Goal: Task Accomplishment & Management: Use online tool/utility

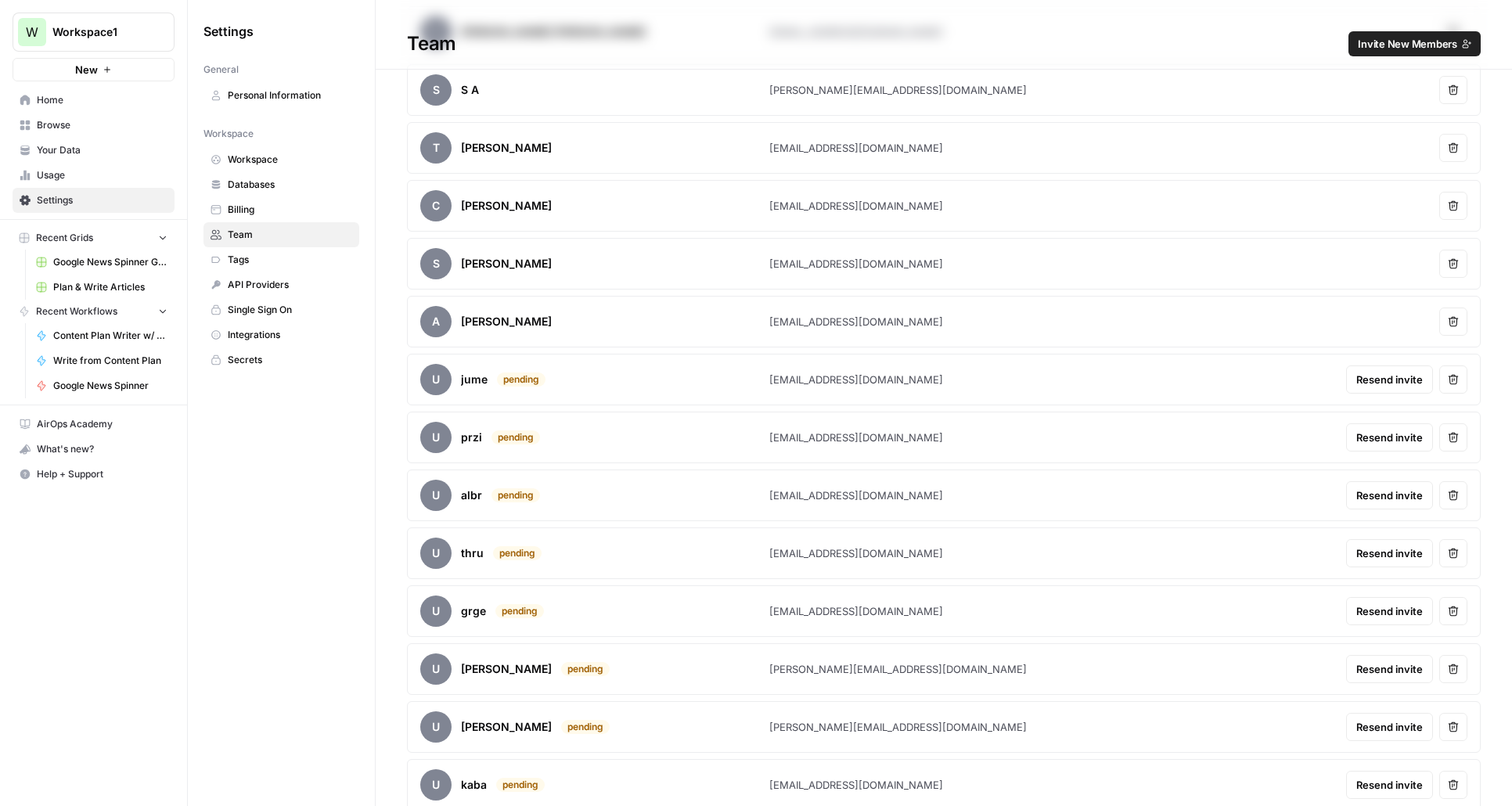
scroll to position [788, 0]
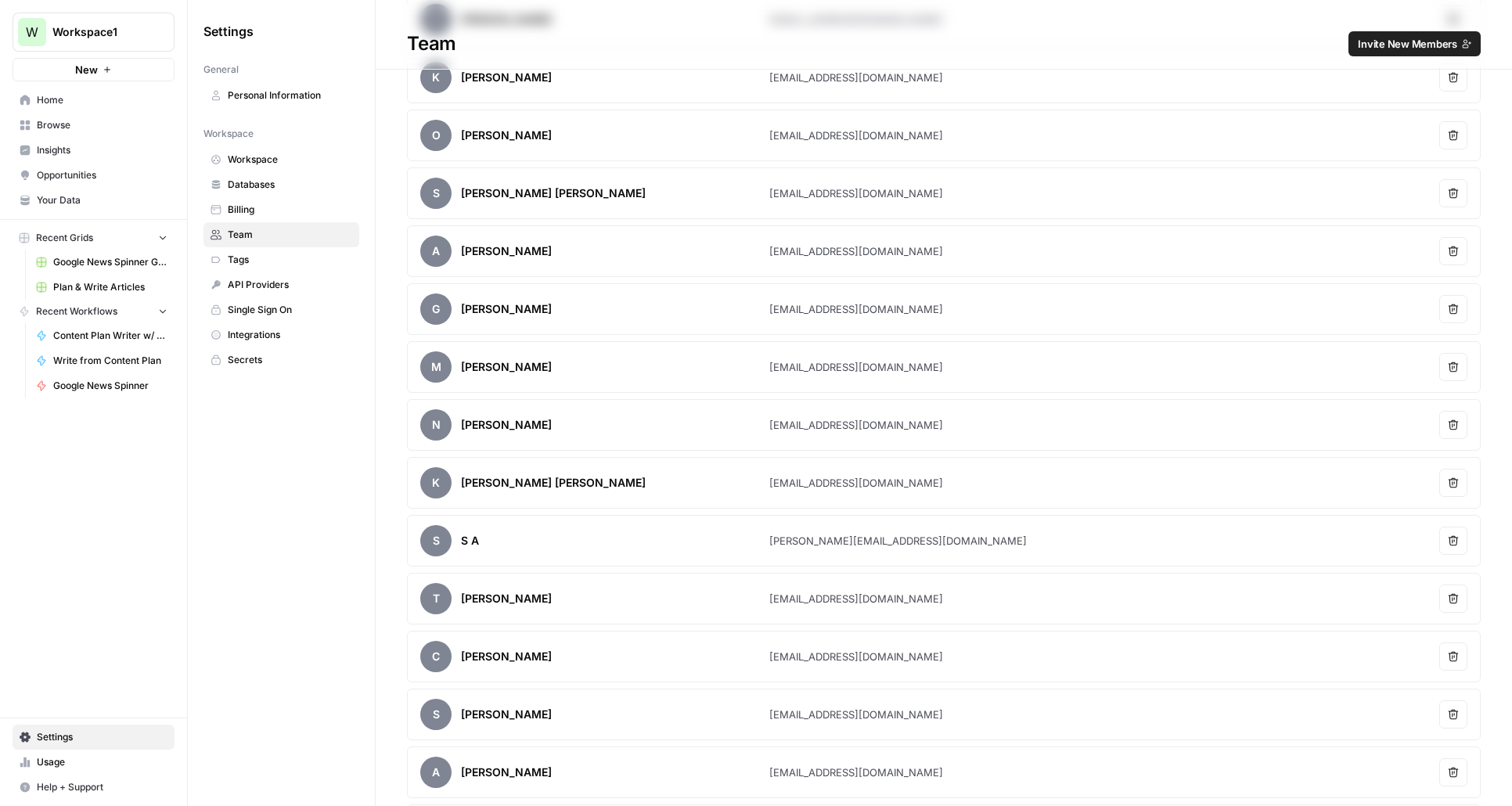
scroll to position [788, 0]
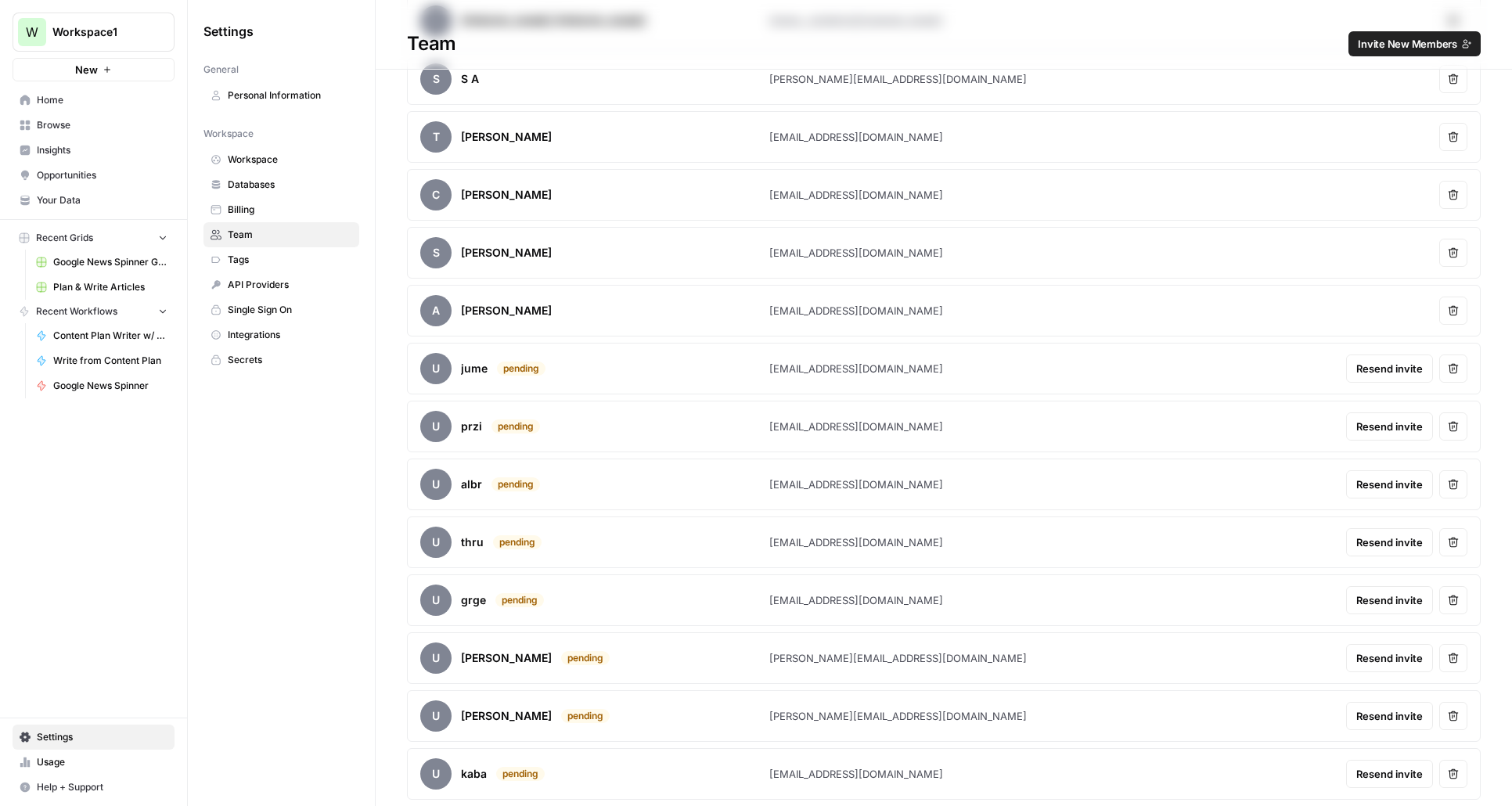
click at [47, 126] on span "Browse" at bounding box center [102, 125] width 131 height 14
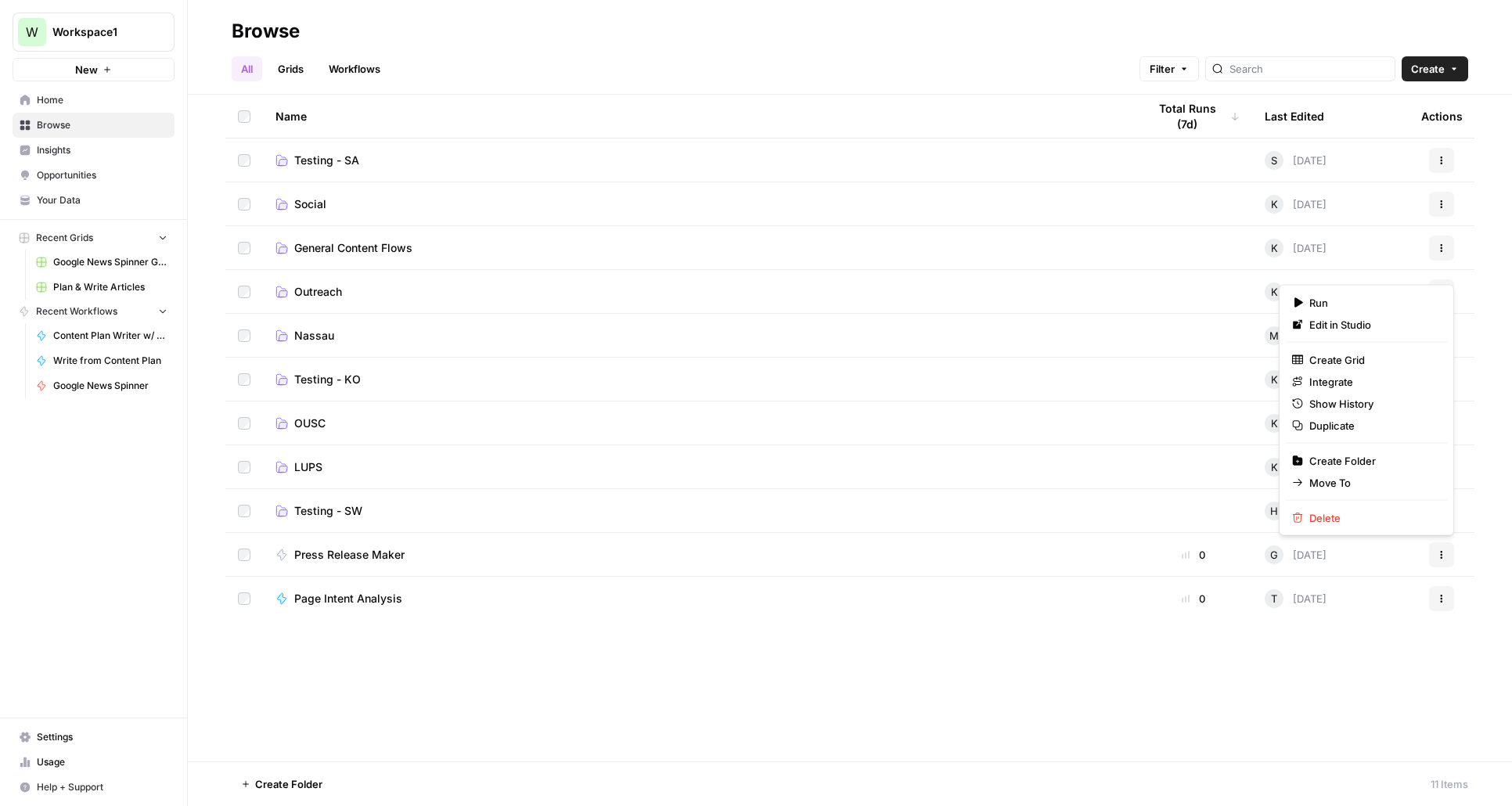
click at [1438, 557] on icon "button" at bounding box center [1441, 555] width 10 height 10
click at [1327, 479] on span "Move To" at bounding box center [1371, 483] width 125 height 16
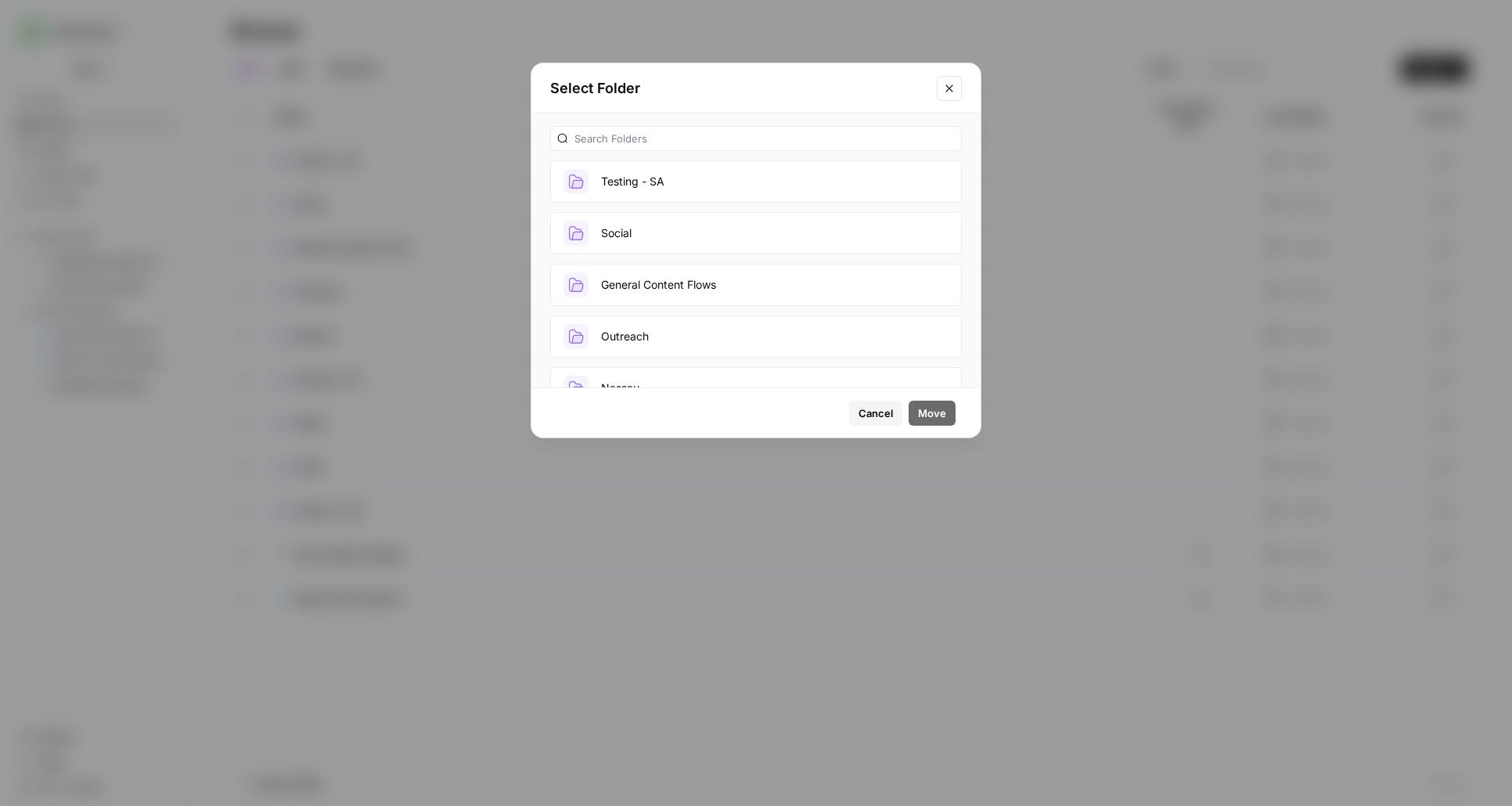
click at [742, 336] on button "Outreach" at bounding box center [756, 337] width 411 height 42
click at [931, 414] on span "Move" at bounding box center [932, 413] width 28 height 16
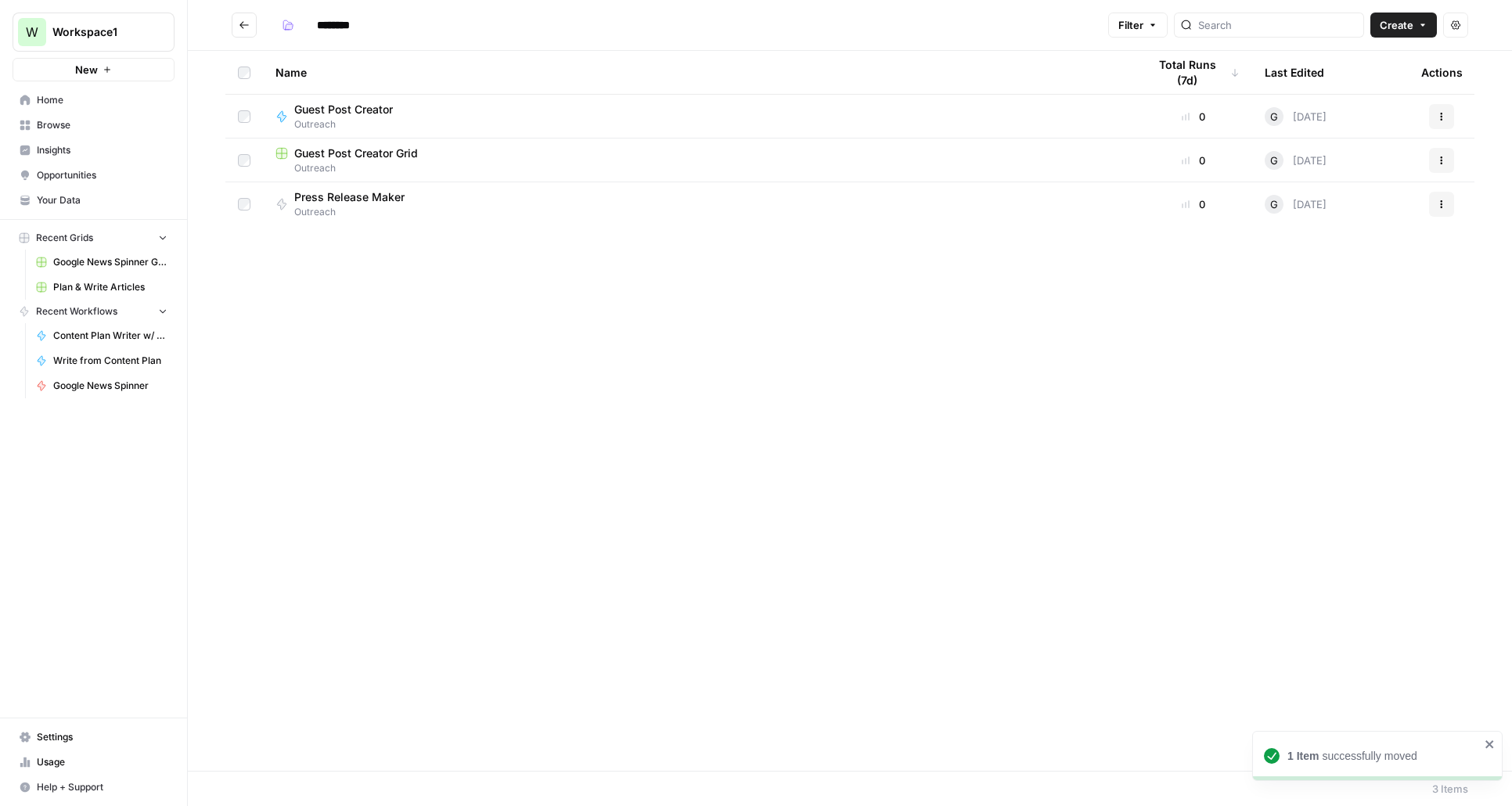
click at [244, 27] on icon "Go back" at bounding box center [244, 25] width 11 height 11
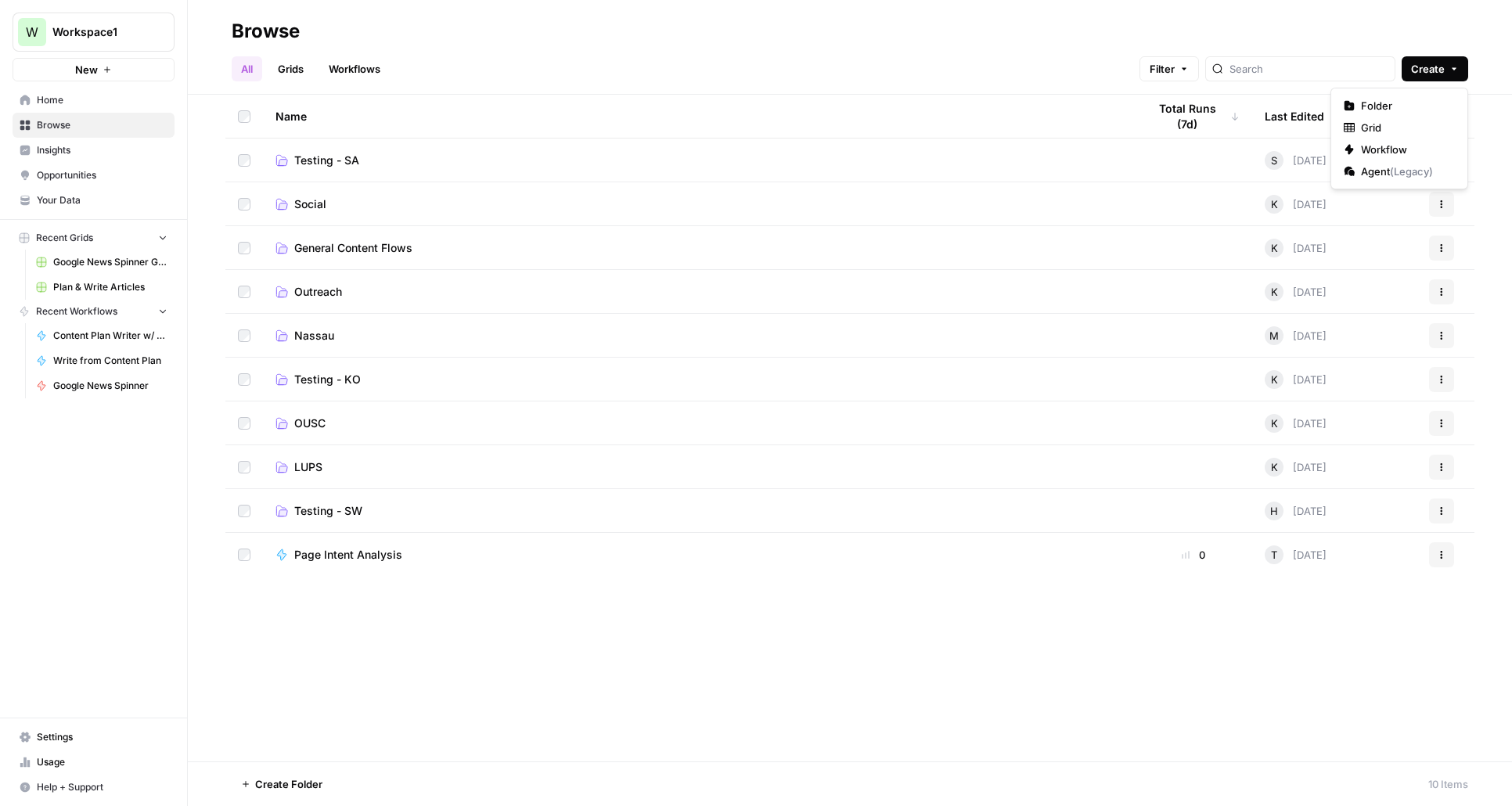
click at [1450, 61] on button "Create" at bounding box center [1435, 69] width 67 height 25
click at [1381, 108] on span "Folder" at bounding box center [1405, 105] width 88 height 16
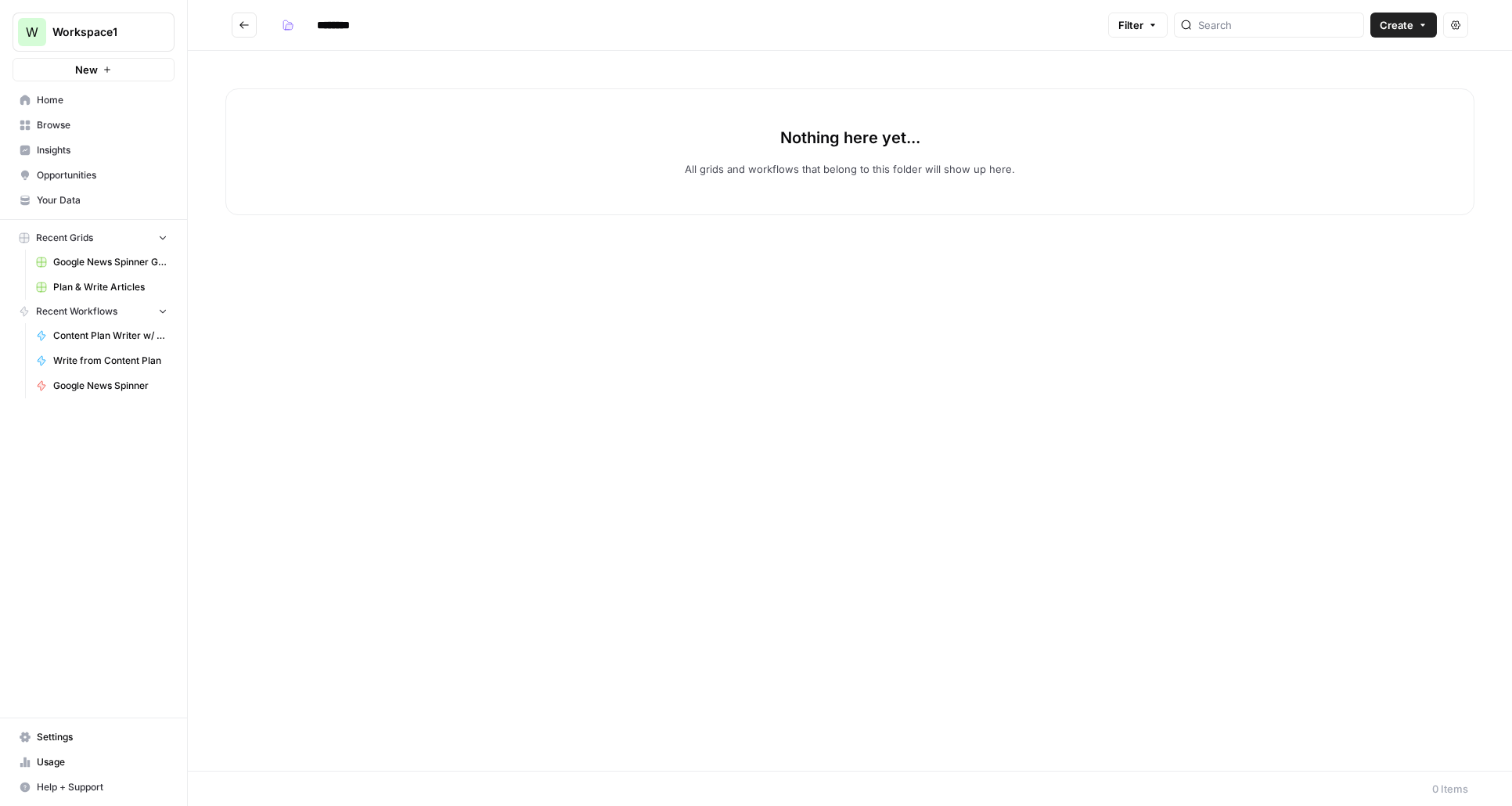
click at [330, 25] on input "********" at bounding box center [354, 25] width 88 height 25
click at [331, 25] on input "********" at bounding box center [354, 25] width 88 height 25
click at [347, 32] on input "********" at bounding box center [354, 25] width 88 height 25
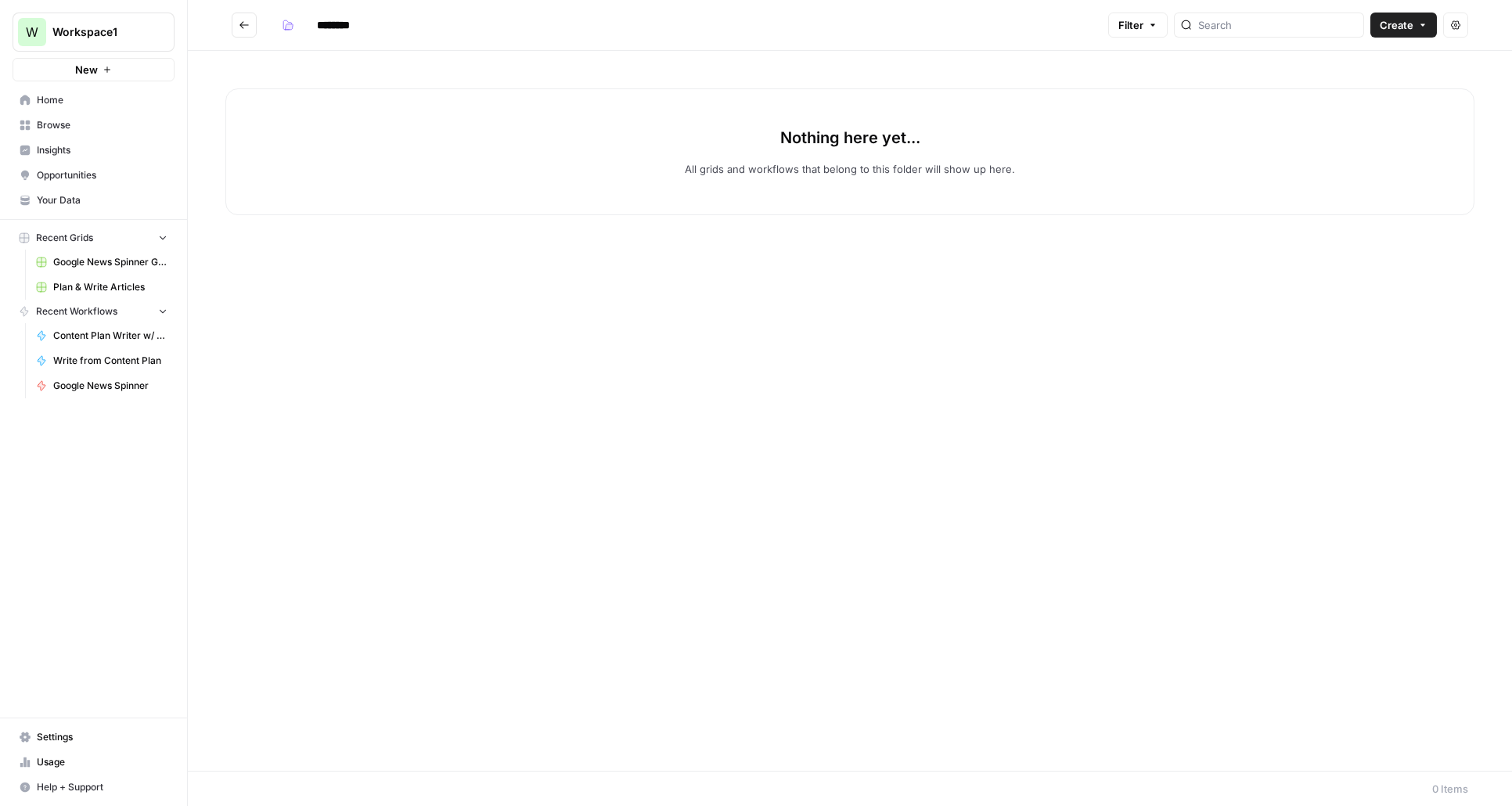
click at [347, 31] on input "********" at bounding box center [354, 25] width 88 height 25
type input "*******"
click at [388, 409] on div "Nothing here yet... All grids and workflows that belong to this folder will sho…" at bounding box center [850, 410] width 1324 height 720
click at [241, 23] on icon "Go back" at bounding box center [244, 25] width 10 height 7
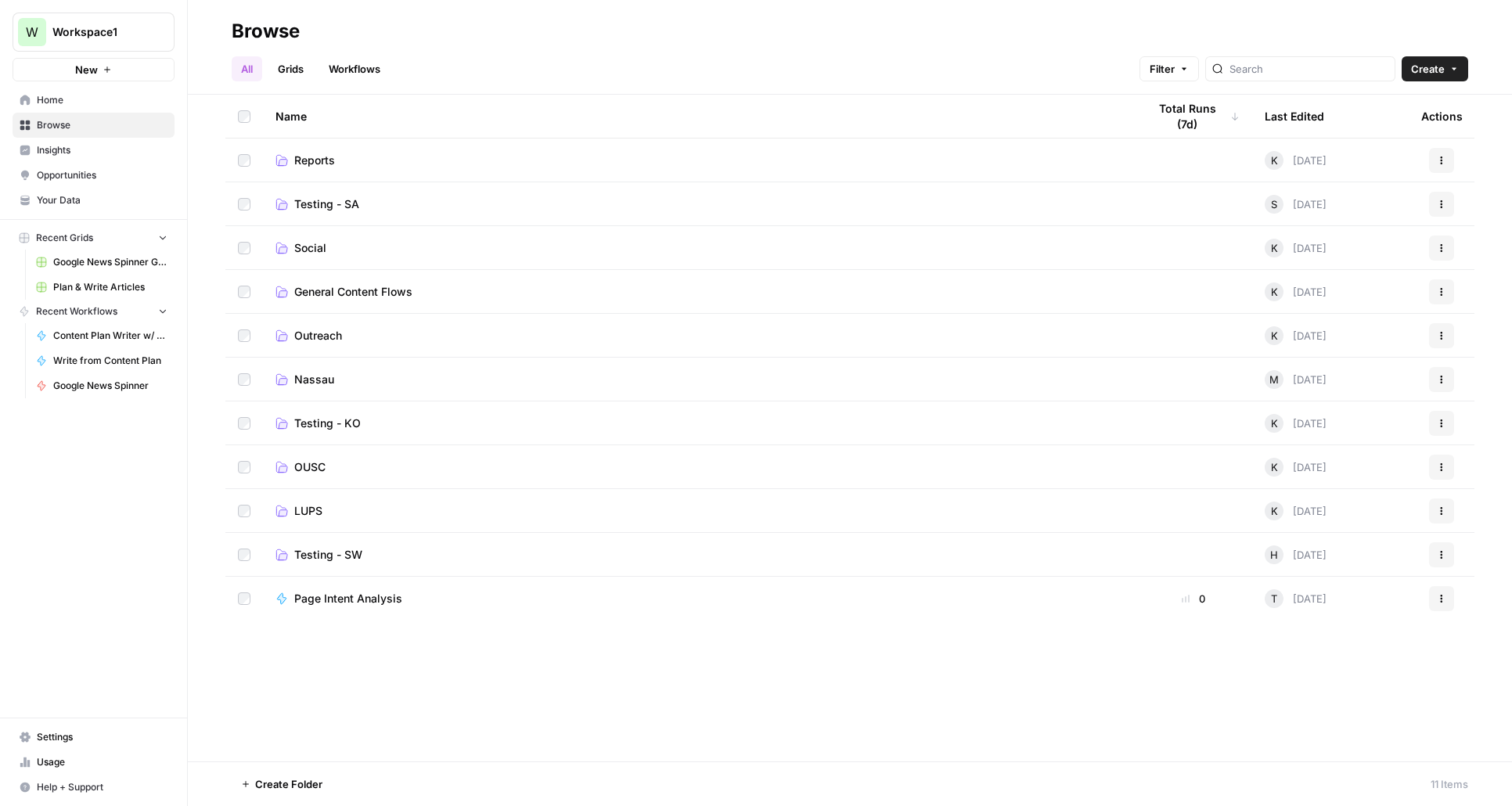
click at [1443, 589] on button "Actions" at bounding box center [1441, 599] width 25 height 25
click at [1377, 519] on span "Move To" at bounding box center [1371, 526] width 125 height 16
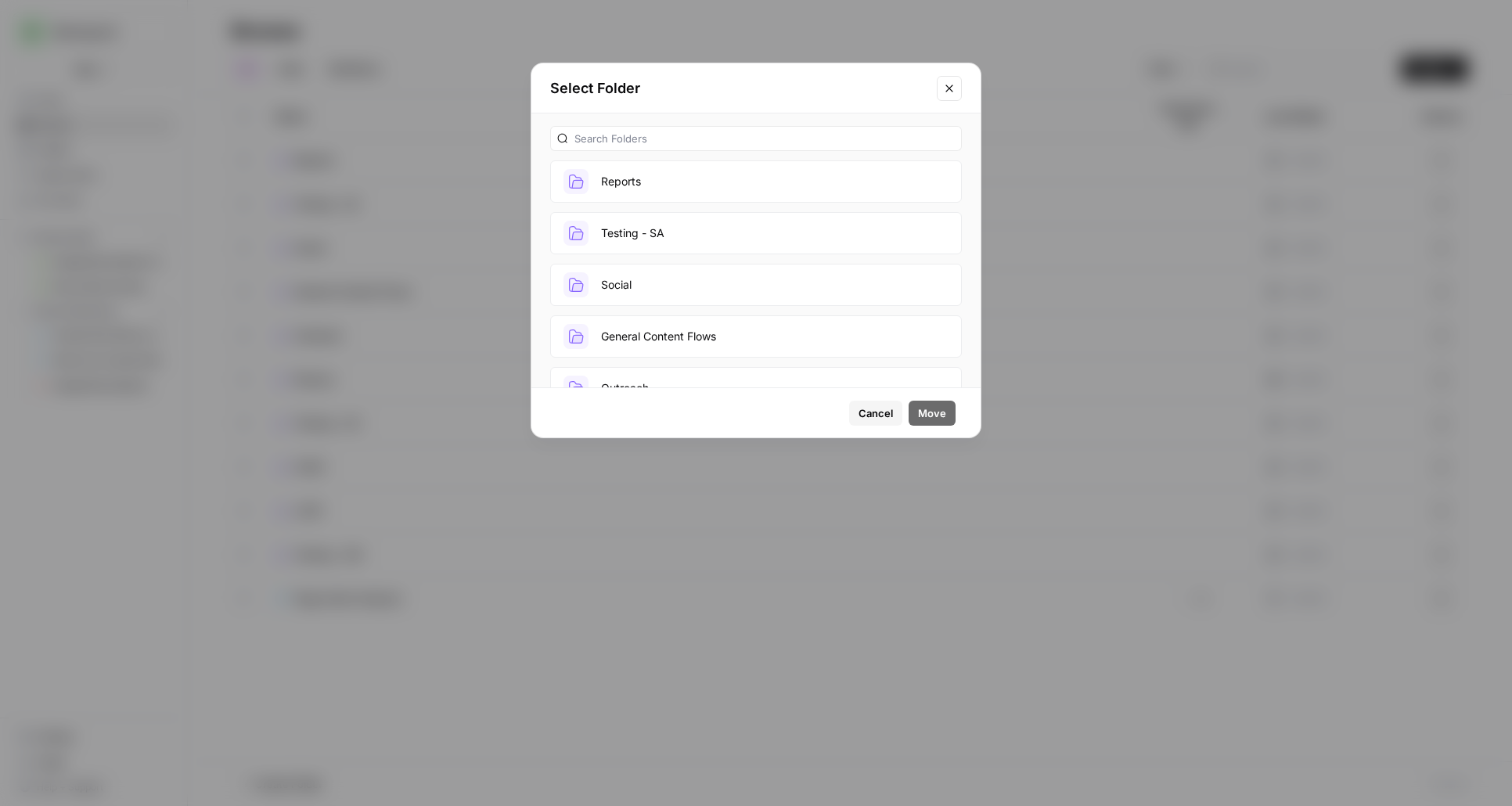
click at [747, 181] on button "Reports" at bounding box center [756, 182] width 411 height 42
click at [940, 405] on span "Move" at bounding box center [932, 413] width 28 height 16
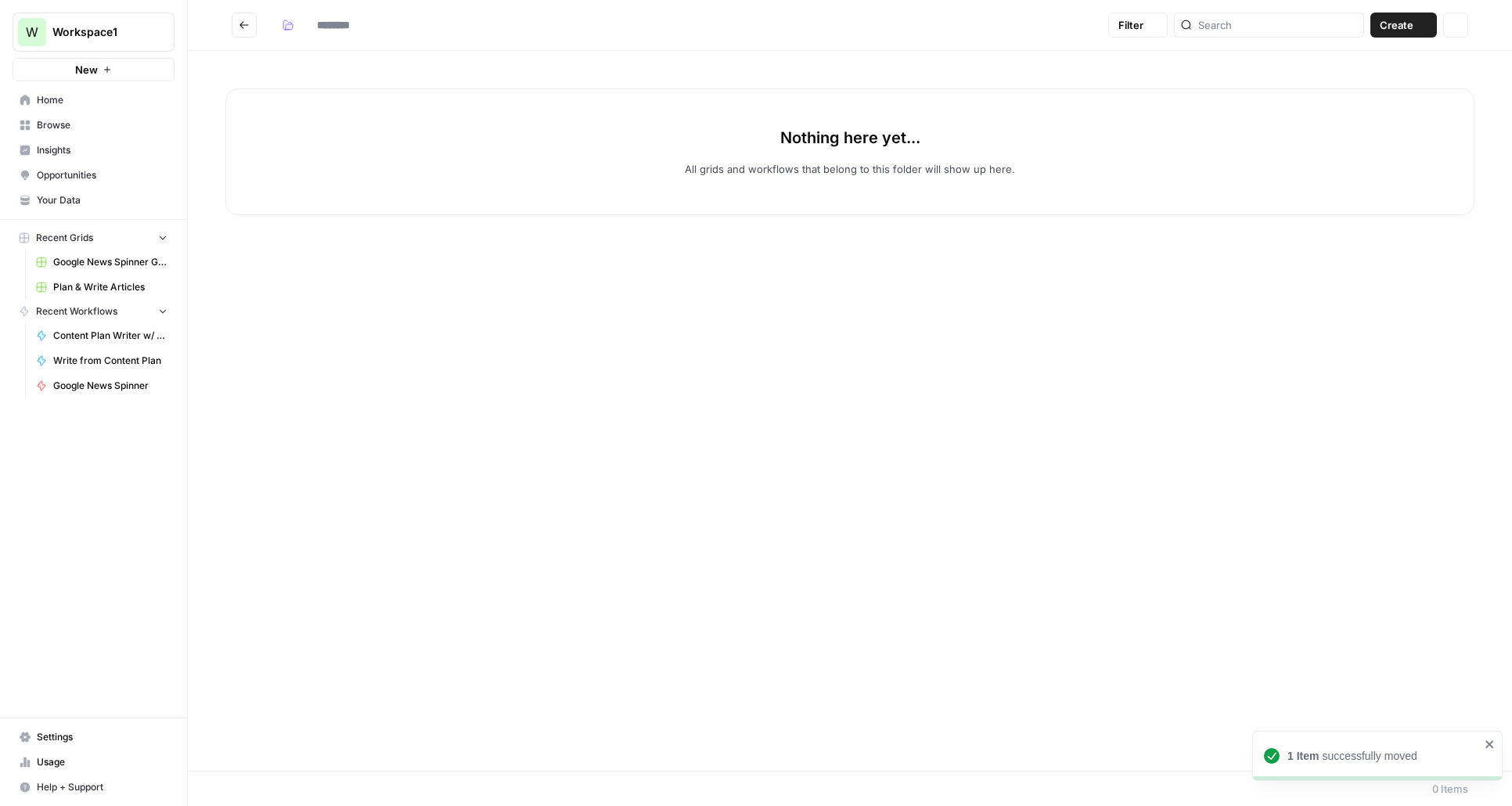
type input "*******"
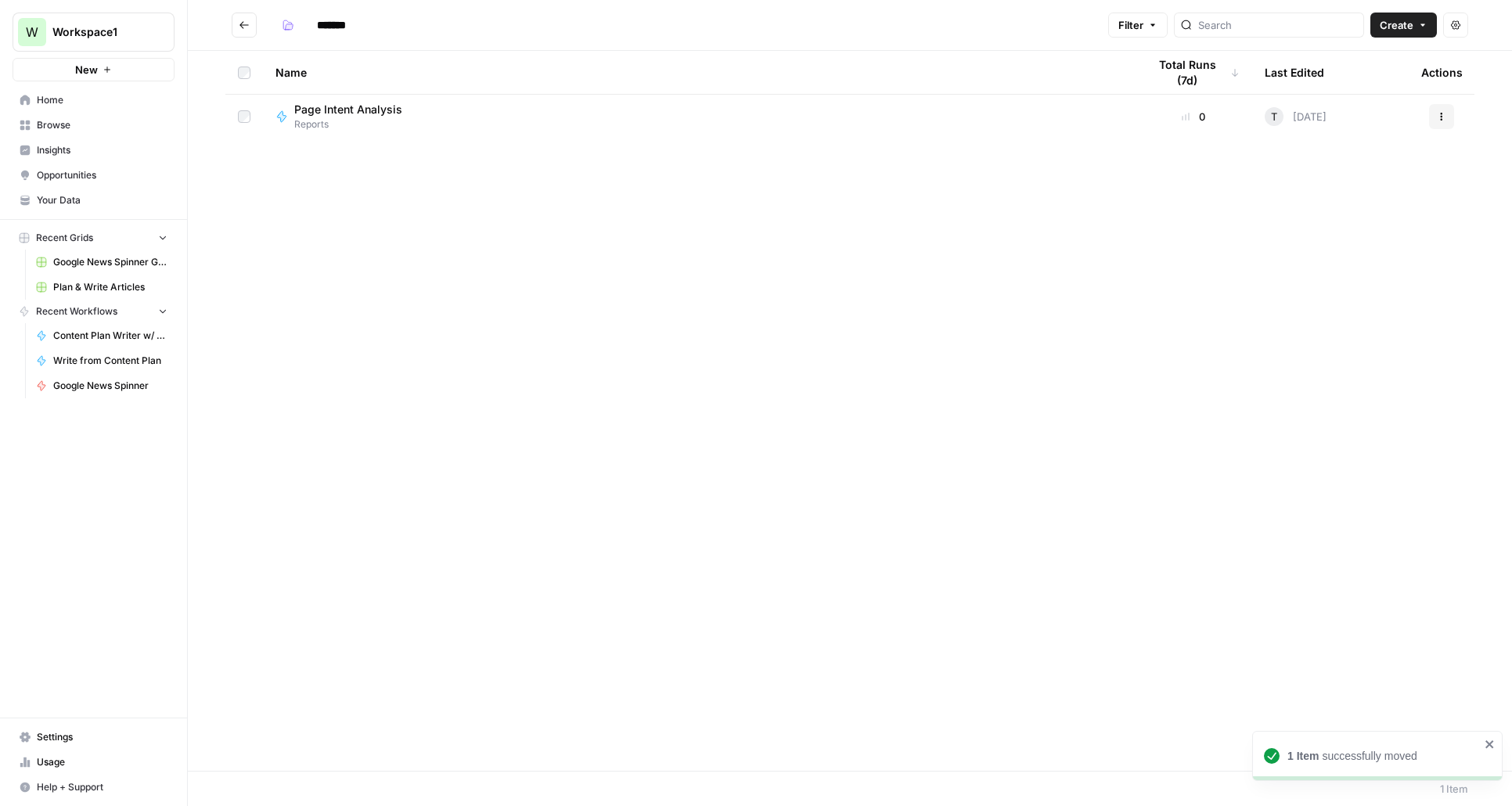
click at [1055, 603] on div "Name Total Runs (7d) Last Edited Actions Page Intent Analysis Reports 0 T [DATE…" at bounding box center [850, 410] width 1324 height 720
click at [595, 526] on div "Name Total Runs (7d) Last Edited Actions Page Intent Analysis Reports 0 T [DATE…" at bounding box center [850, 410] width 1324 height 720
click at [72, 122] on span "Browse" at bounding box center [102, 125] width 131 height 14
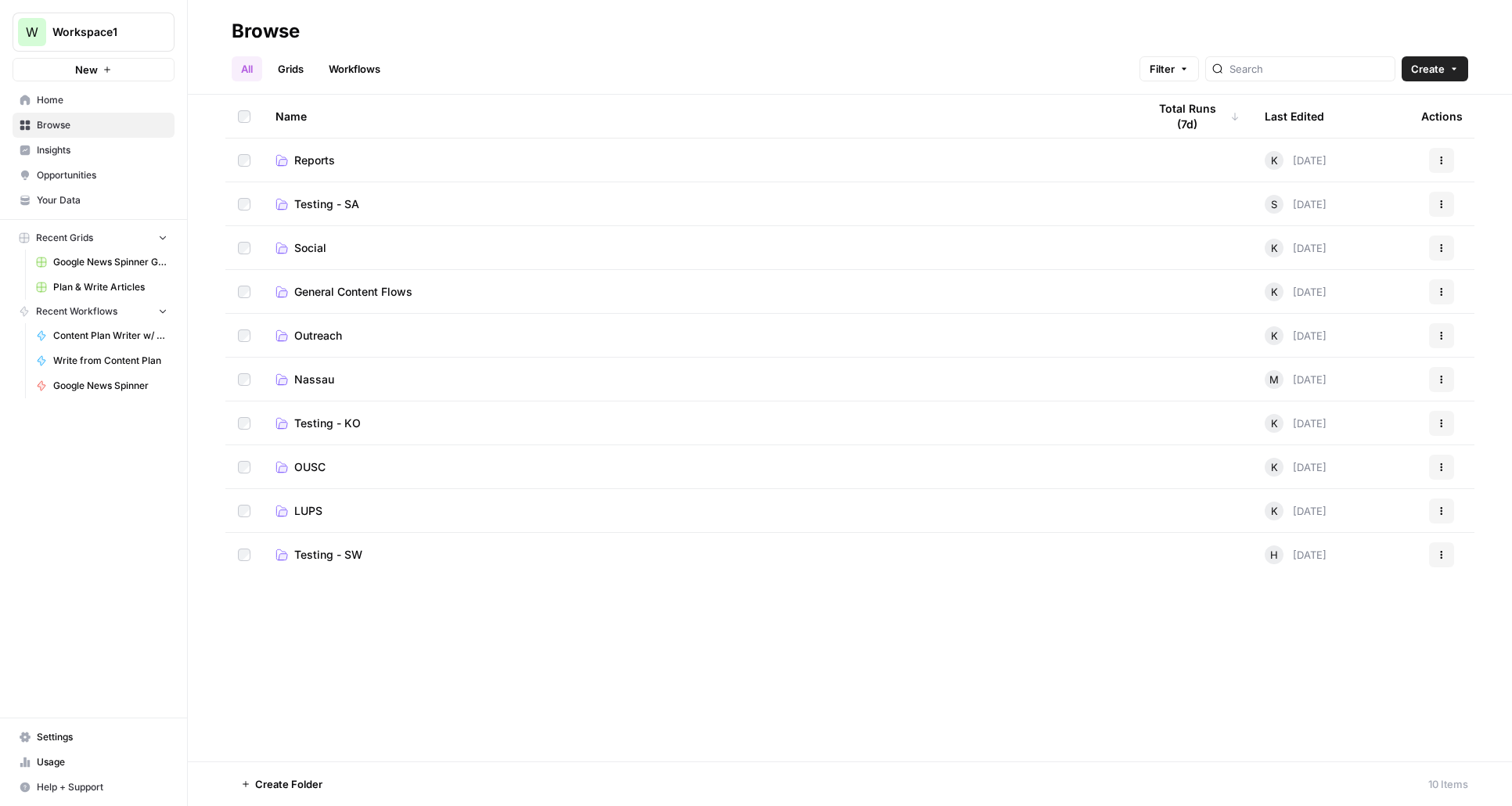
click at [475, 704] on div "Name Total Runs (7d) Last Edited Actions Reports K [DATE] Actions Testing - SA …" at bounding box center [850, 428] width 1324 height 667
click at [491, 704] on div "Name Total Runs (7d) Last Edited Actions Reports K [DATE] Actions Testing - SA …" at bounding box center [850, 428] width 1324 height 667
click at [51, 98] on span "Home" at bounding box center [102, 100] width 131 height 14
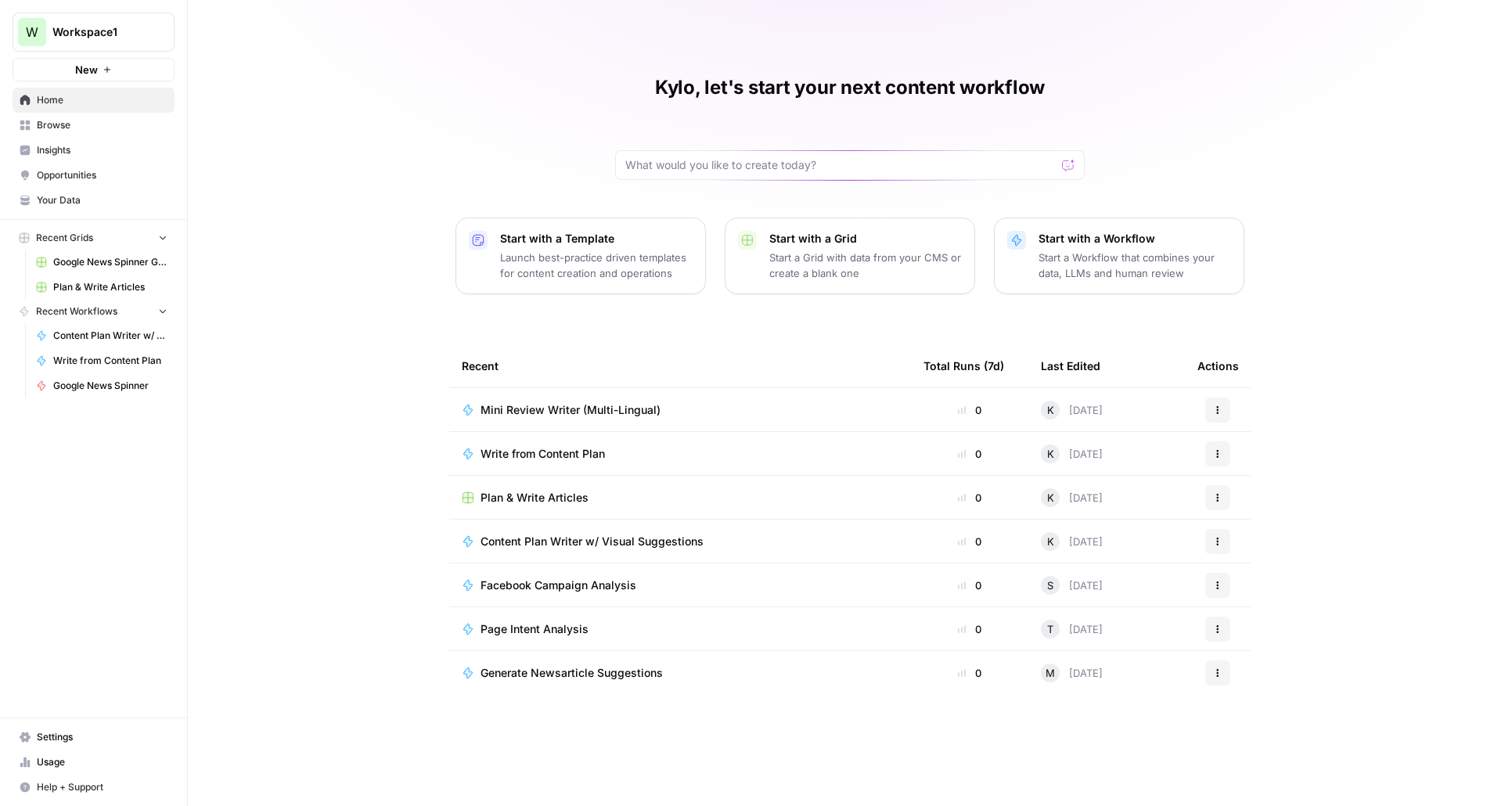
click at [1118, 255] on p "Start a Workflow that combines your data, LLMs and human review" at bounding box center [1134, 265] width 192 height 32
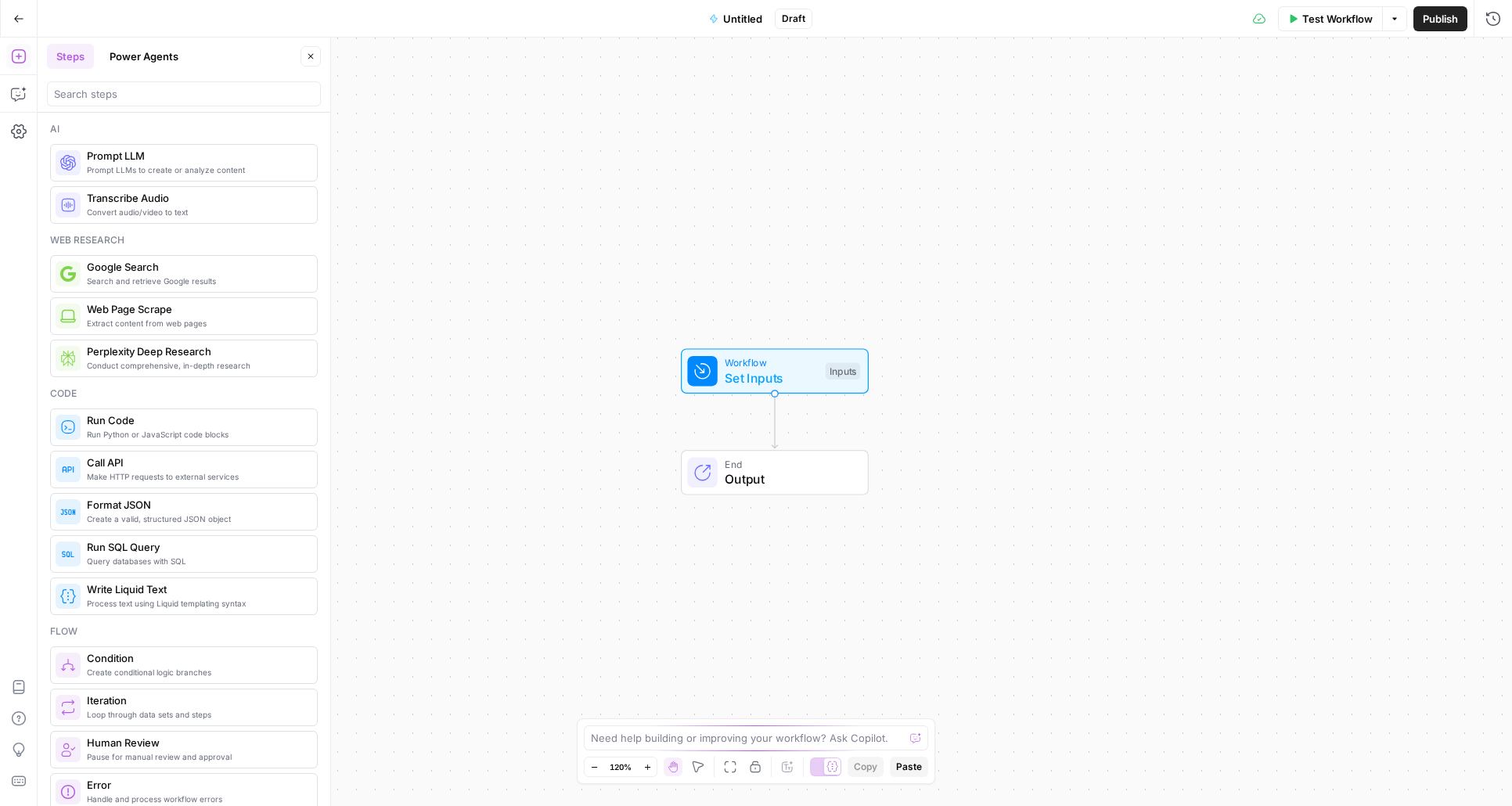
click at [18, 13] on icon "button" at bounding box center [18, 18] width 11 height 11
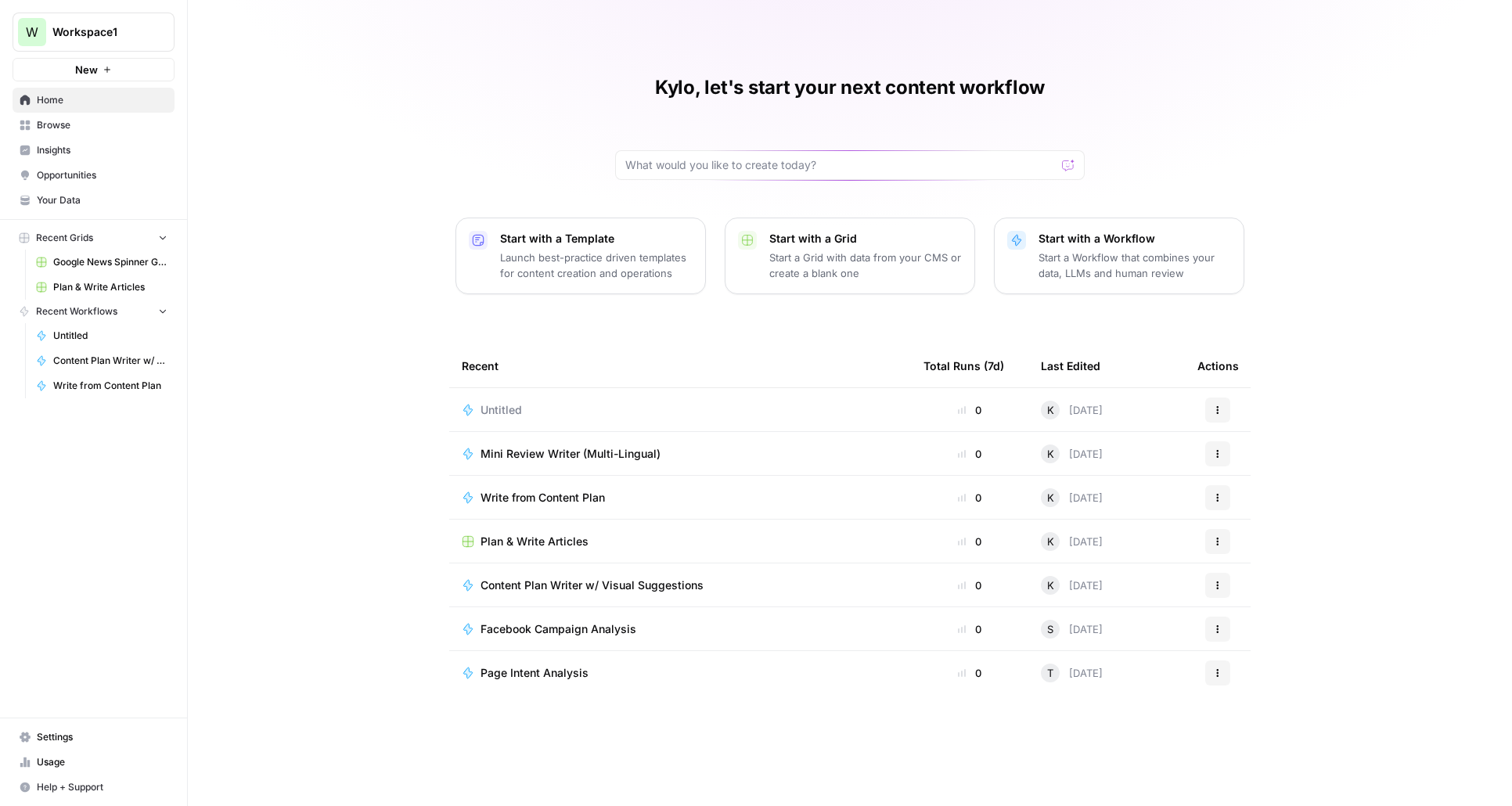
click at [59, 121] on span "Browse" at bounding box center [102, 125] width 131 height 14
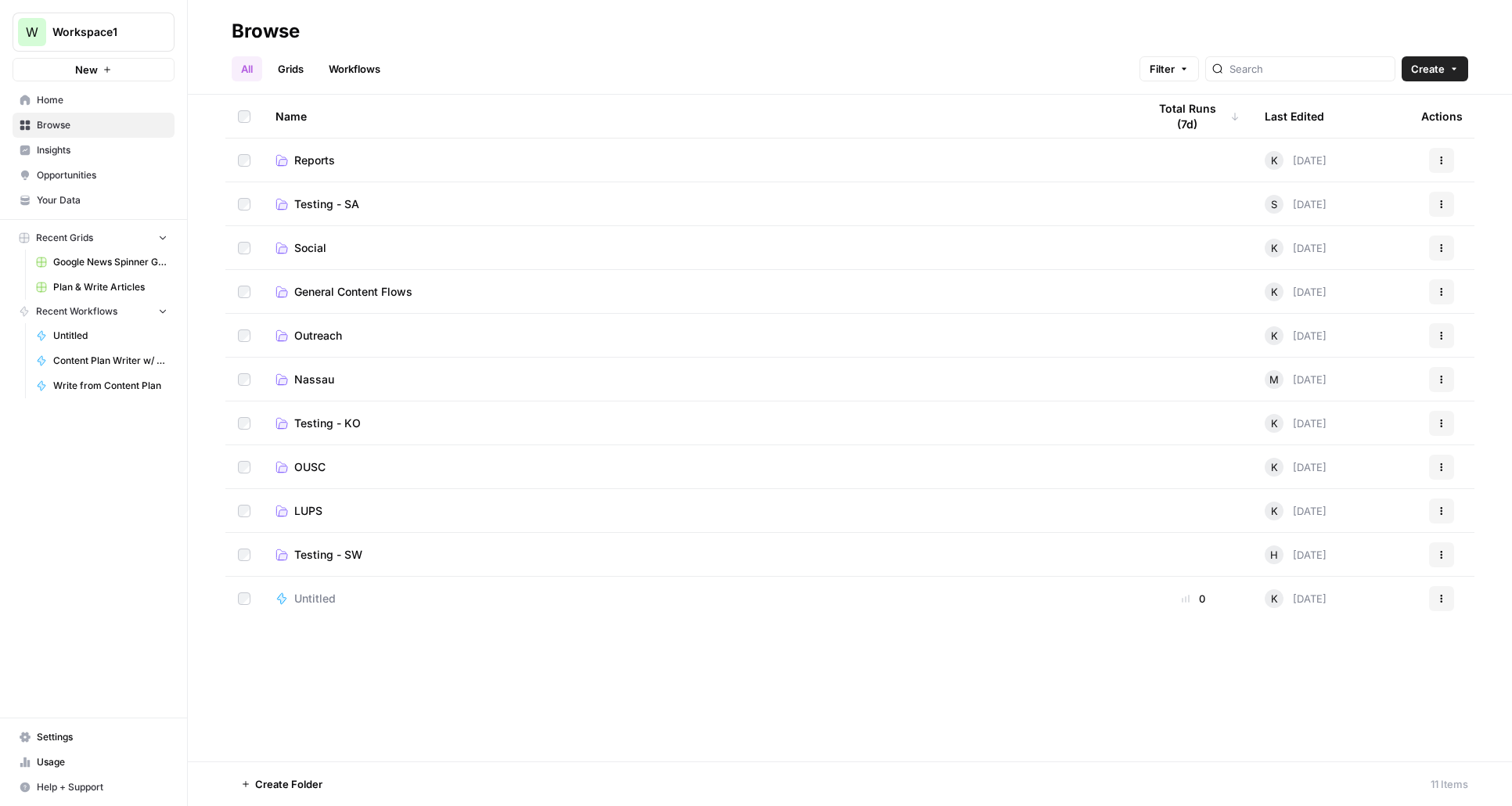
click at [1451, 65] on icon "button" at bounding box center [1453, 69] width 10 height 10
click at [1395, 108] on span "Folder" at bounding box center [1405, 105] width 88 height 16
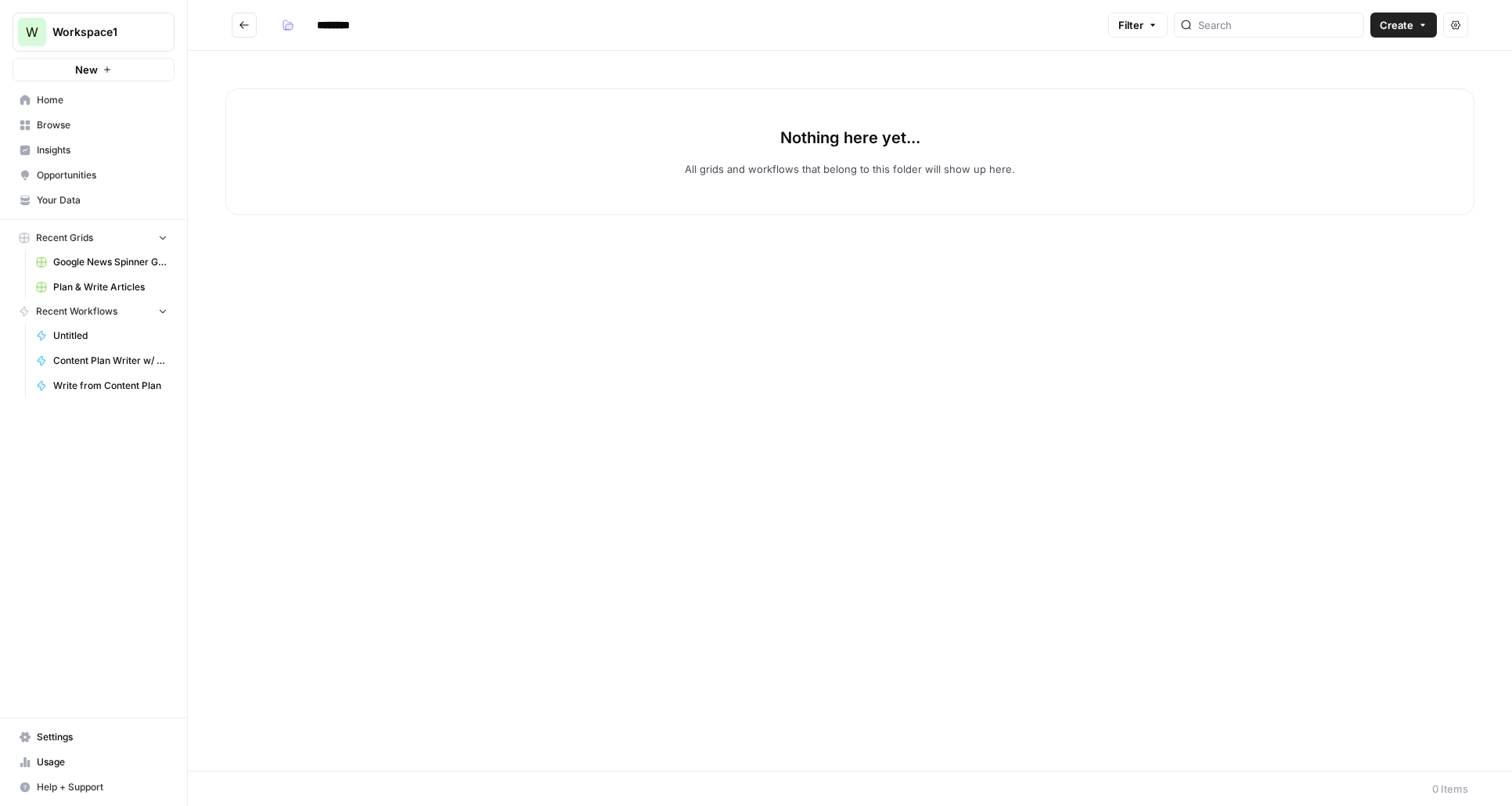
click at [339, 19] on input "********" at bounding box center [354, 25] width 88 height 25
type input "*"
type input "**********"
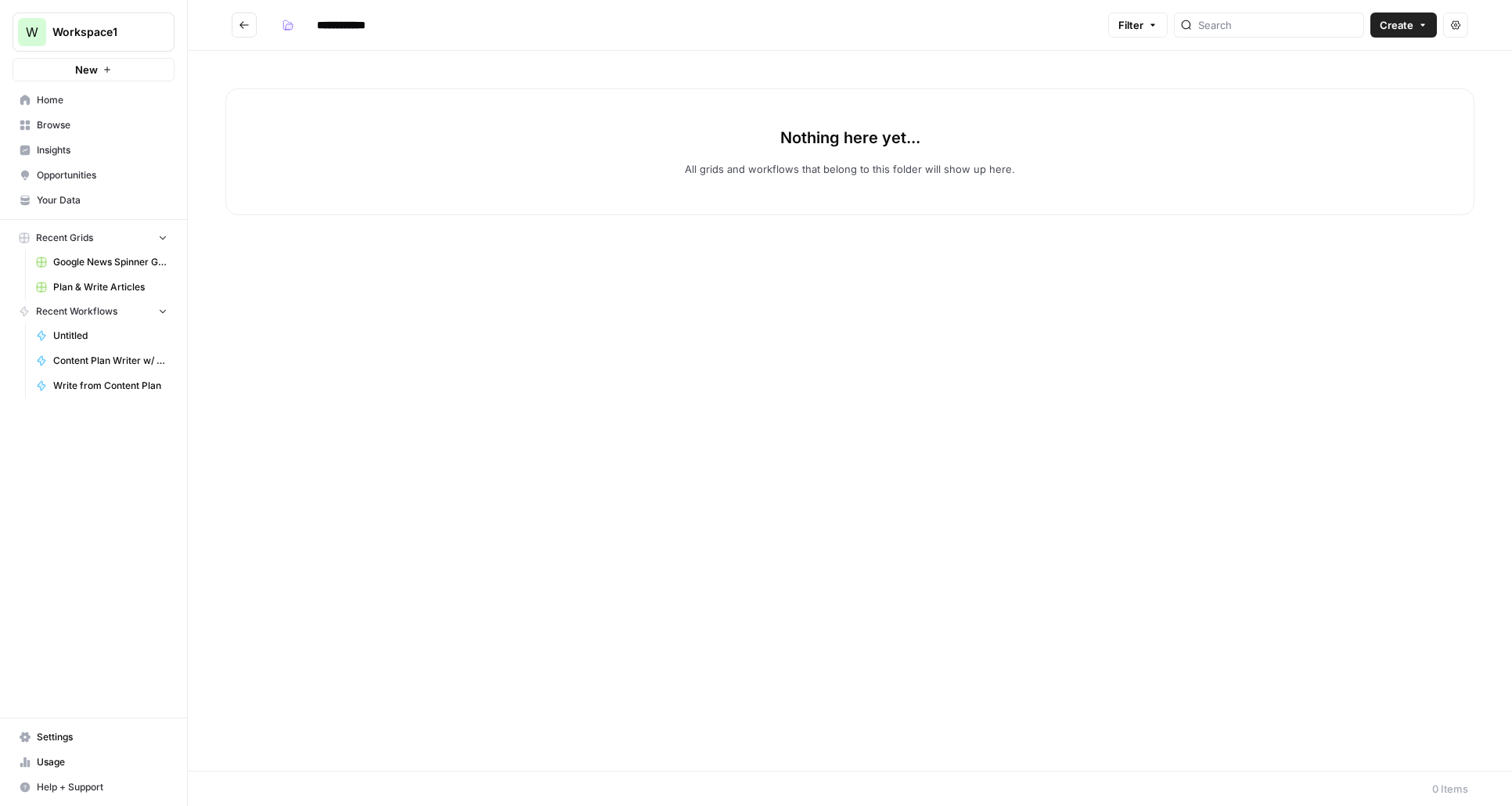
drag, startPoint x: 445, startPoint y: 379, endPoint x: 326, endPoint y: 221, distance: 197.8
click at [444, 379] on div "Nothing here yet... All grids and workflows that belong to this folder will sho…" at bounding box center [850, 410] width 1324 height 720
click at [245, 32] on button "Go back" at bounding box center [244, 25] width 25 height 25
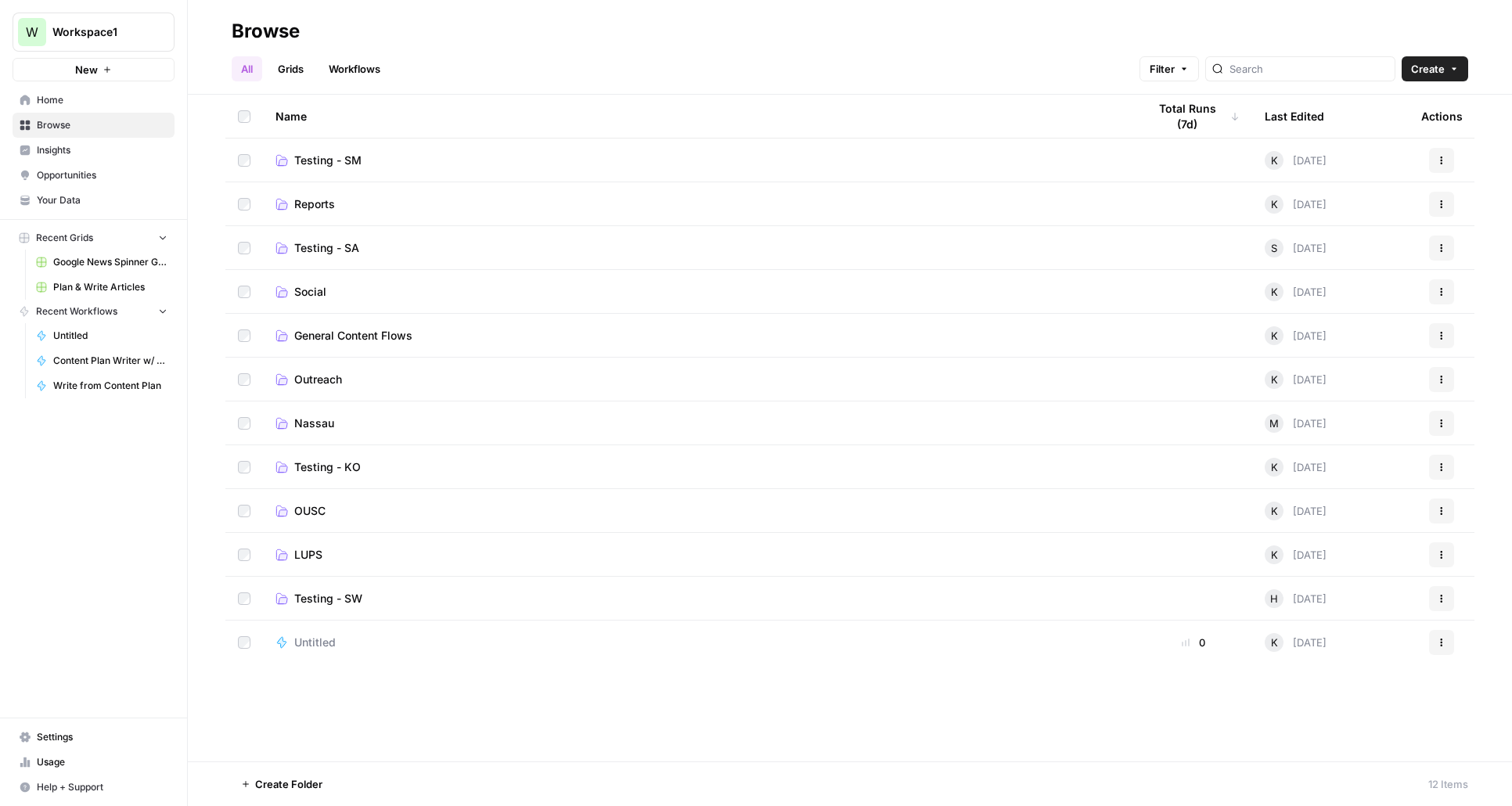
click at [331, 650] on td "Untitled" at bounding box center [698, 643] width 872 height 44
click at [323, 646] on span "Untitled" at bounding box center [315, 643] width 41 height 16
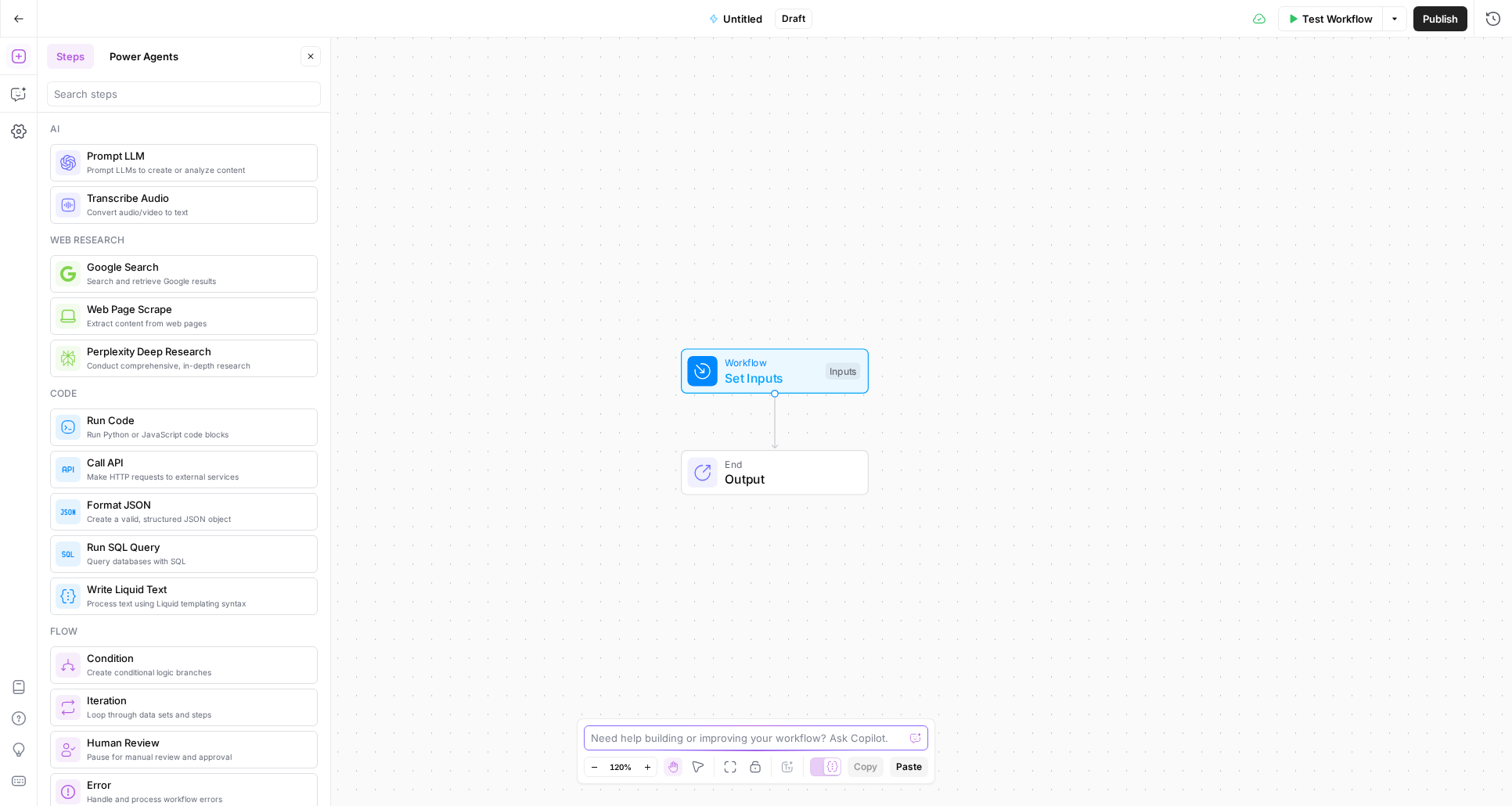
click at [785, 734] on textarea at bounding box center [747, 738] width 313 height 16
click at [632, 734] on textarea at bounding box center [747, 738] width 313 height 16
click at [22, 20] on icon "button" at bounding box center [18, 18] width 11 height 11
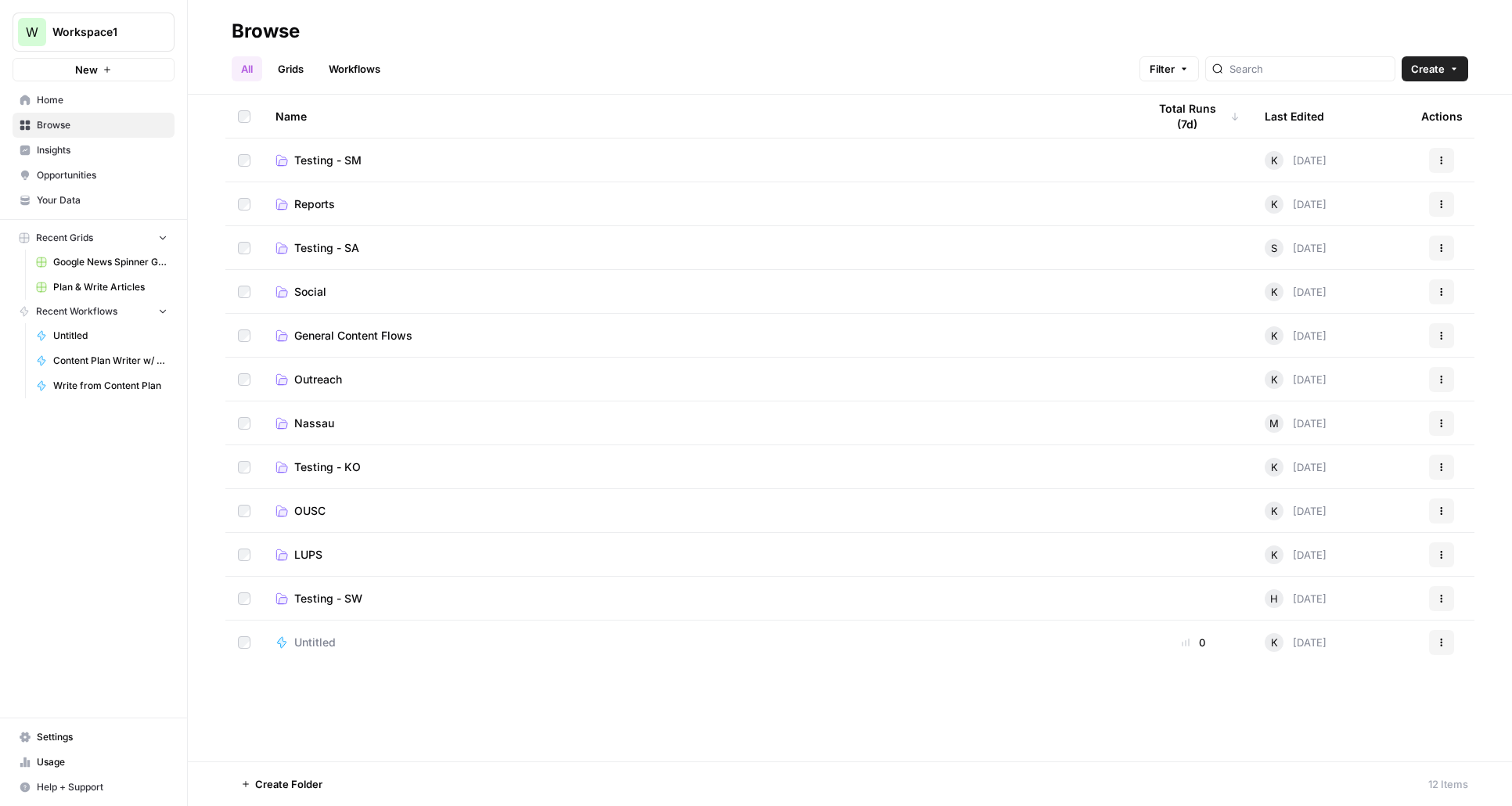
click at [316, 638] on span "Untitled" at bounding box center [315, 643] width 41 height 16
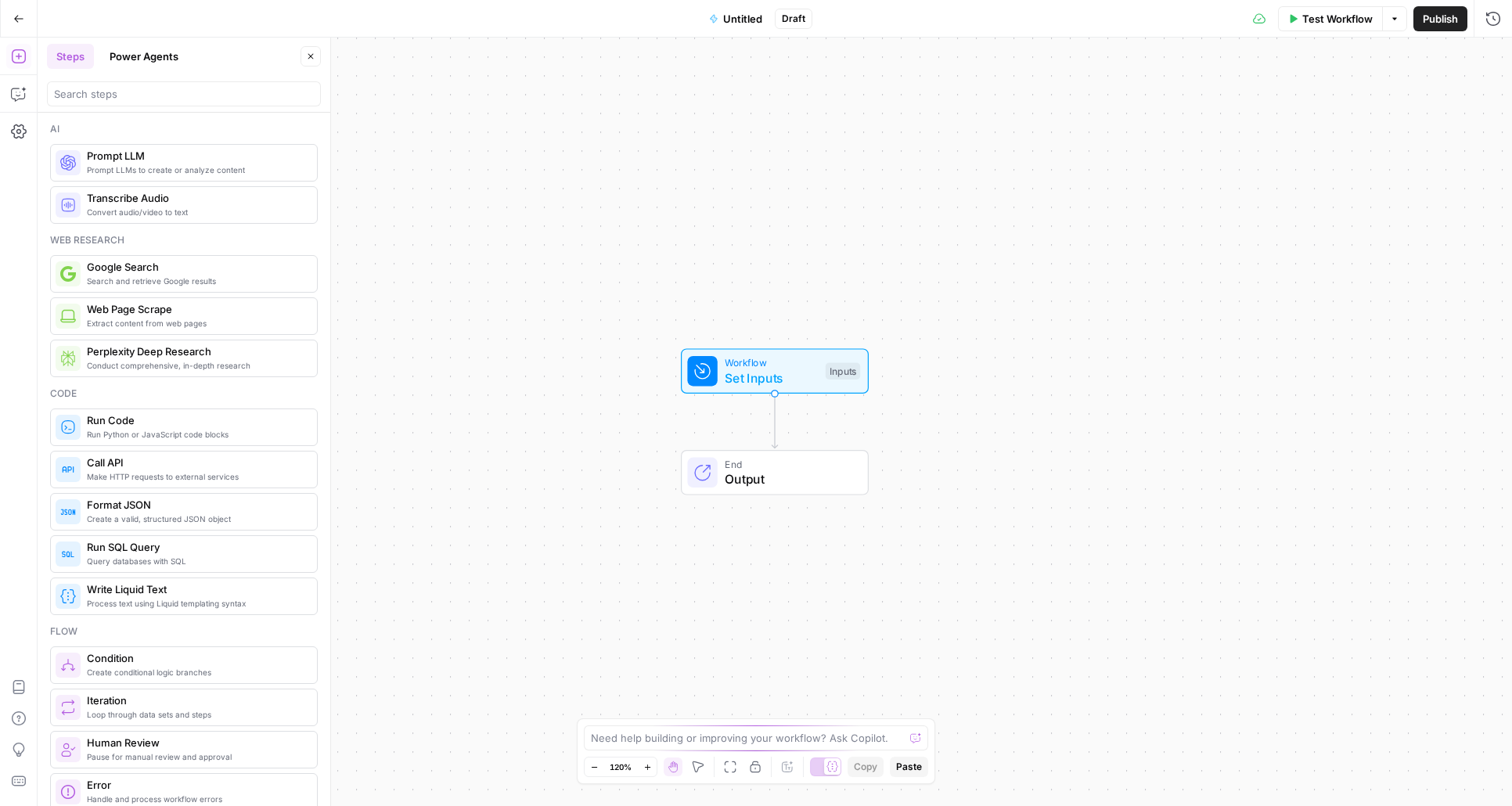
click at [742, 21] on span "Untitled" at bounding box center [742, 18] width 40 height 16
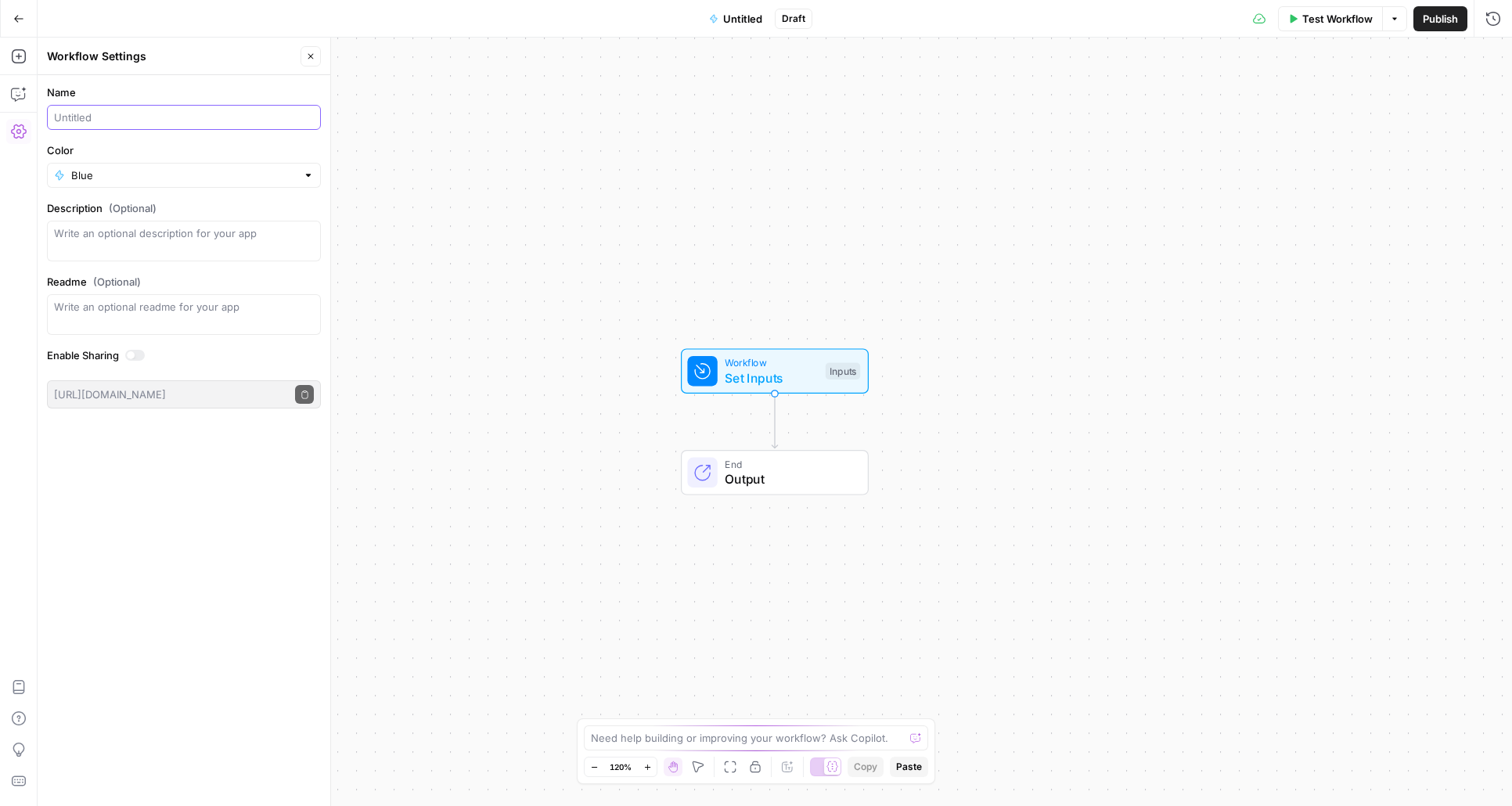
click at [125, 113] on input "Name" at bounding box center [184, 118] width 260 height 16
type input "Test"
click at [631, 298] on div "Workflow Set Inputs Inputs End Output" at bounding box center [775, 422] width 1474 height 769
click at [1443, 25] on span "Publish" at bounding box center [1440, 18] width 35 height 16
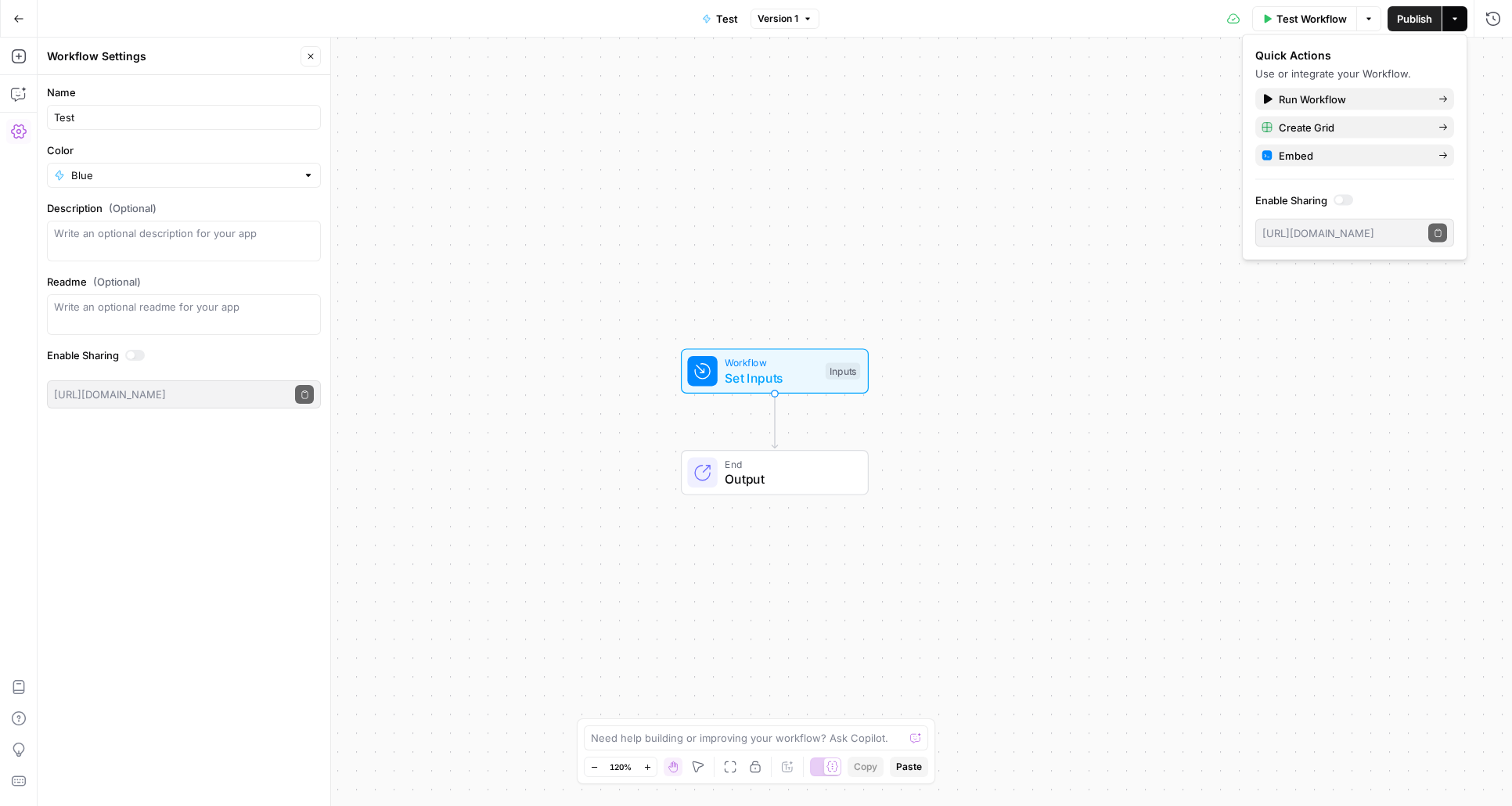
click at [20, 14] on icon "button" at bounding box center [18, 18] width 11 height 11
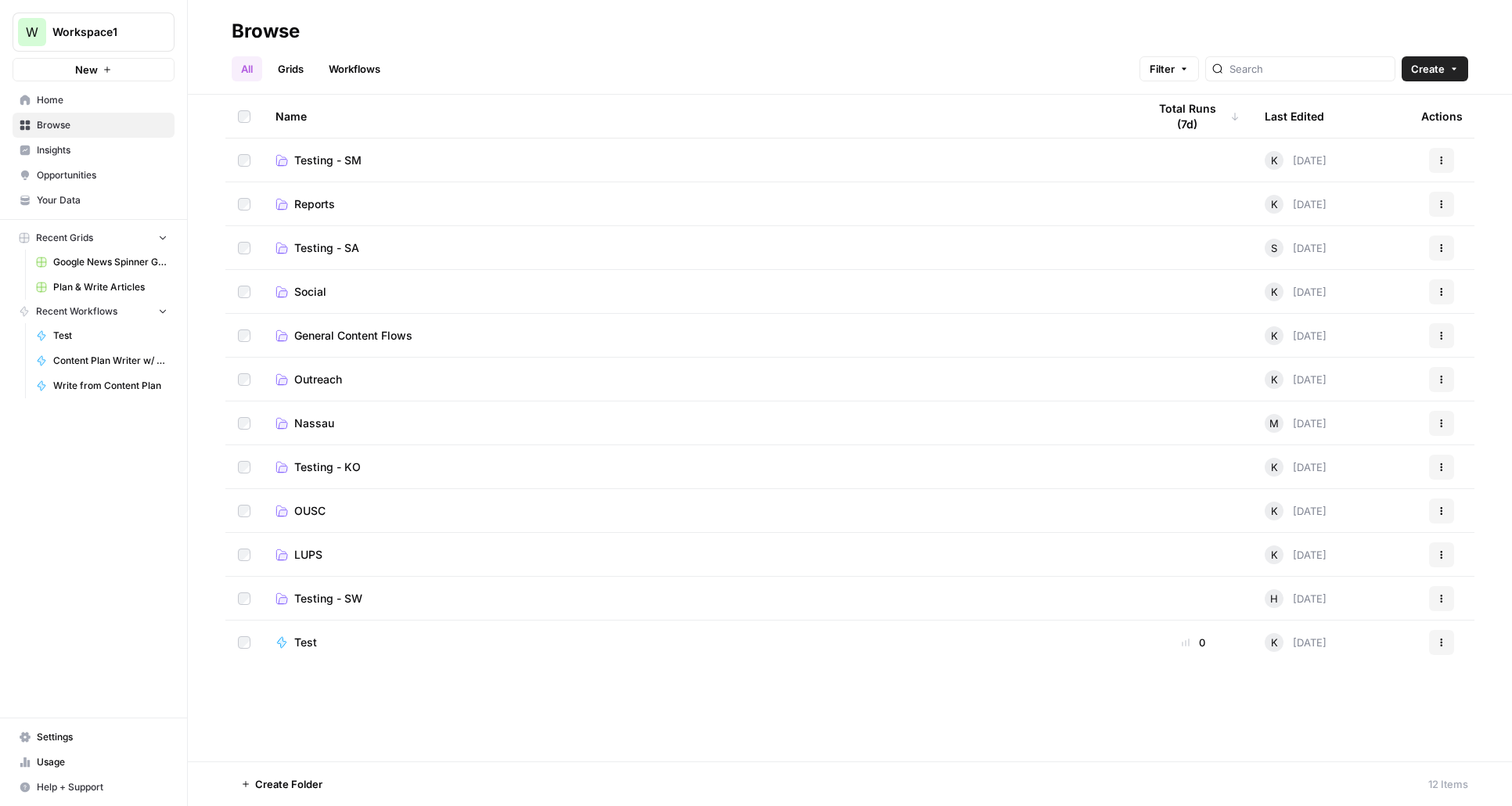
click at [90, 289] on span "Plan & Write Articles" at bounding box center [111, 287] width 114 height 14
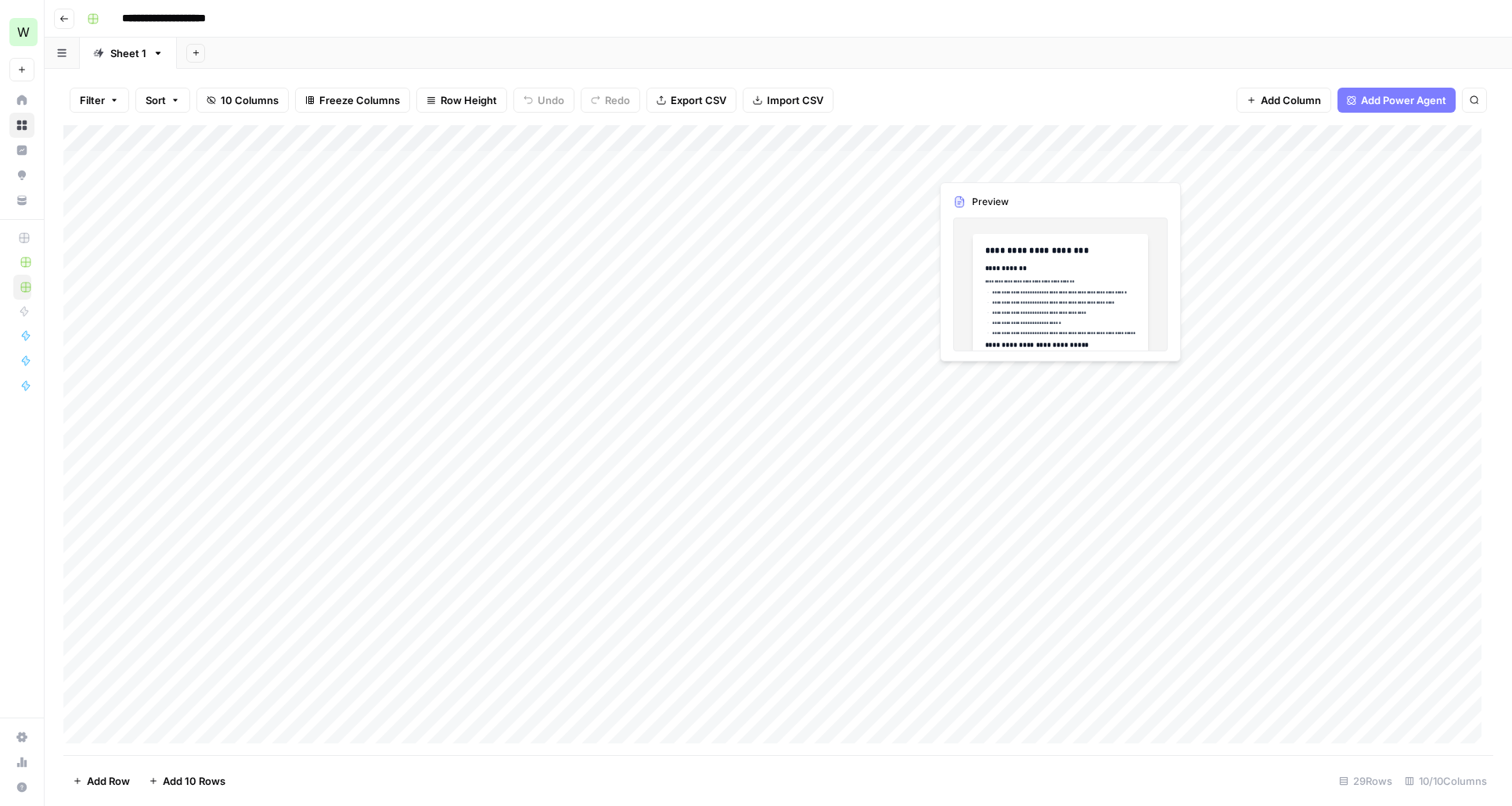
click at [964, 160] on div "Add Column" at bounding box center [778, 439] width 1429 height 630
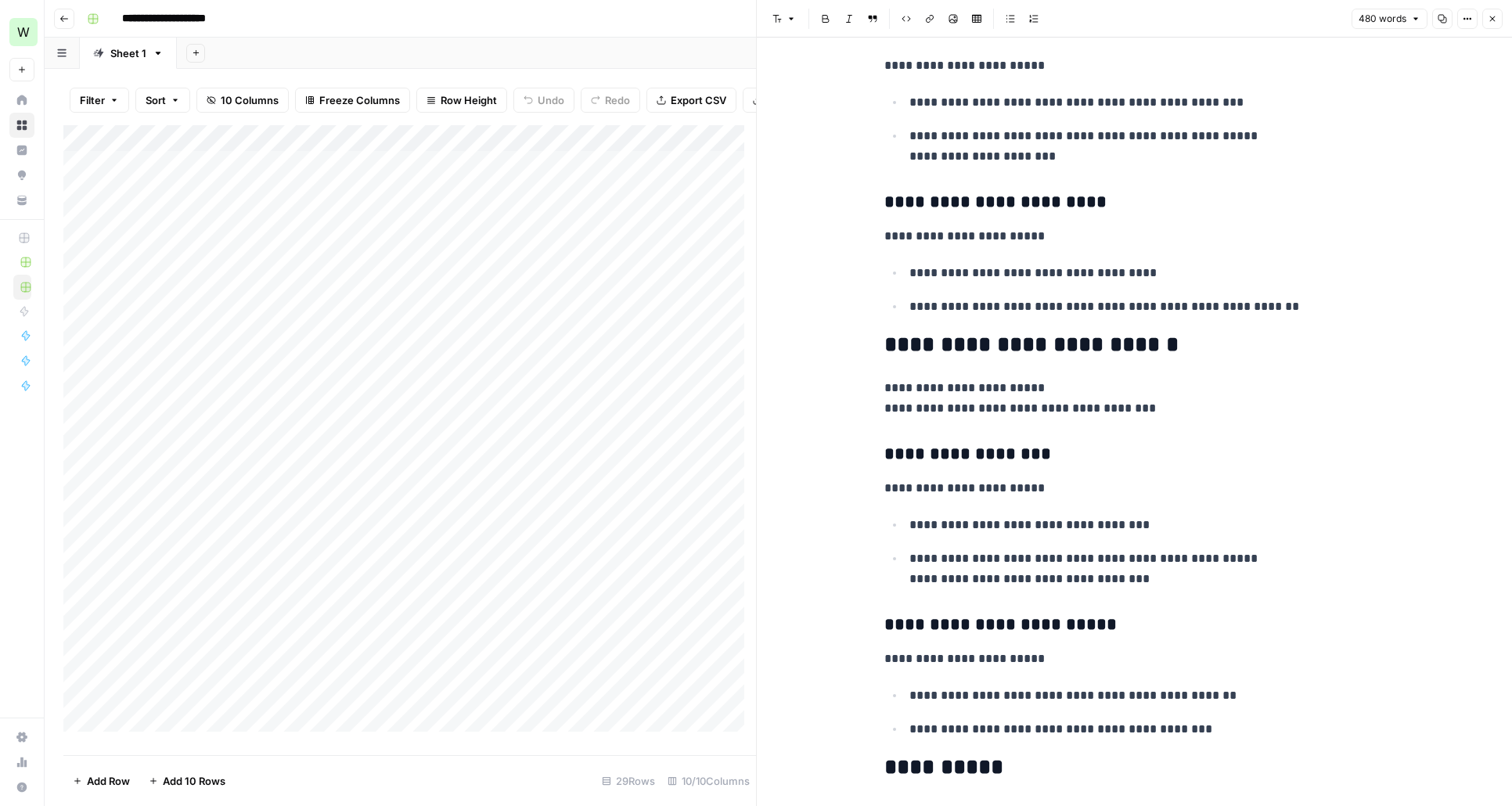
scroll to position [1980, 0]
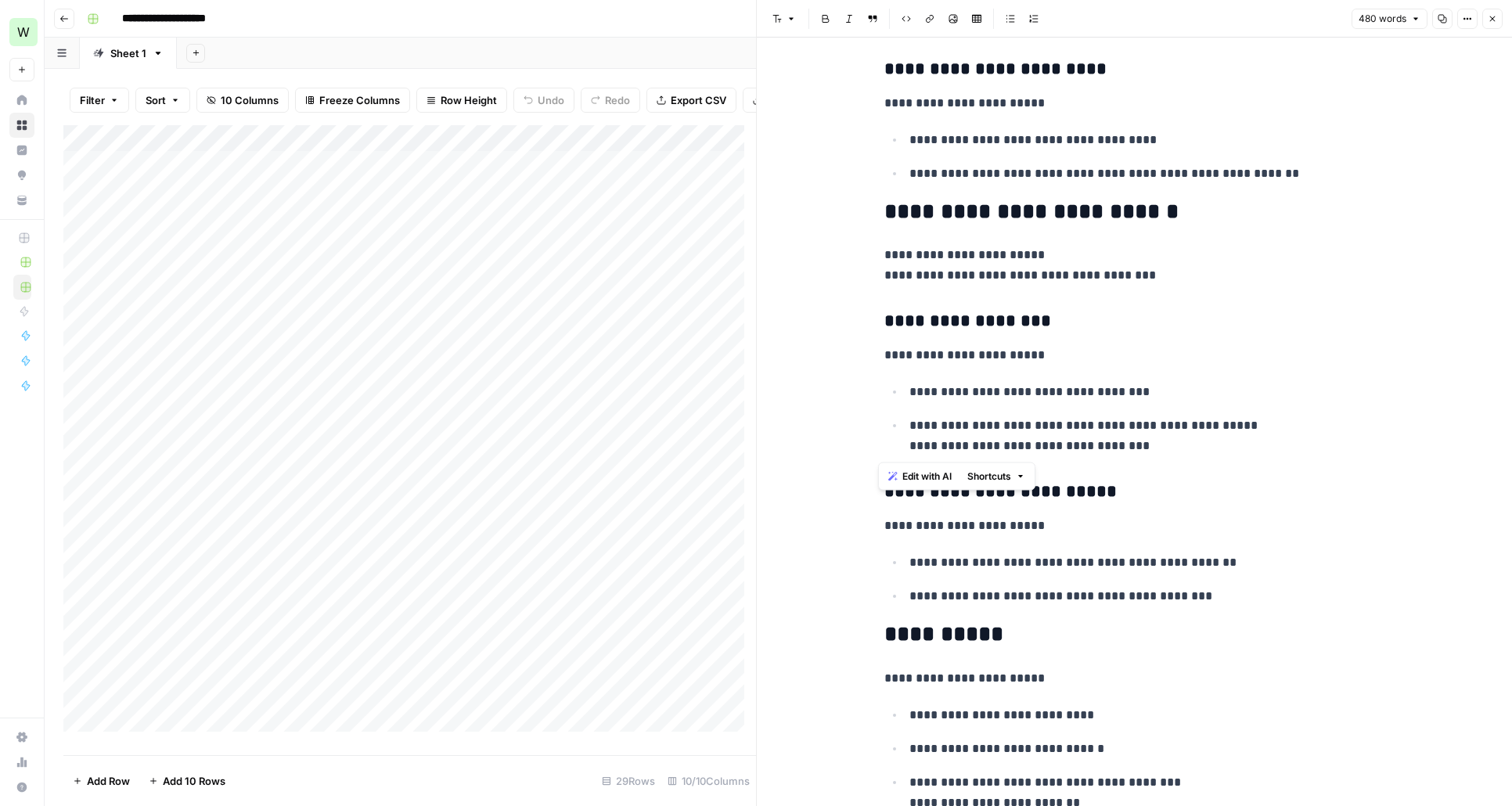
drag, startPoint x: 1035, startPoint y: 444, endPoint x: 839, endPoint y: 305, distance: 240.3
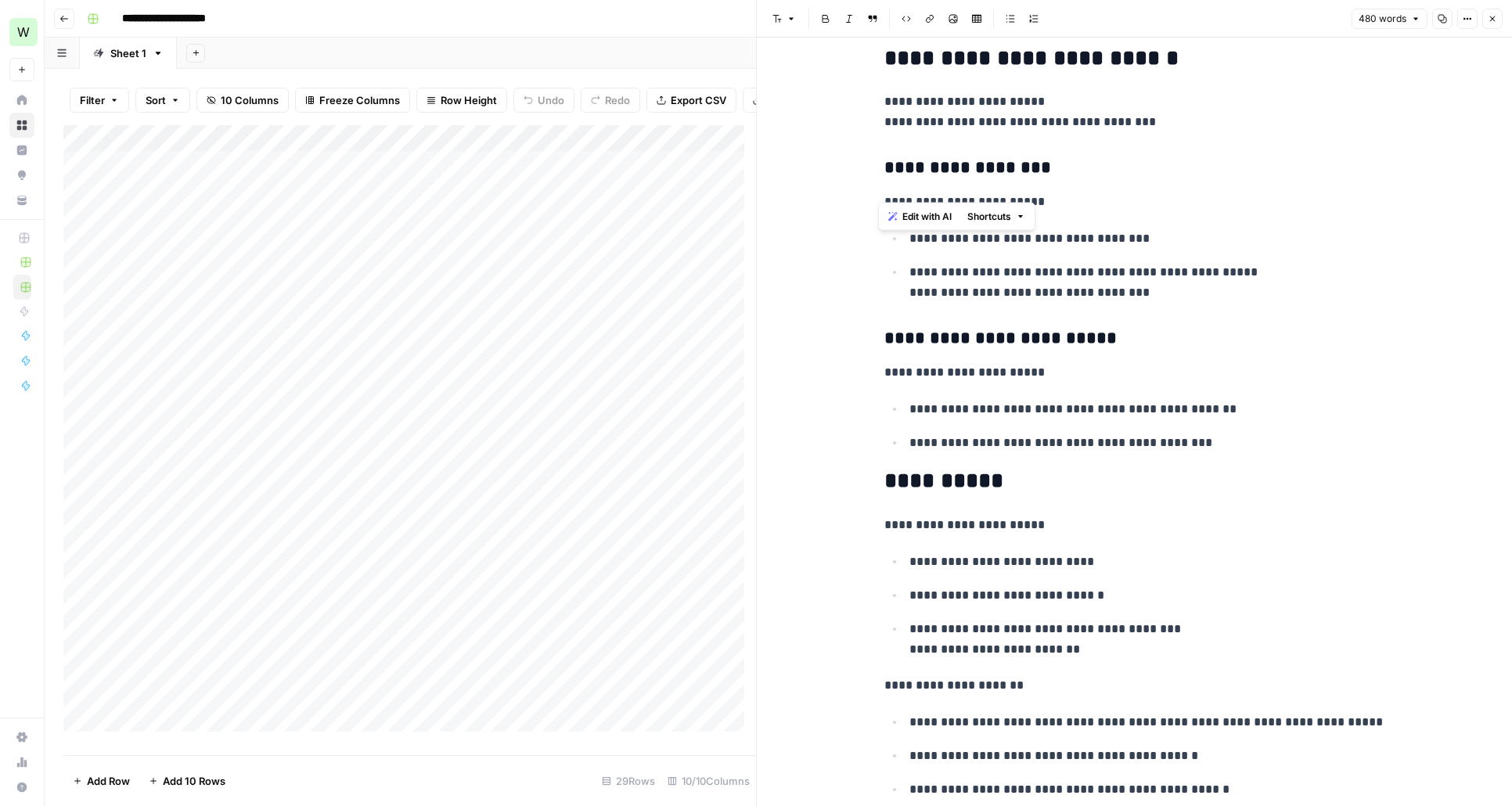
scroll to position [2241, 0]
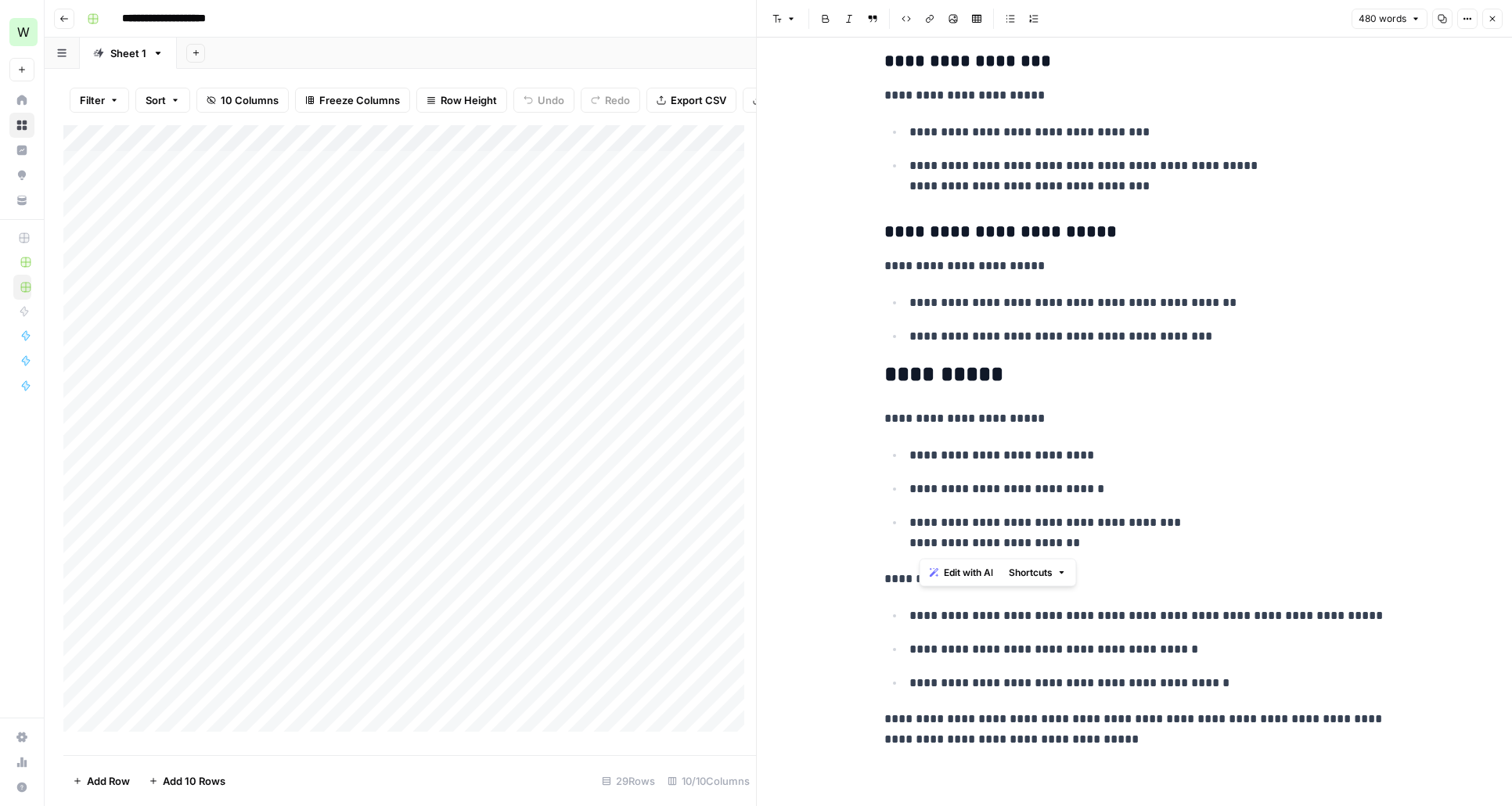
drag, startPoint x: 1095, startPoint y: 548, endPoint x: 899, endPoint y: 364, distance: 268.8
drag, startPoint x: 1045, startPoint y: 366, endPoint x: 866, endPoint y: 367, distance: 179.0
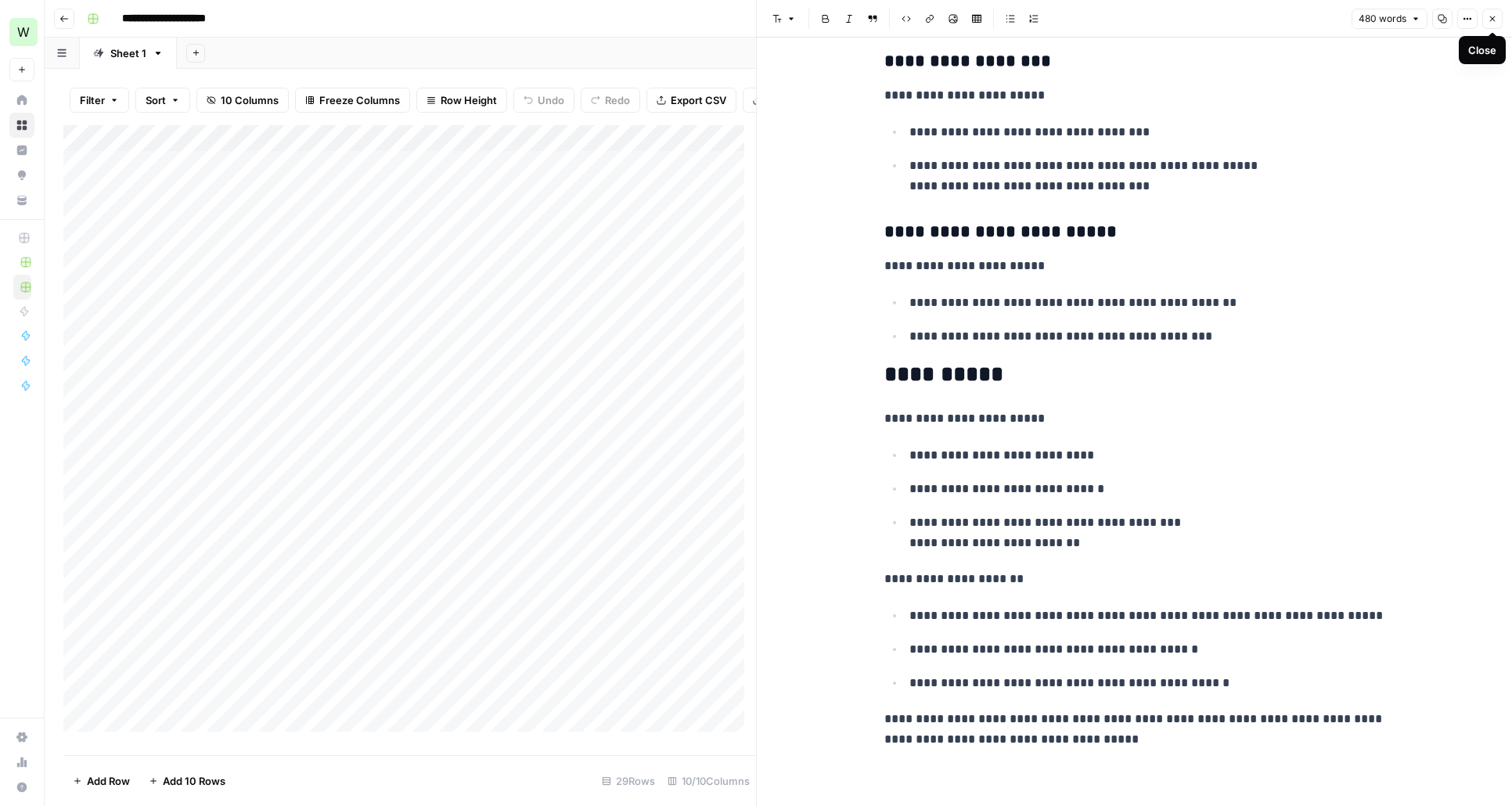
click at [1492, 18] on icon "button" at bounding box center [1493, 19] width 5 height 5
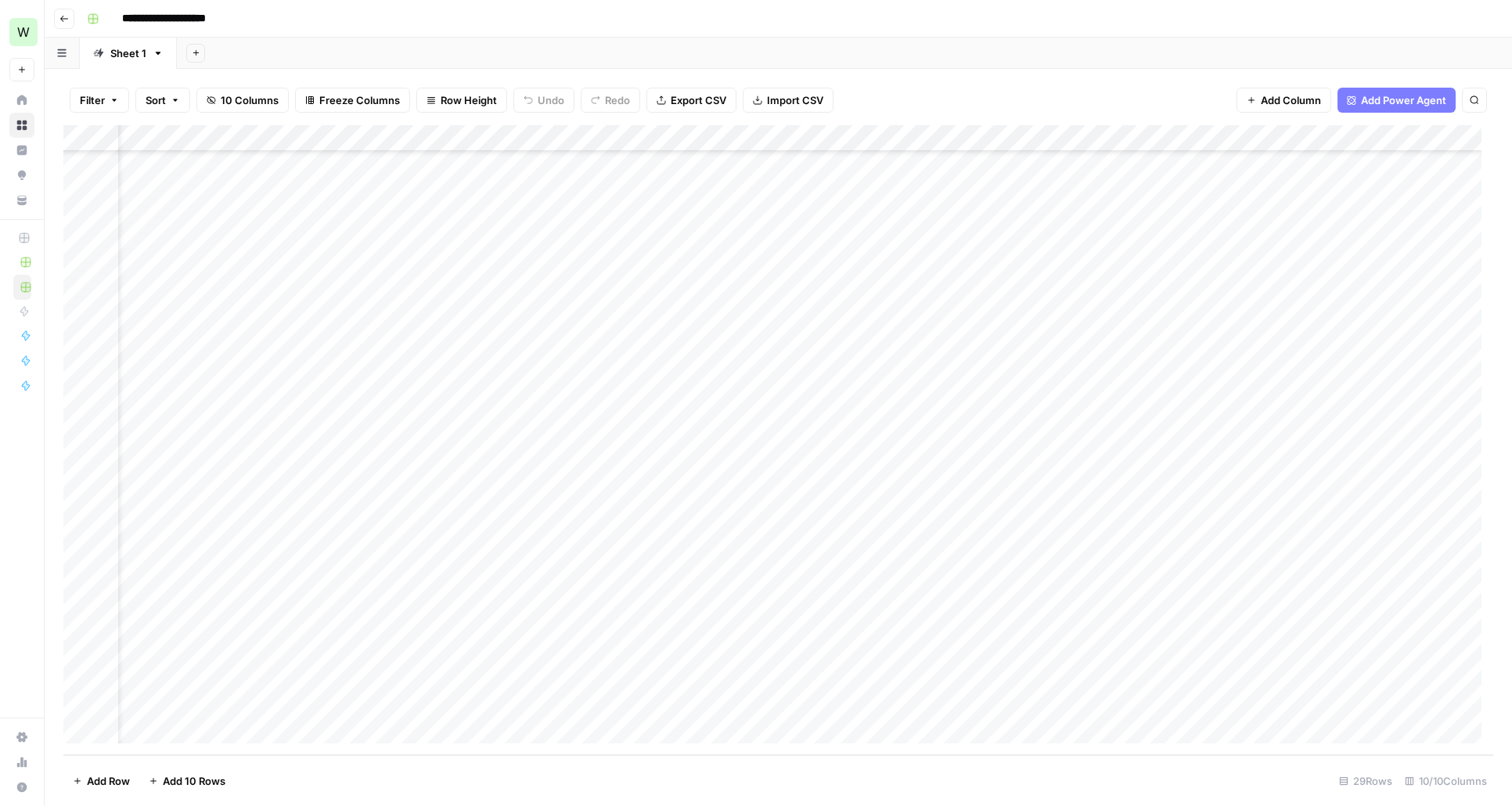
scroll to position [205, 0]
click at [163, 729] on div "Add Column" at bounding box center [778, 439] width 1429 height 630
click at [259, 707] on textarea at bounding box center [242, 705] width 250 height 22
click at [446, 701] on div "Add Column" at bounding box center [778, 439] width 1429 height 630
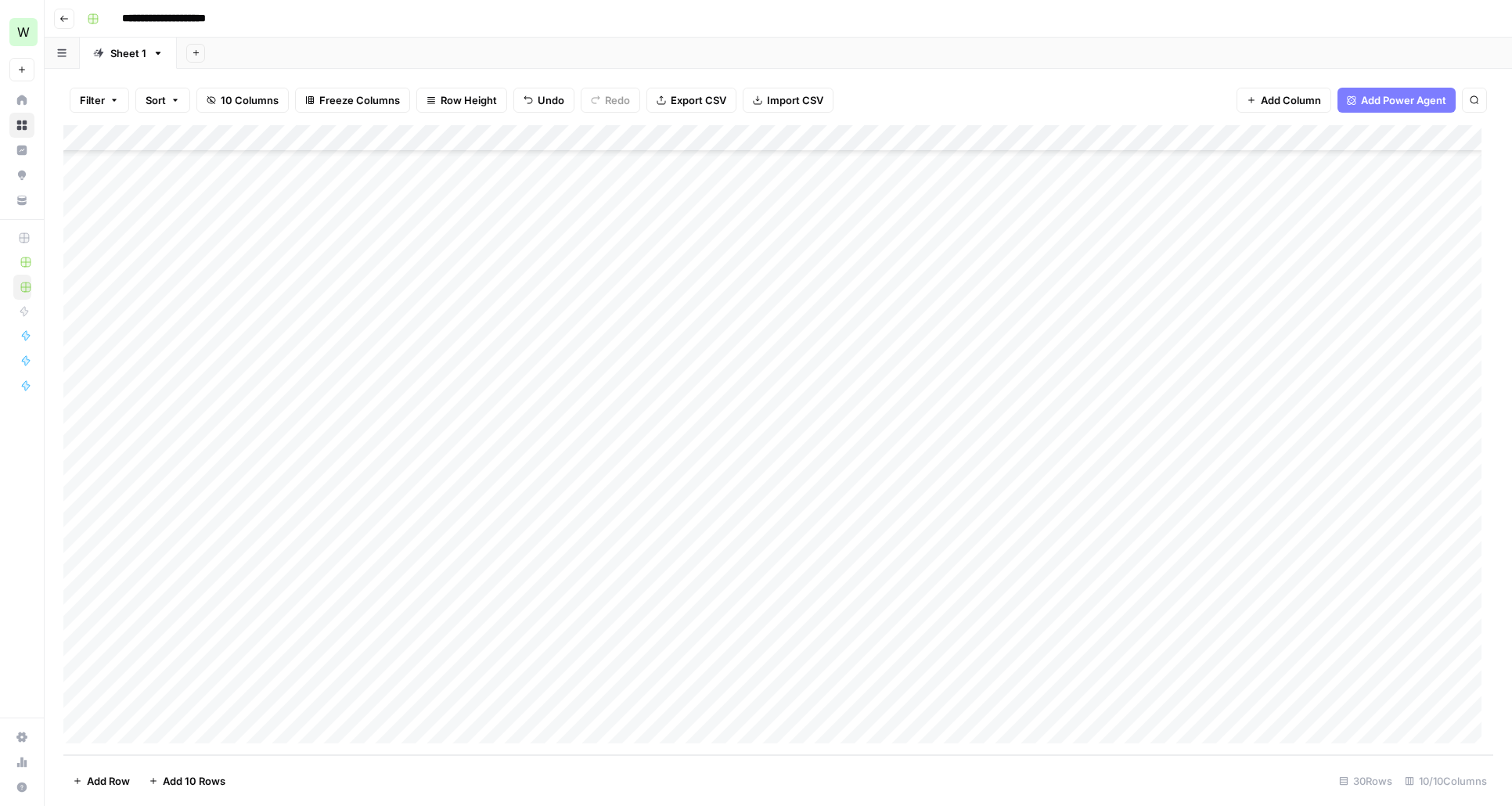
click at [294, 708] on div "Add Column" at bounding box center [778, 439] width 1429 height 630
type textarea "**********"
click at [461, 690] on div "Add Column" at bounding box center [778, 439] width 1429 height 630
click at [477, 707] on div "Add Column" at bounding box center [778, 439] width 1429 height 630
type textarea "**********"
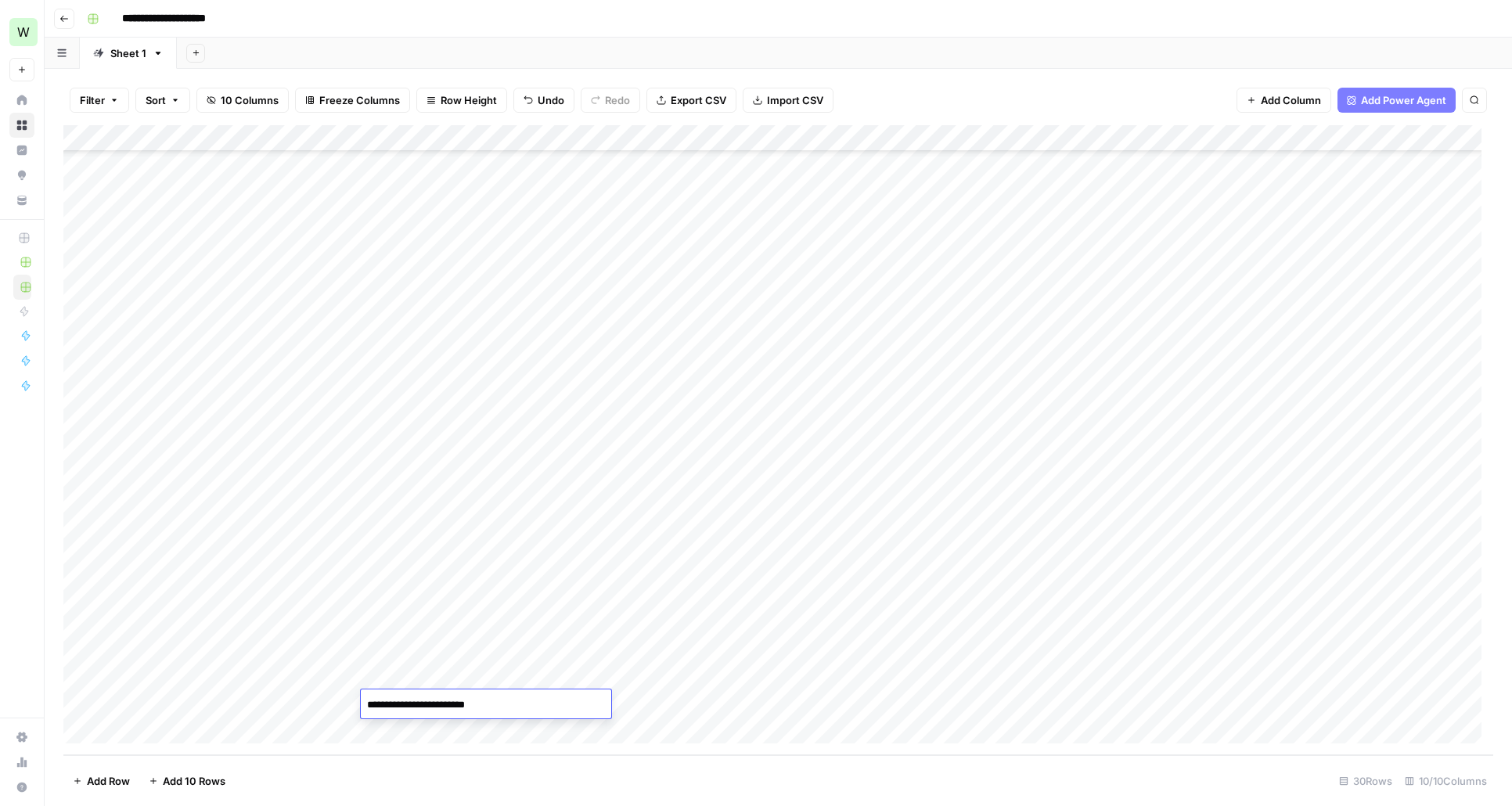
click at [914, 139] on div "Add Column" at bounding box center [778, 439] width 1429 height 630
click at [613, 701] on div "Add Column" at bounding box center [778, 439] width 1429 height 630
type textarea "**********"
click at [744, 336] on div "Add Column" at bounding box center [778, 439] width 1429 height 630
click at [727, 710] on div "Add Column" at bounding box center [778, 439] width 1429 height 630
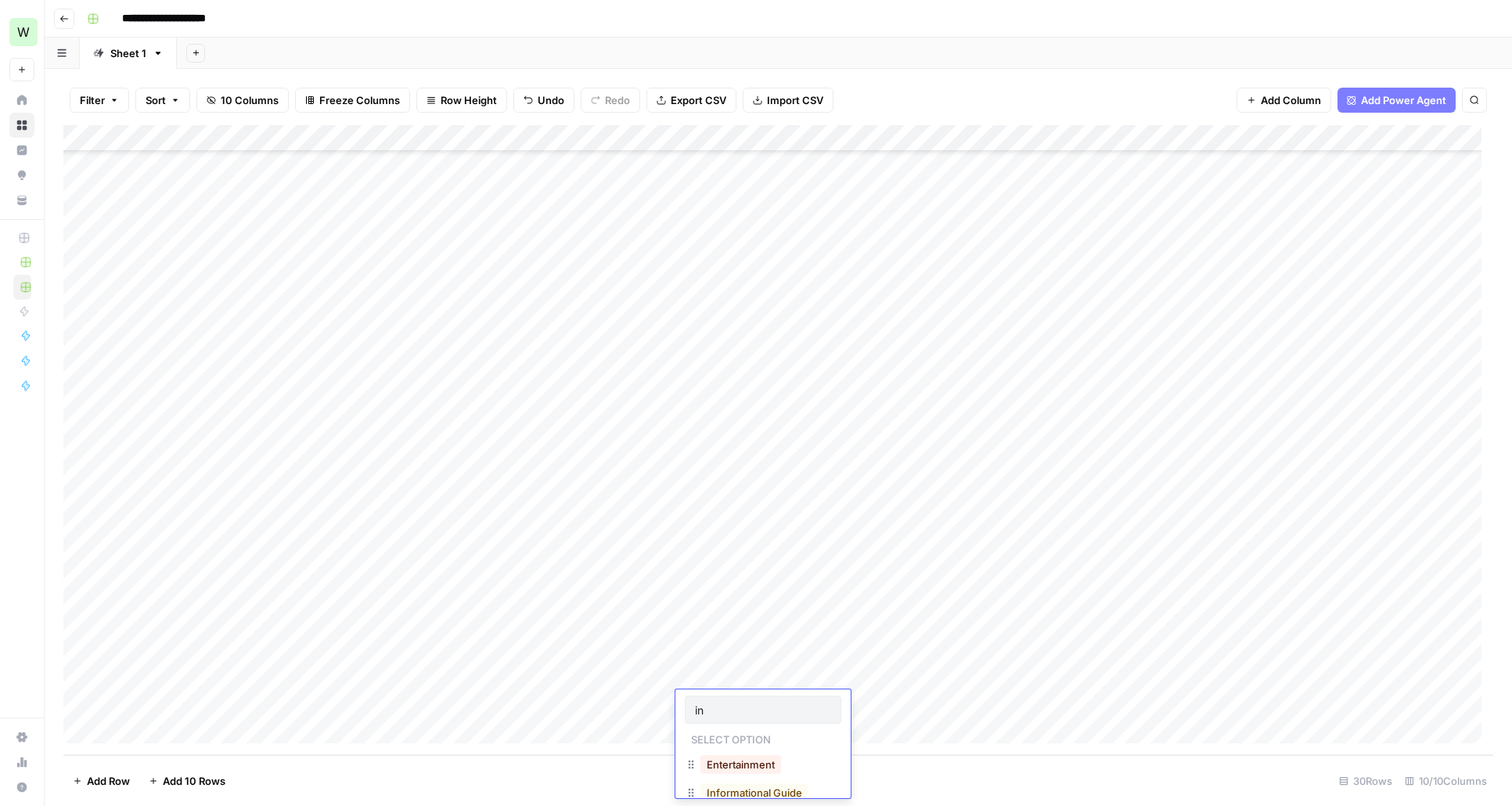
type input "i"
click at [768, 752] on button "Entertainment" at bounding box center [741, 744] width 81 height 18
click at [934, 776] on footer "Add Row Add 10 Rows 30 Rows 10/10 Columns" at bounding box center [778, 781] width 1429 height 51
click at [872, 704] on div "Add Column" at bounding box center [778, 439] width 1429 height 630
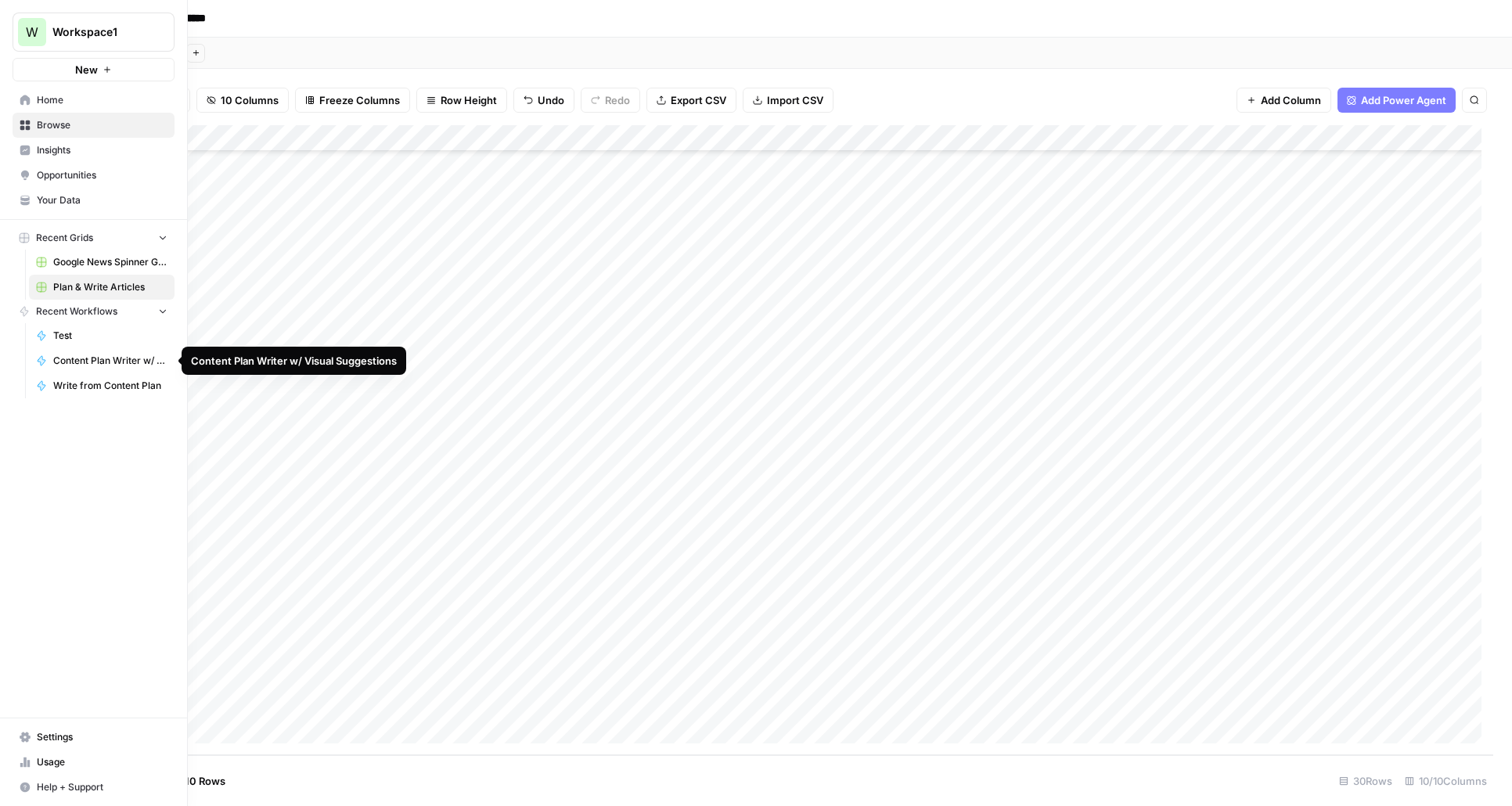
click at [112, 361] on span "Content Plan Writer w/ Visual Suggestions" at bounding box center [111, 361] width 114 height 14
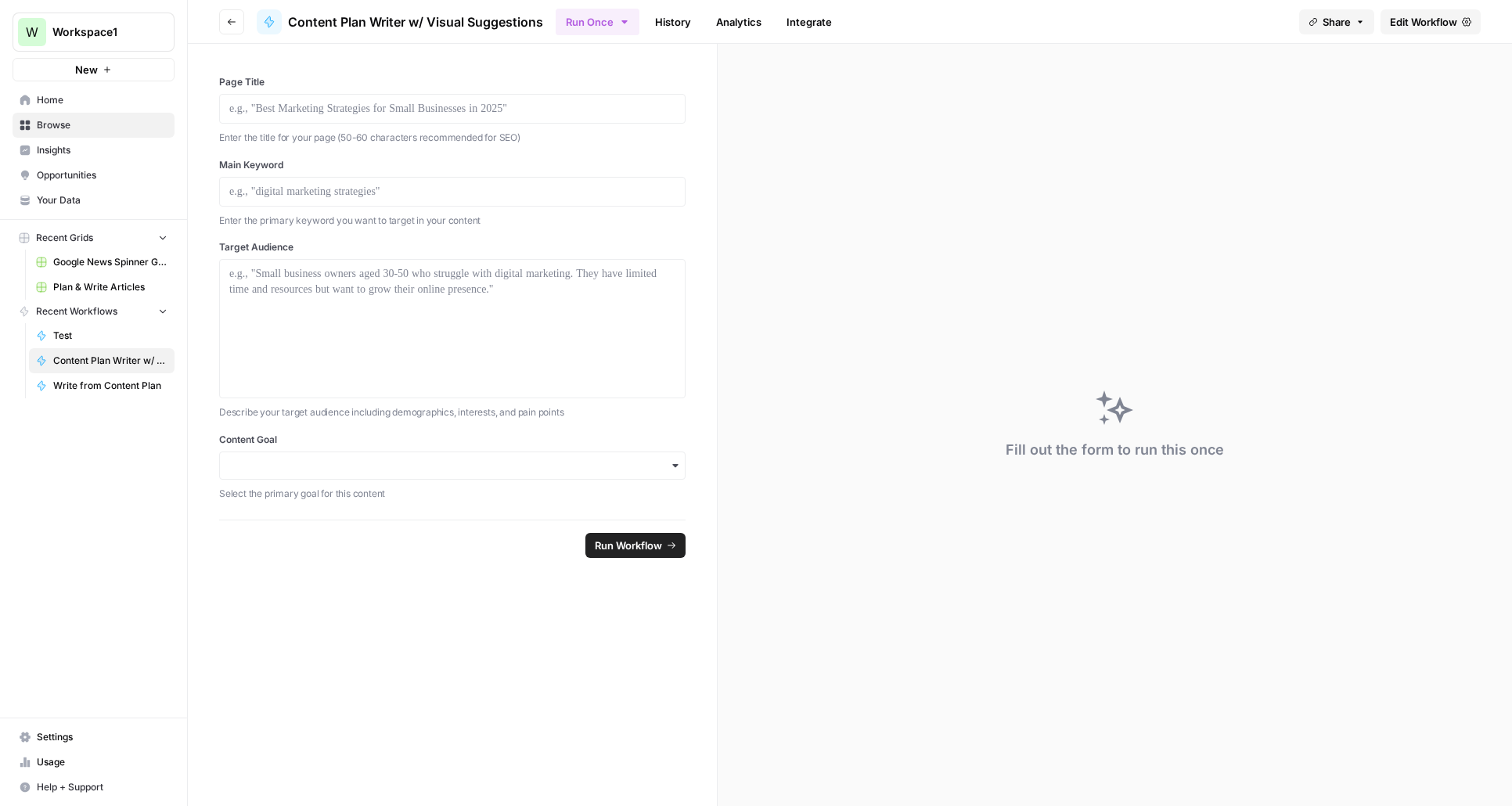
click at [1428, 24] on span "Edit Workflow" at bounding box center [1423, 22] width 68 height 16
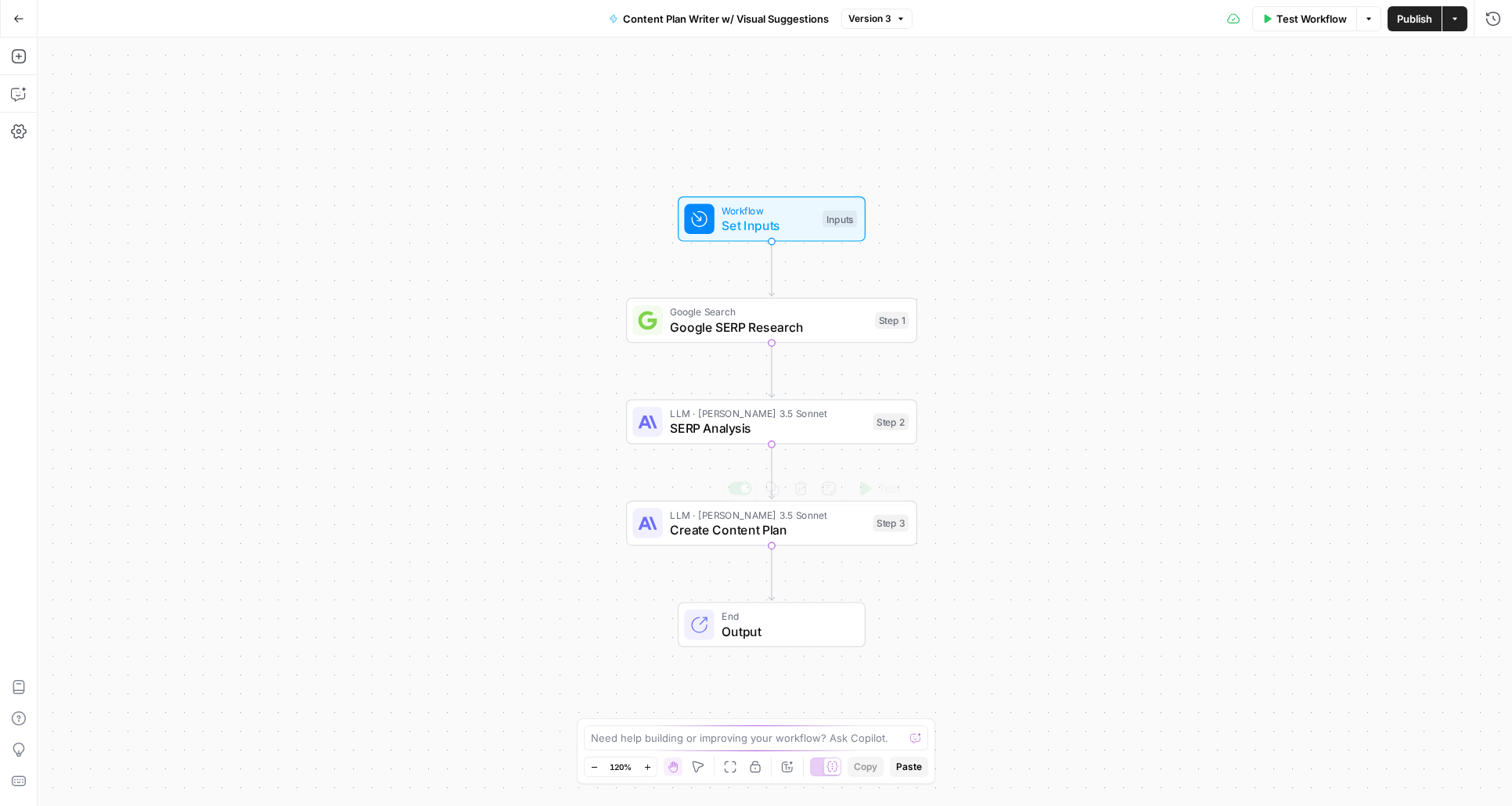
click at [756, 525] on span "Create Content Plan" at bounding box center [767, 529] width 196 height 18
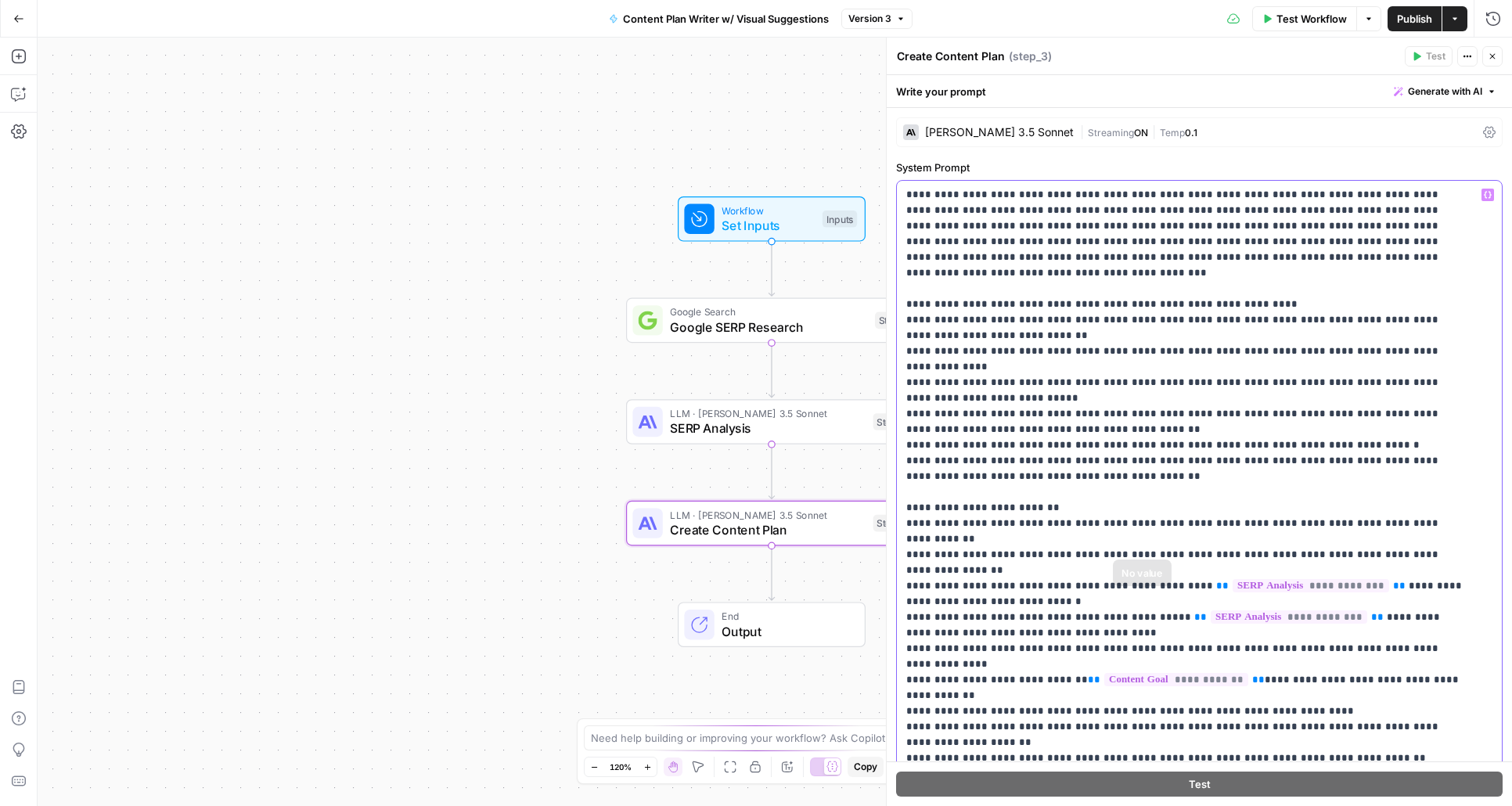
scroll to position [11, 0]
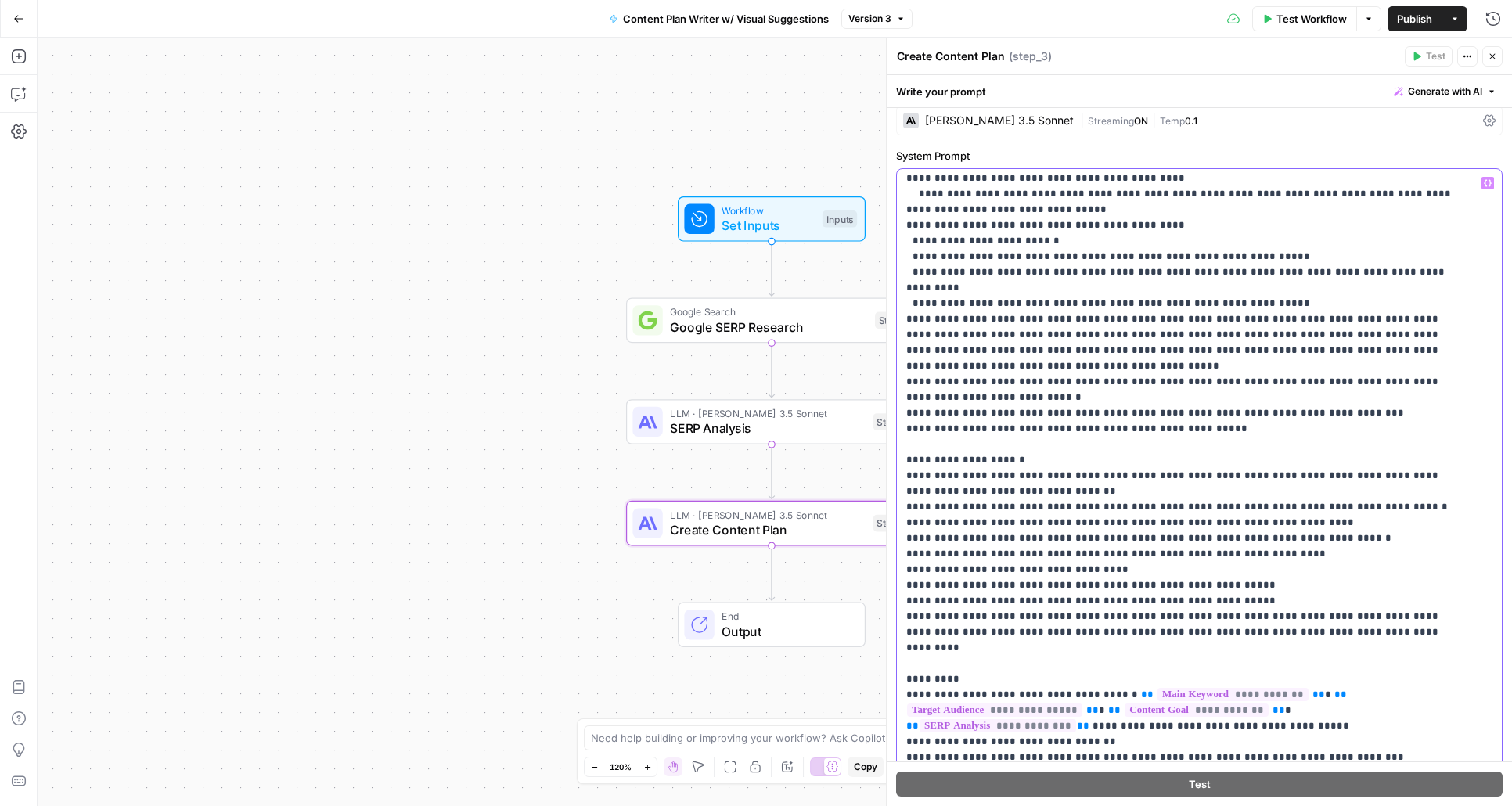
drag, startPoint x: 937, startPoint y: 212, endPoint x: 1139, endPoint y: 715, distance: 542.0
click at [1139, 805] on html "W Workspace1 New Home Browse Insights Opportunities Your Data Recent Grids Goog…" at bounding box center [756, 403] width 1512 height 806
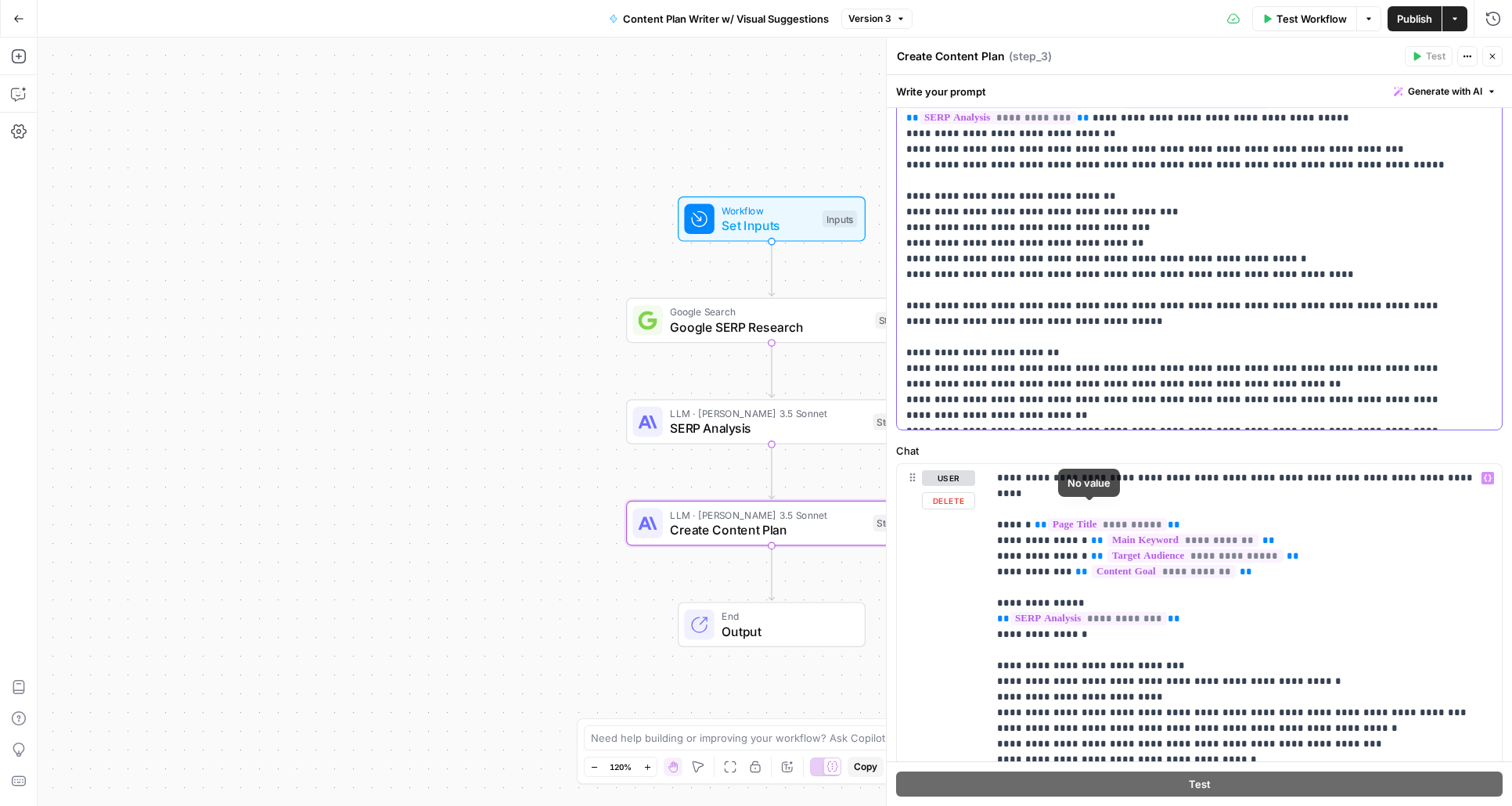
scroll to position [389, 0]
click at [322, 225] on div "Workflow Set Inputs Inputs Google Search Google SERP Research Step 1 LLM · [PER…" at bounding box center [775, 422] width 1474 height 769
click at [23, 13] on icon "button" at bounding box center [18, 18] width 11 height 11
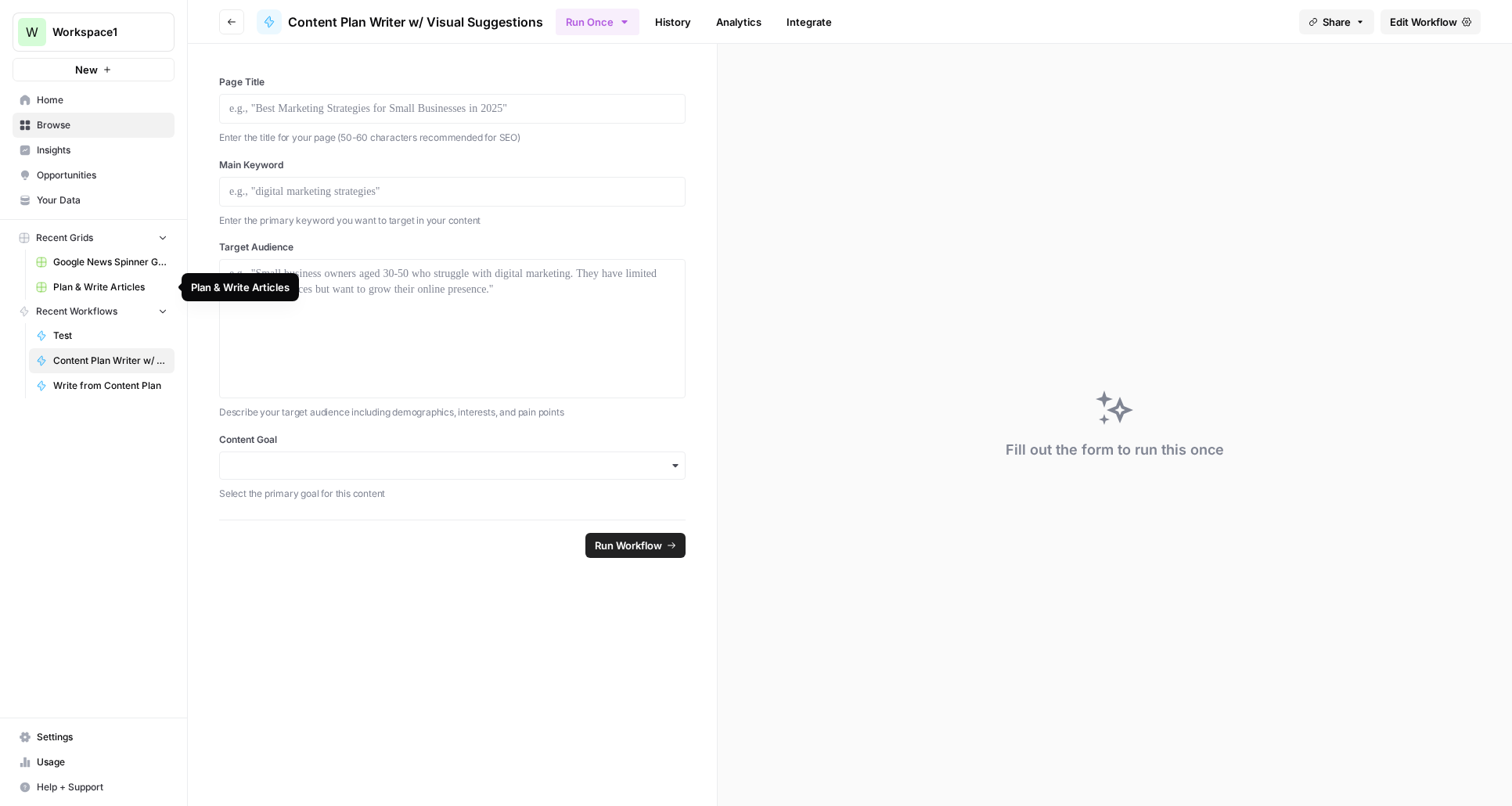
click at [104, 282] on span "Plan & Write Articles" at bounding box center [111, 287] width 114 height 14
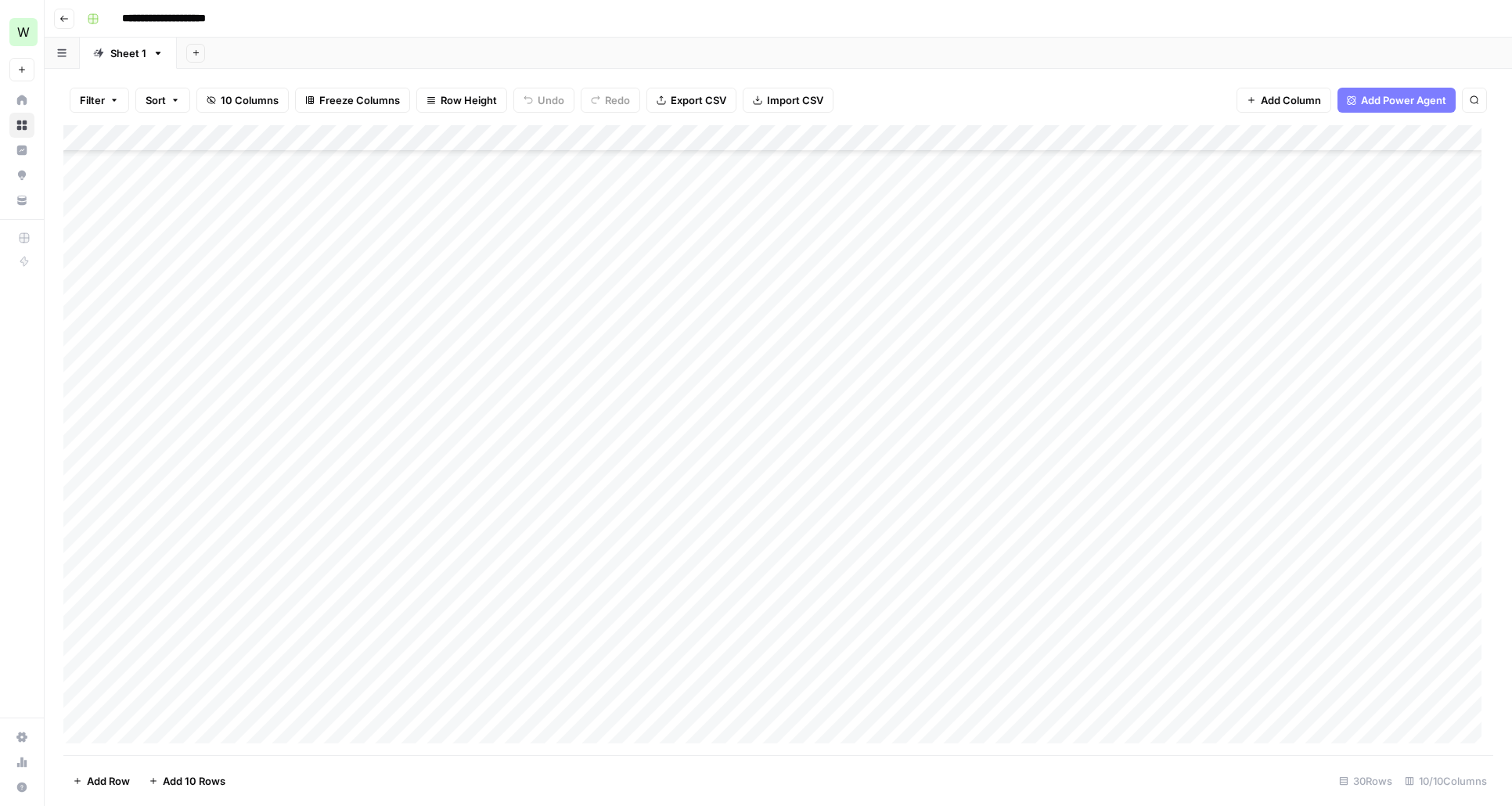
scroll to position [232, 0]
click at [1009, 708] on div "Add Column" at bounding box center [778, 439] width 1429 height 630
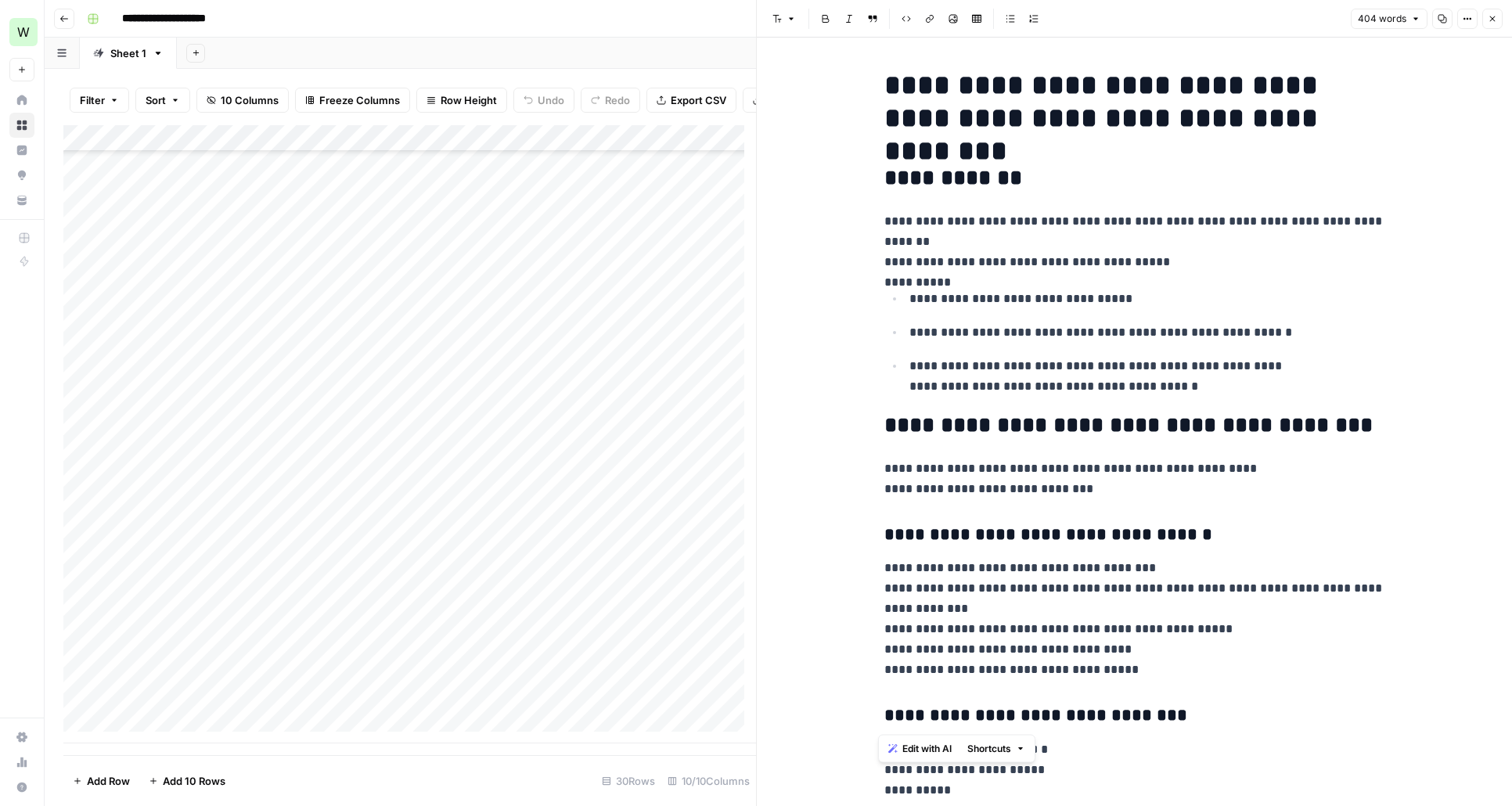
drag, startPoint x: 879, startPoint y: 83, endPoint x: 1207, endPoint y: 697, distance: 696.1
click at [1183, 168] on h2 "**********" at bounding box center [1134, 178] width 501 height 25
drag, startPoint x: 1356, startPoint y: 123, endPoint x: 1227, endPoint y: 79, distance: 136.3
click at [1227, 79] on h1 "**********" at bounding box center [1134, 101] width 501 height 66
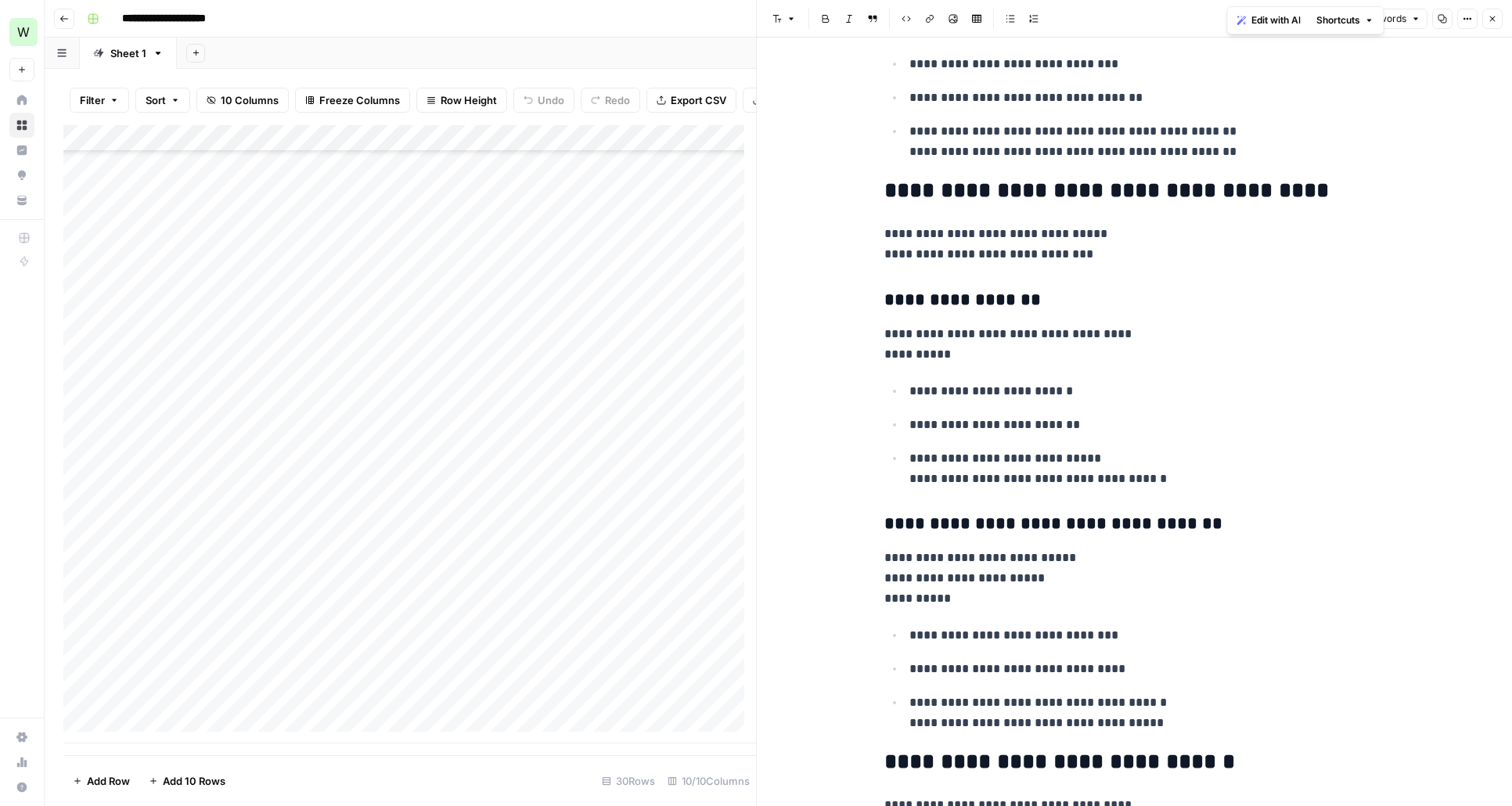
scroll to position [789, 0]
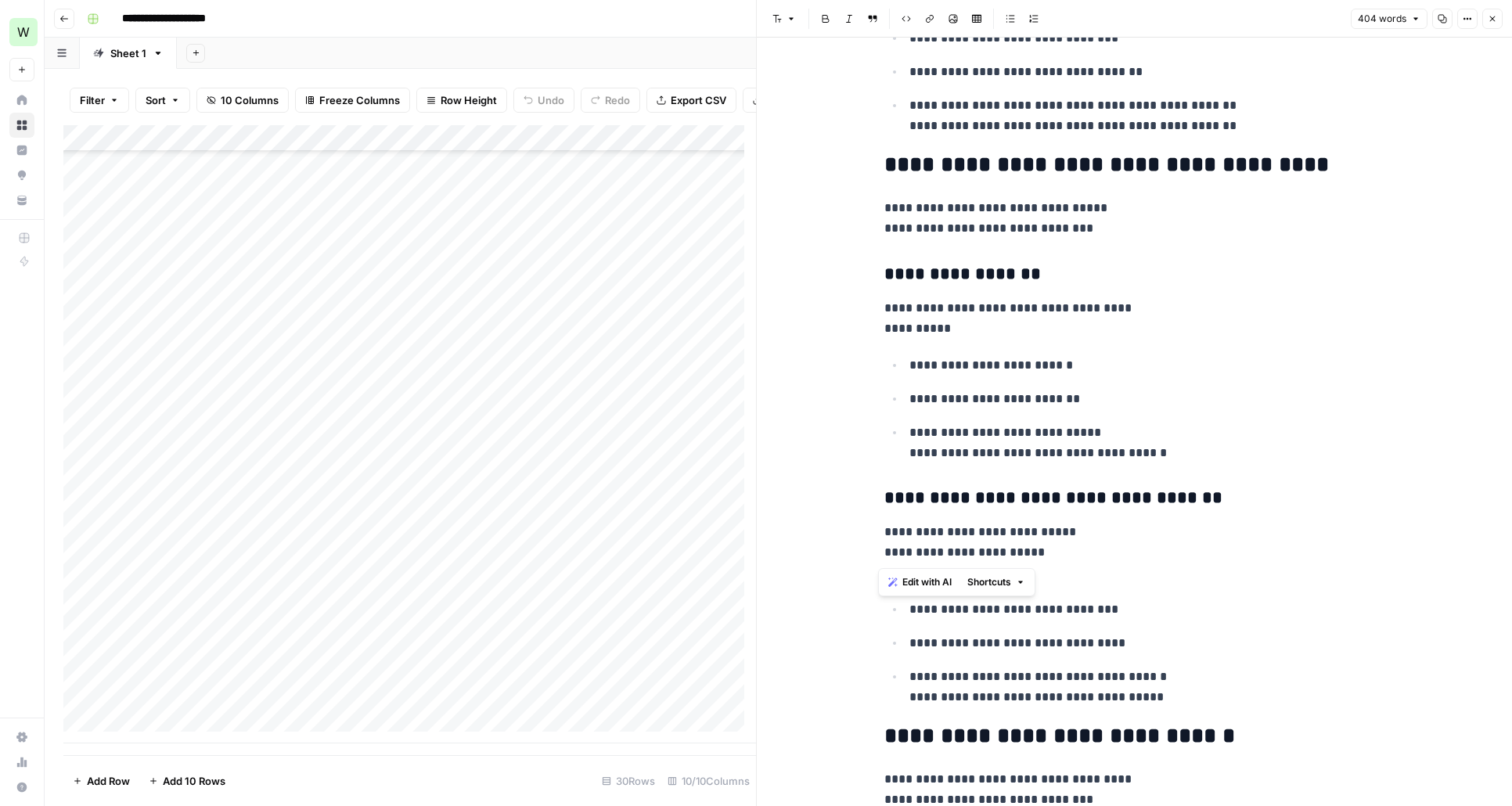
drag, startPoint x: 879, startPoint y: 168, endPoint x: 1084, endPoint y: 554, distance: 437.1
click at [1084, 554] on div "**********" at bounding box center [1134, 665] width 519 height 2783
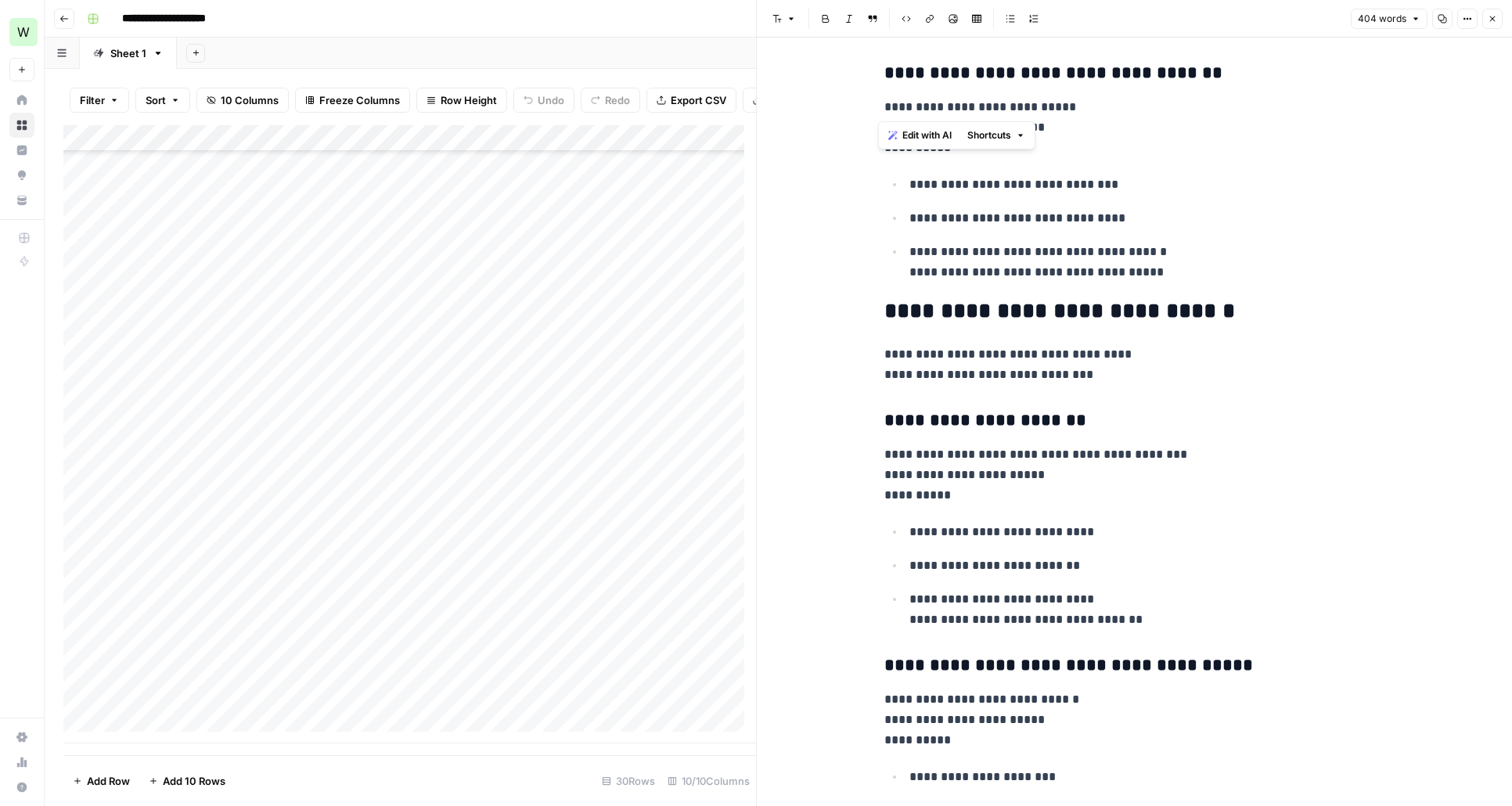
scroll to position [1251, 0]
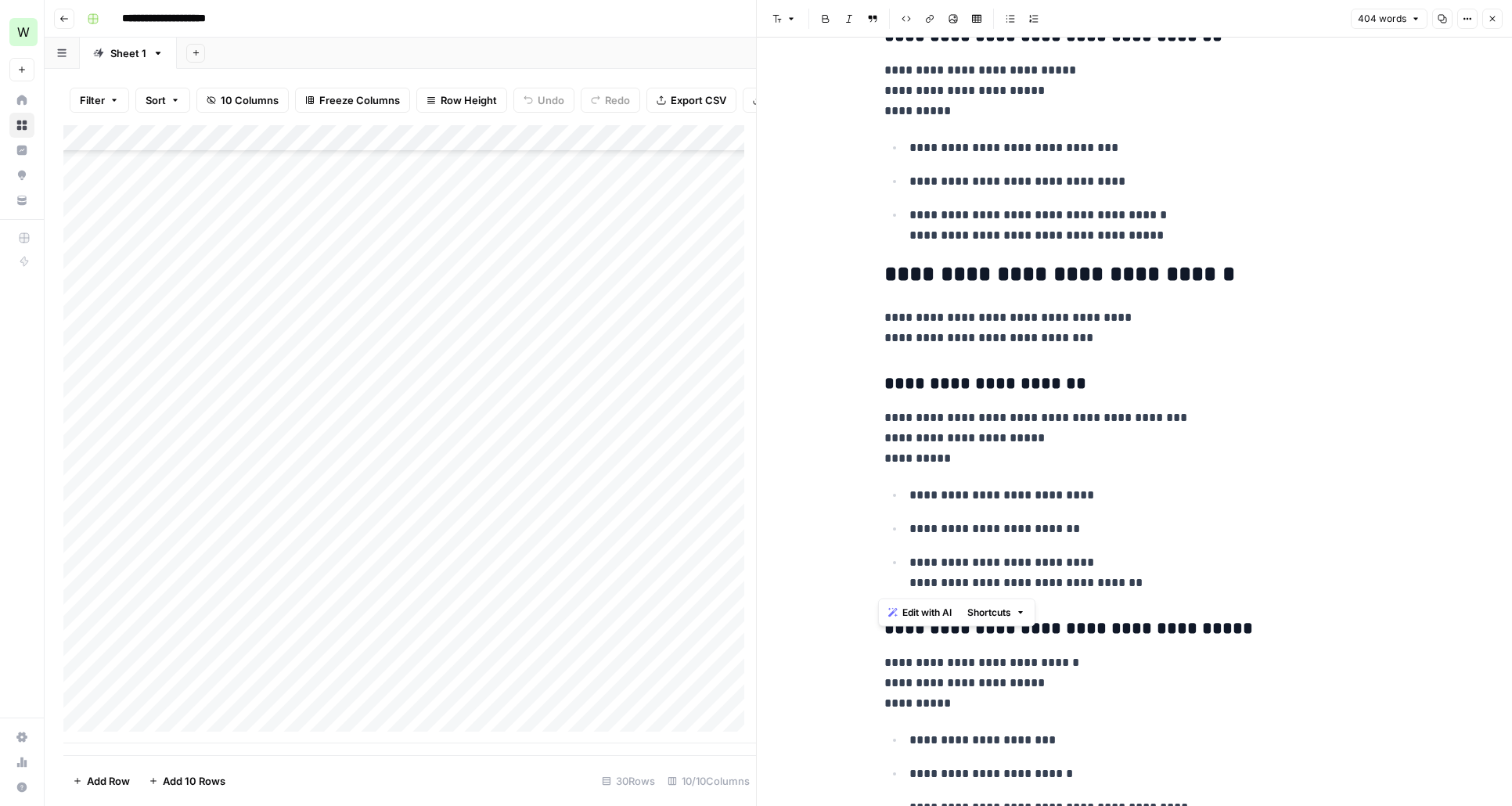
drag, startPoint x: 1137, startPoint y: 578, endPoint x: 845, endPoint y: 381, distance: 352.2
click at [845, 381] on div "**********" at bounding box center [1133, 215] width 755 height 2857
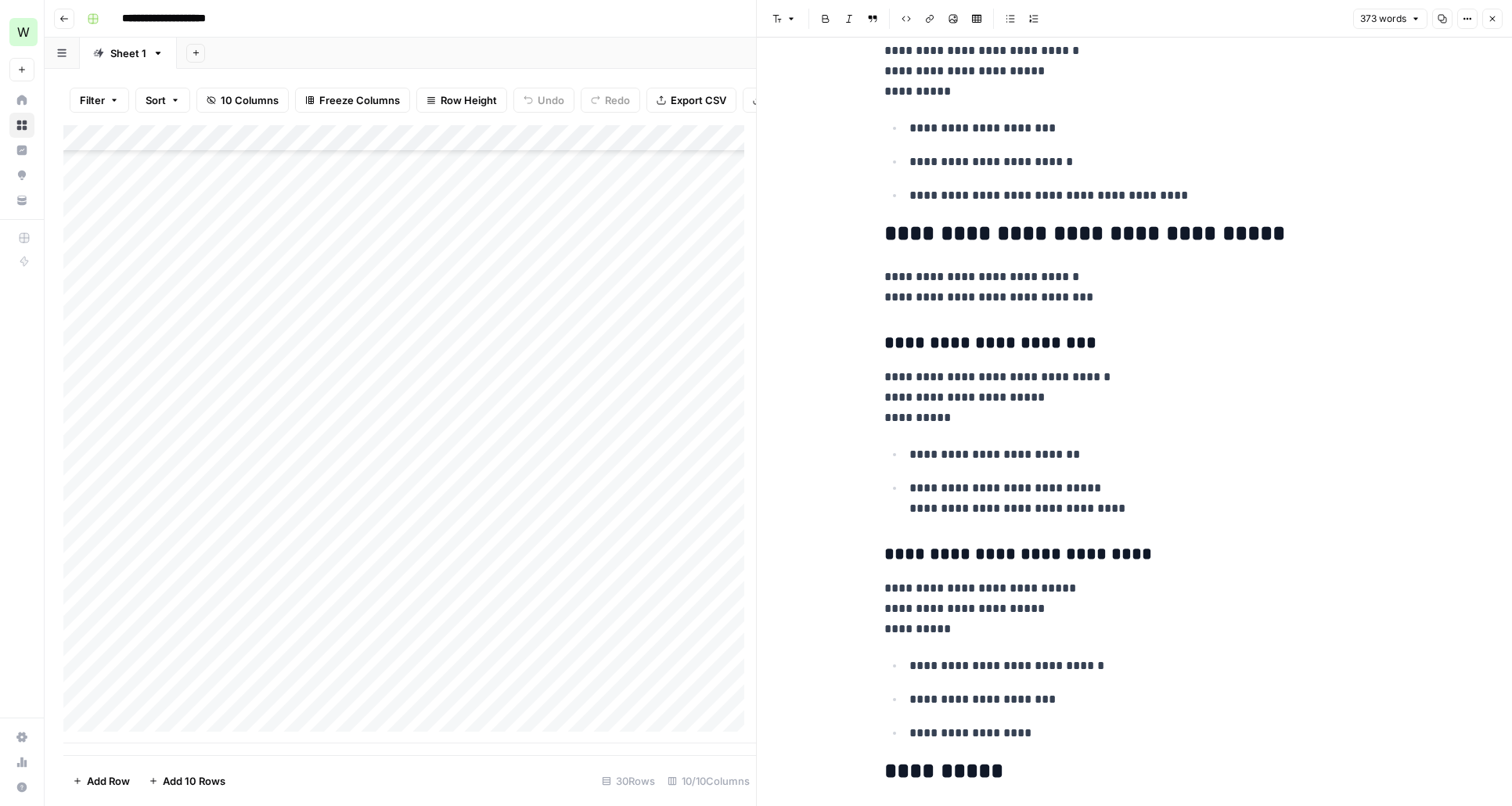
scroll to position [1641, 0]
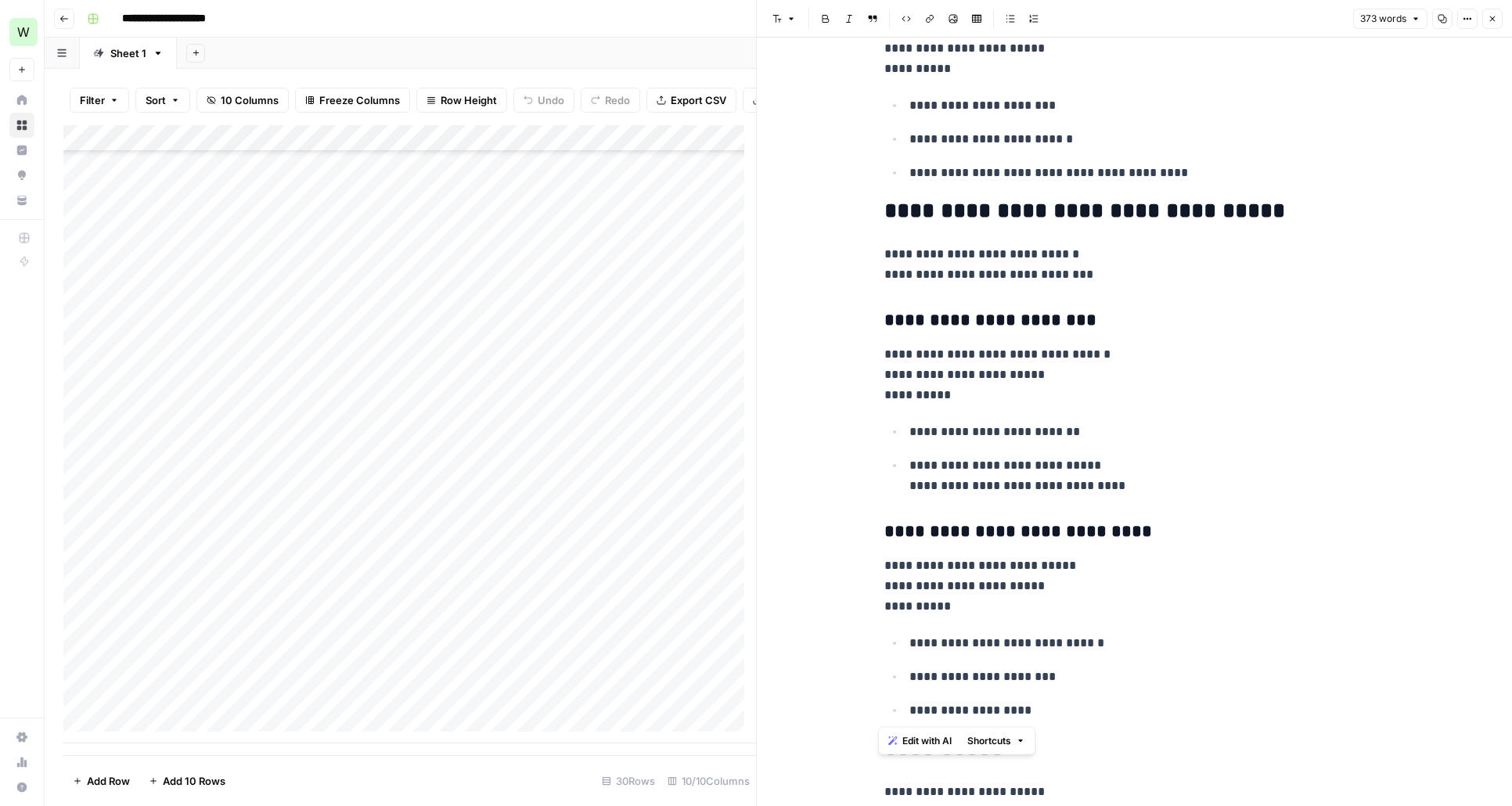
drag, startPoint x: 880, startPoint y: 532, endPoint x: 1044, endPoint y: 713, distance: 244.2
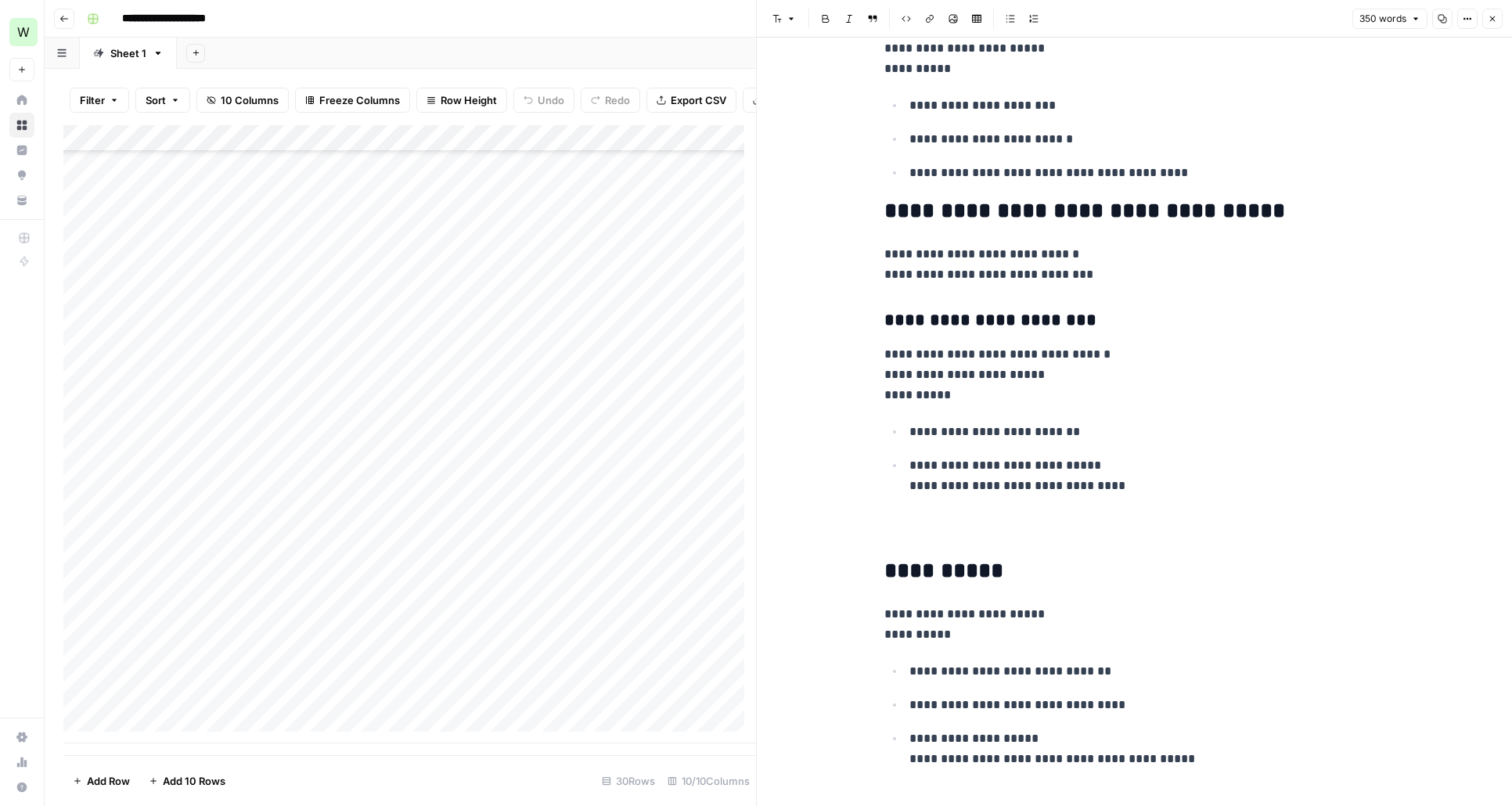
scroll to position [1620, 0]
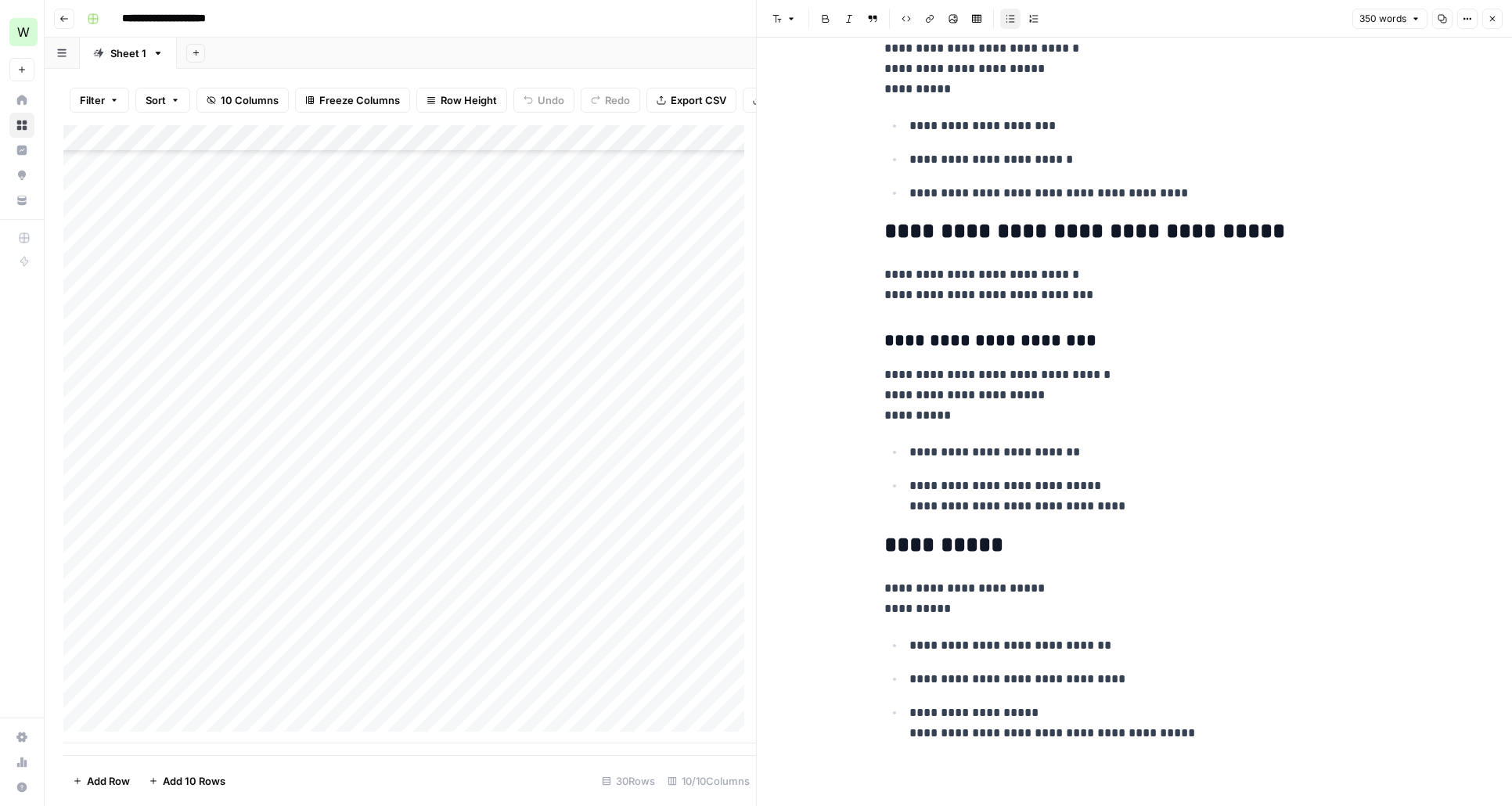
click at [1494, 15] on icon "button" at bounding box center [1492, 18] width 10 height 10
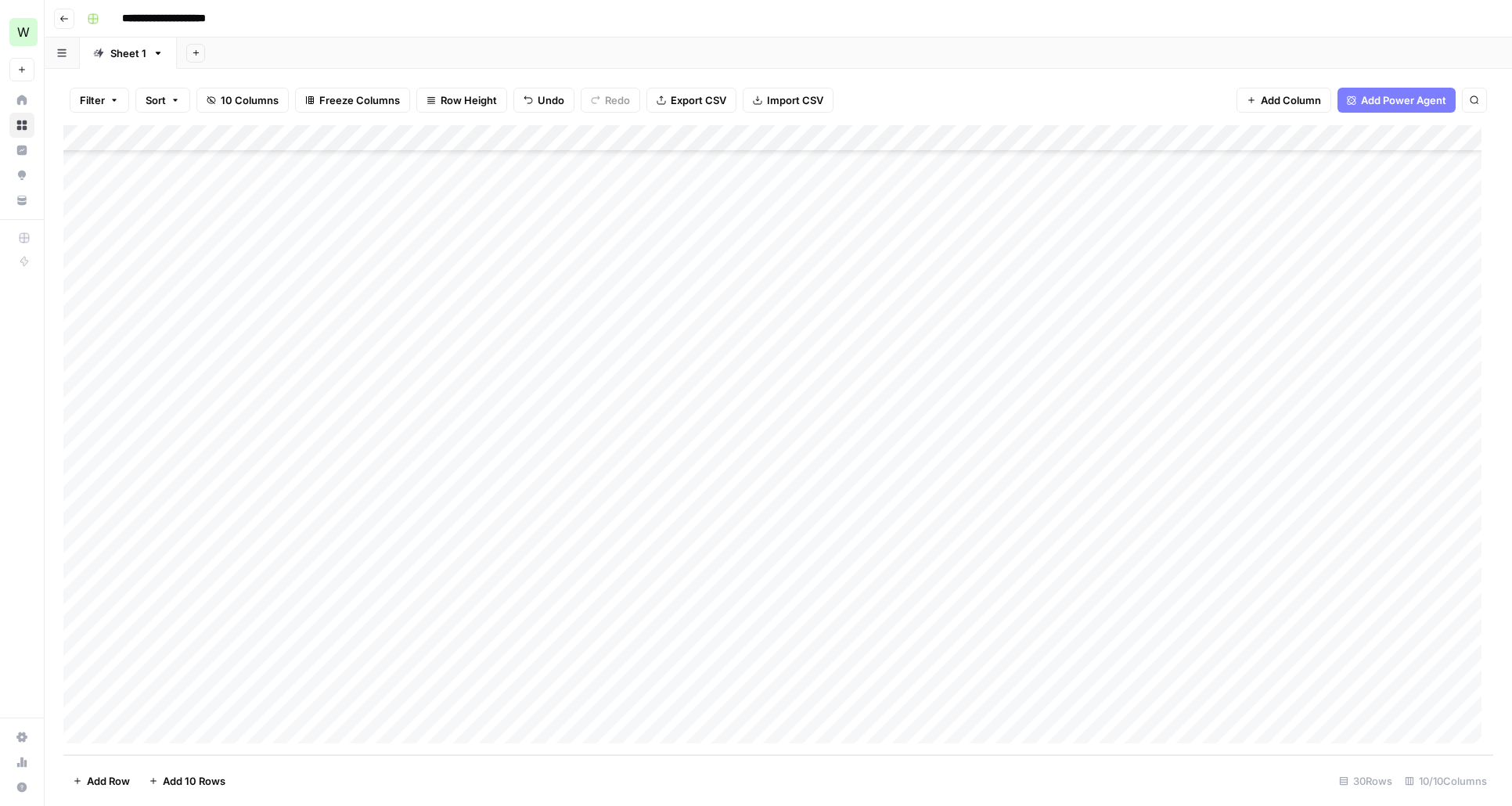
click at [1060, 700] on div "Add Column" at bounding box center [778, 439] width 1429 height 630
click at [1137, 679] on div "Add Column" at bounding box center [778, 439] width 1429 height 630
click at [997, 707] on div "Add Column" at bounding box center [778, 439] width 1429 height 630
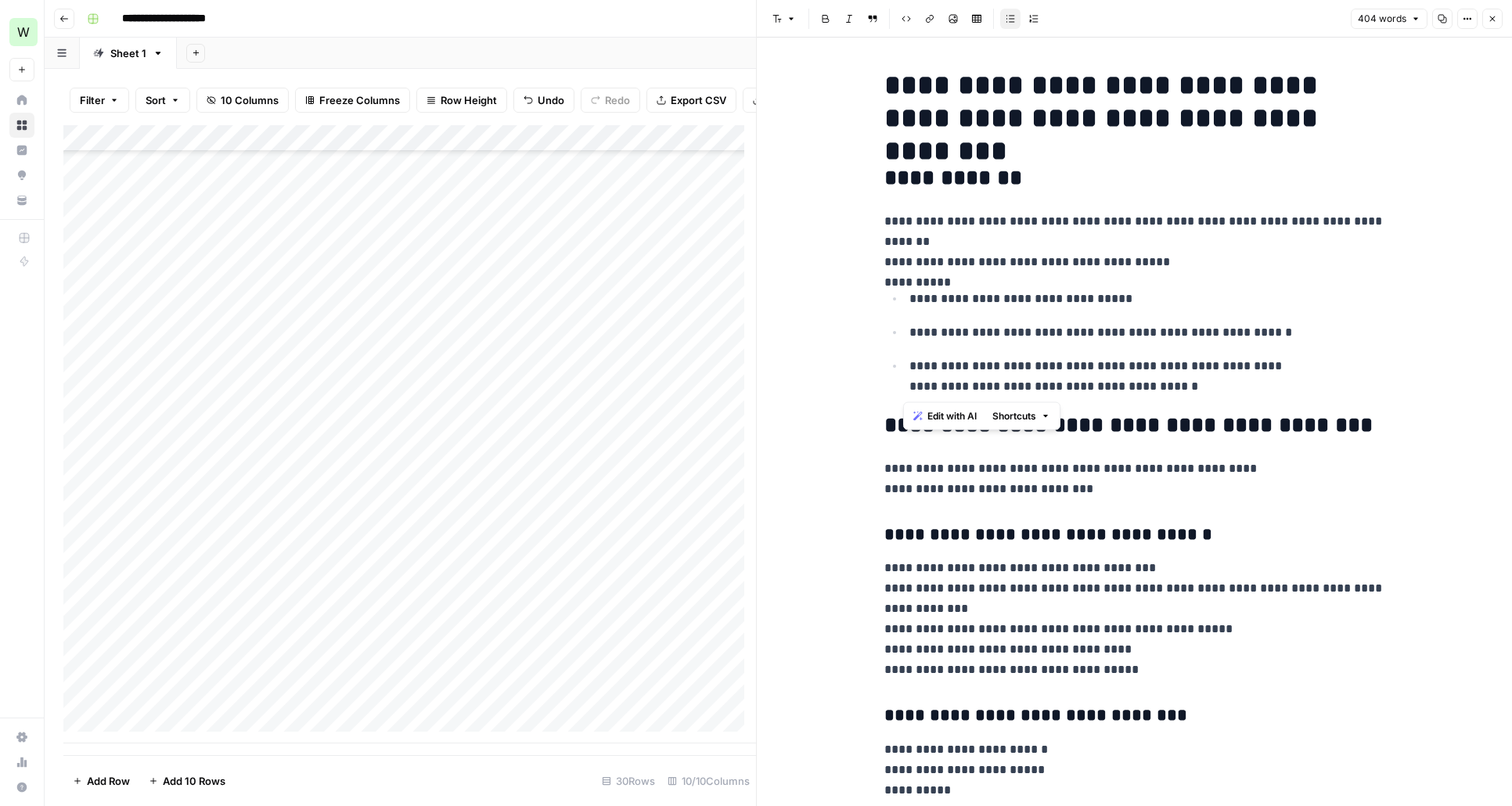
drag, startPoint x: 1205, startPoint y: 391, endPoint x: 900, endPoint y: 299, distance: 318.6
click at [900, 299] on ul "**********" at bounding box center [1134, 343] width 501 height 109
drag, startPoint x: 1190, startPoint y: 384, endPoint x: 893, endPoint y: 301, distance: 308.4
click at [893, 301] on ul "**********" at bounding box center [1134, 343] width 501 height 109
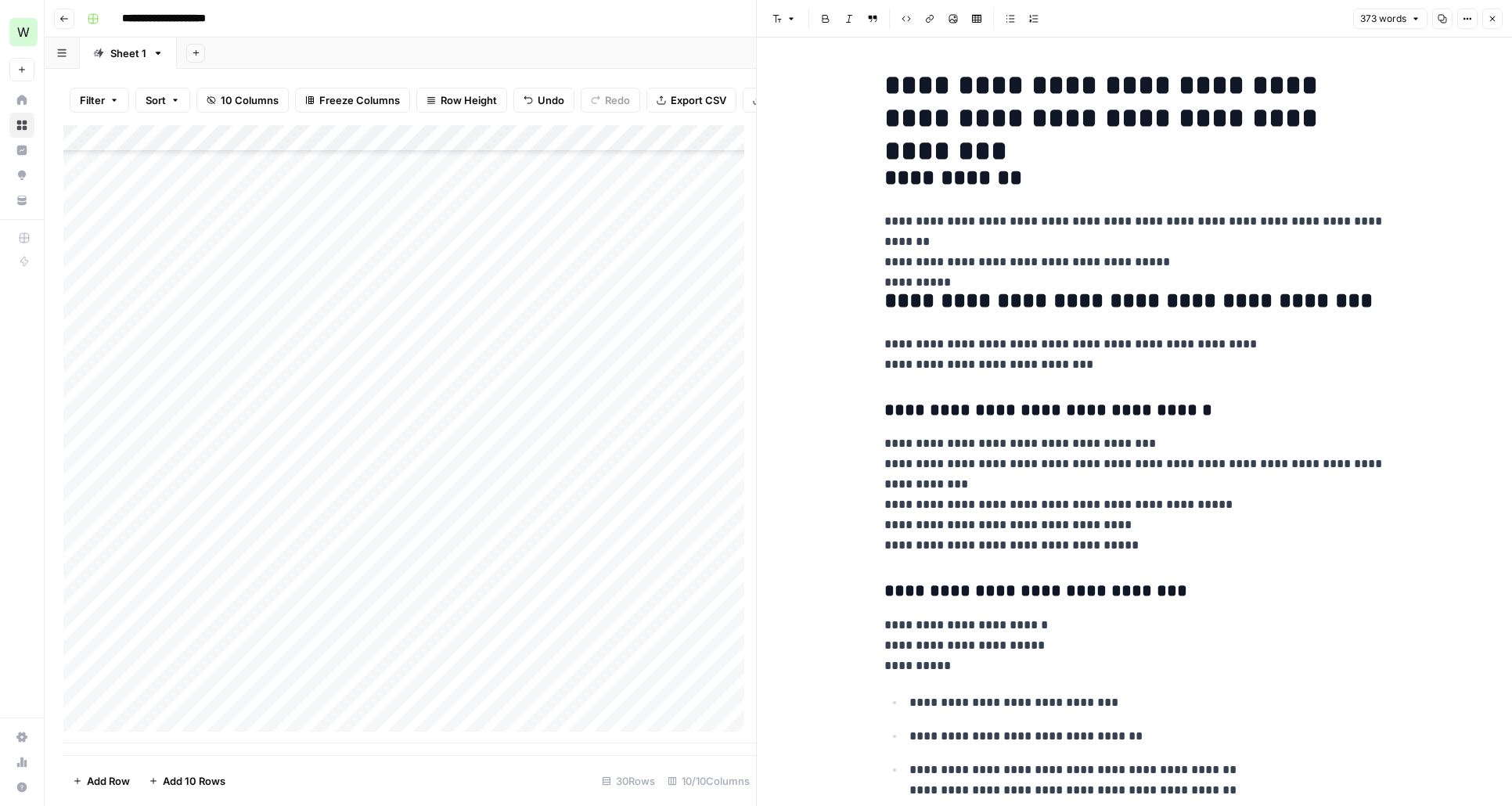
click at [1494, 17] on icon "button" at bounding box center [1493, 19] width 5 height 5
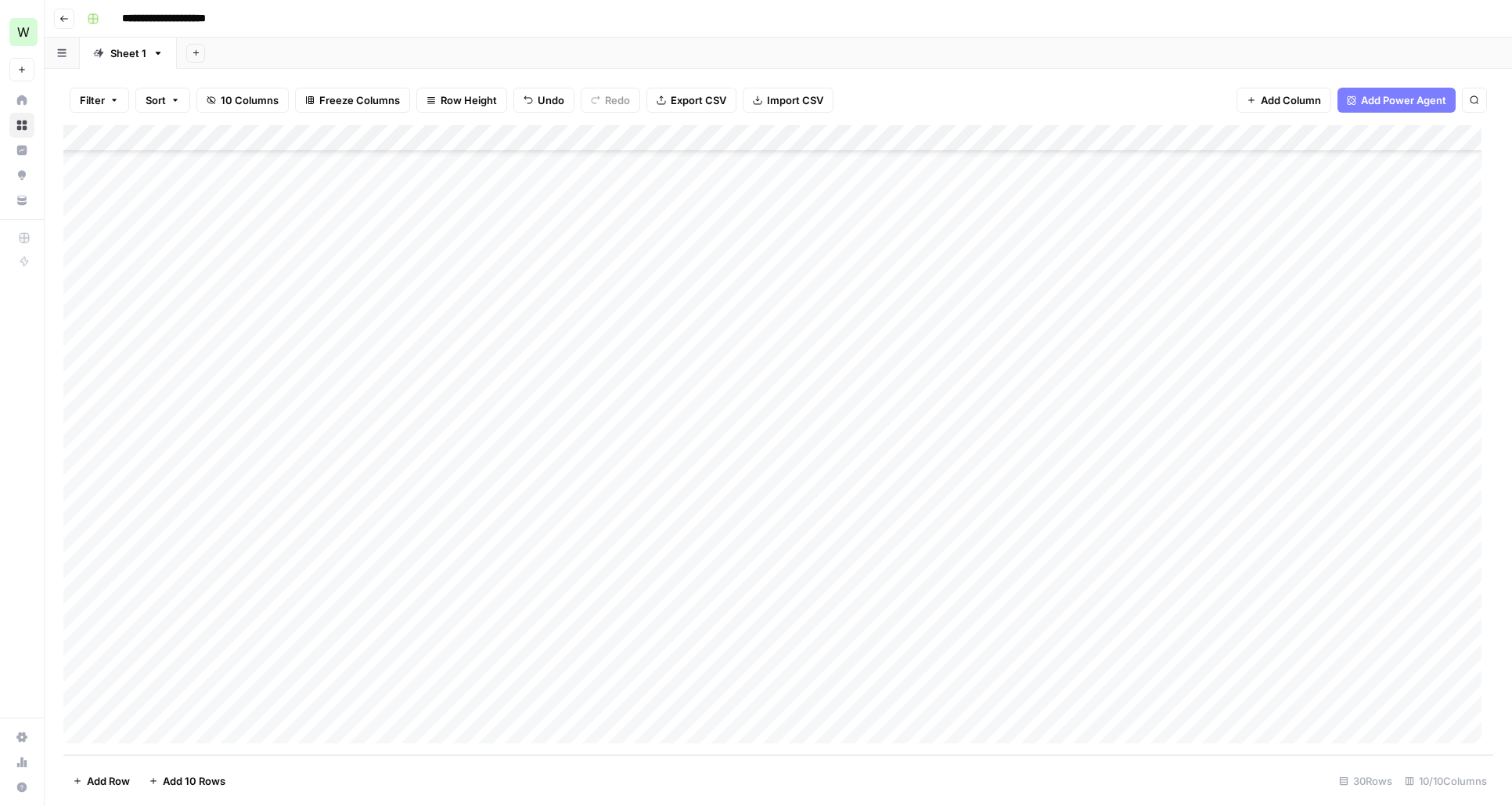
click at [983, 672] on div "Add Column" at bounding box center [778, 439] width 1429 height 630
click at [997, 705] on div "Add Column" at bounding box center [778, 439] width 1429 height 630
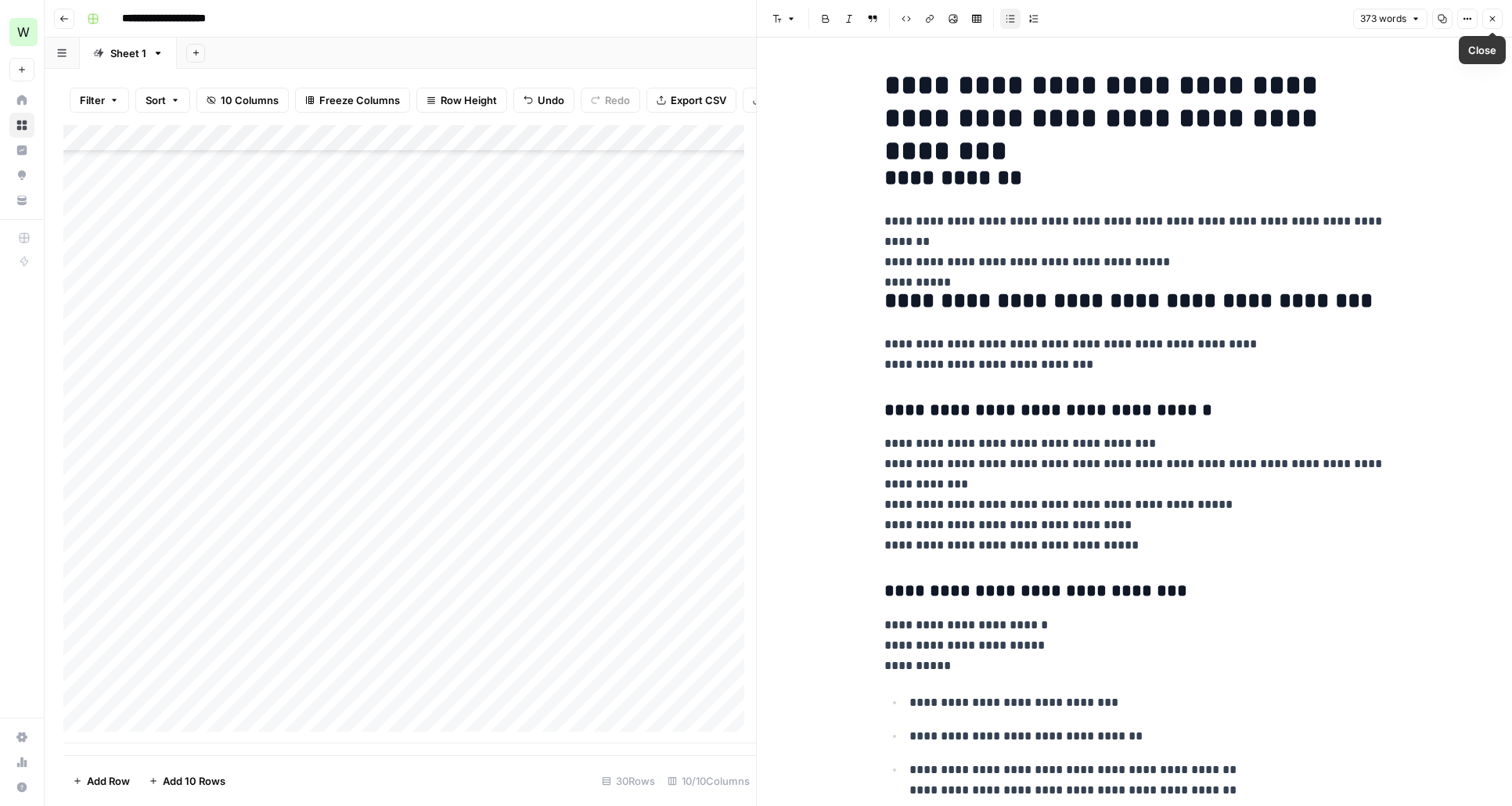
click at [1496, 16] on icon "button" at bounding box center [1492, 18] width 10 height 10
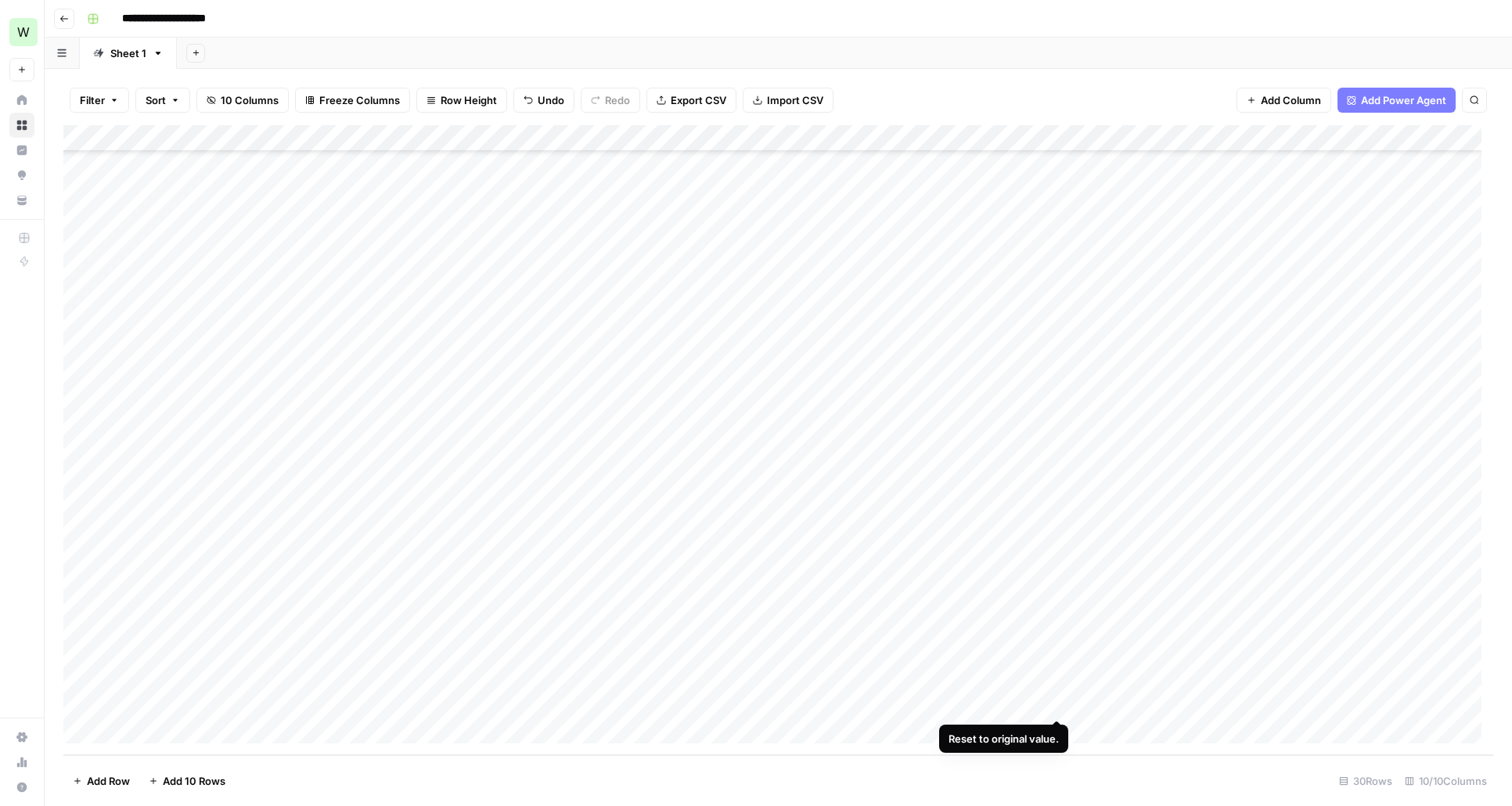
click at [1056, 701] on div "Add Column" at bounding box center [778, 439] width 1429 height 630
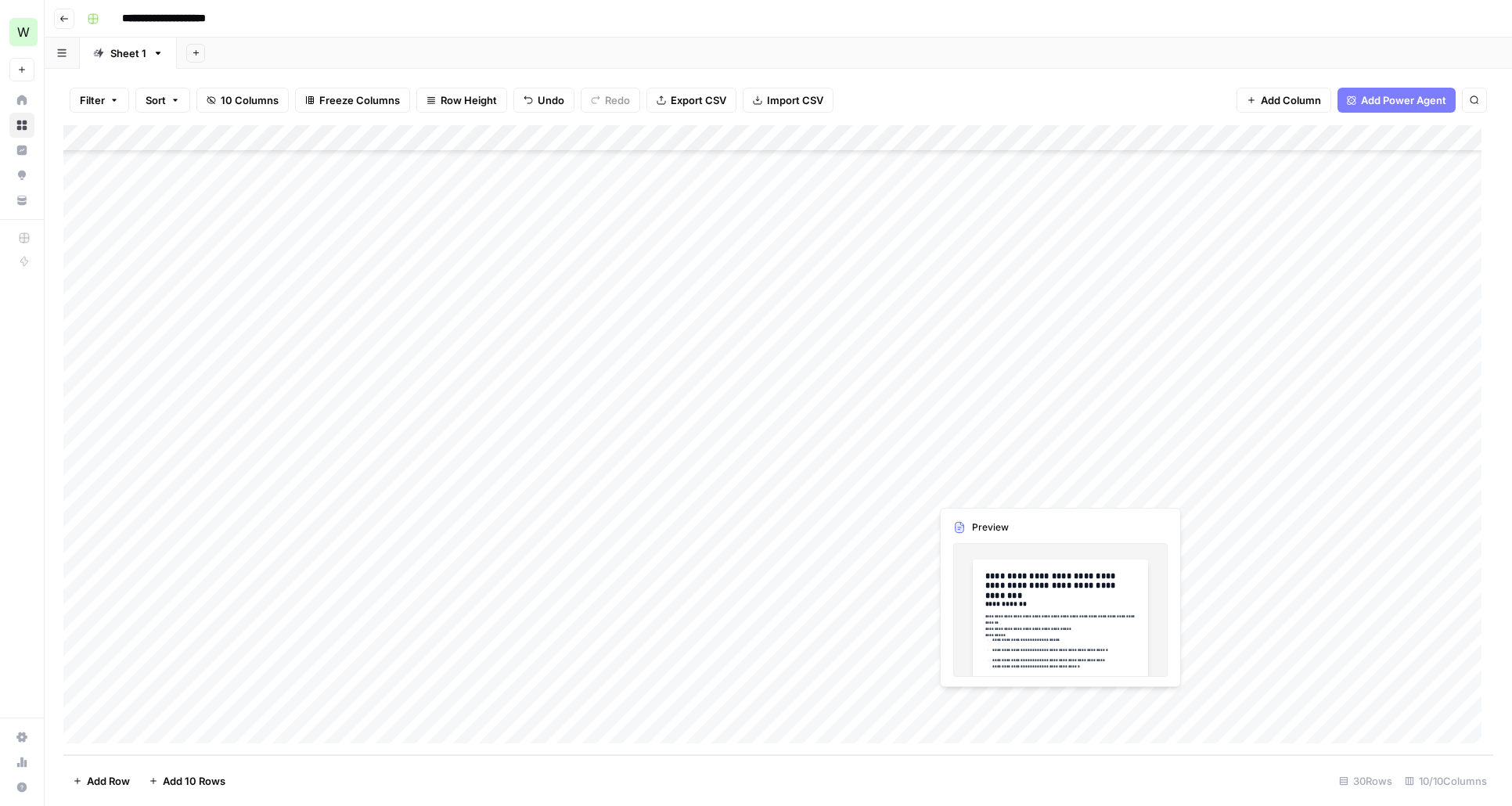
click at [1008, 705] on div "Add Column" at bounding box center [778, 439] width 1429 height 630
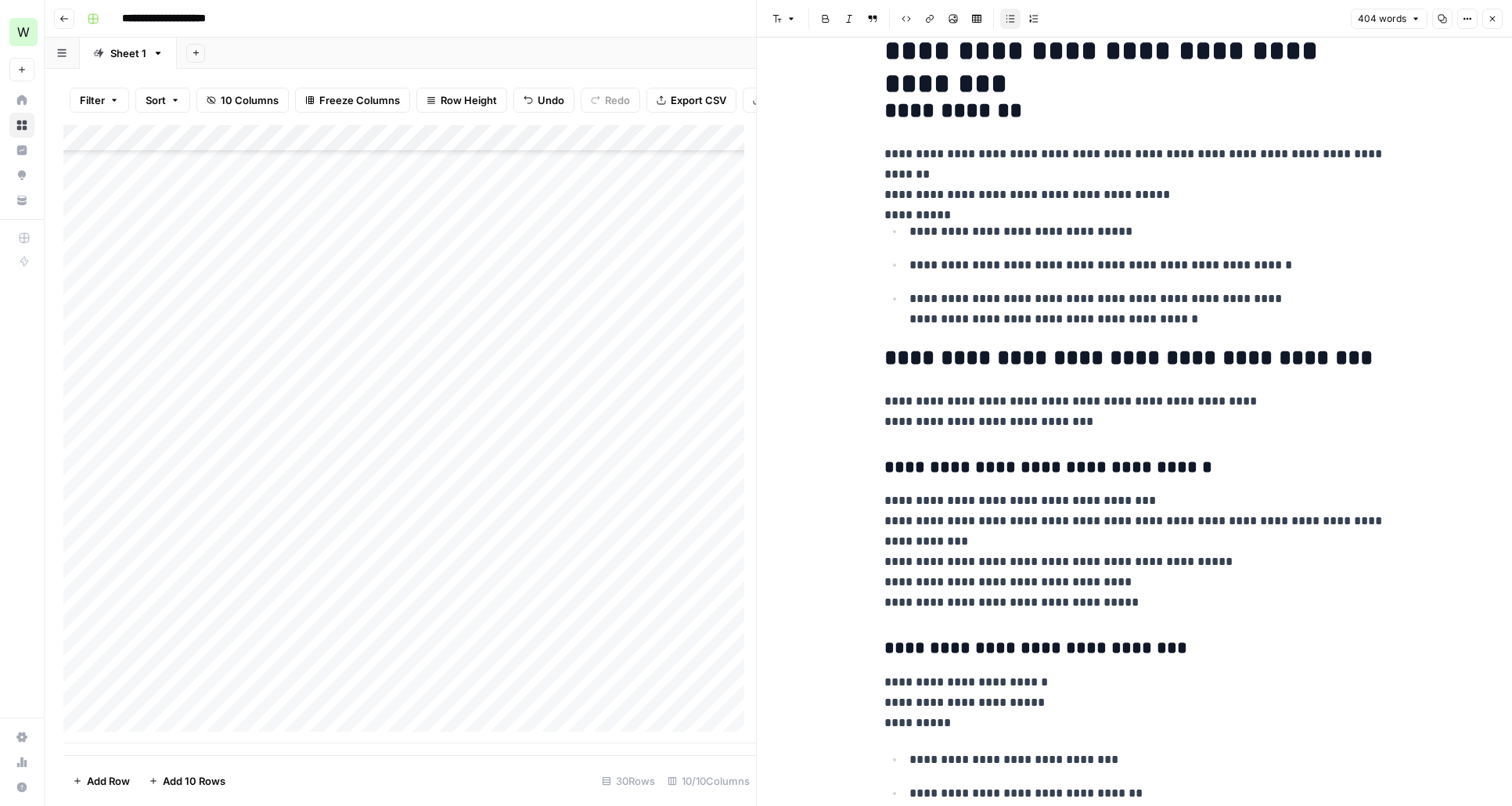
scroll to position [92, 0]
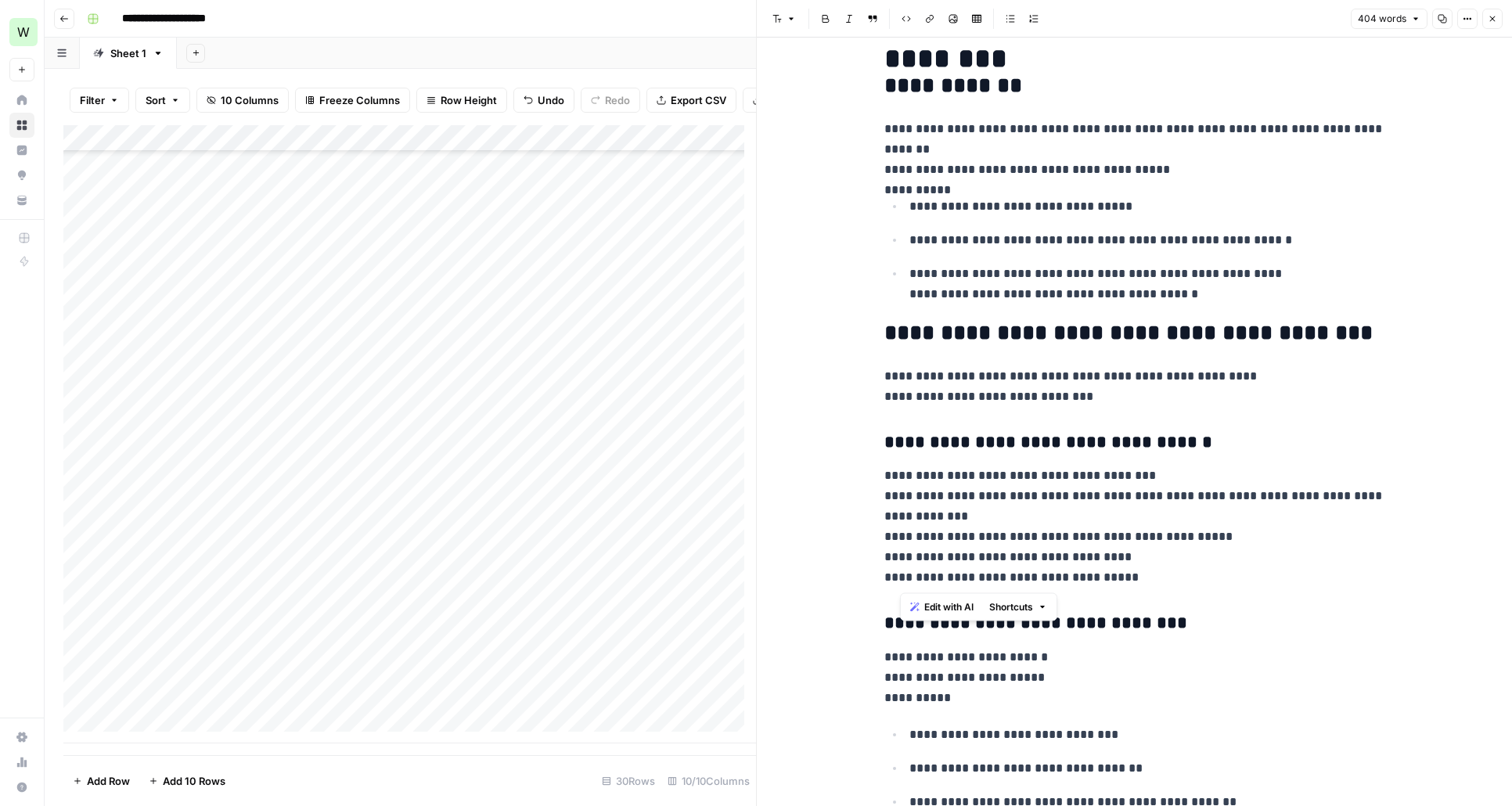
drag, startPoint x: 1168, startPoint y: 577, endPoint x: 884, endPoint y: 338, distance: 371.2
click at [1494, 12] on button "Close" at bounding box center [1492, 18] width 20 height 20
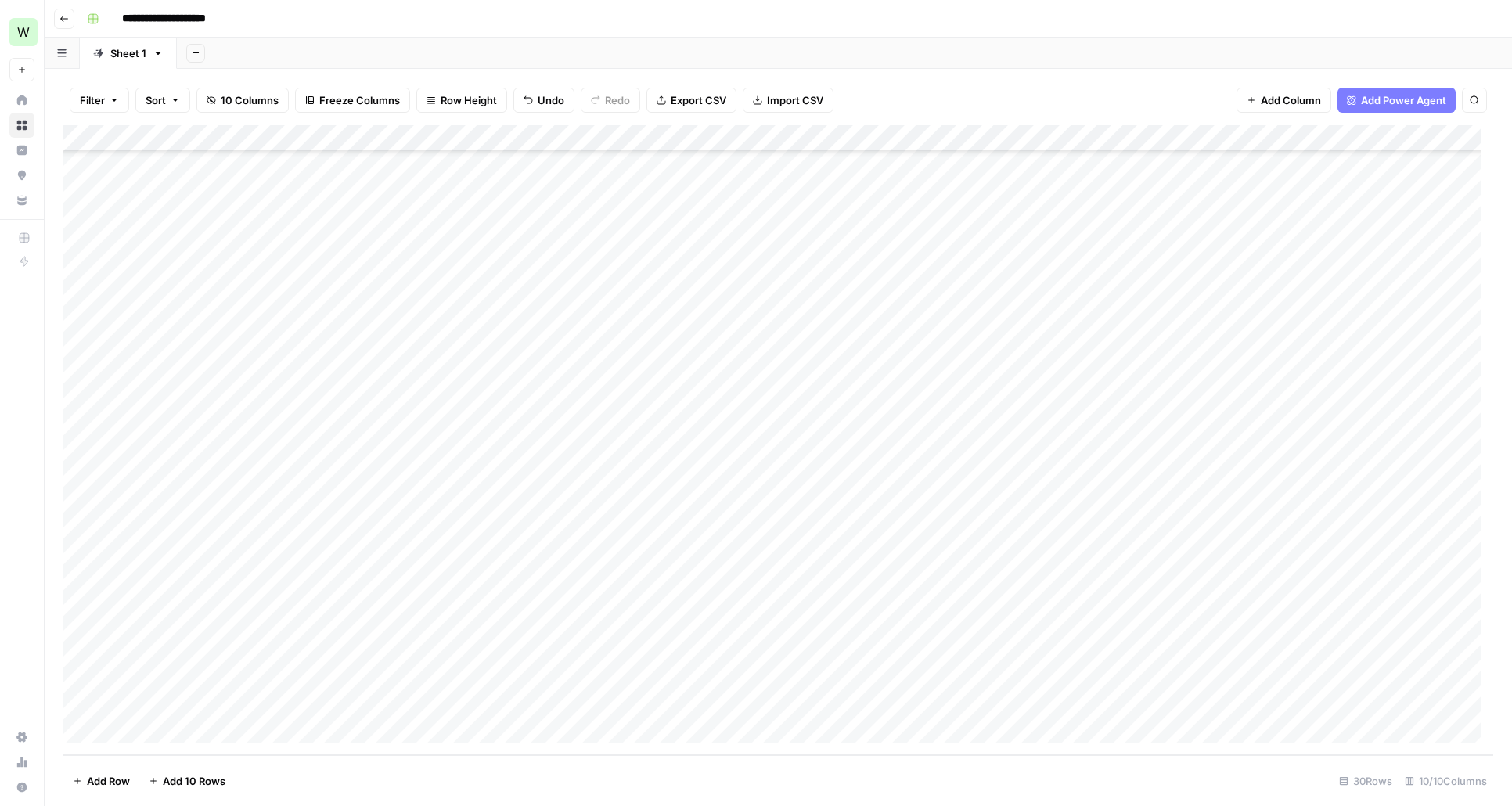
click at [1134, 682] on div "Add Column" at bounding box center [778, 439] width 1429 height 630
drag, startPoint x: 1184, startPoint y: 687, endPoint x: 1183, endPoint y: 701, distance: 14.0
click at [1183, 701] on div "Add Column" at bounding box center [778, 439] width 1429 height 630
click at [1118, 707] on div "Add Column" at bounding box center [778, 439] width 1429 height 630
click at [1241, 703] on div "Add Column" at bounding box center [778, 439] width 1429 height 630
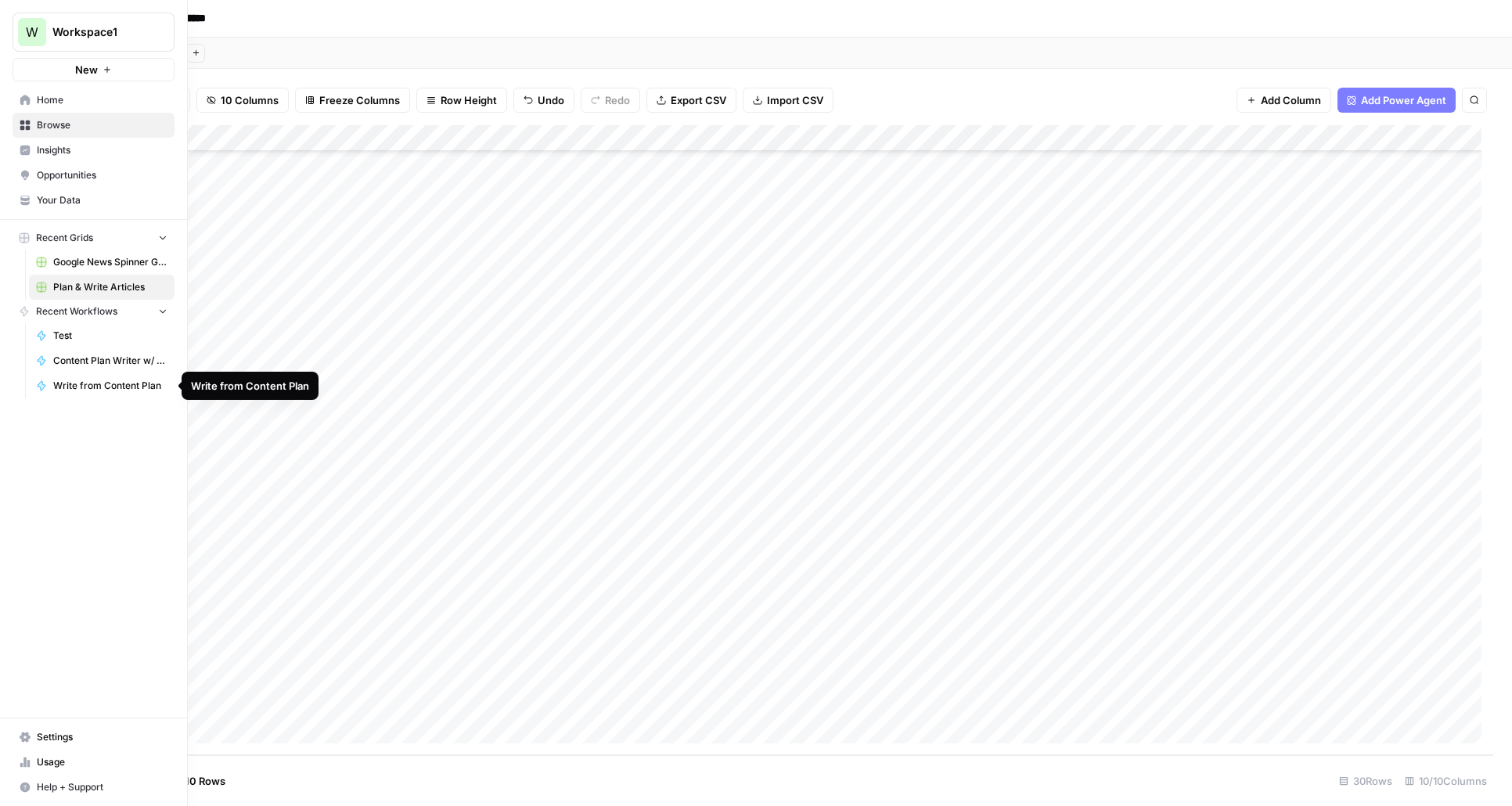
click at [118, 388] on span "Write from Content Plan" at bounding box center [111, 386] width 114 height 14
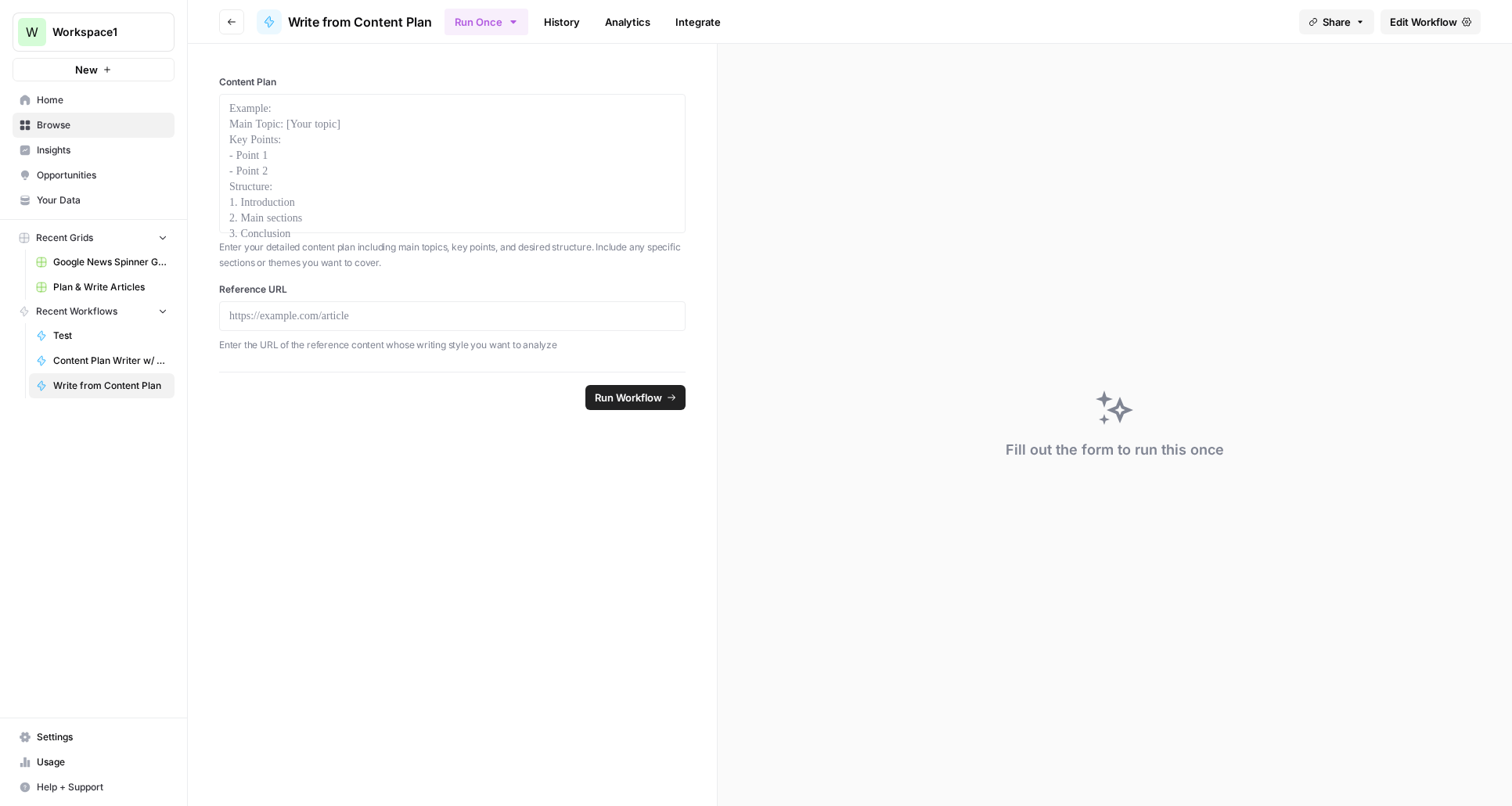
click at [1445, 18] on span "Edit Workflow" at bounding box center [1423, 22] width 68 height 16
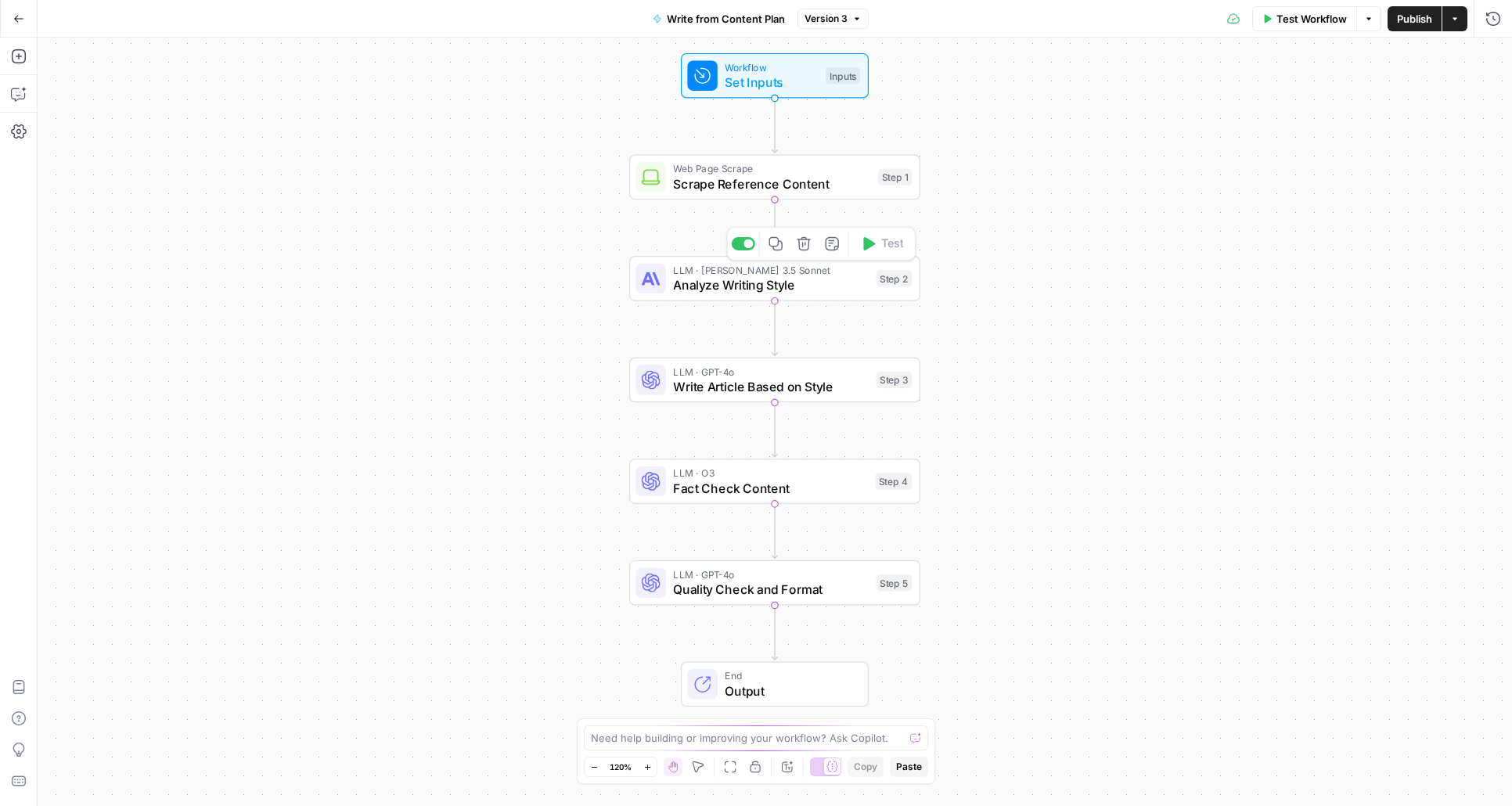
click at [774, 277] on span "Analyze Writing Style" at bounding box center [770, 284] width 196 height 18
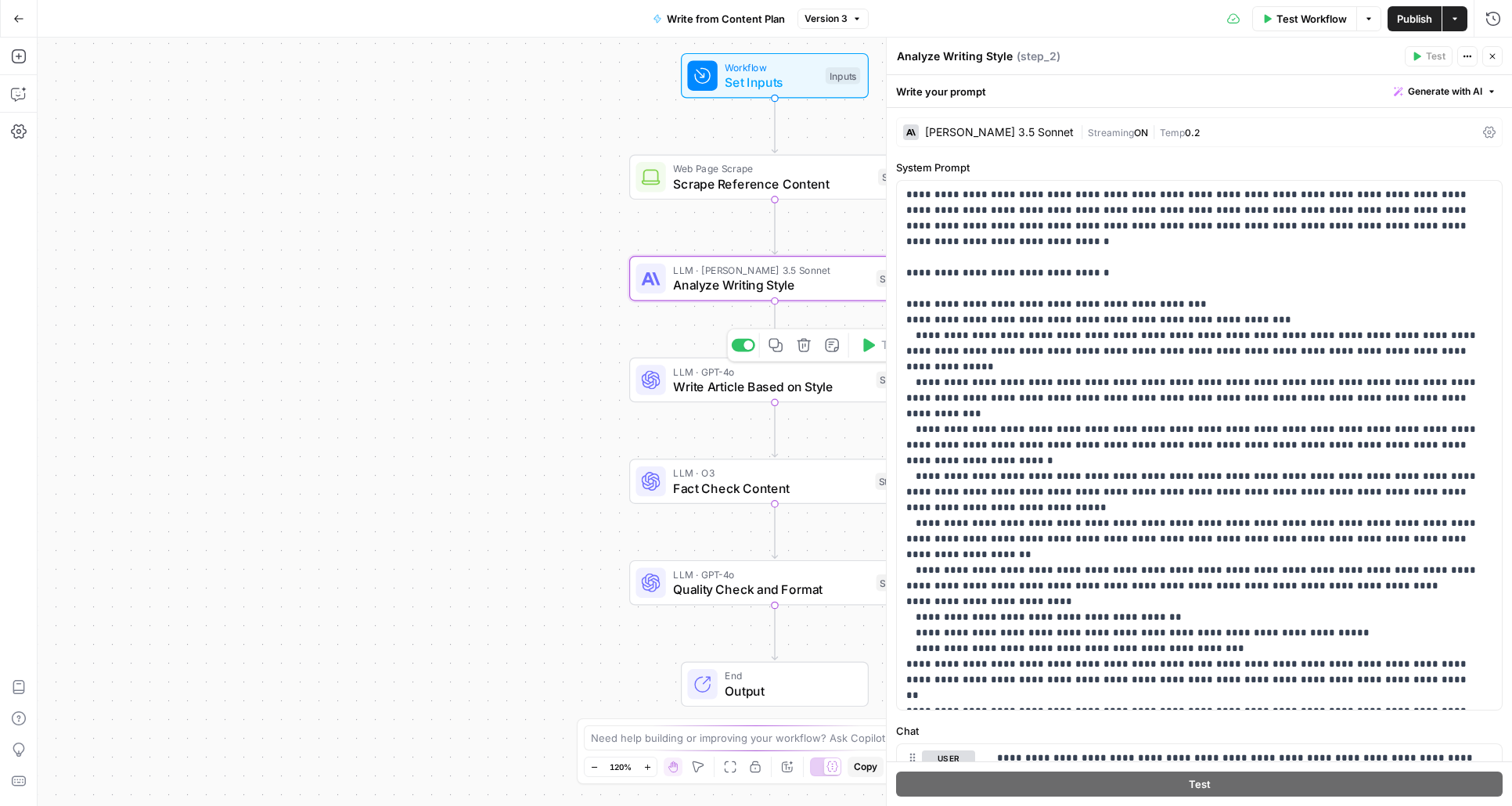
click at [731, 391] on span "Write Article Based on Style" at bounding box center [770, 386] width 196 height 18
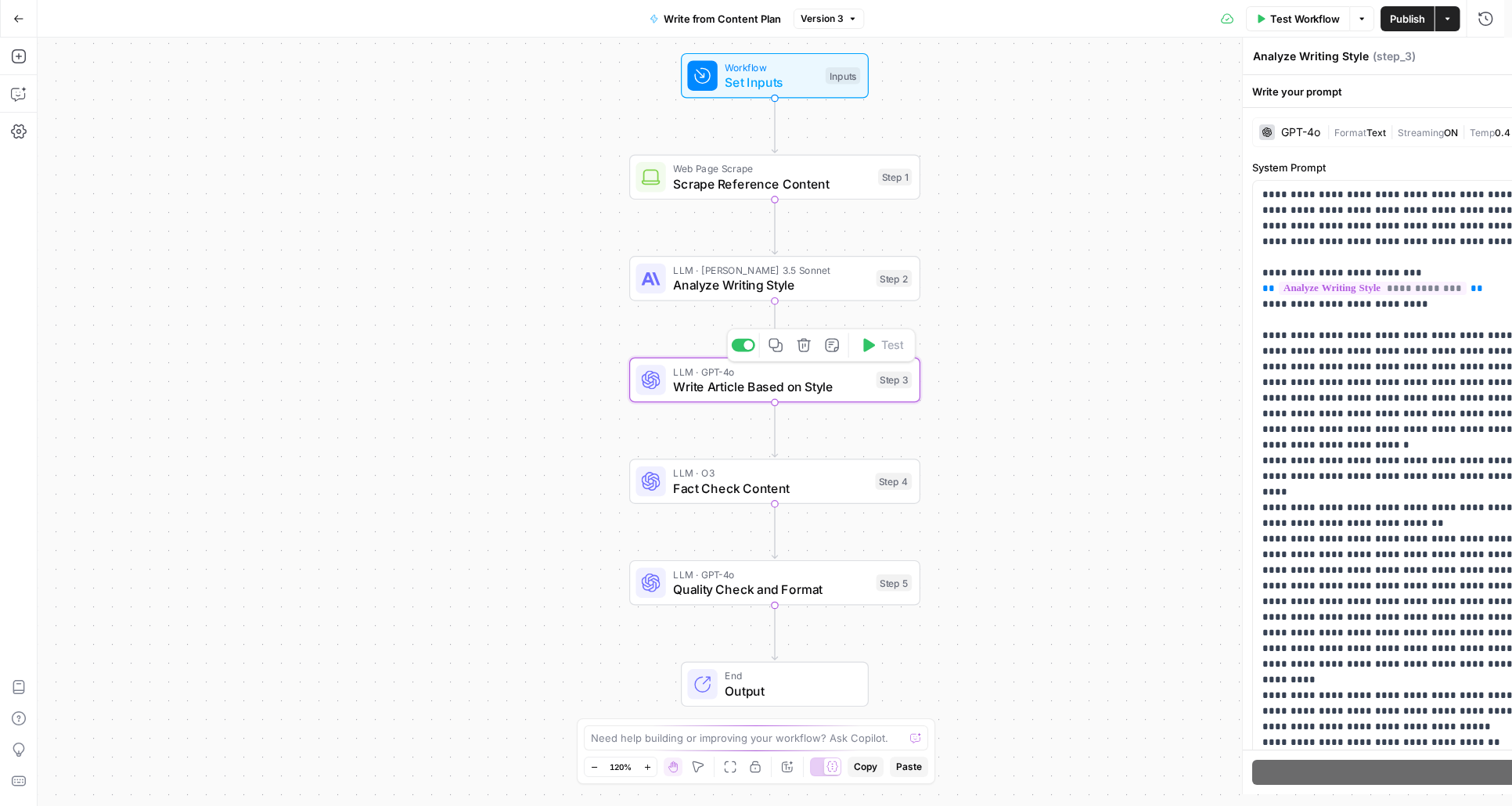
type textarea "Write Article Based on Style"
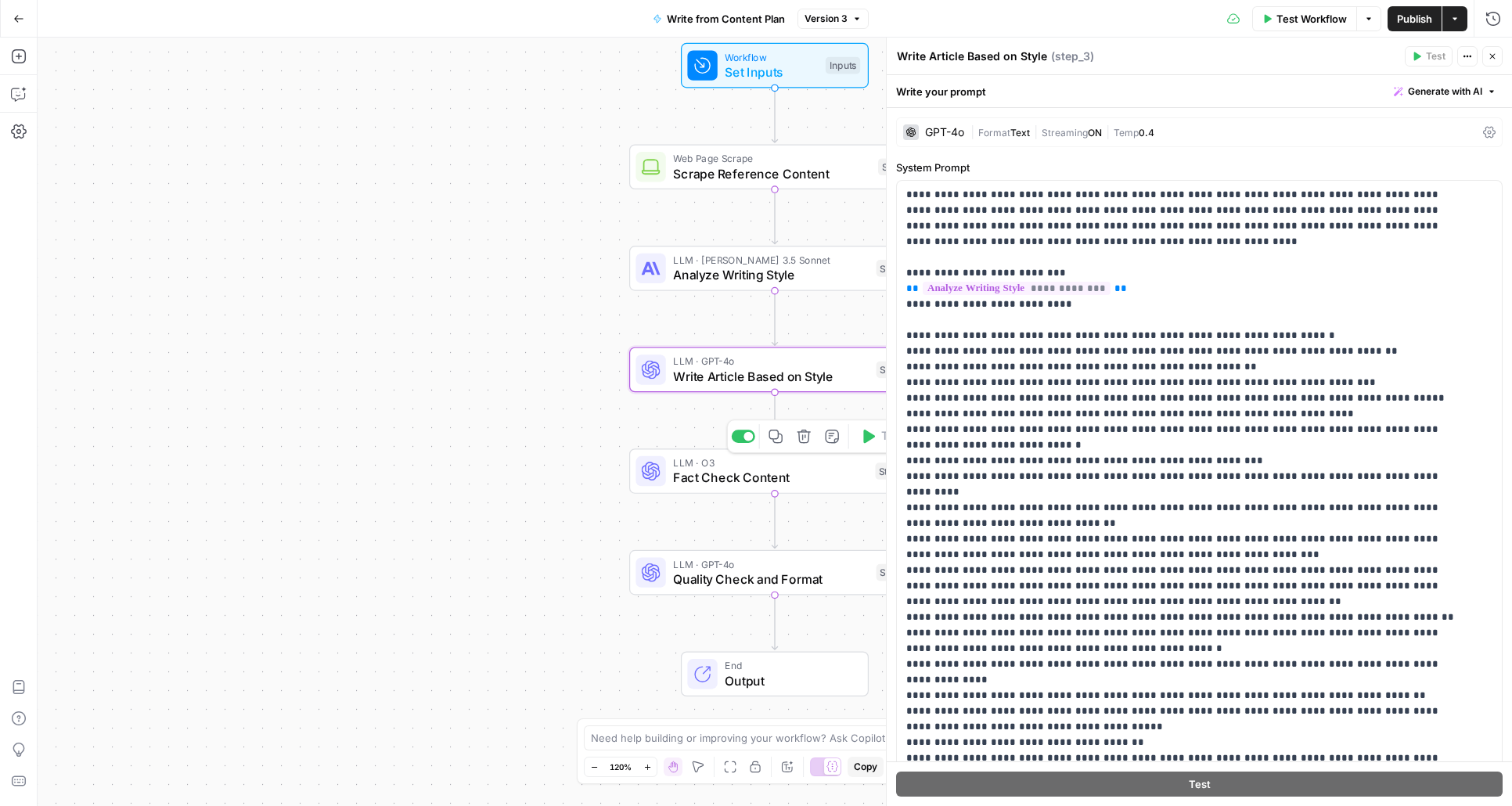
click at [708, 482] on span "Fact Check Content" at bounding box center [770, 477] width 194 height 18
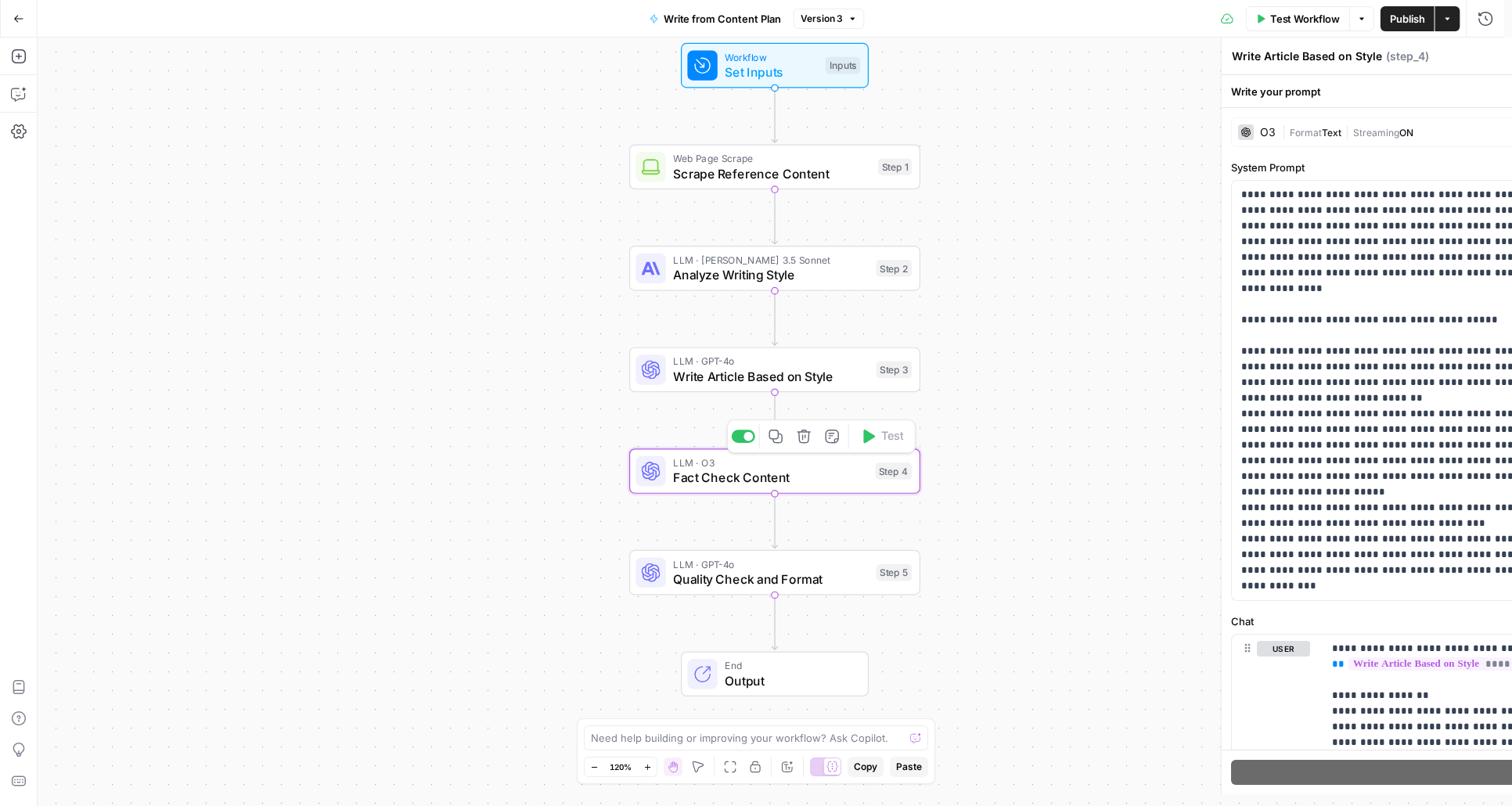
type textarea "Fact Check Content"
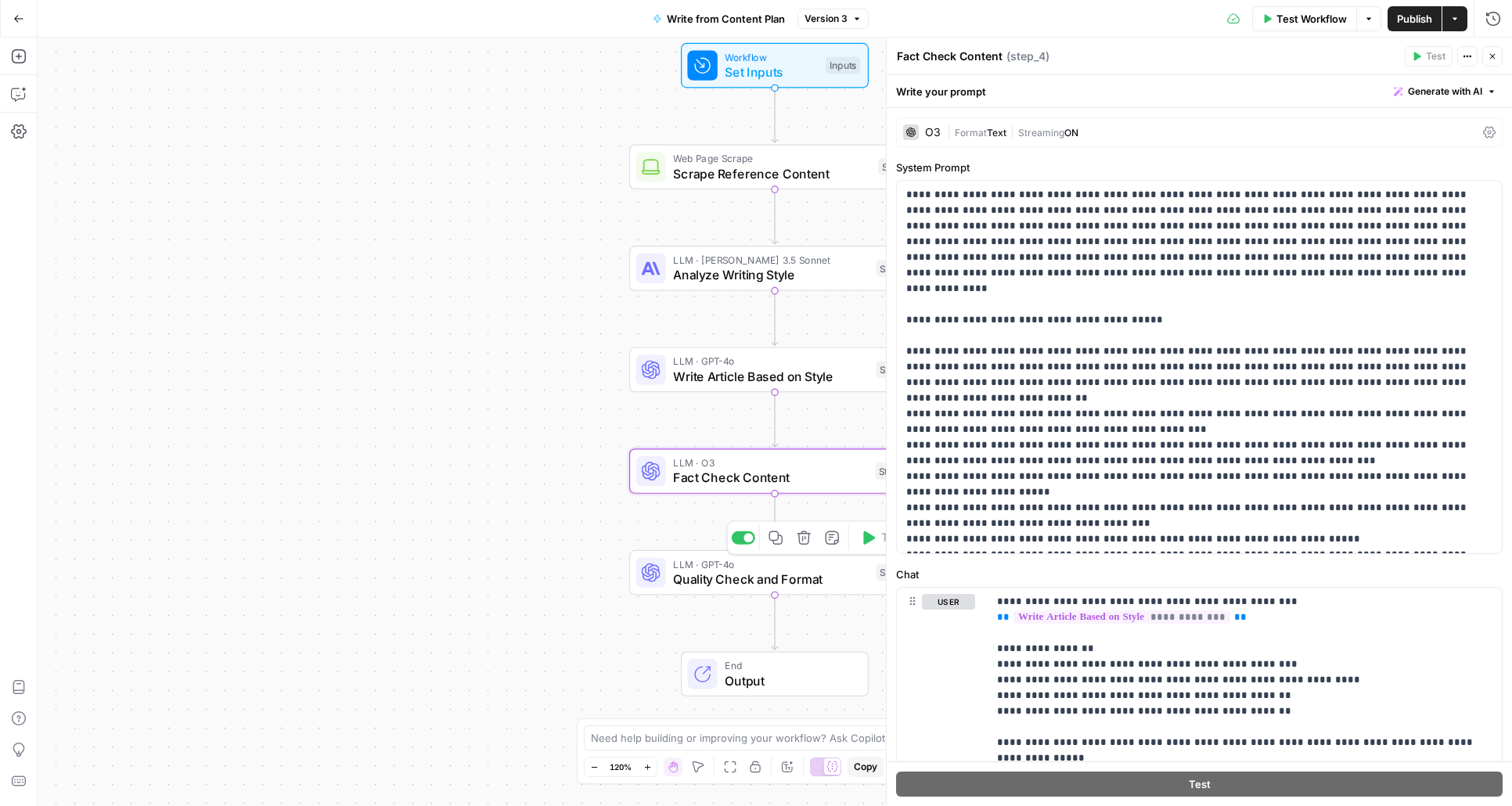
click at [739, 574] on span "Quality Check and Format" at bounding box center [770, 578] width 196 height 18
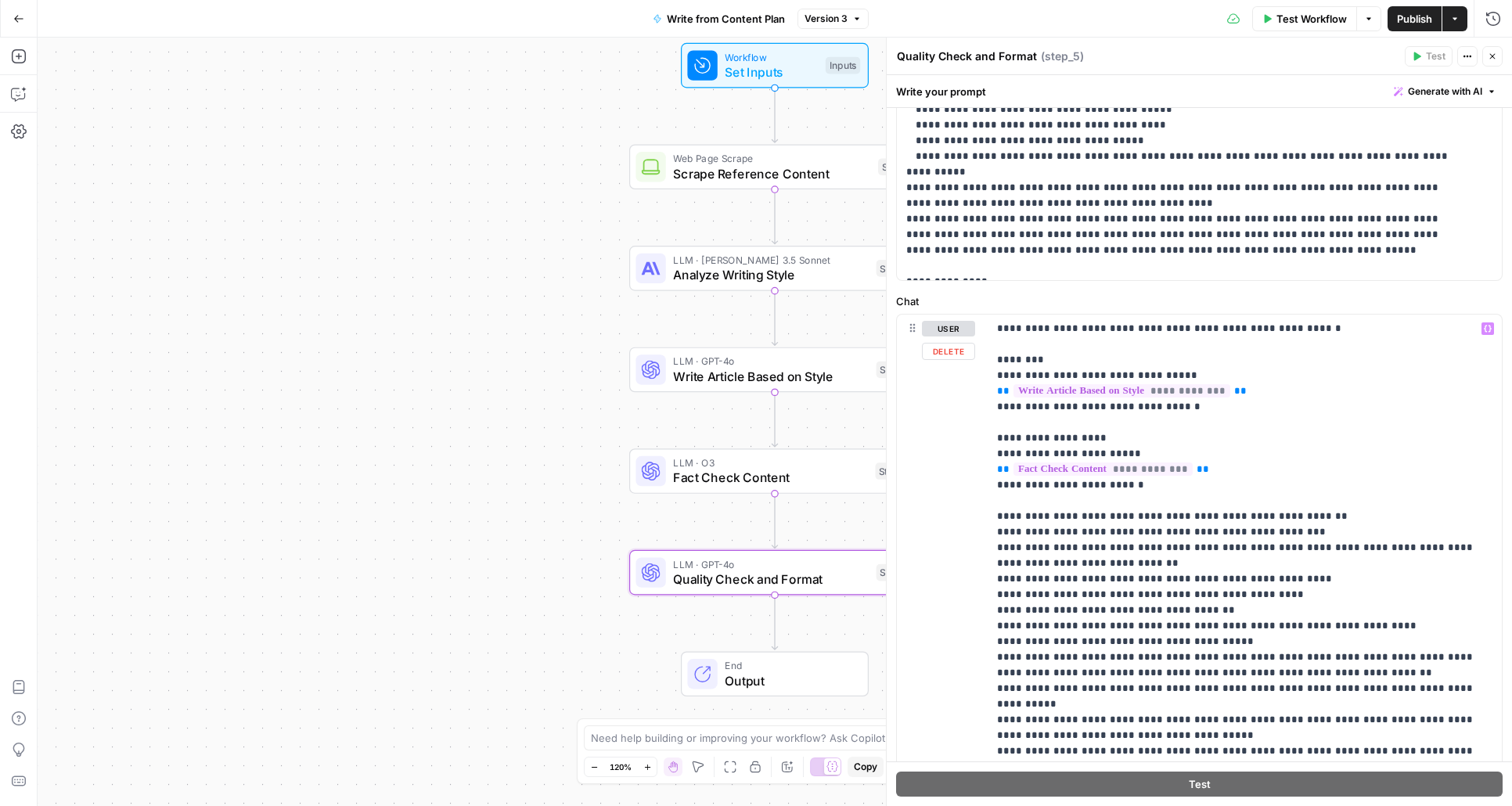
scroll to position [688, 0]
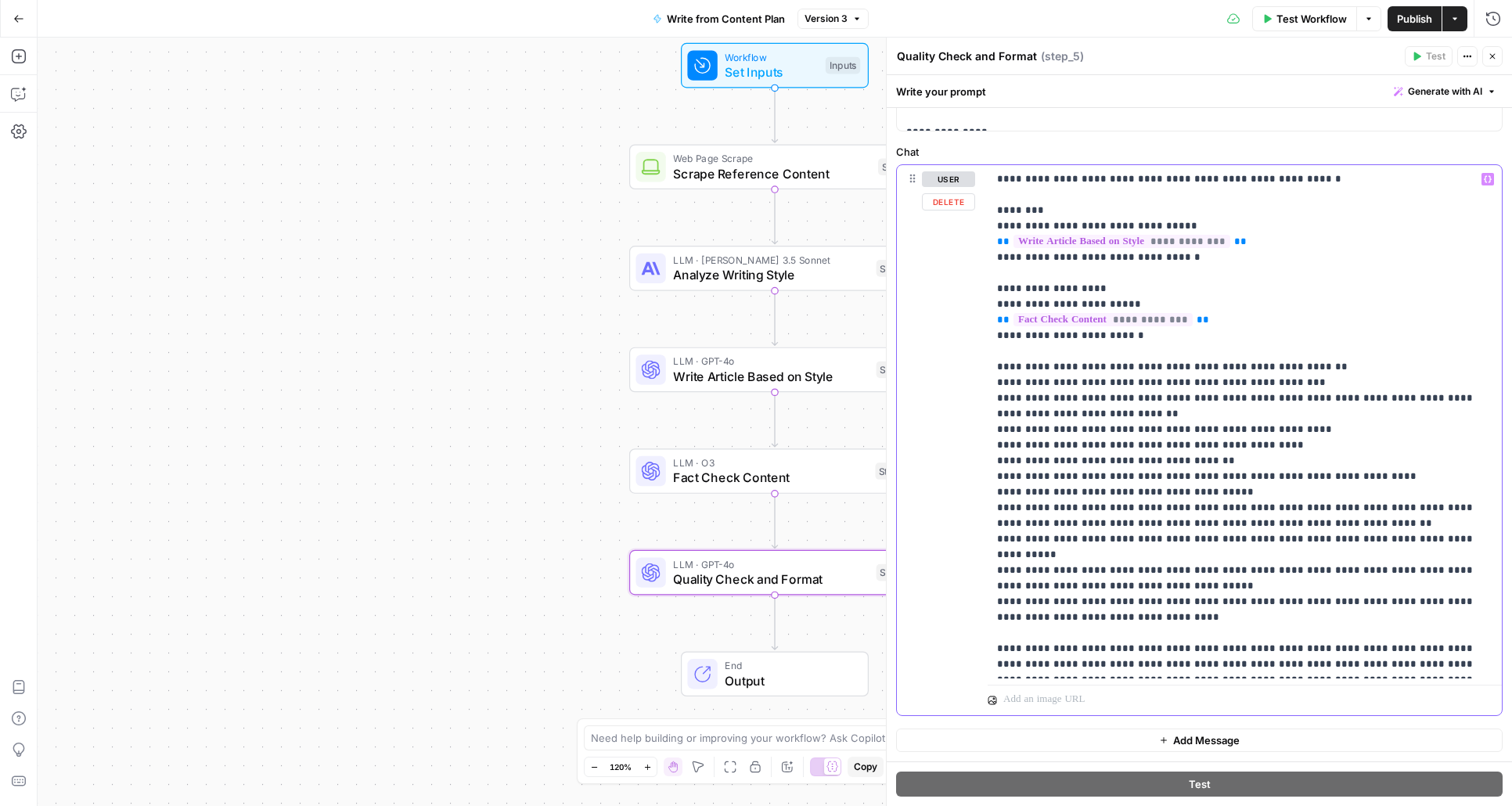
drag, startPoint x: 1140, startPoint y: 604, endPoint x: 969, endPoint y: 388, distance: 275.5
click at [969, 388] on div "**********" at bounding box center [1199, 440] width 604 height 551
click at [373, 501] on div "Workflow Set Inputs Inputs Web Page Scrape Scrape Reference Content Step 1 LLM …" at bounding box center [775, 422] width 1474 height 769
click at [721, 471] on span "Fact Check Content" at bounding box center [770, 477] width 194 height 18
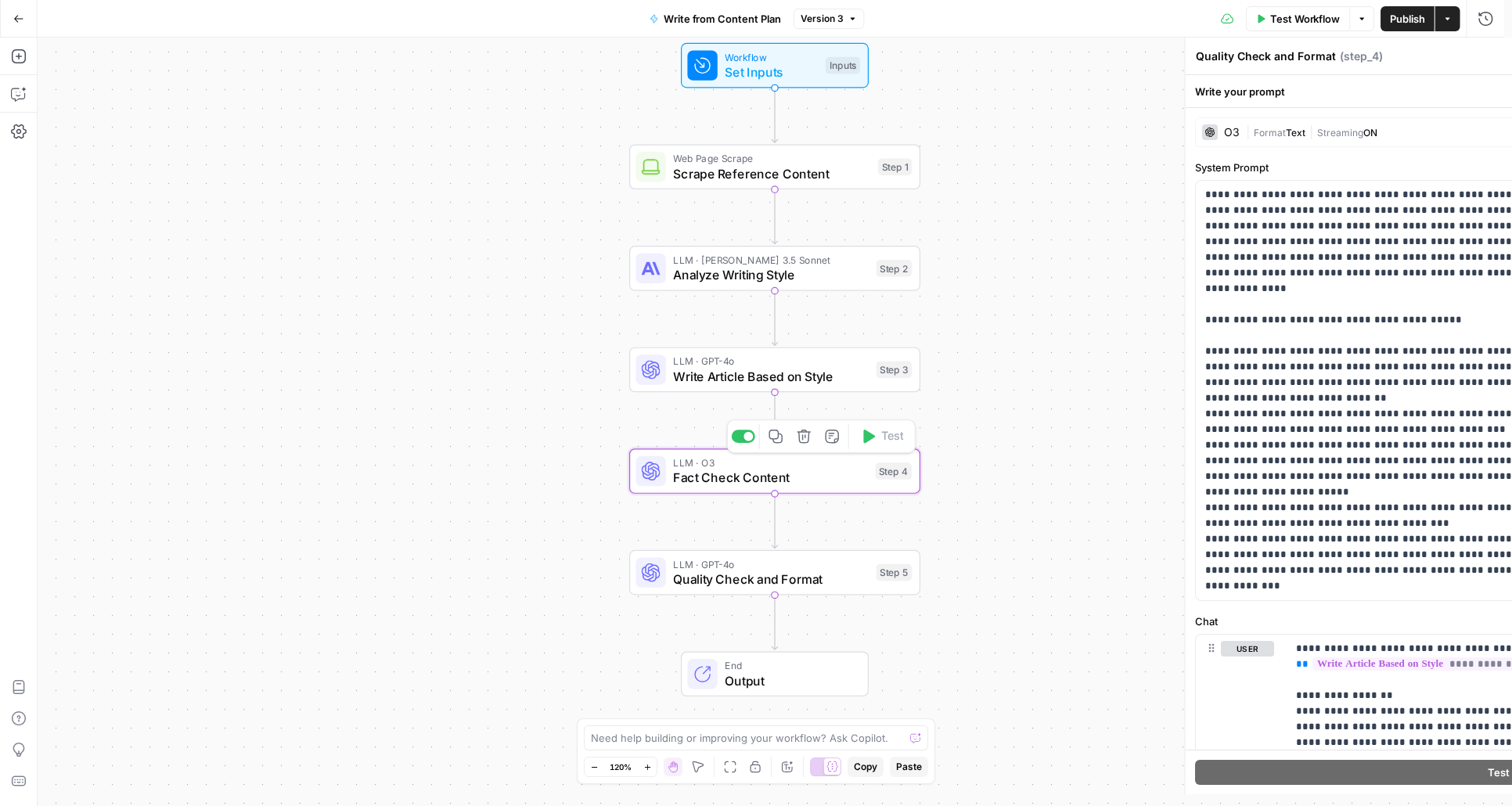
type textarea "Fact Check Content"
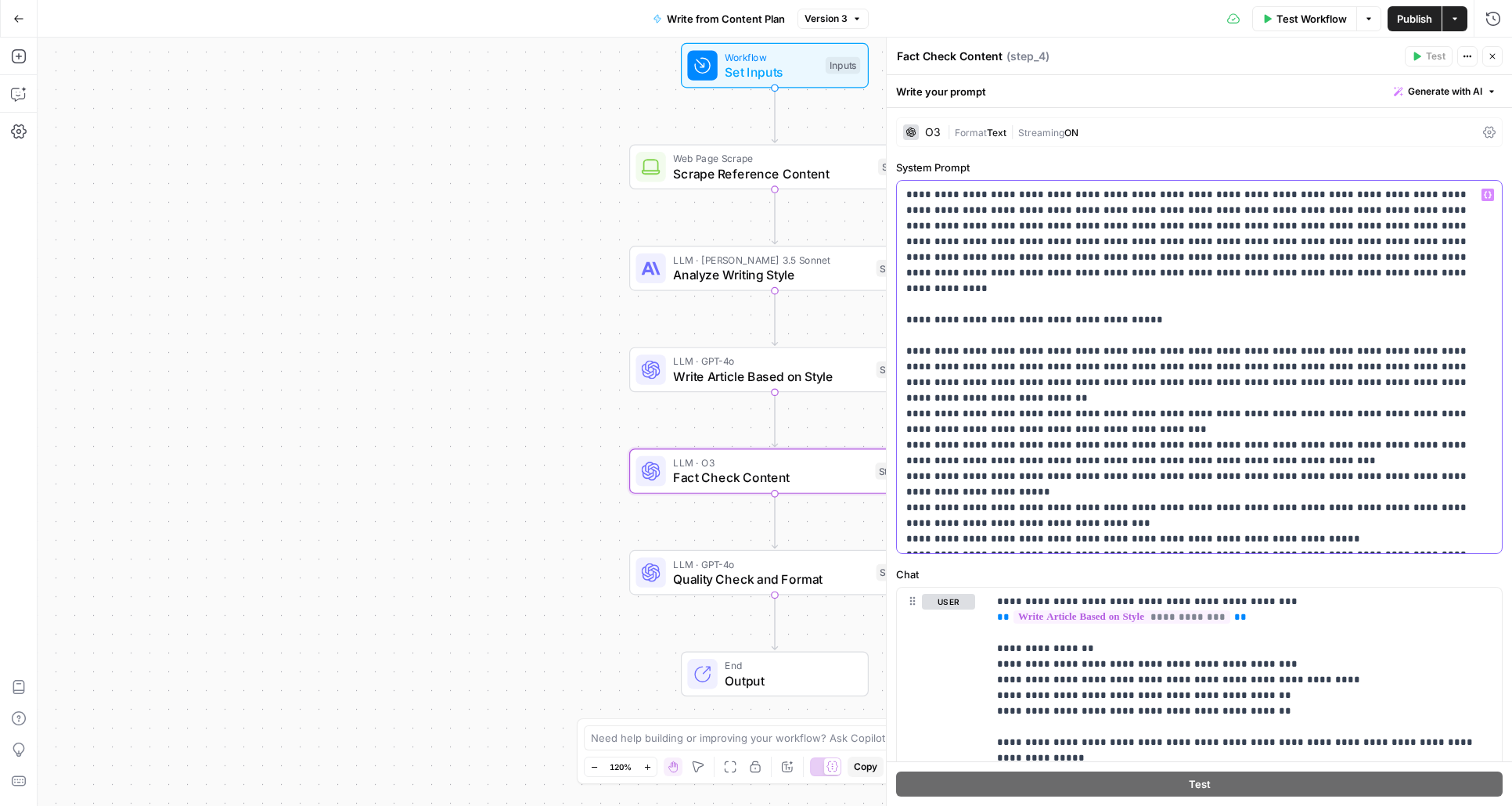
drag, startPoint x: 908, startPoint y: 196, endPoint x: 1363, endPoint y: 609, distance: 614.5
click at [0, 0] on form "**********" at bounding box center [0, 0] width 0 height 0
click at [1340, 505] on p "**********" at bounding box center [1193, 367] width 575 height 360
click at [491, 633] on div "Workflow Set Inputs Inputs Web Page Scrape Scrape Reference Content Step 1 LLM …" at bounding box center [775, 422] width 1474 height 769
click at [1495, 55] on icon "button" at bounding box center [1492, 56] width 10 height 10
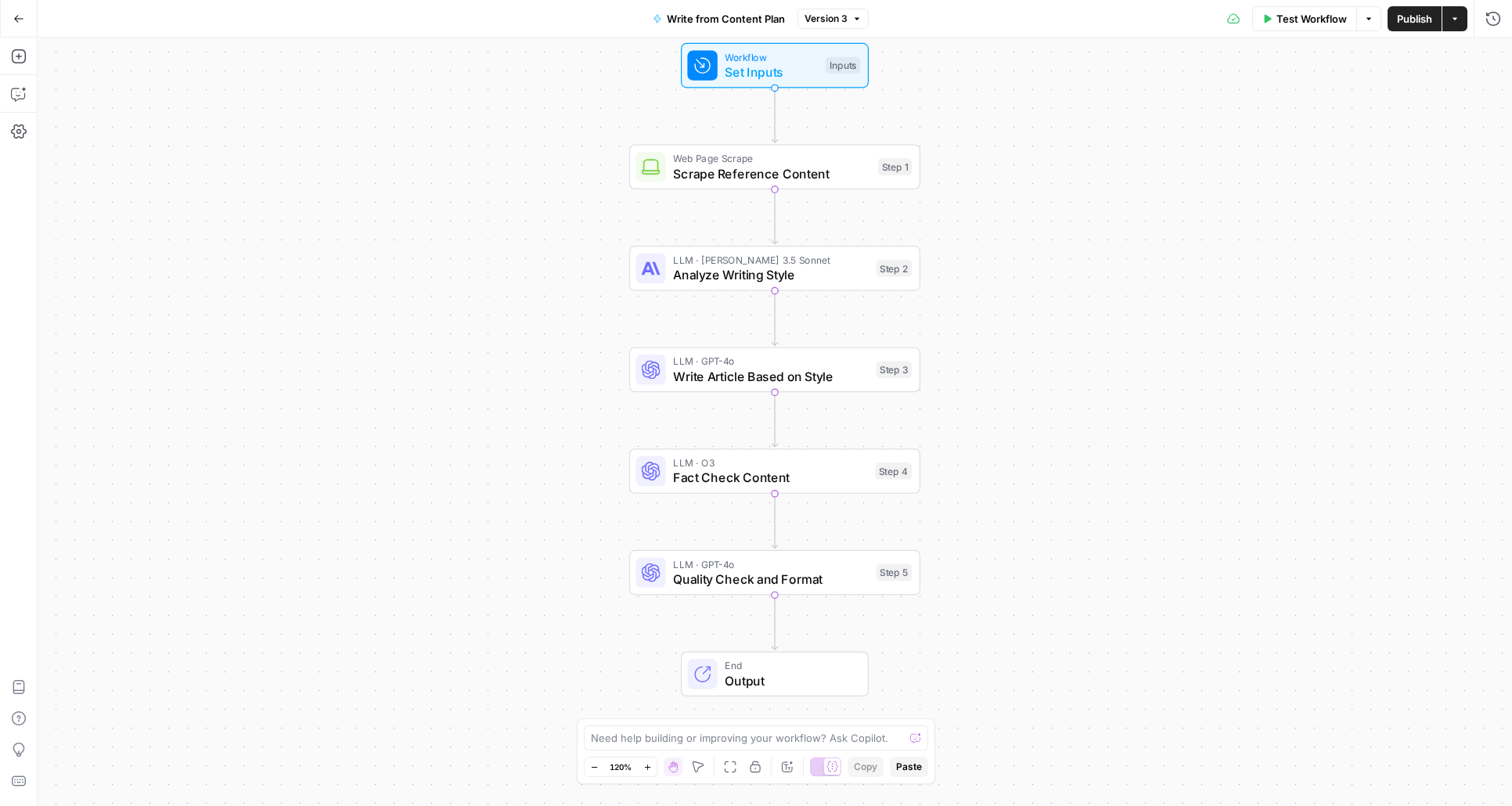
click at [25, 18] on button "Go Back" at bounding box center [18, 18] width 28 height 28
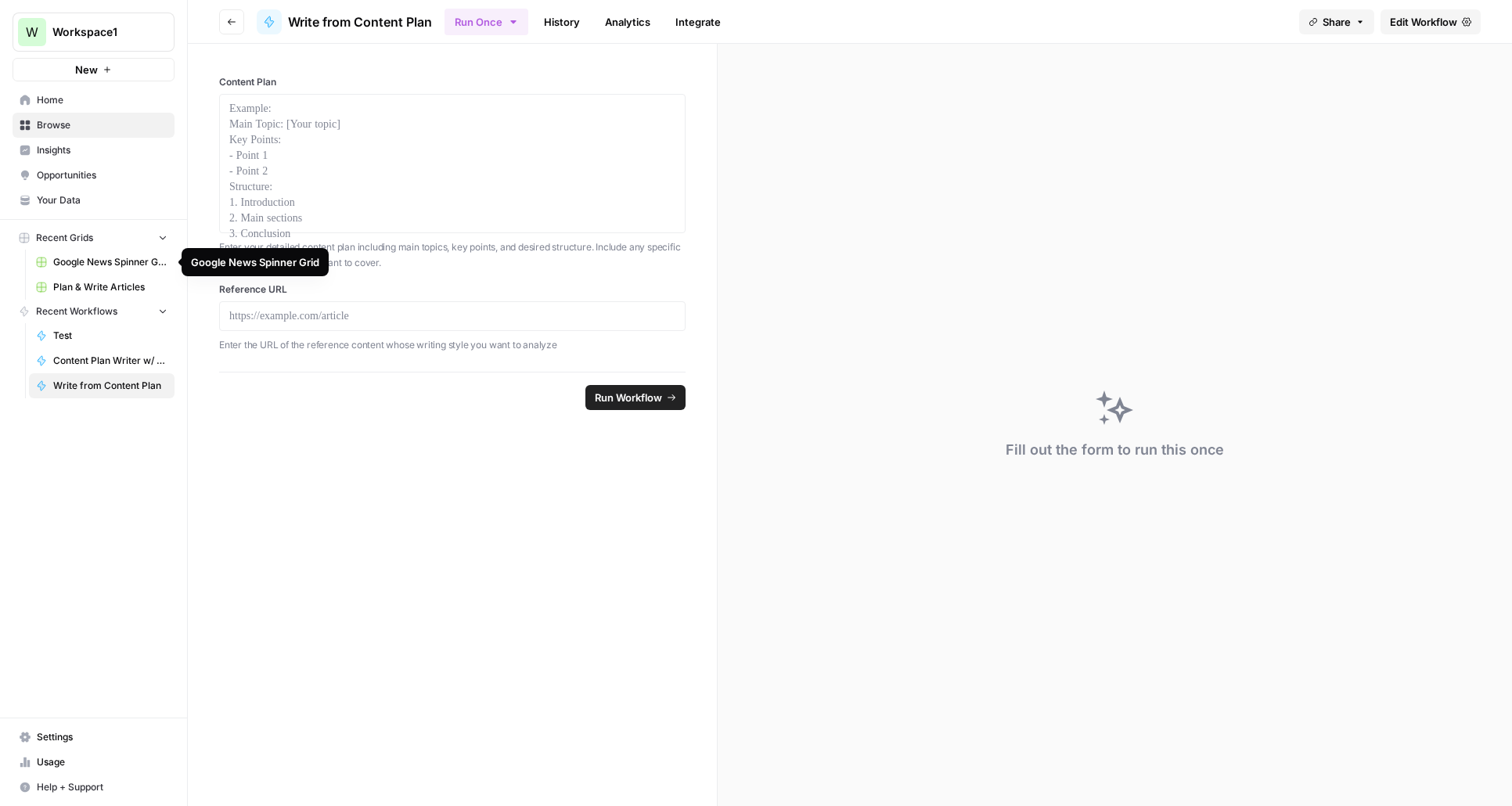
click at [110, 289] on span "Plan & Write Articles" at bounding box center [111, 287] width 114 height 14
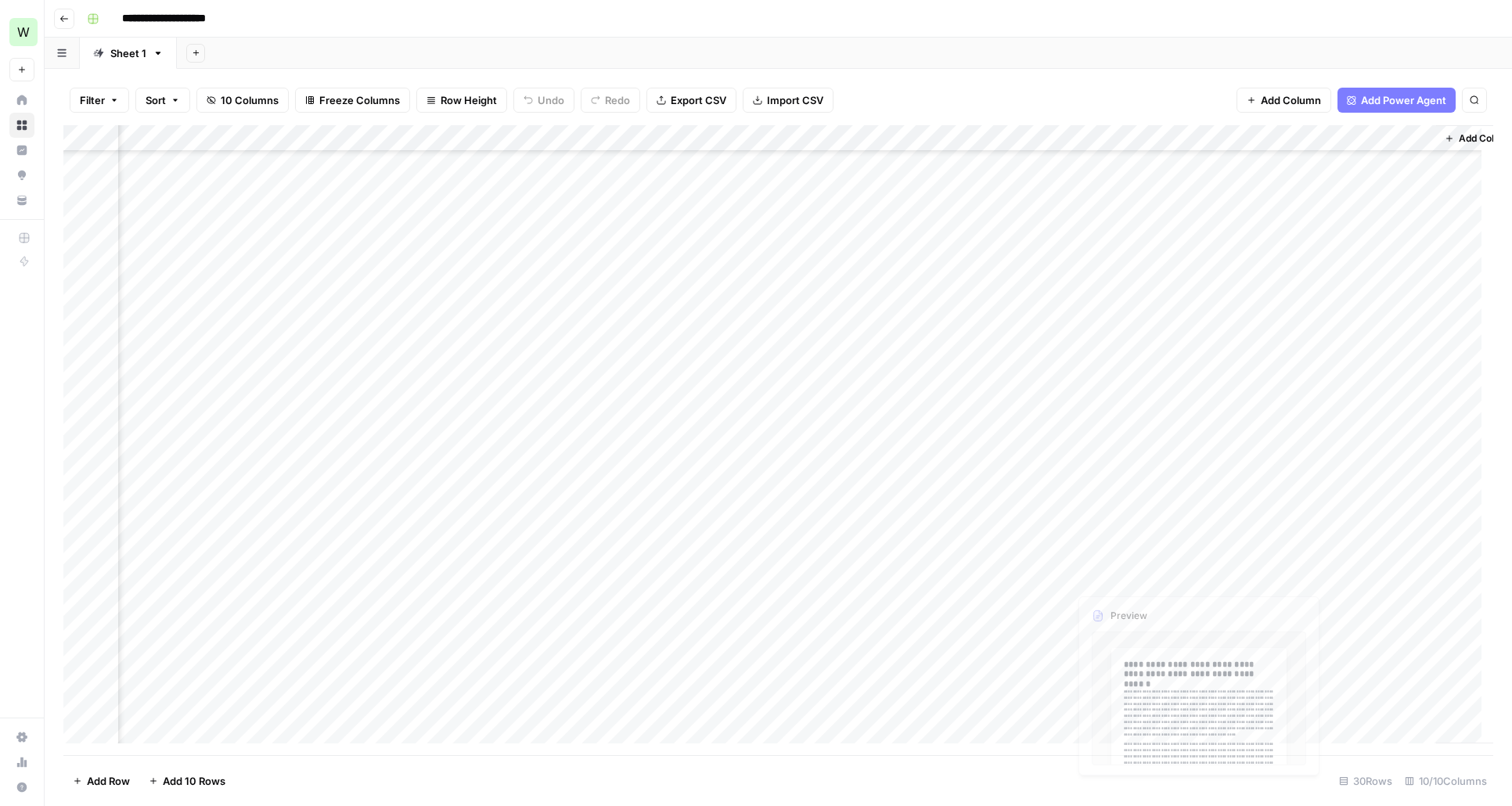
scroll to position [232, 227]
click at [1005, 708] on div "Add Column" at bounding box center [778, 439] width 1429 height 630
click at [1127, 708] on div "Add Column" at bounding box center [778, 439] width 1429 height 630
click at [1133, 706] on div "Add Column" at bounding box center [778, 439] width 1429 height 630
click at [997, 704] on div "Add Column" at bounding box center [778, 439] width 1429 height 630
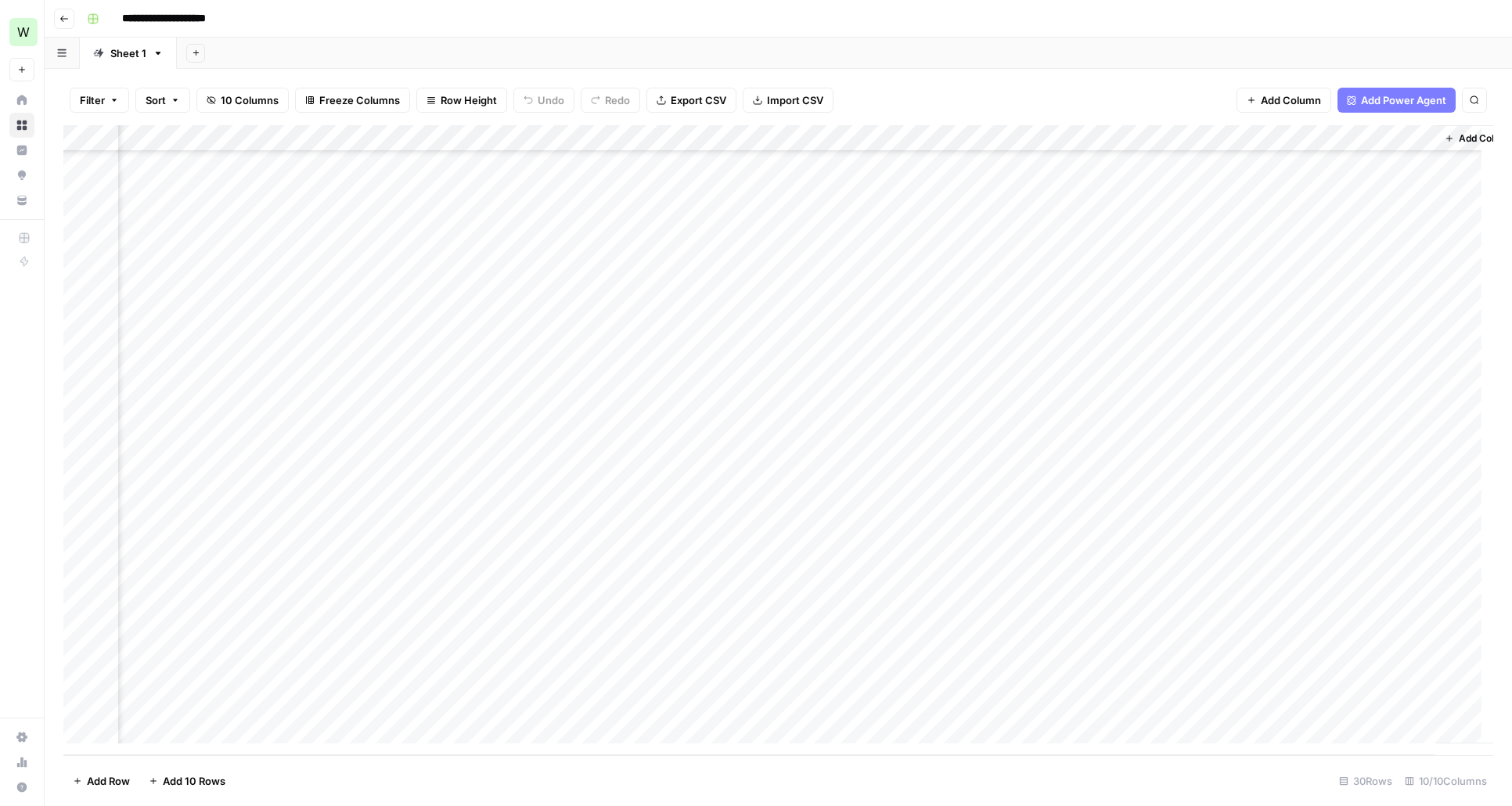
click at [997, 704] on div "Add Column" at bounding box center [778, 439] width 1429 height 630
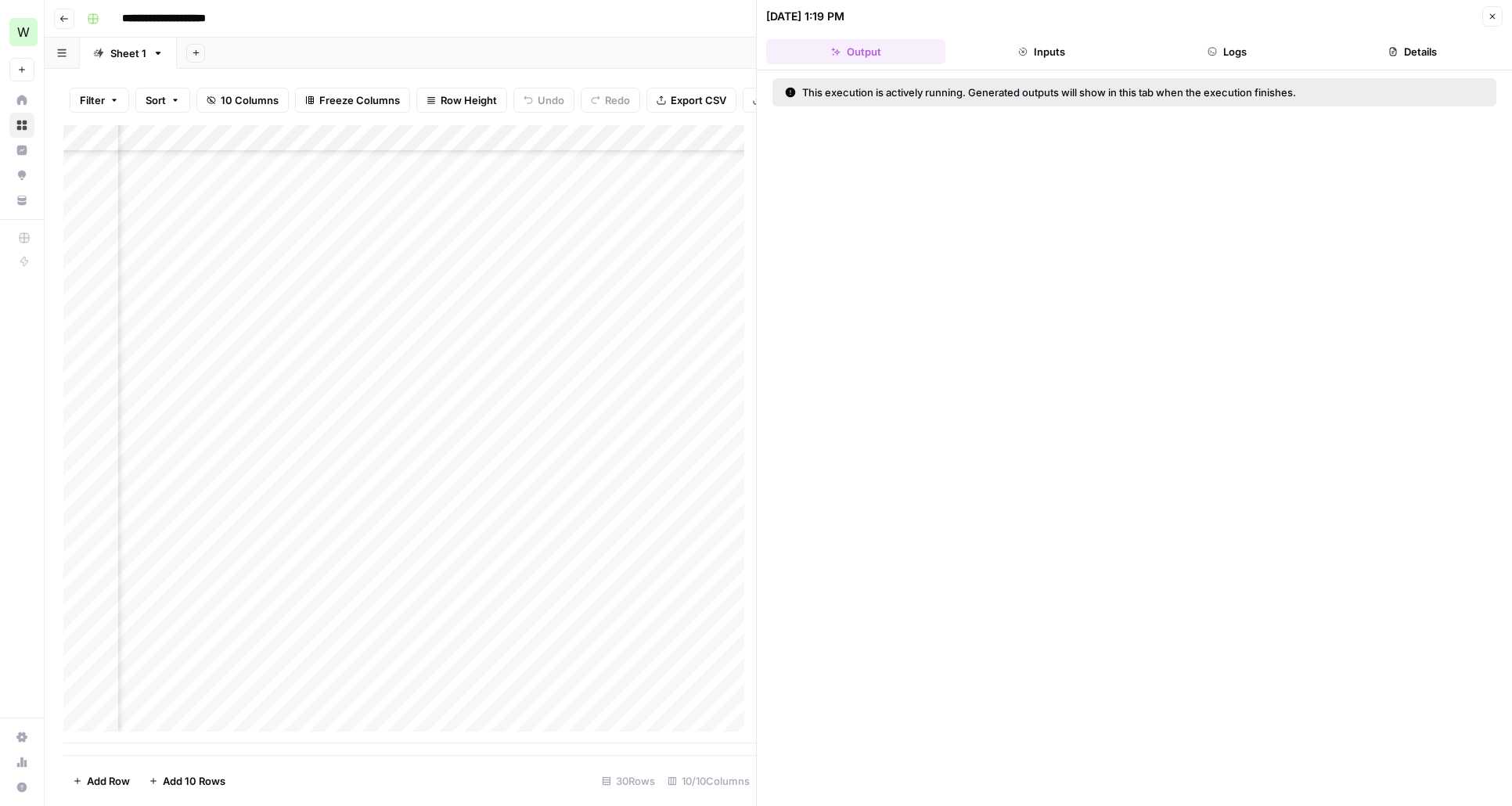
click at [1039, 47] on button "Inputs" at bounding box center [1041, 52] width 179 height 25
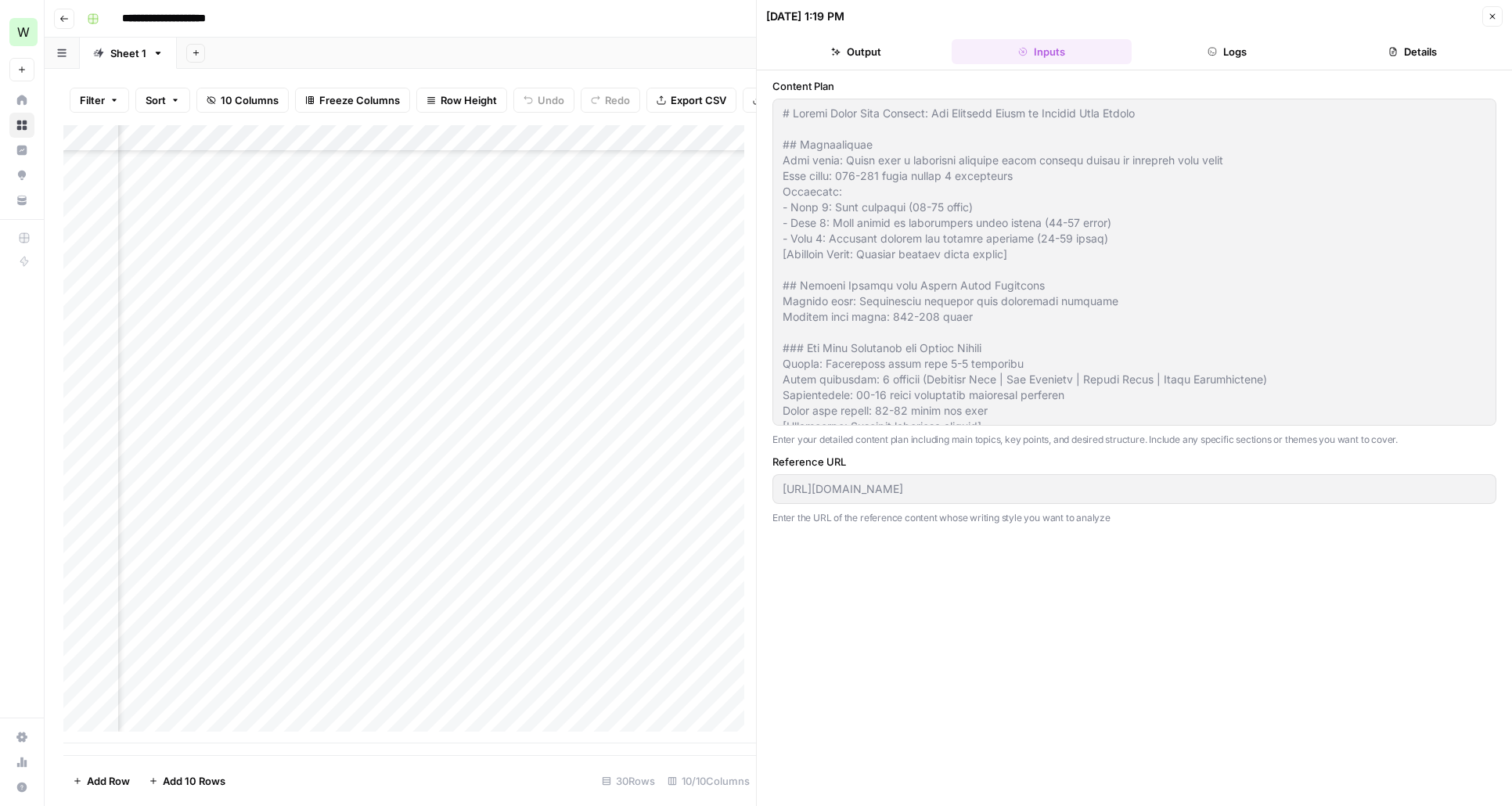
click at [1226, 54] on button "Logs" at bounding box center [1227, 52] width 179 height 25
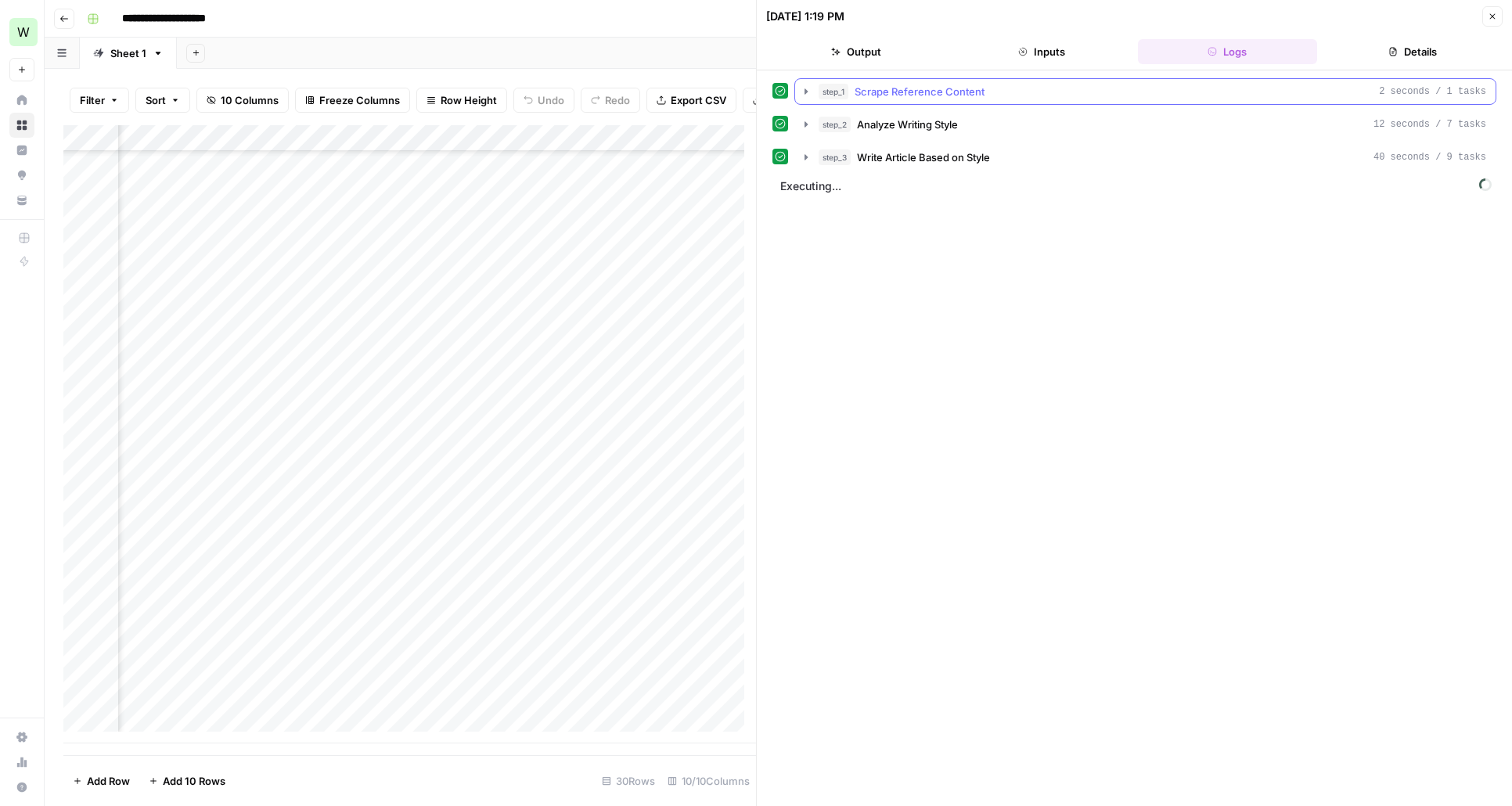
click at [803, 94] on icon "button" at bounding box center [806, 91] width 12 height 12
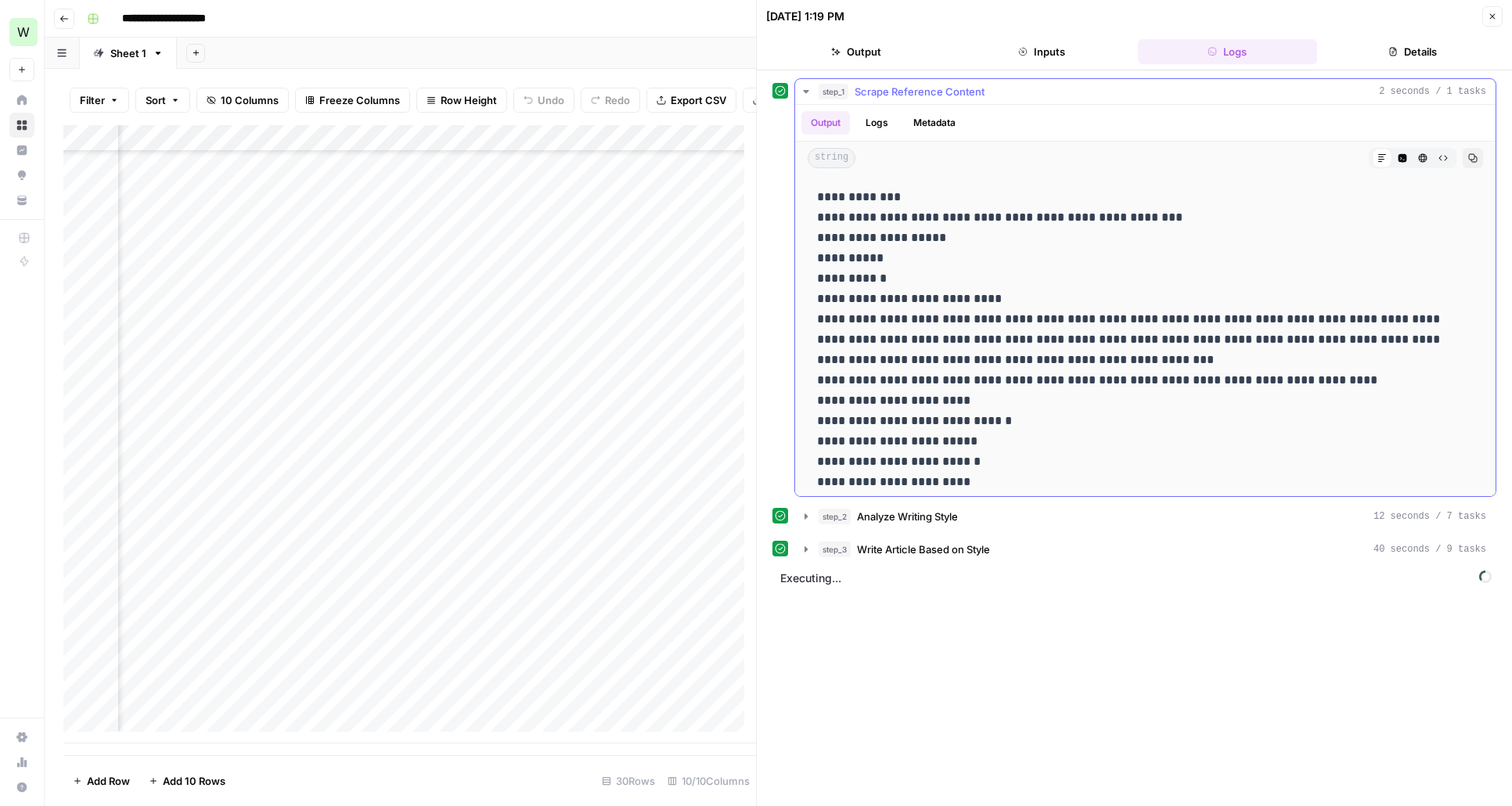
click at [803, 93] on icon "button" at bounding box center [806, 91] width 12 height 12
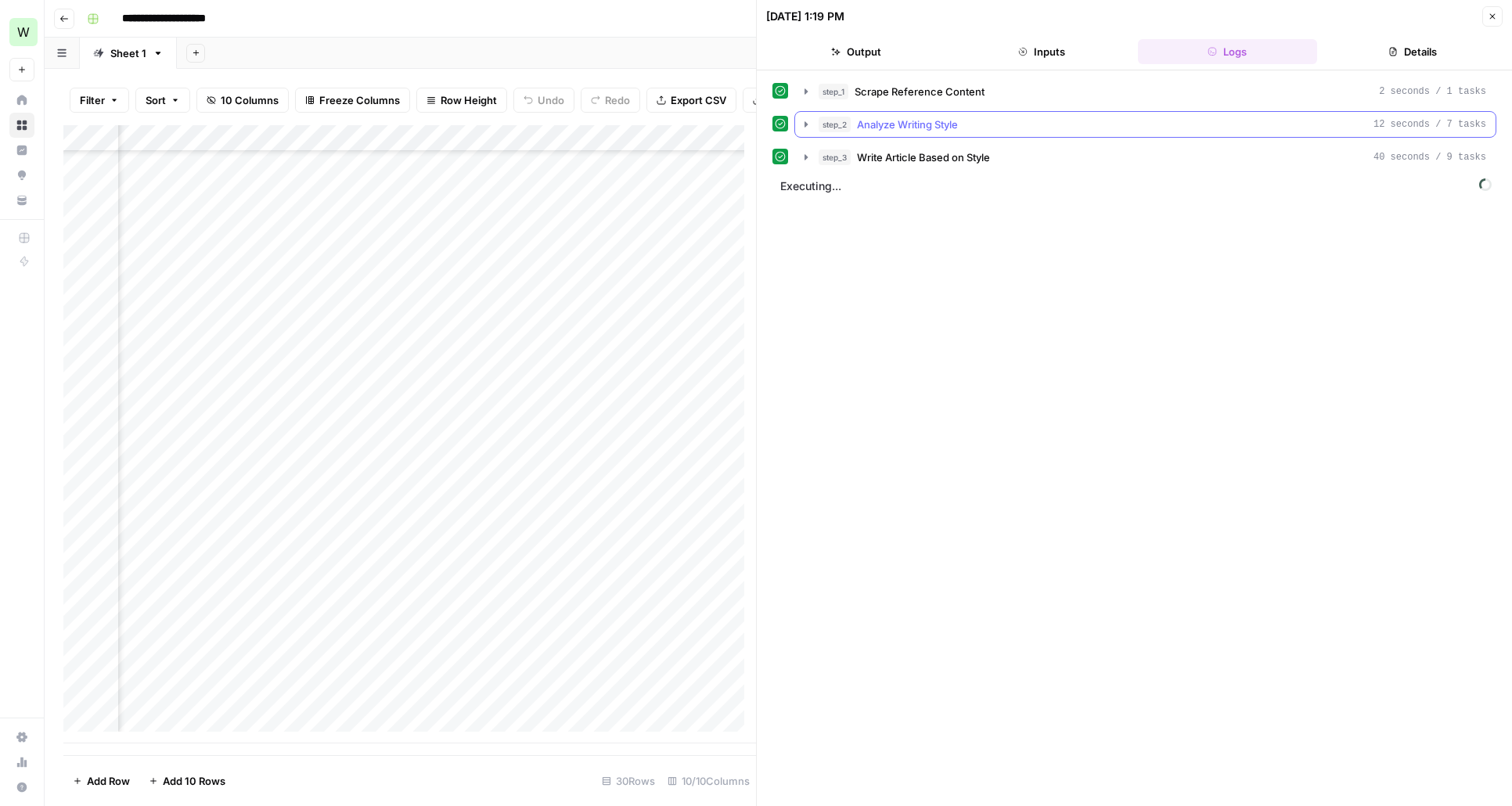
click at [810, 125] on icon "button" at bounding box center [806, 124] width 12 height 12
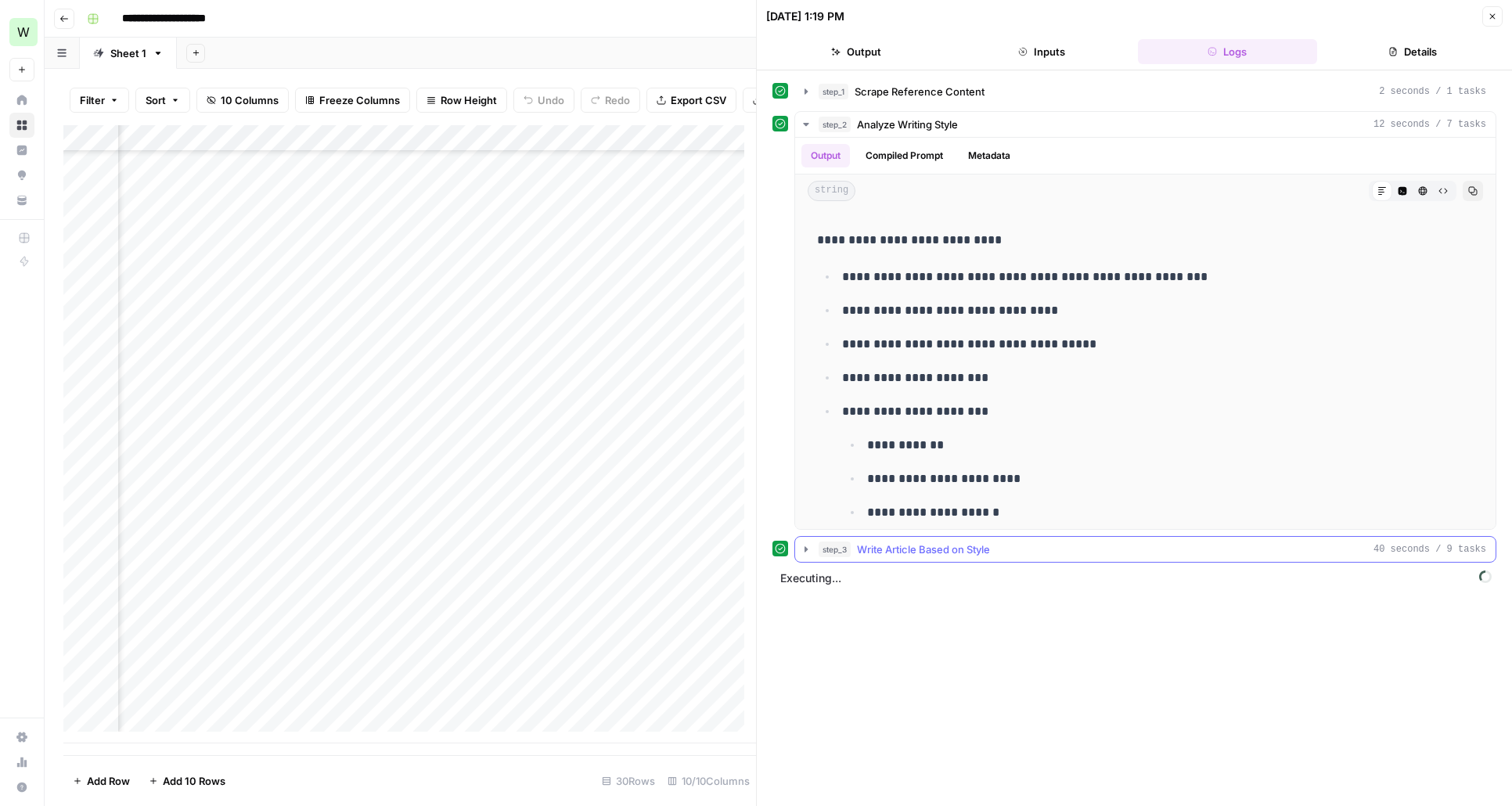
scroll to position [1384, 0]
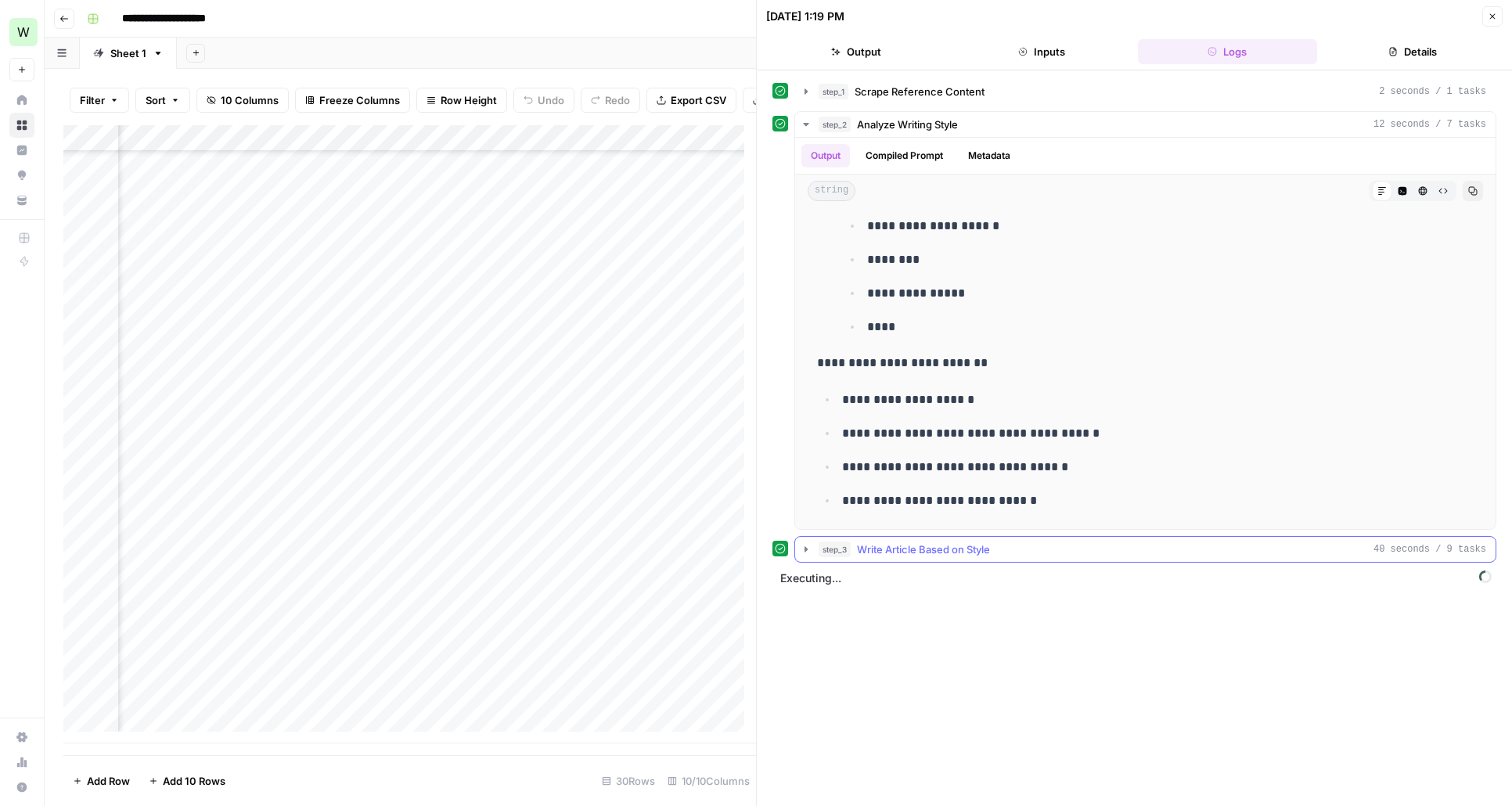
drag, startPoint x: 818, startPoint y: 225, endPoint x: 965, endPoint y: 554, distance: 360.3
click at [965, 554] on div "**********" at bounding box center [1134, 320] width 724 height 484
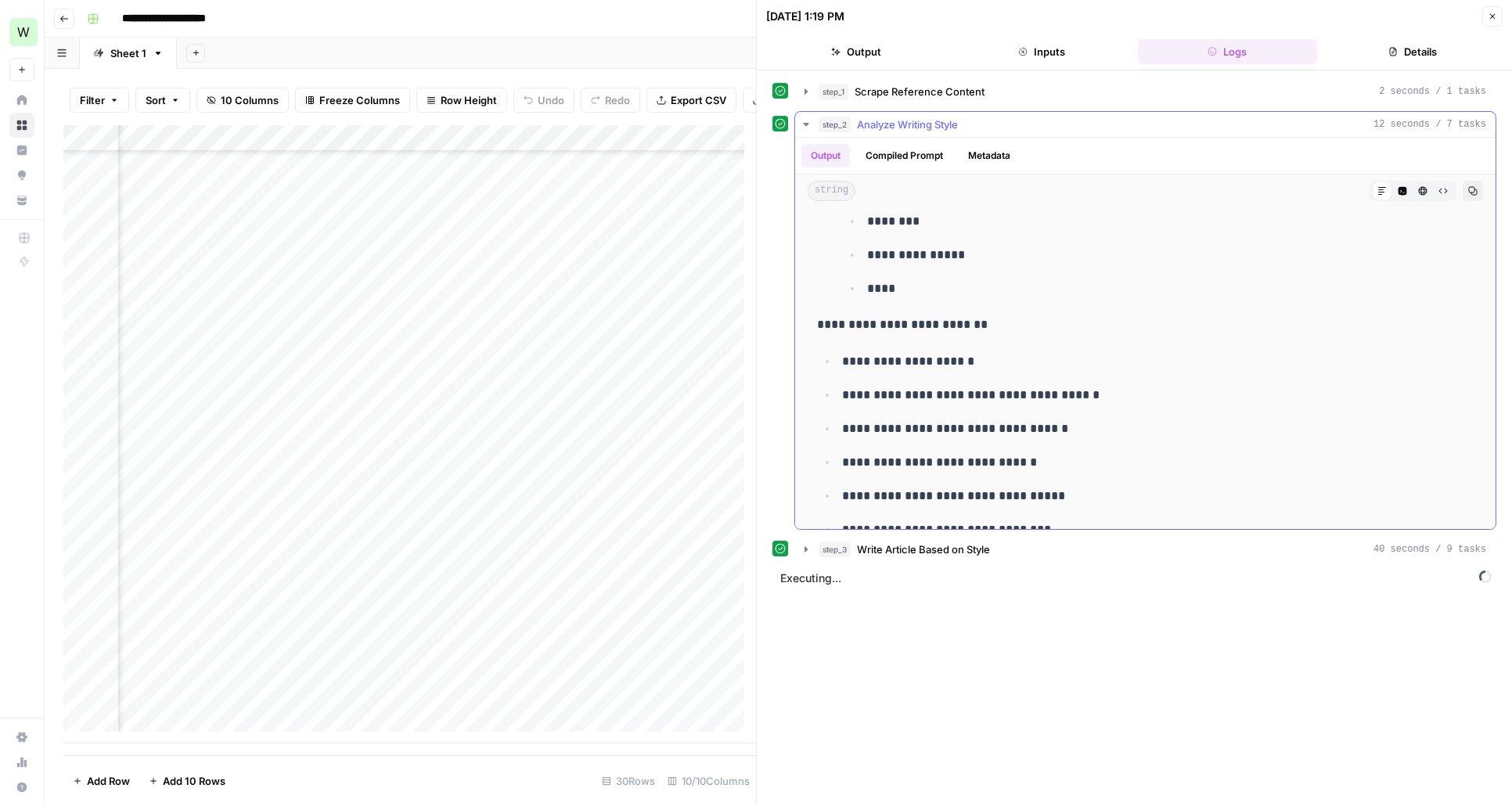
click at [807, 122] on icon "button" at bounding box center [806, 124] width 12 height 12
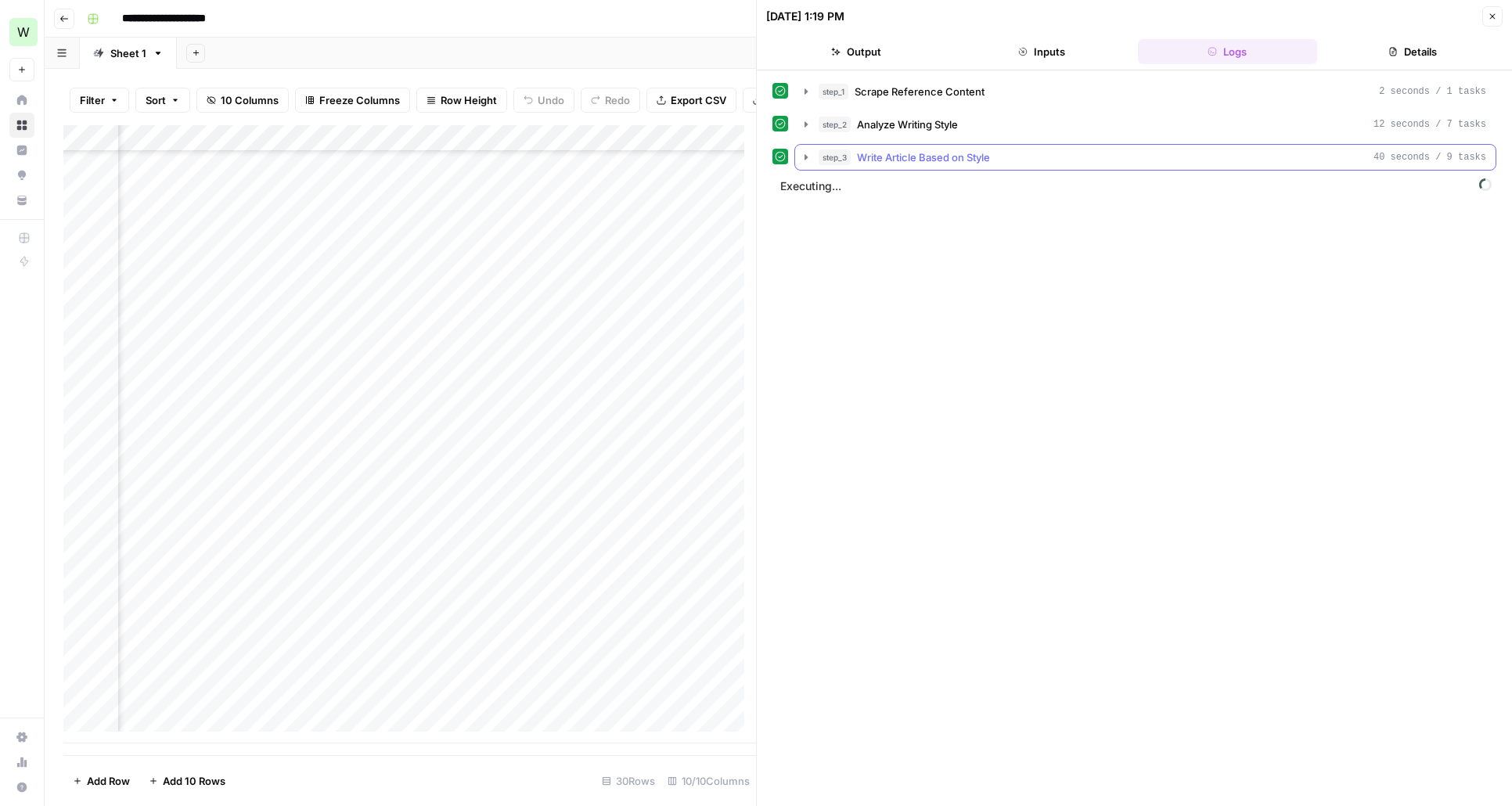
click at [805, 156] on icon "button" at bounding box center [806, 156] width 4 height 5
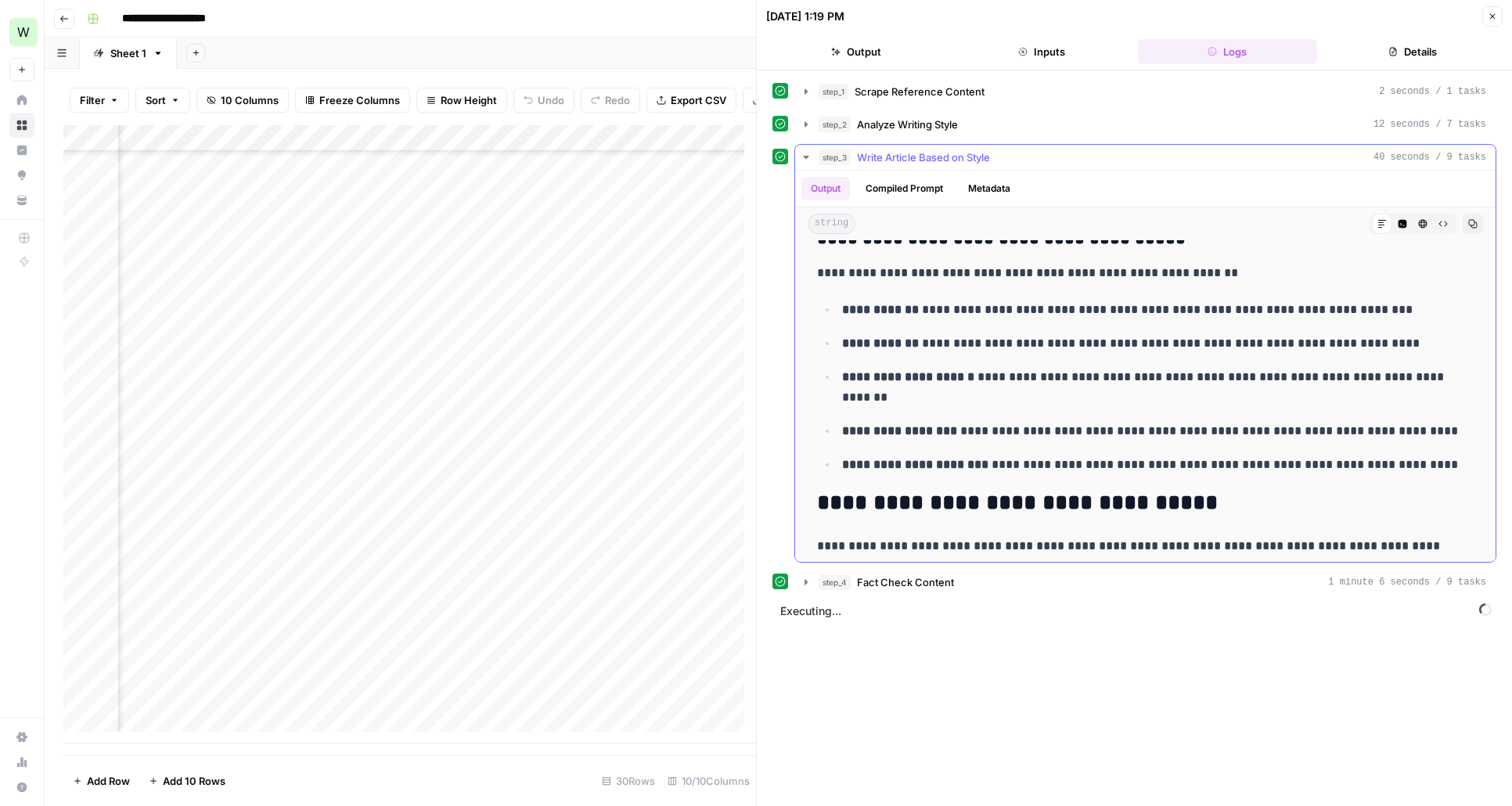
scroll to position [1753, 0]
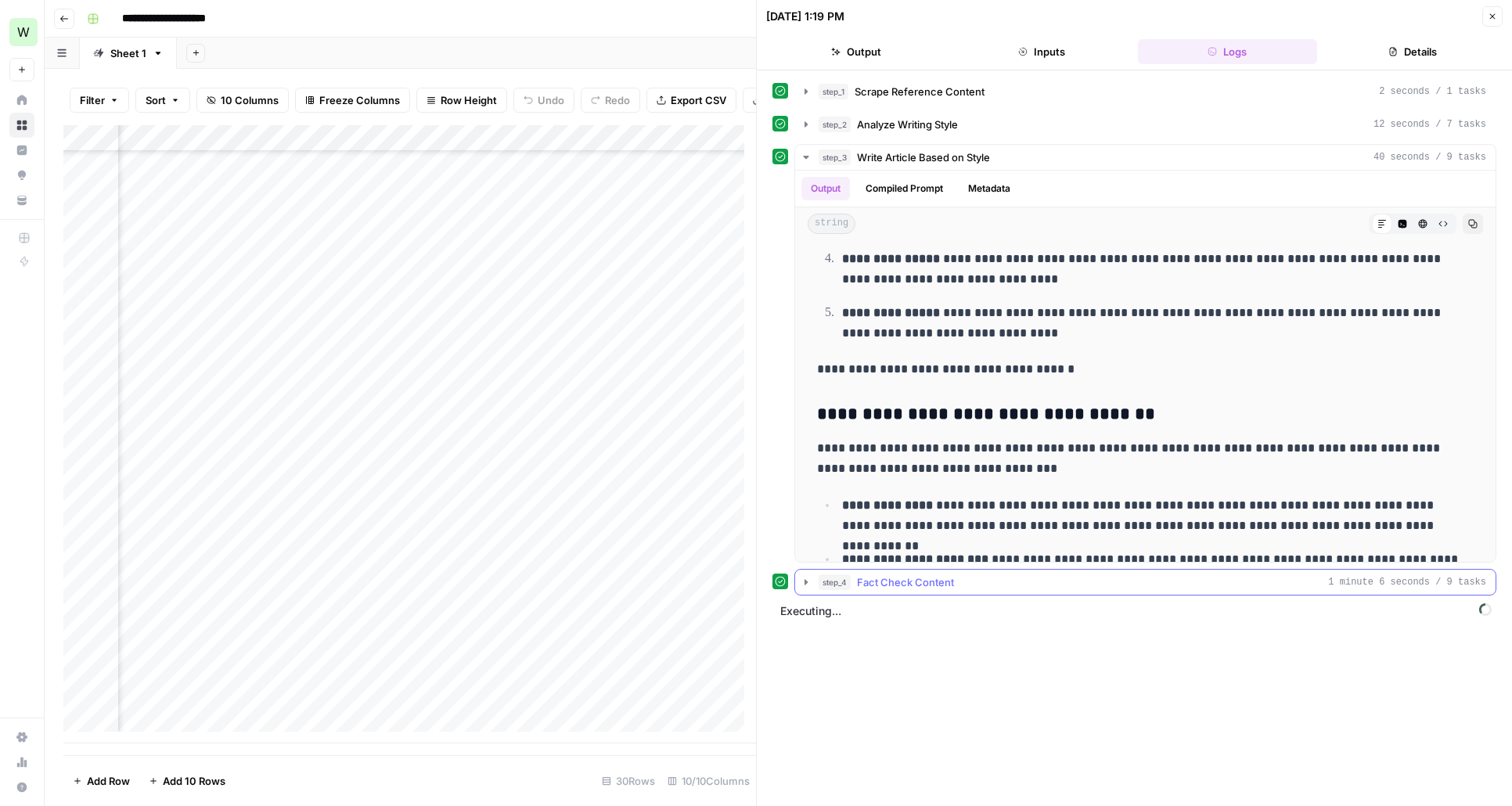
click at [804, 583] on icon "button" at bounding box center [806, 582] width 12 height 12
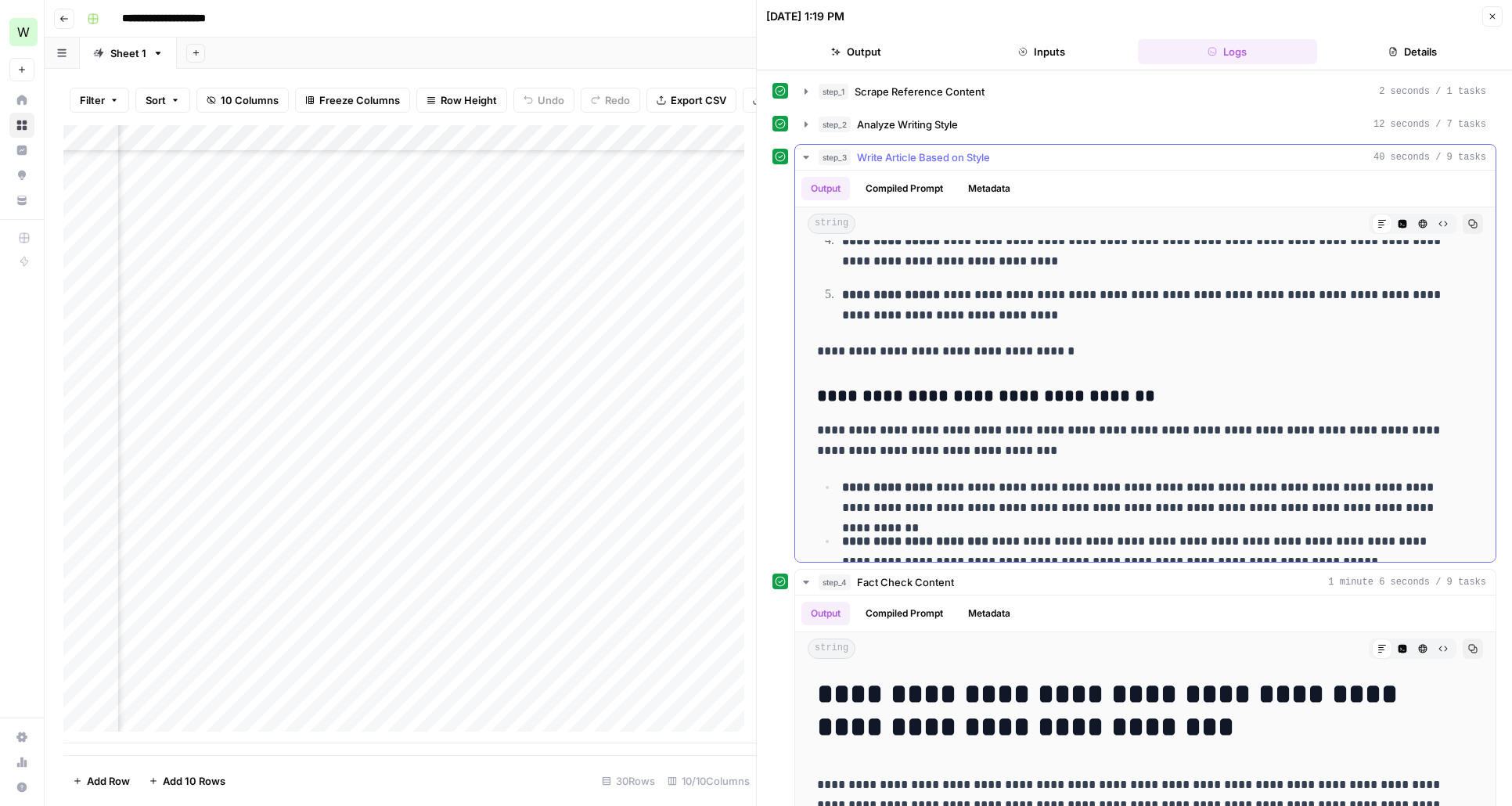
scroll to position [1989, 0]
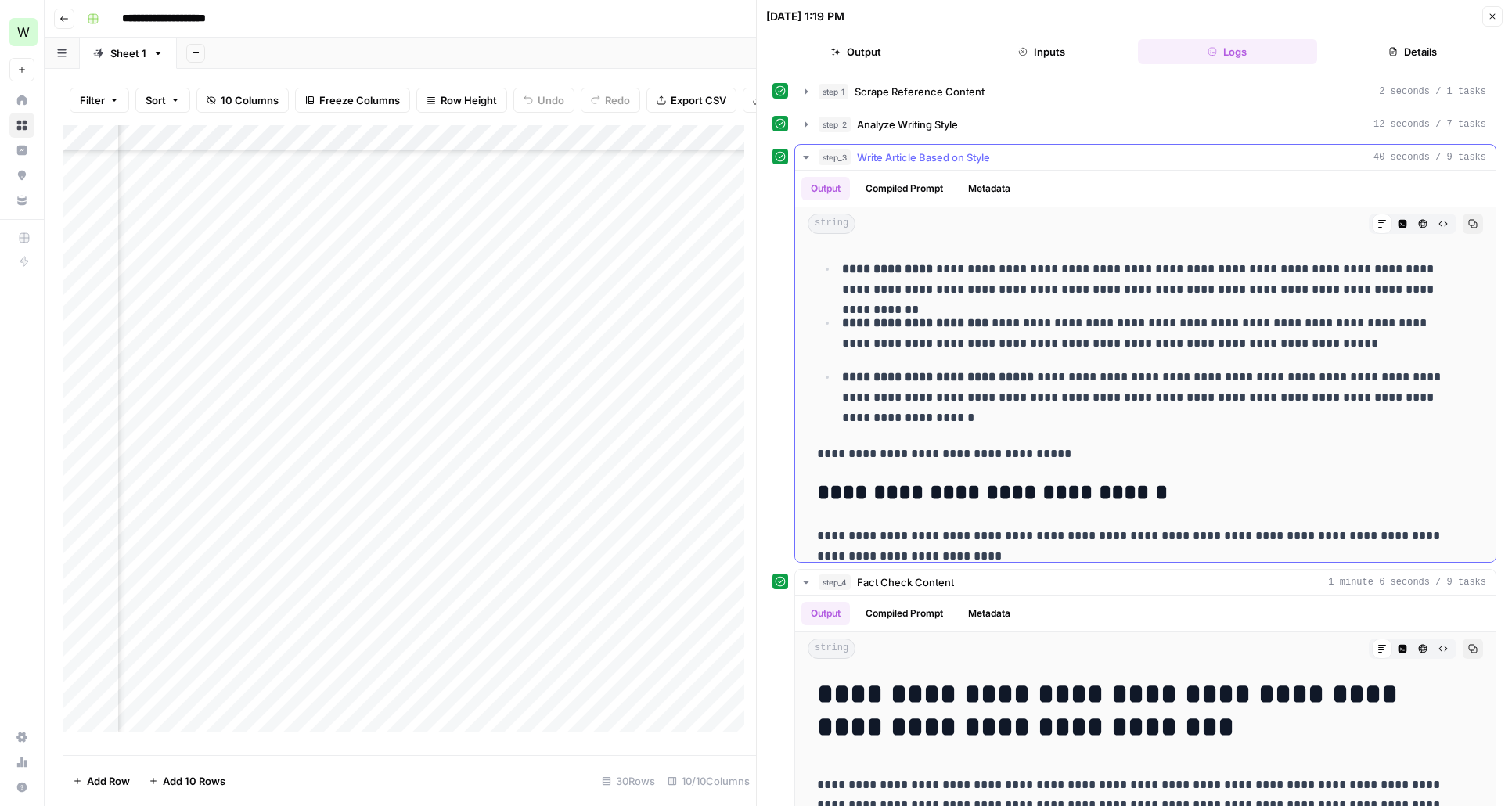
click at [807, 156] on icon "button" at bounding box center [806, 157] width 5 height 4
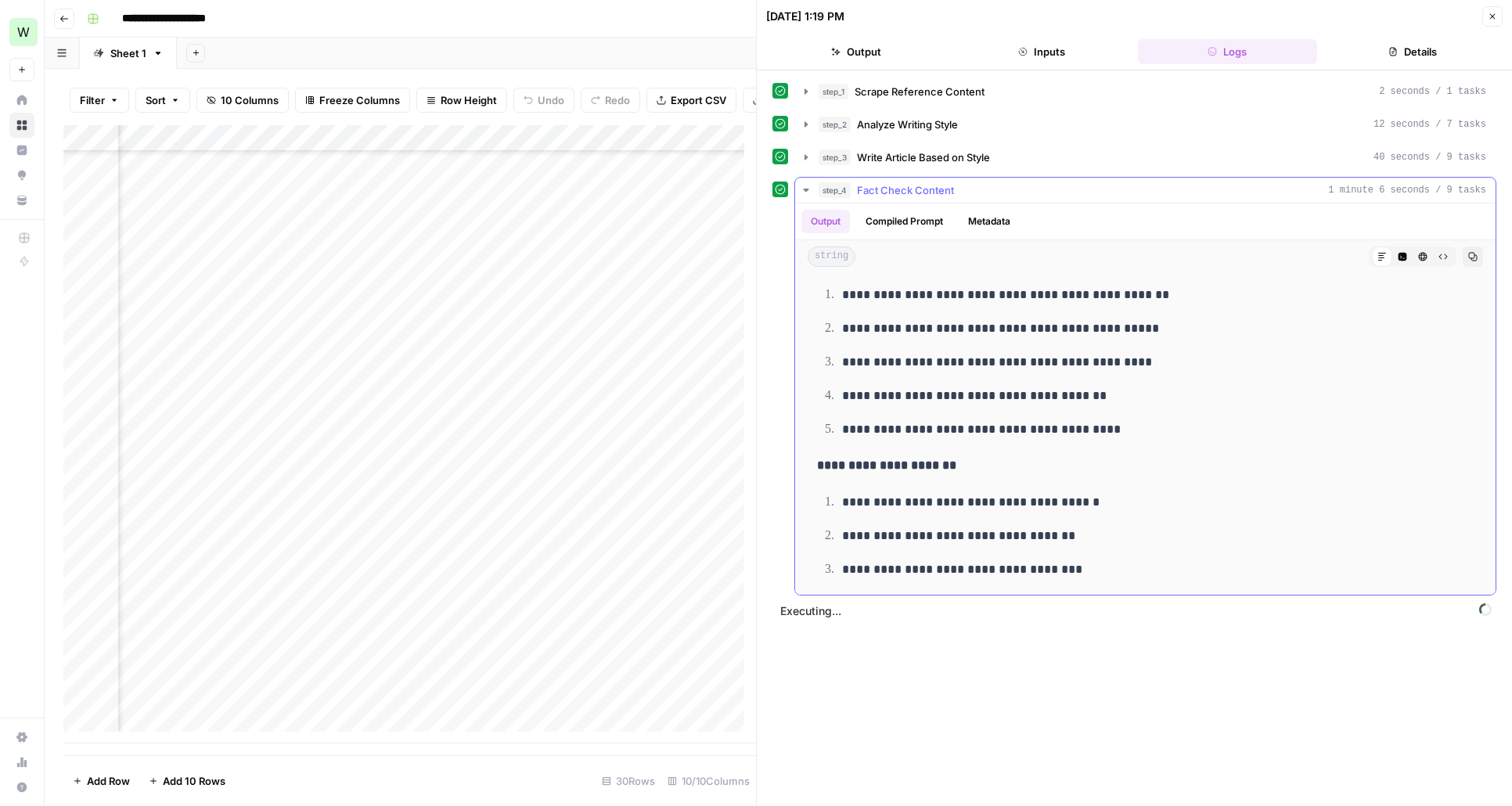
scroll to position [3795, 0]
click at [809, 190] on icon "button" at bounding box center [806, 190] width 12 height 12
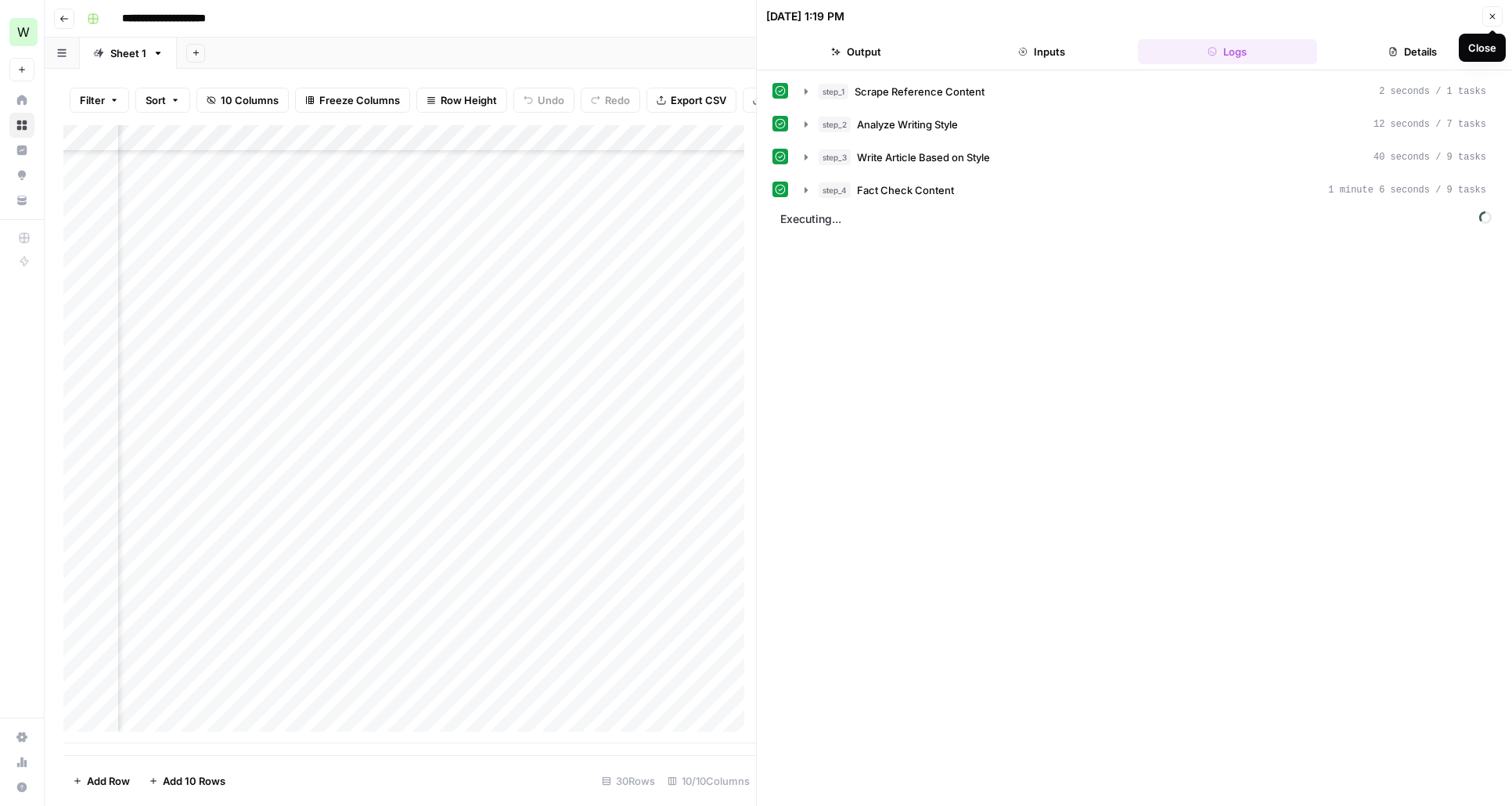
click at [1497, 12] on button "Close" at bounding box center [1492, 16] width 20 height 20
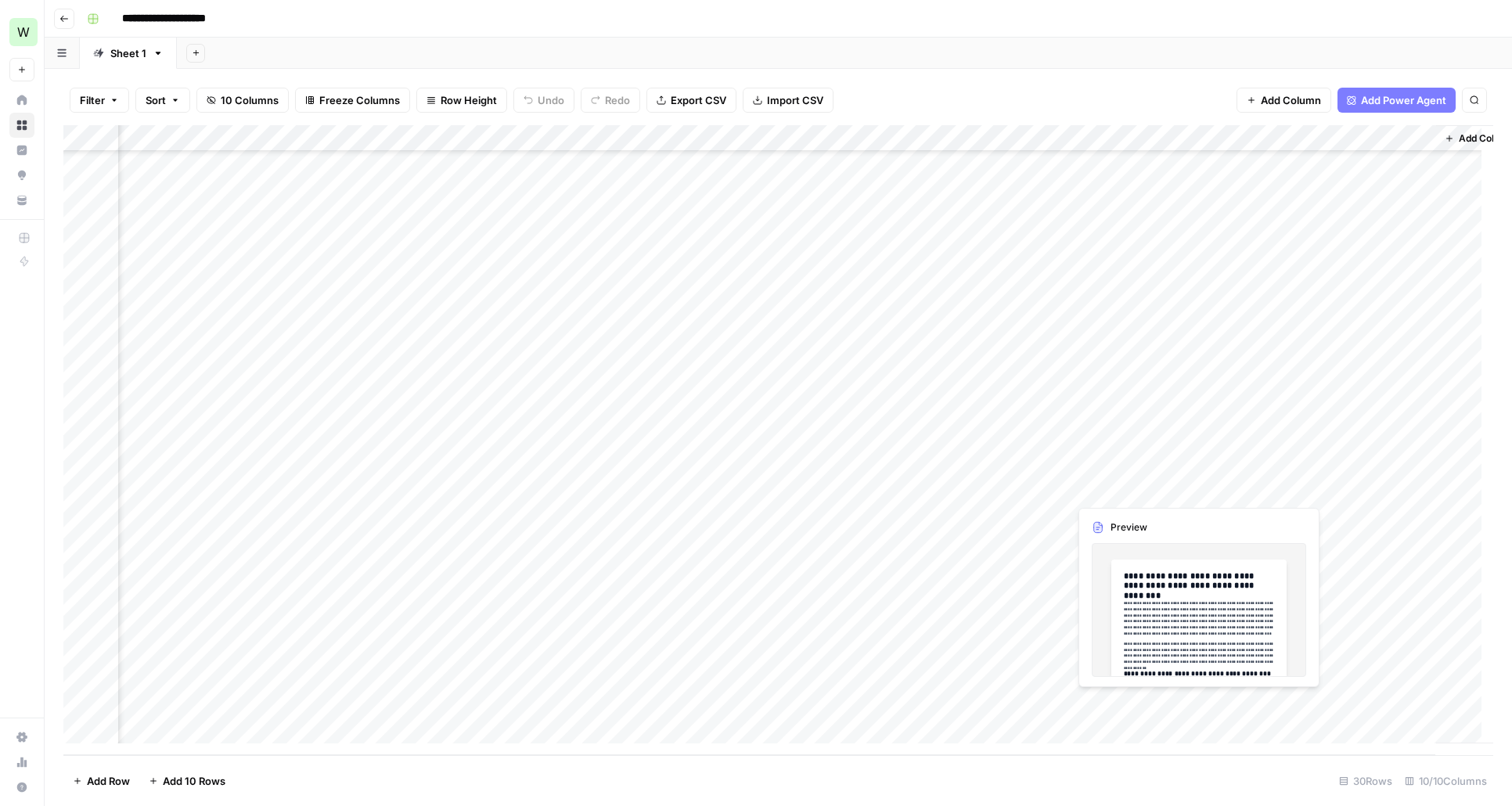
click at [1148, 705] on div "Add Column" at bounding box center [778, 439] width 1429 height 630
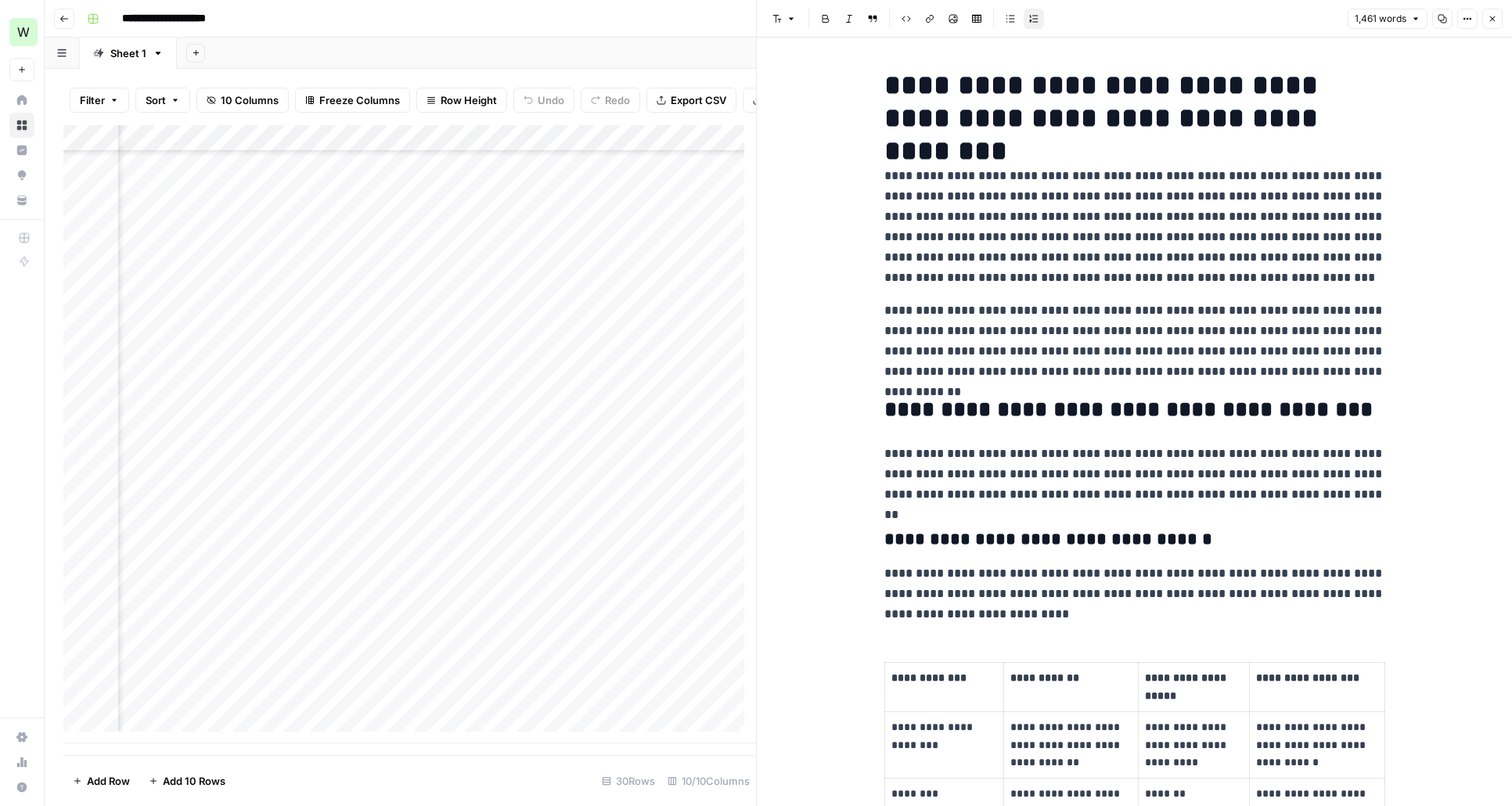
click at [1056, 373] on p "**********" at bounding box center [1134, 341] width 501 height 82
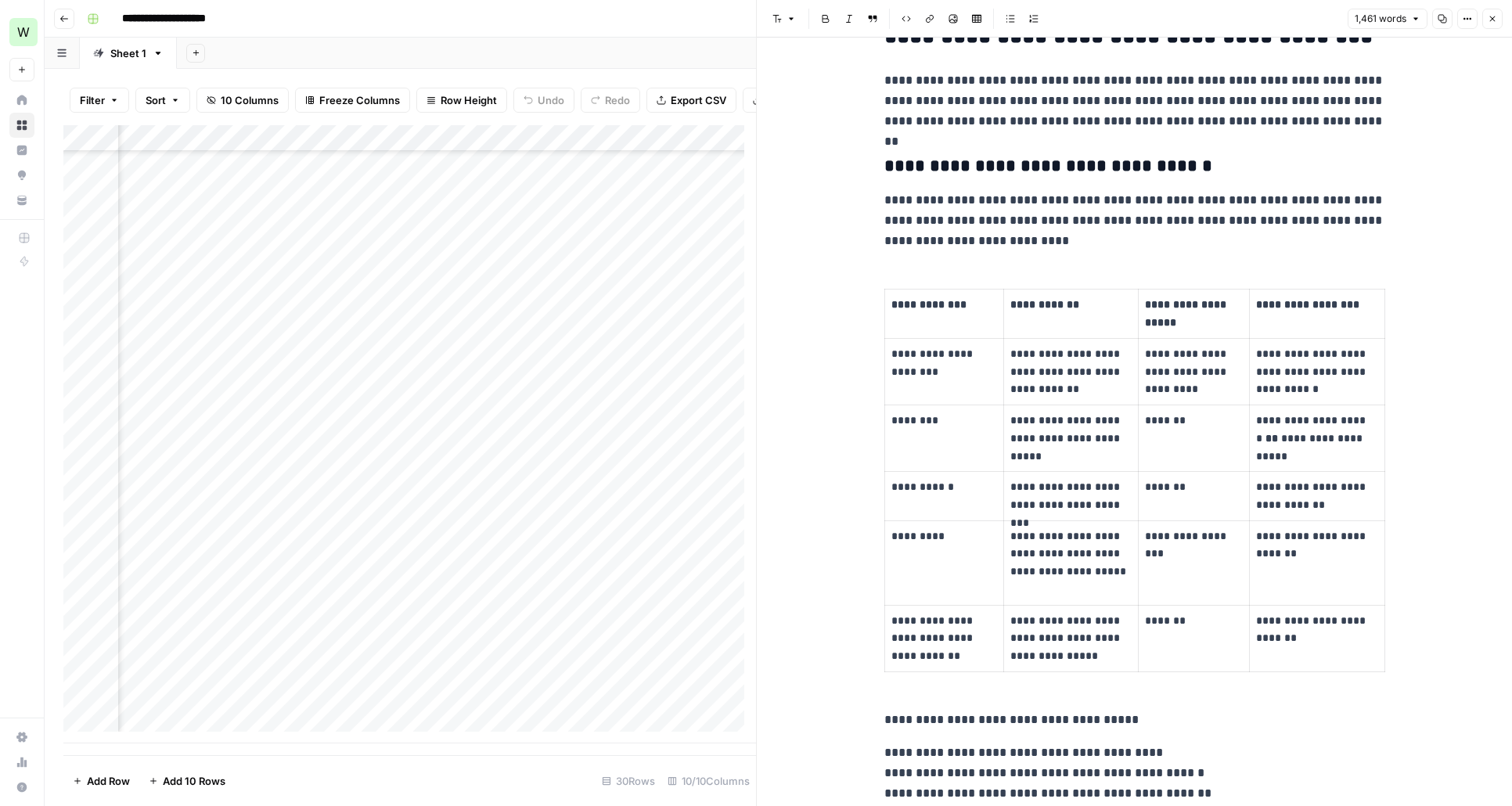
scroll to position [251, 0]
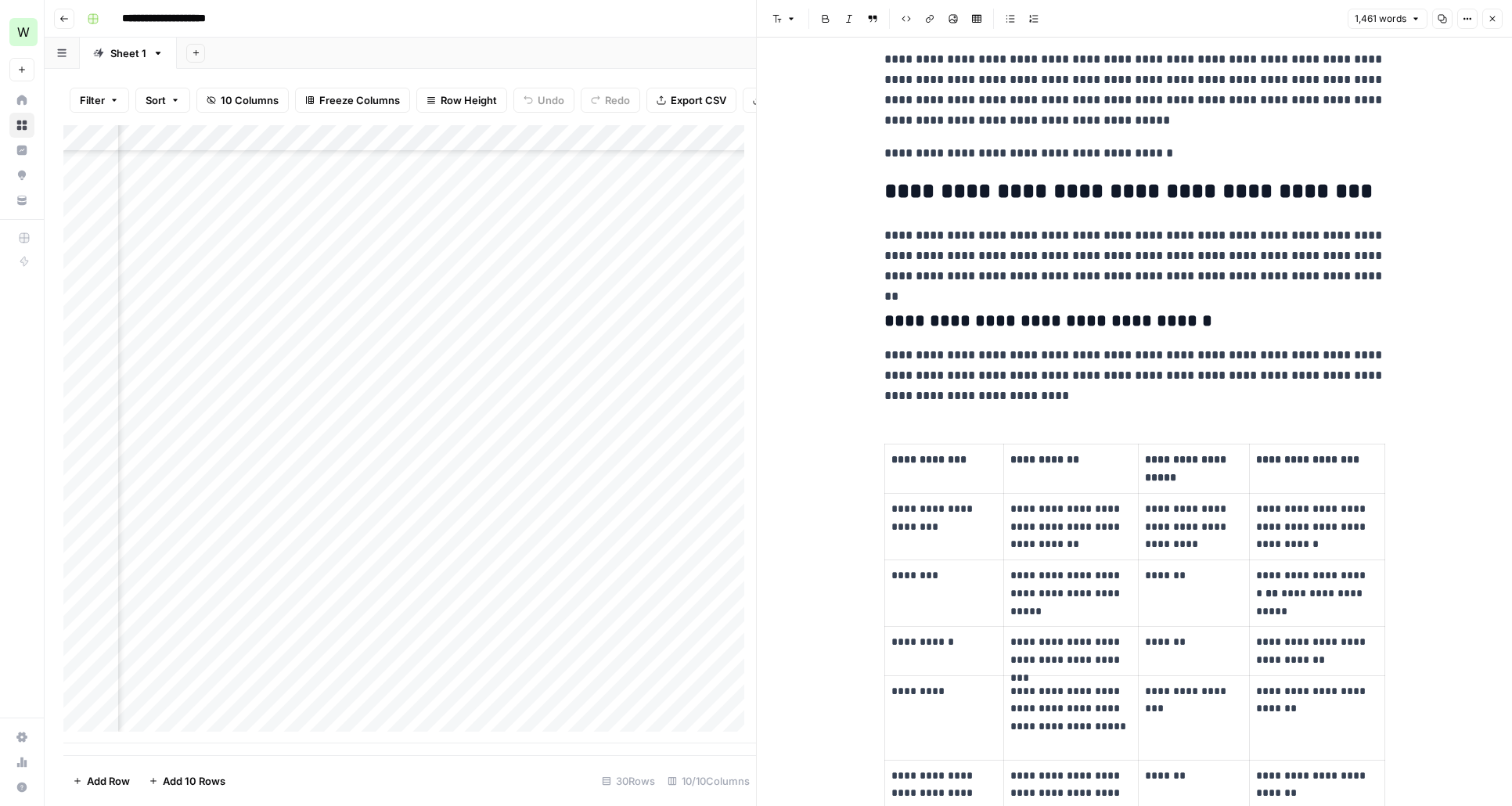
drag, startPoint x: 876, startPoint y: 154, endPoint x: 1155, endPoint y: 142, distance: 279.3
click at [1154, 151] on p "**********" at bounding box center [1134, 153] width 501 height 20
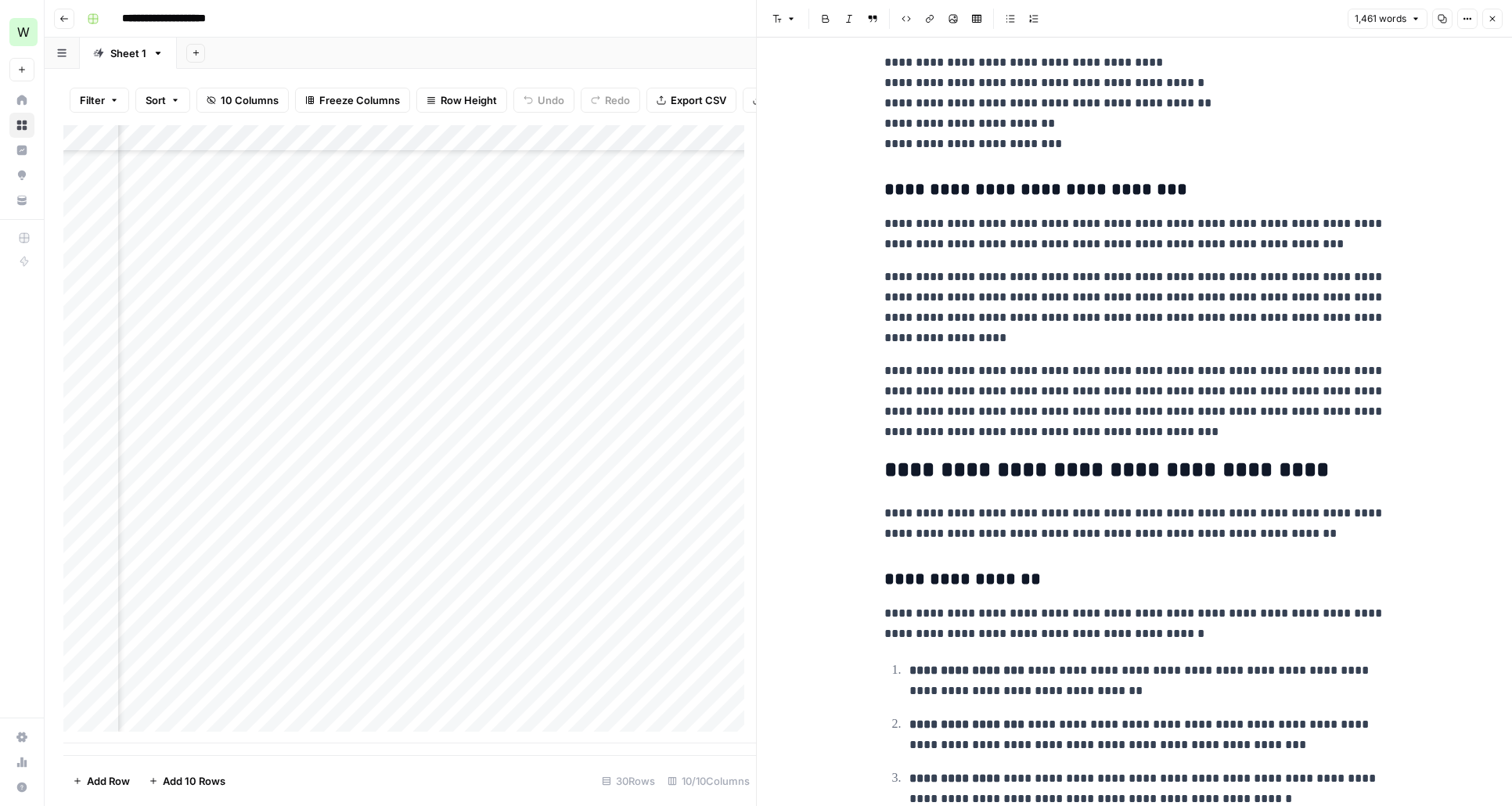
scroll to position [1098, 0]
drag, startPoint x: 1082, startPoint y: 140, endPoint x: 873, endPoint y: 62, distance: 223.1
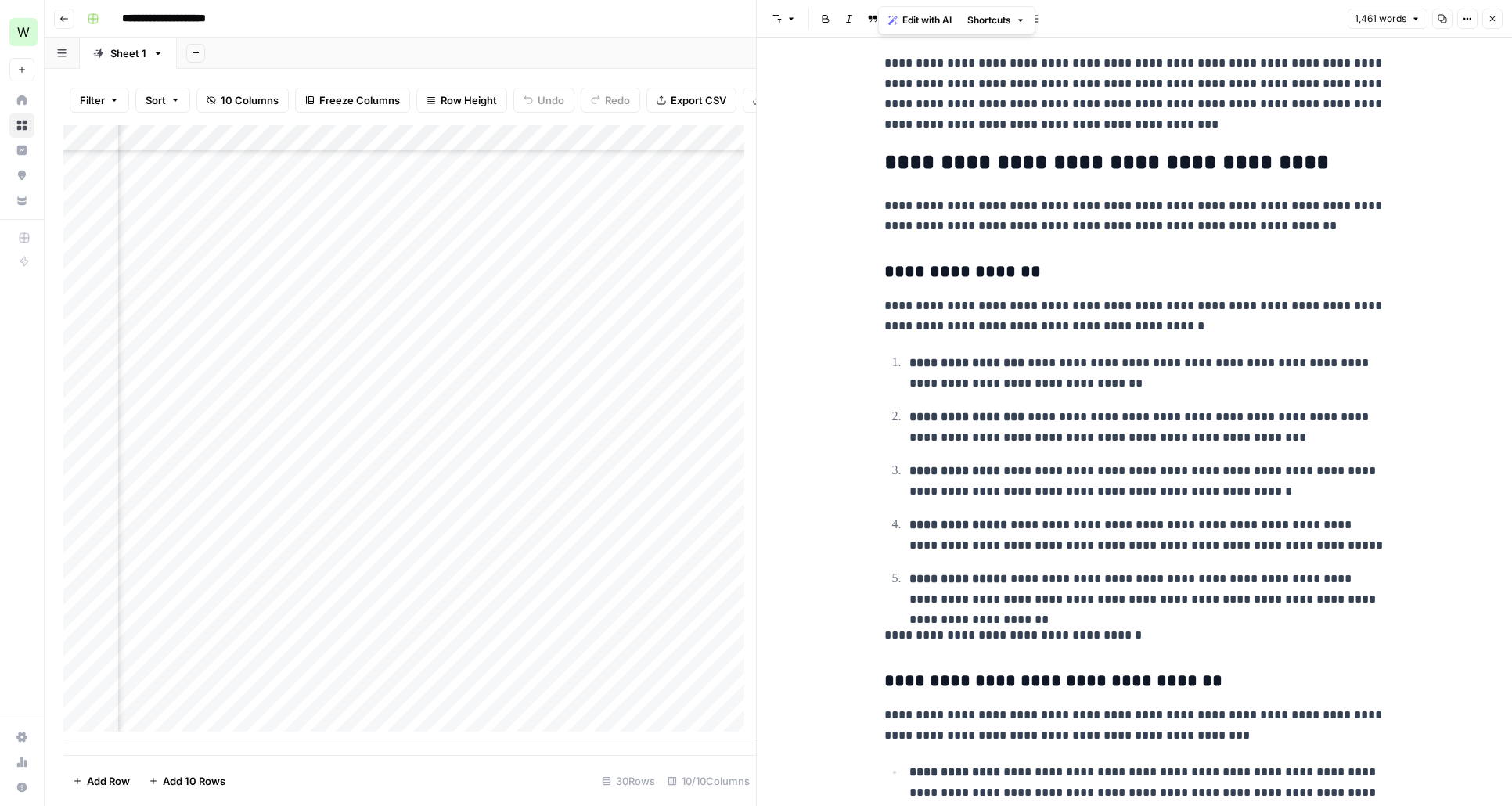
scroll to position [1684, 0]
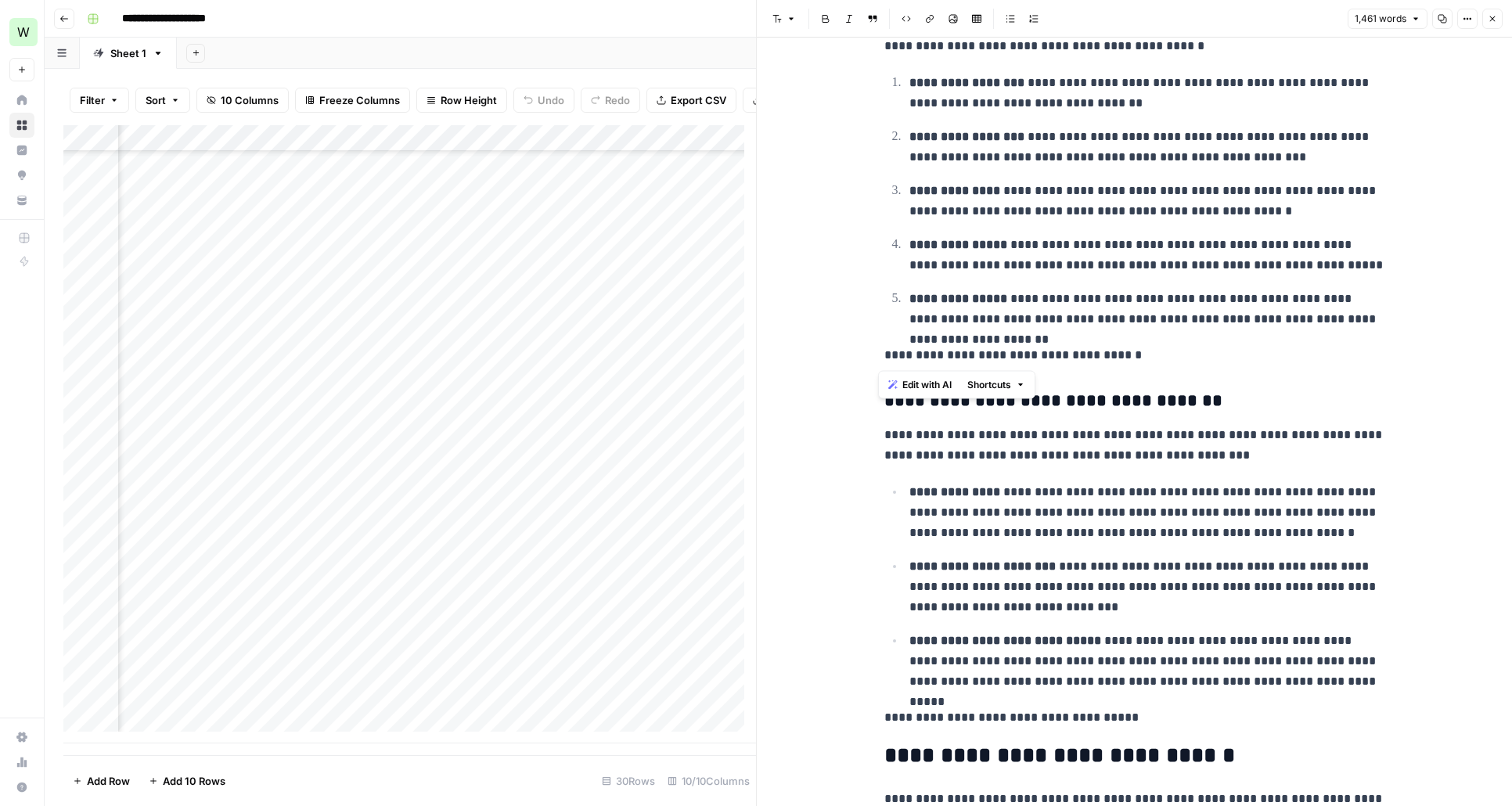
drag, startPoint x: 1125, startPoint y: 358, endPoint x: 931, endPoint y: 343, distance: 194.6
click at [1118, 295] on p "**********" at bounding box center [1147, 309] width 475 height 40
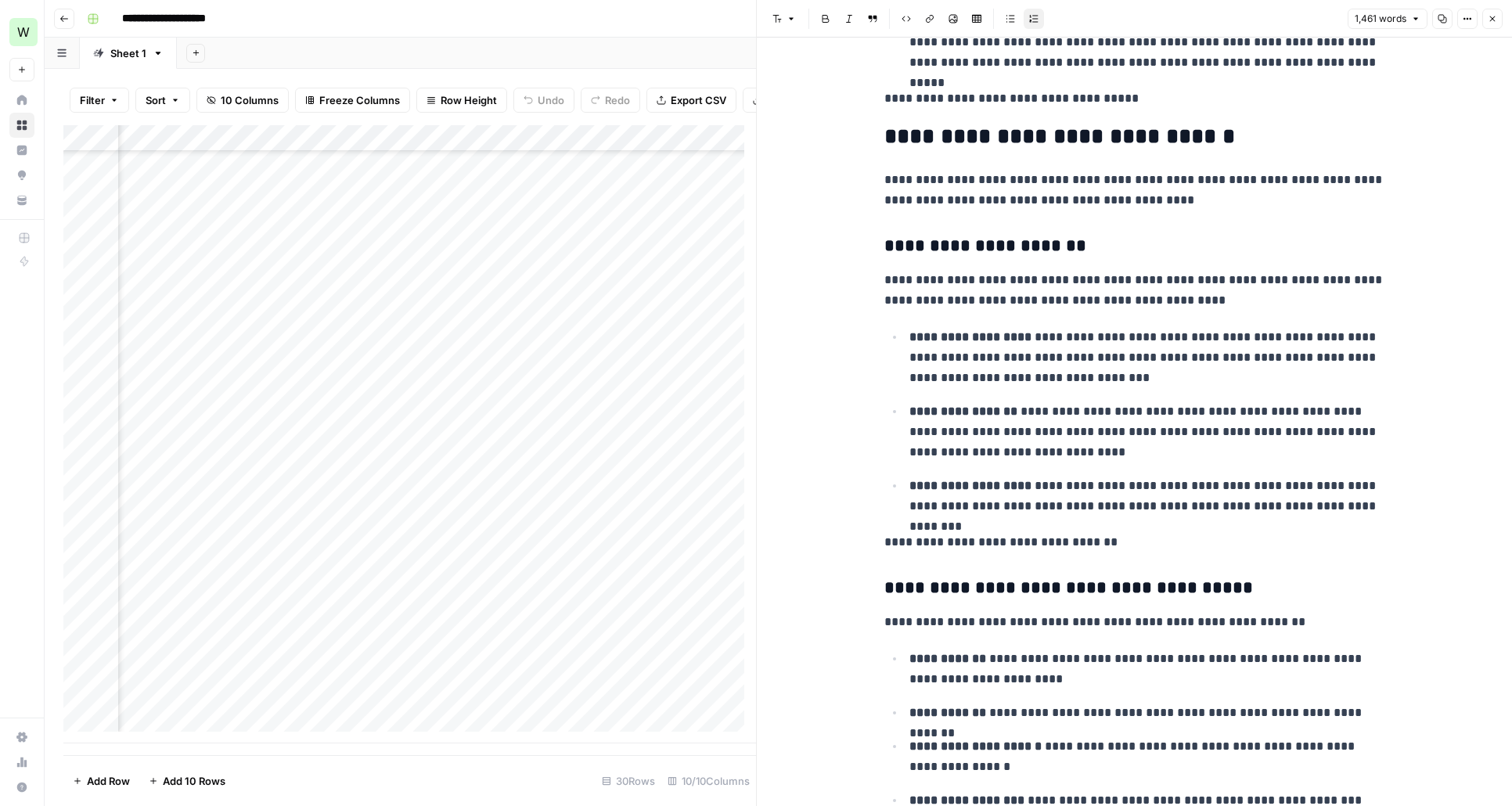
scroll to position [2341, 0]
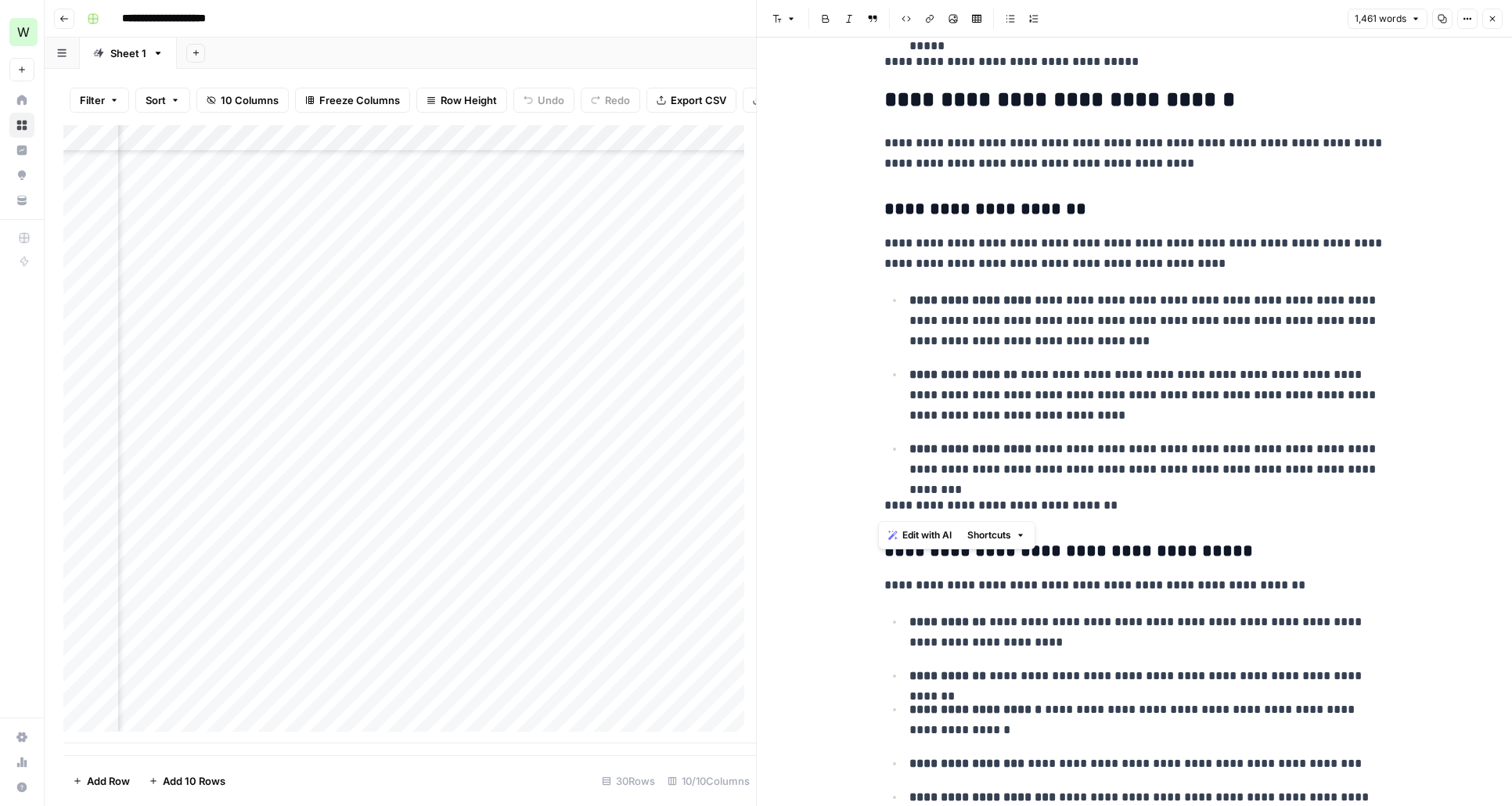
drag, startPoint x: 889, startPoint y: 509, endPoint x: 1125, endPoint y: 497, distance: 236.3
click at [1125, 497] on div "**********" at bounding box center [1134, 237] width 519 height 5029
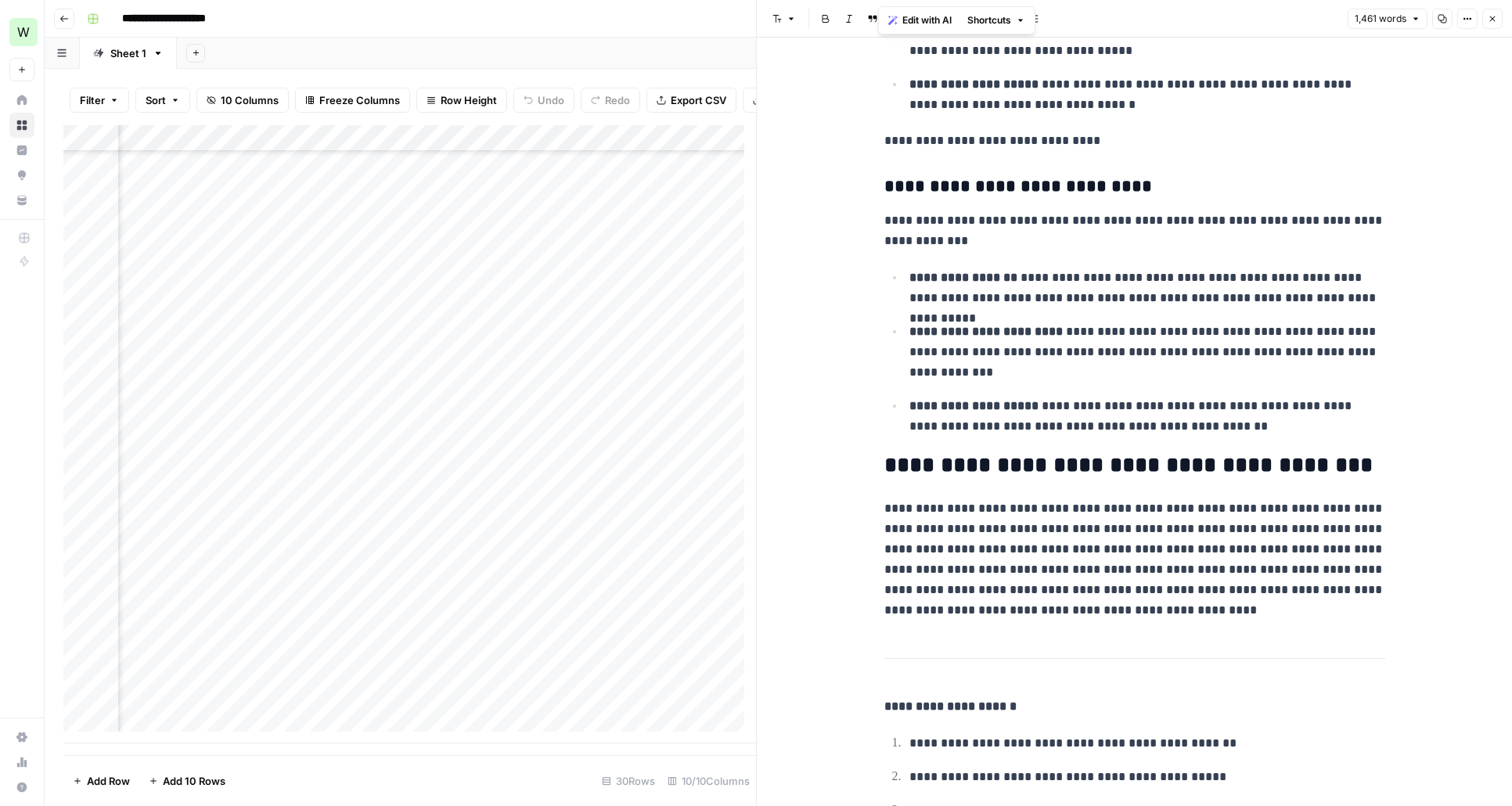
scroll to position [3637, 0]
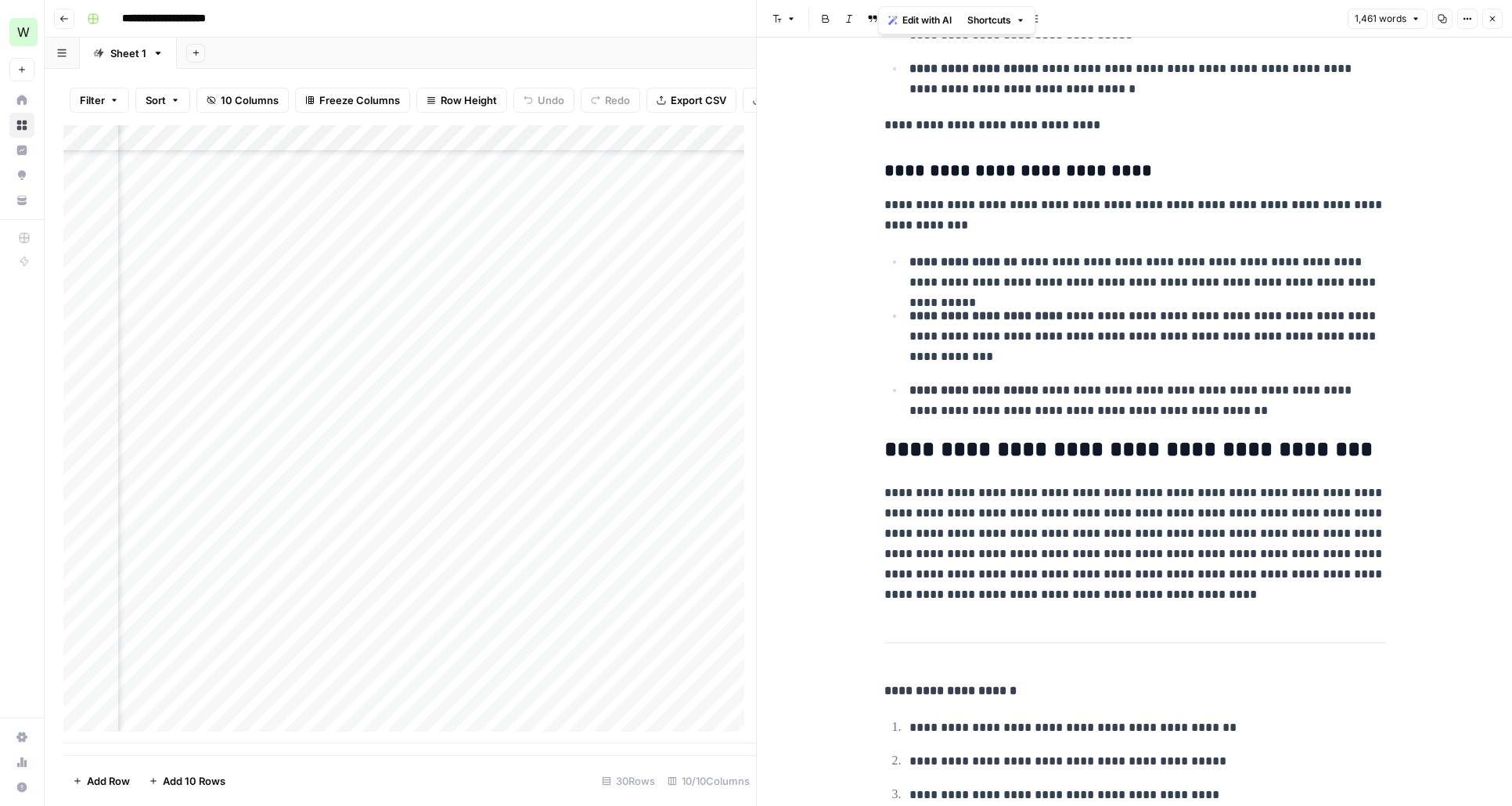
click at [1304, 573] on p "**********" at bounding box center [1134, 543] width 501 height 122
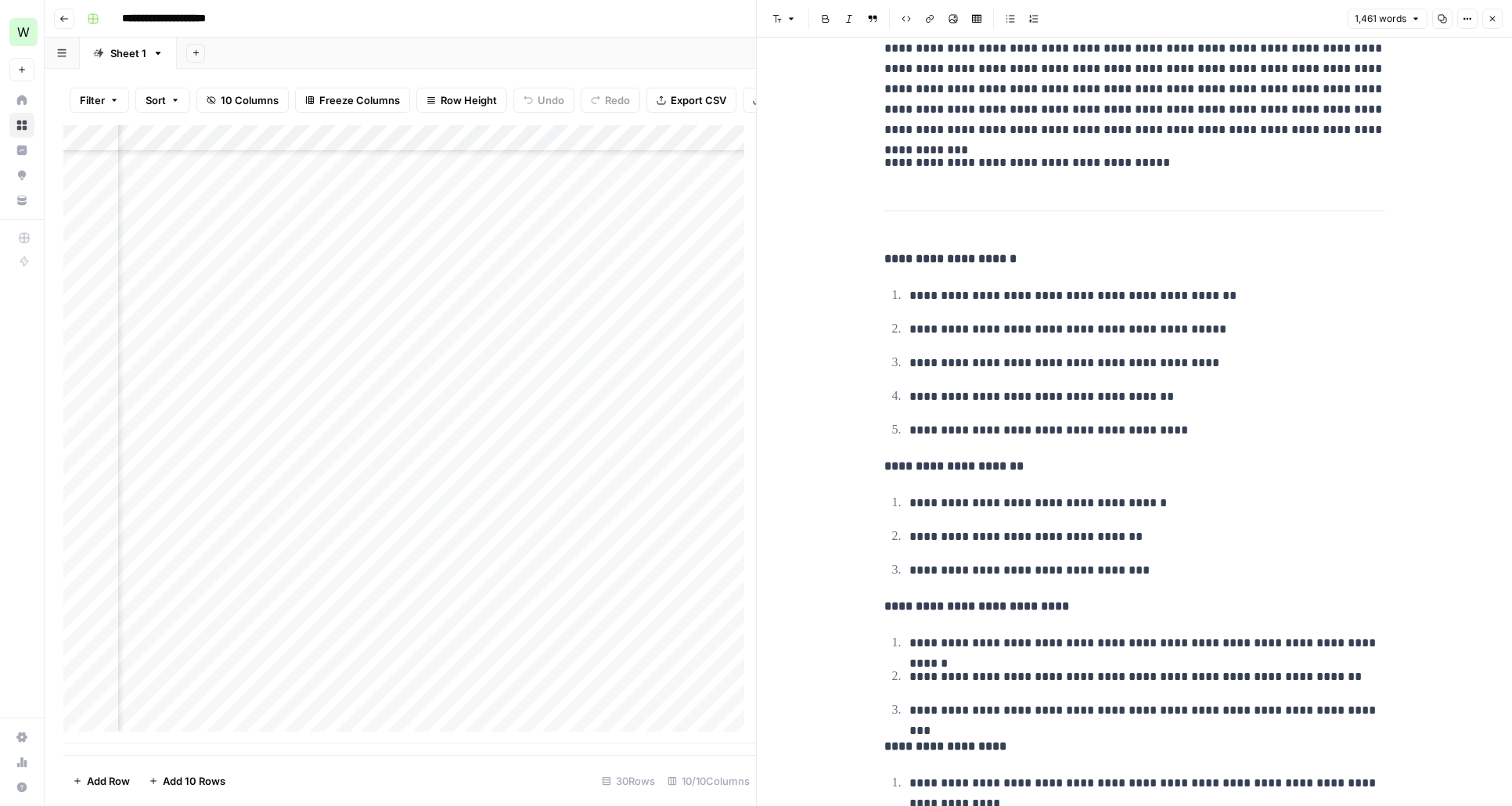
scroll to position [4089, 0]
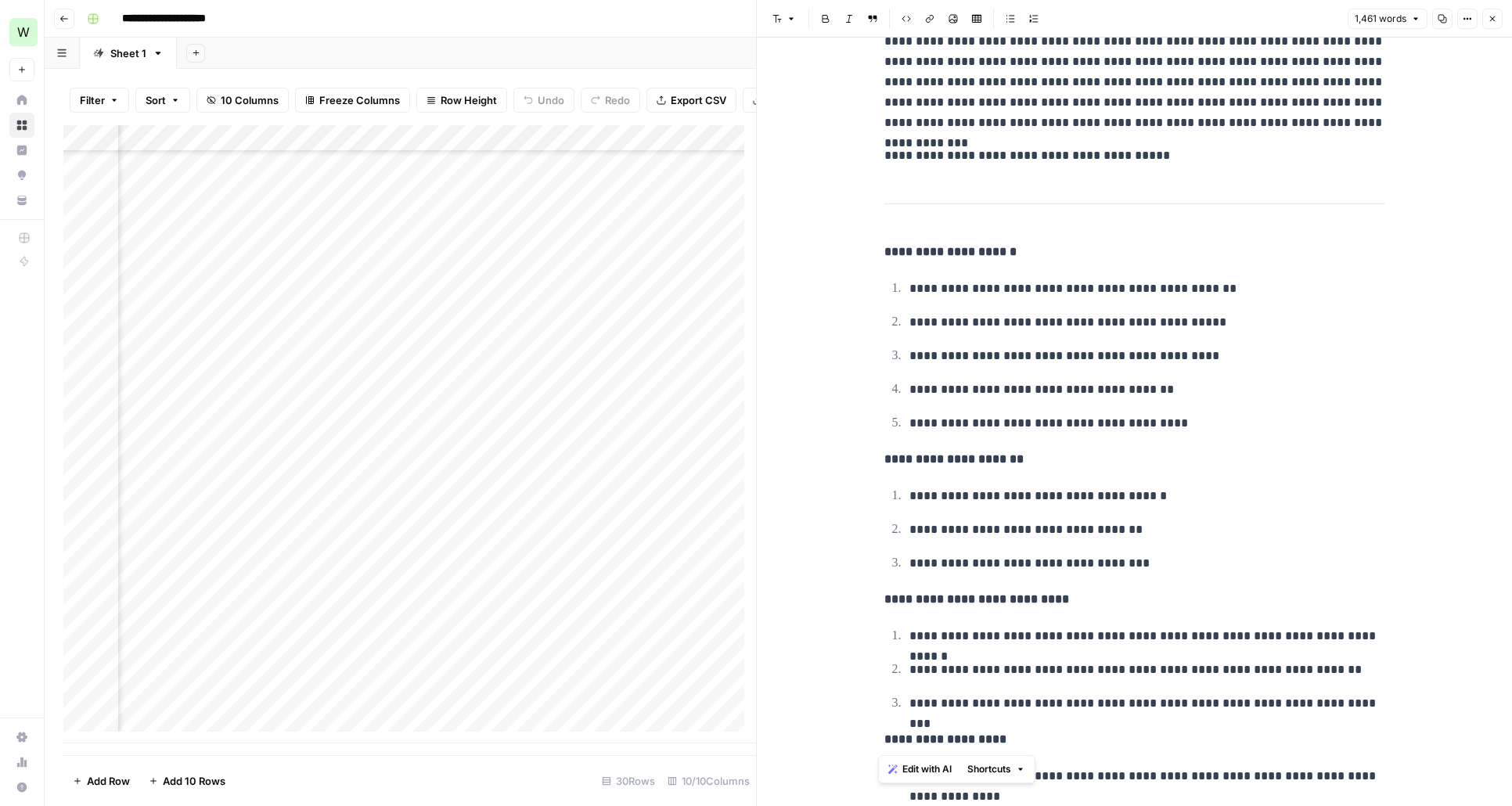
drag, startPoint x: 879, startPoint y: 251, endPoint x: 1361, endPoint y: 715, distance: 669.0
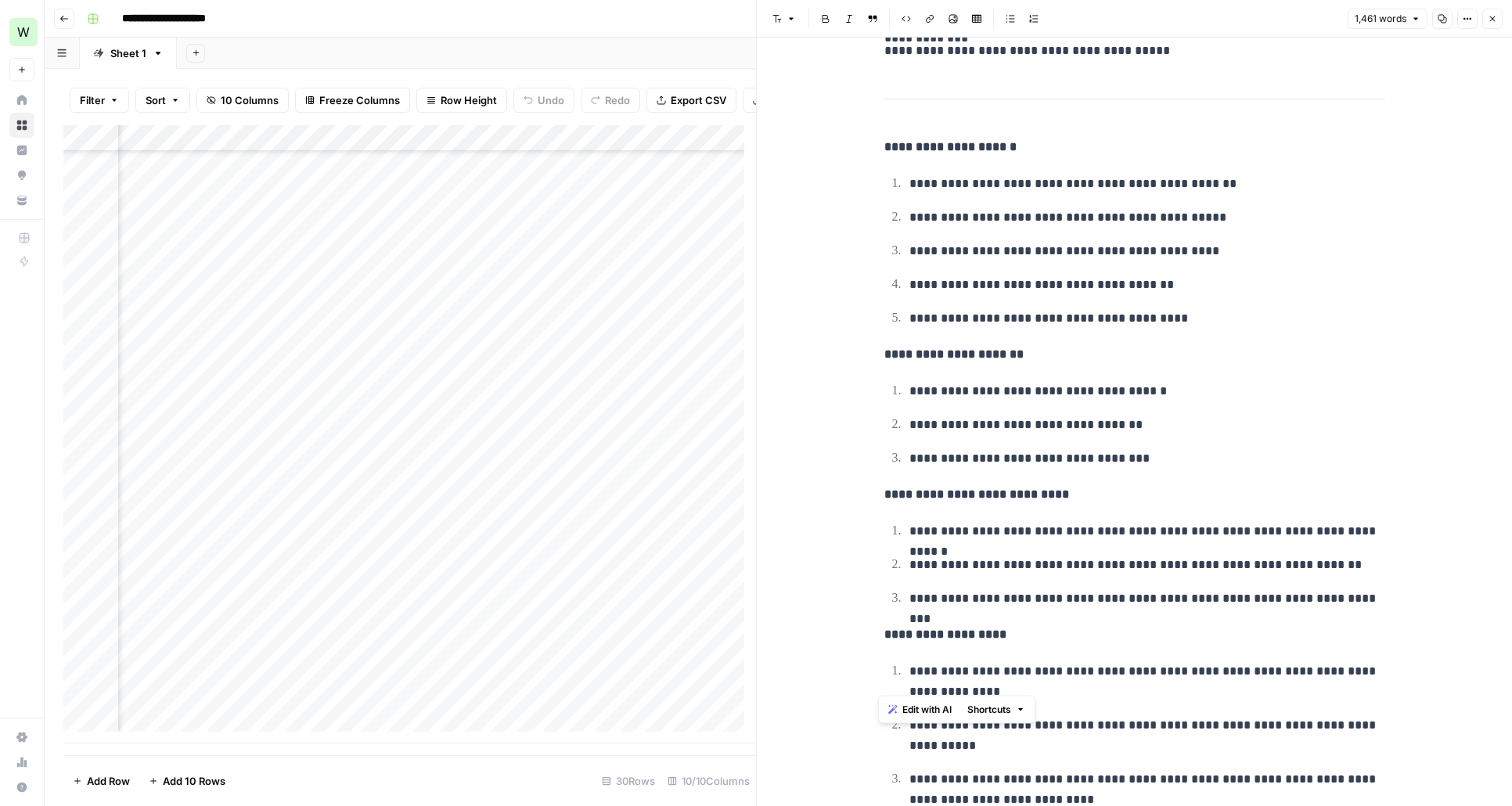
scroll to position [4251, 0]
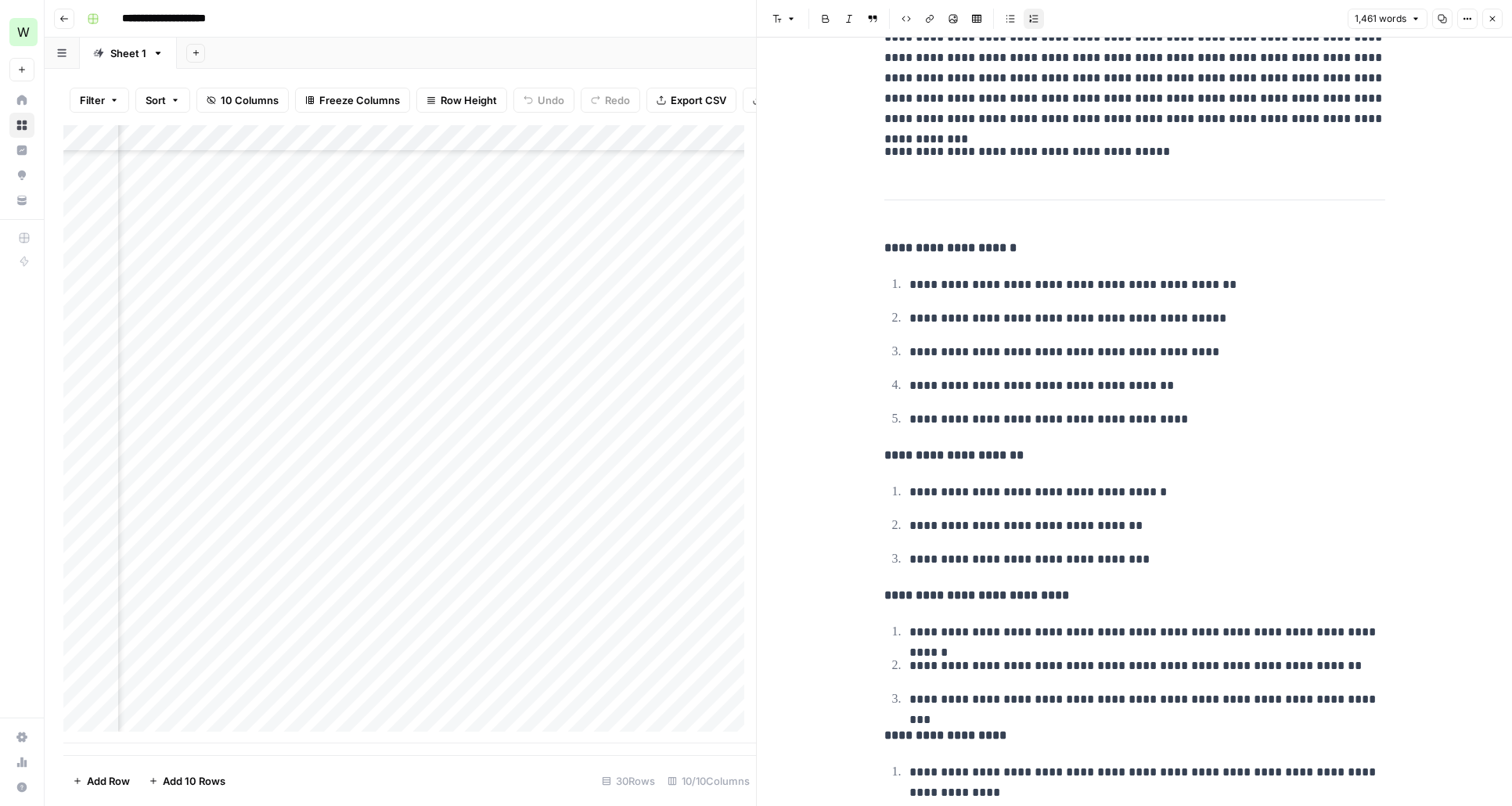
scroll to position [4084, 0]
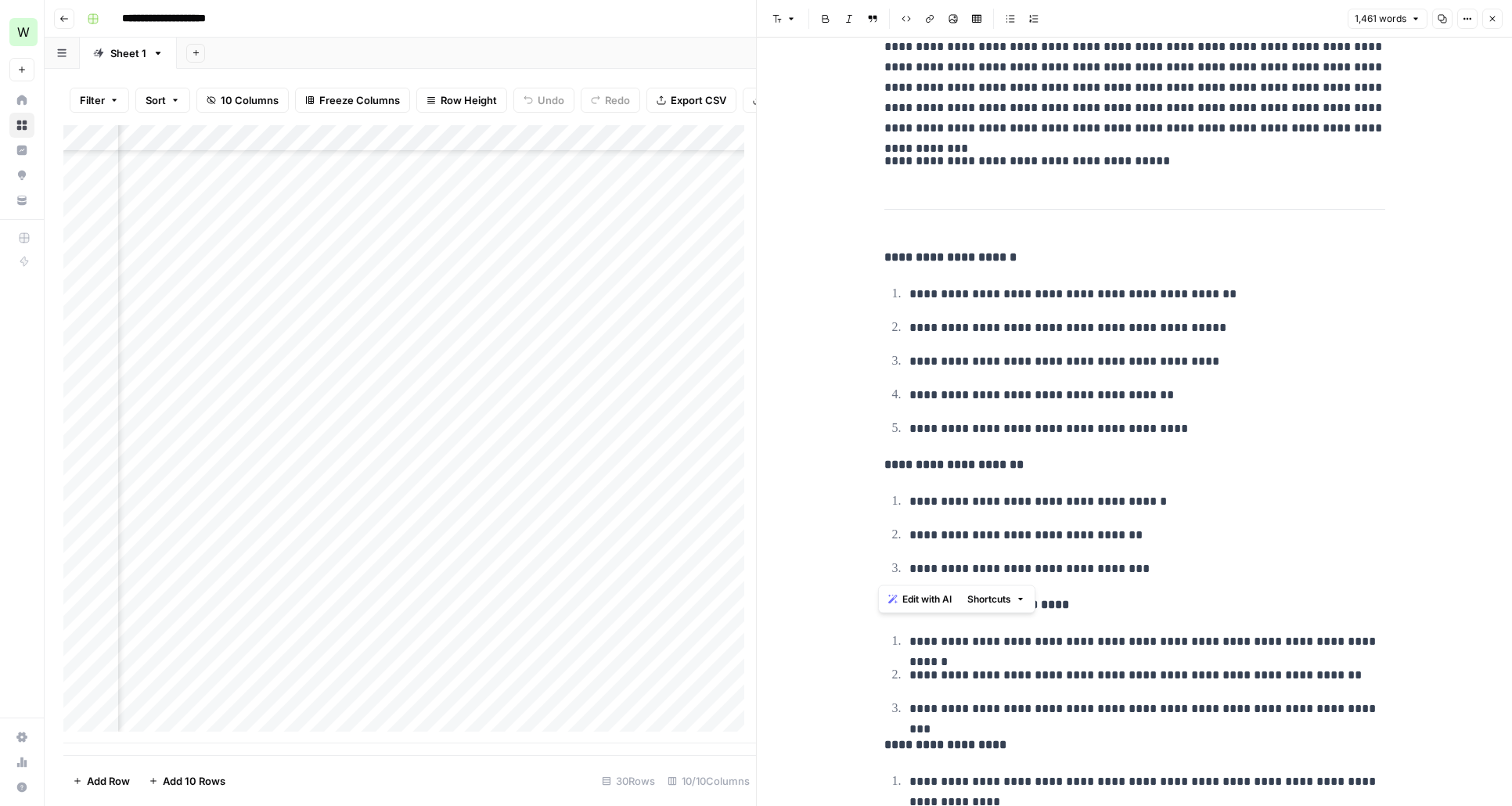
drag, startPoint x: 1112, startPoint y: 564, endPoint x: 833, endPoint y: 235, distance: 431.4
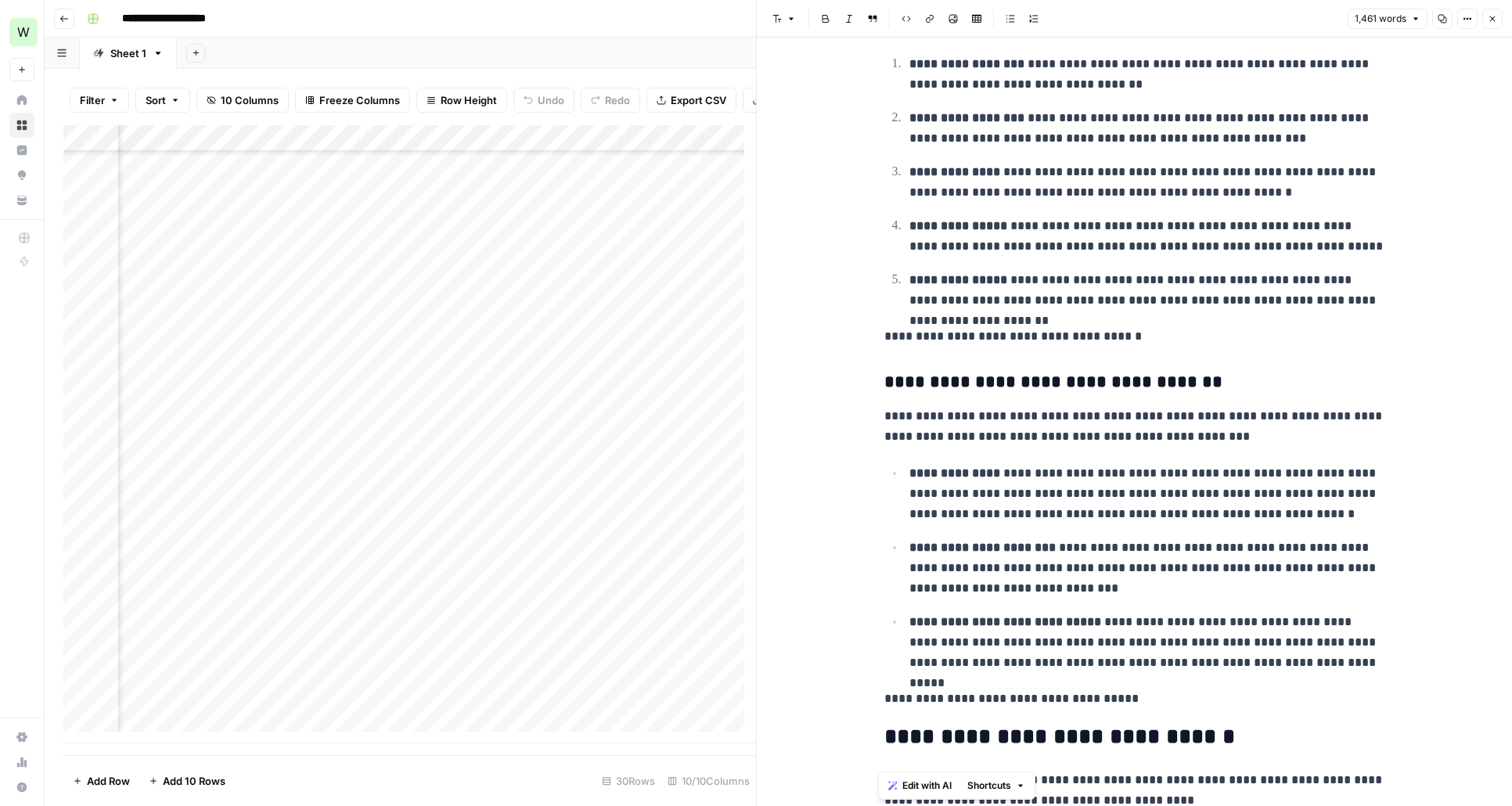
scroll to position [1662, 0]
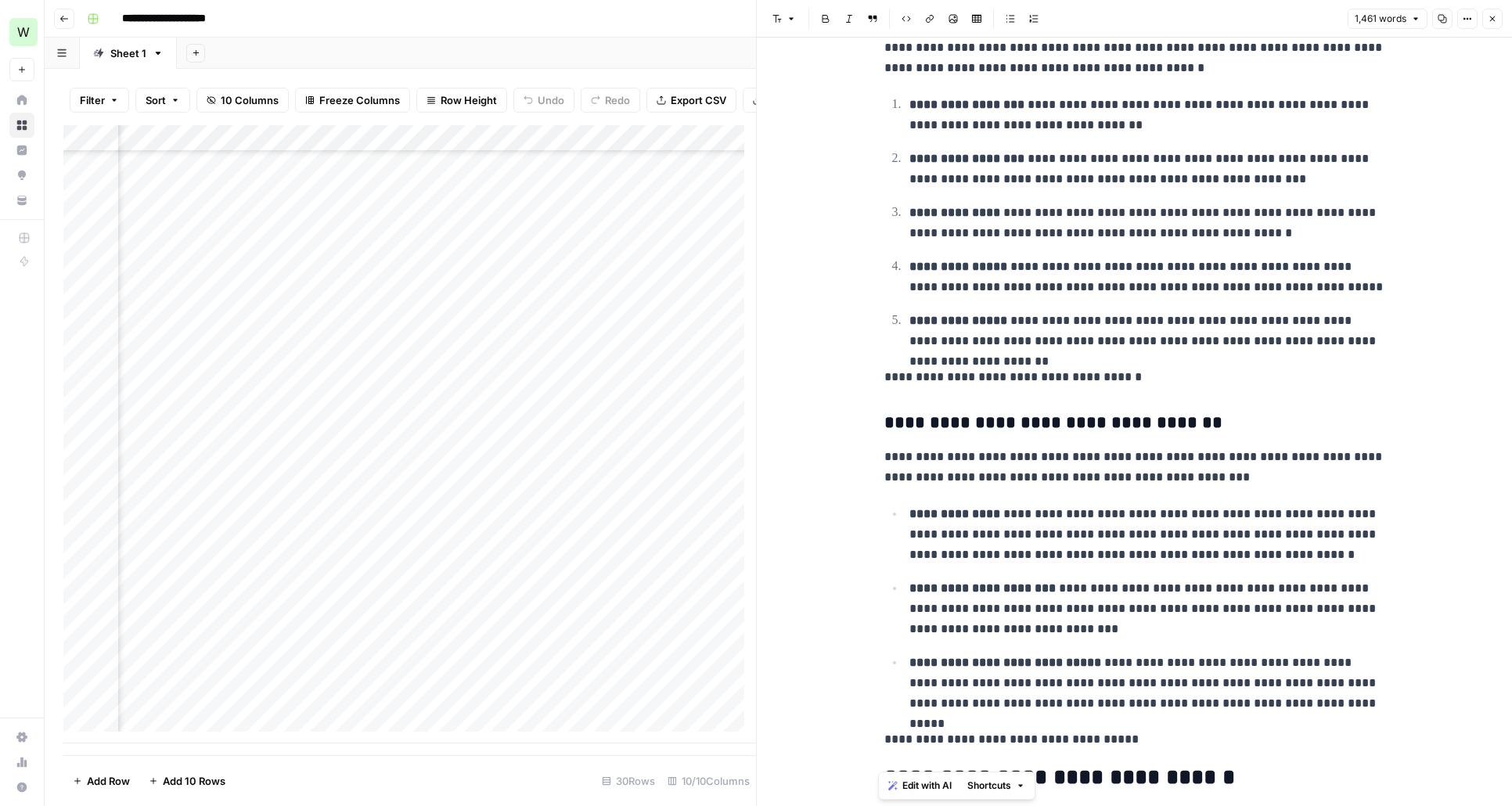
click at [1489, 23] on icon "button" at bounding box center [1492, 18] width 10 height 10
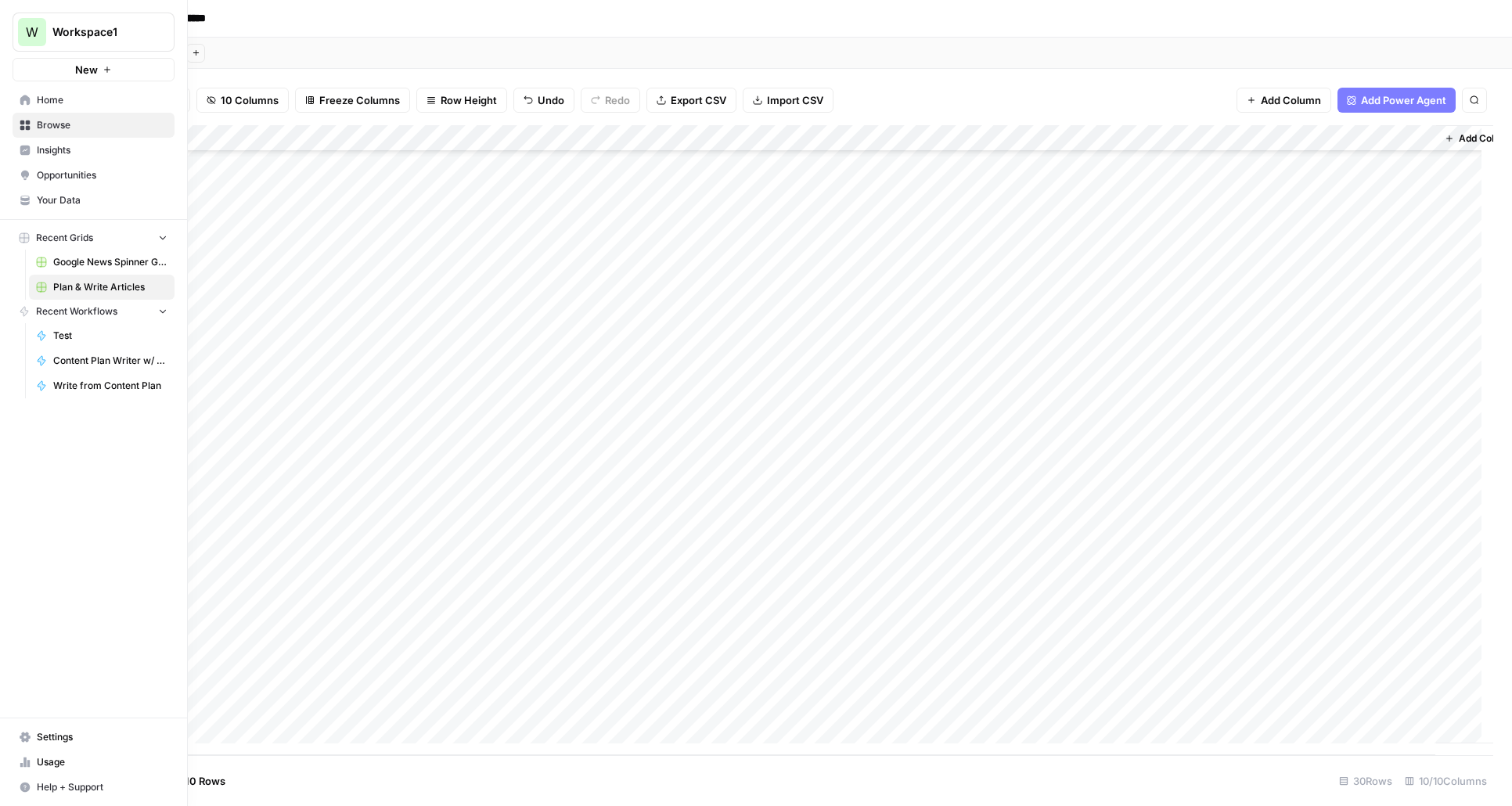
click at [54, 124] on span "Browse" at bounding box center [102, 125] width 131 height 14
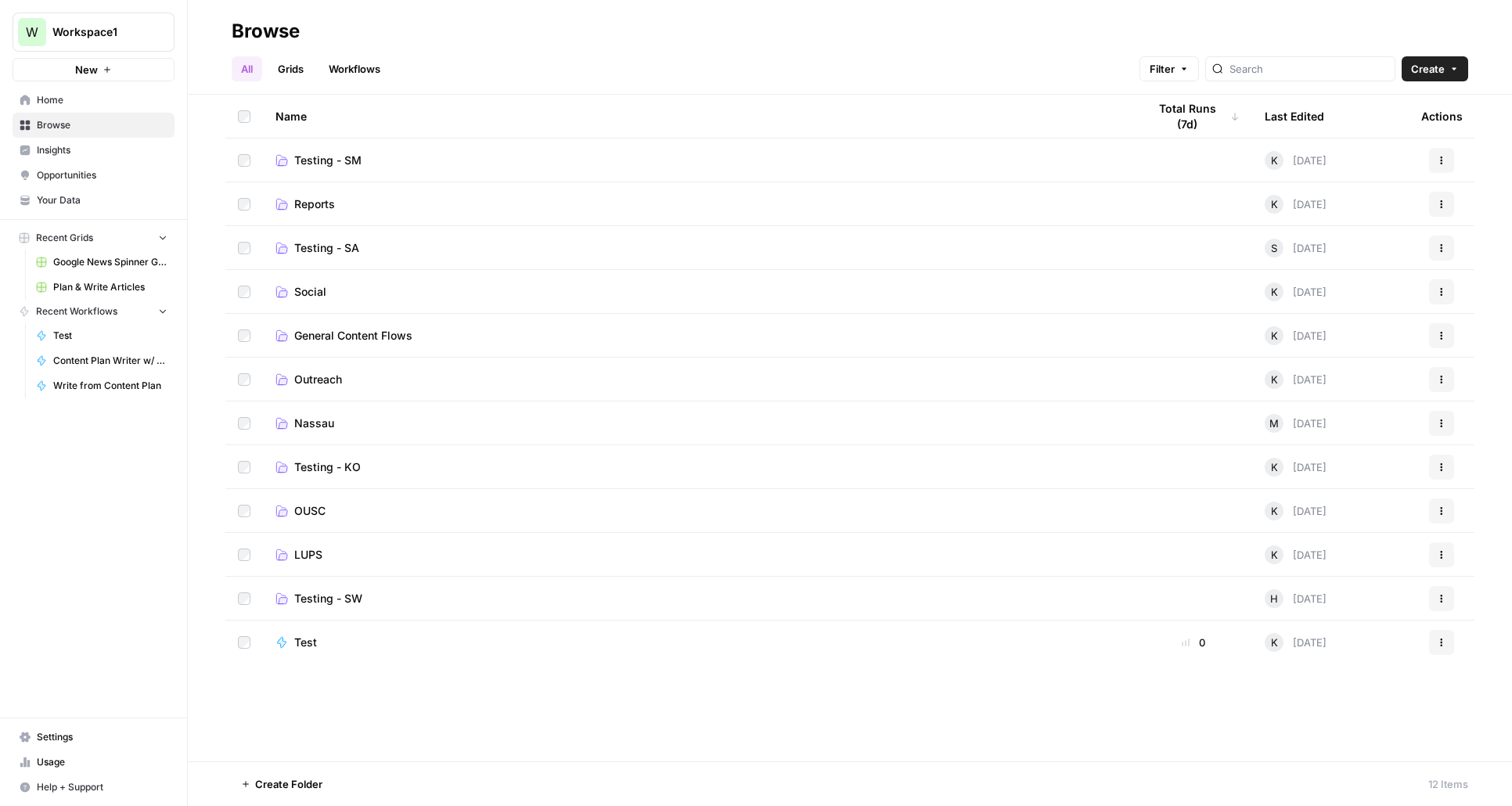
click at [310, 512] on span "OUSC" at bounding box center [310, 512] width 32 height 16
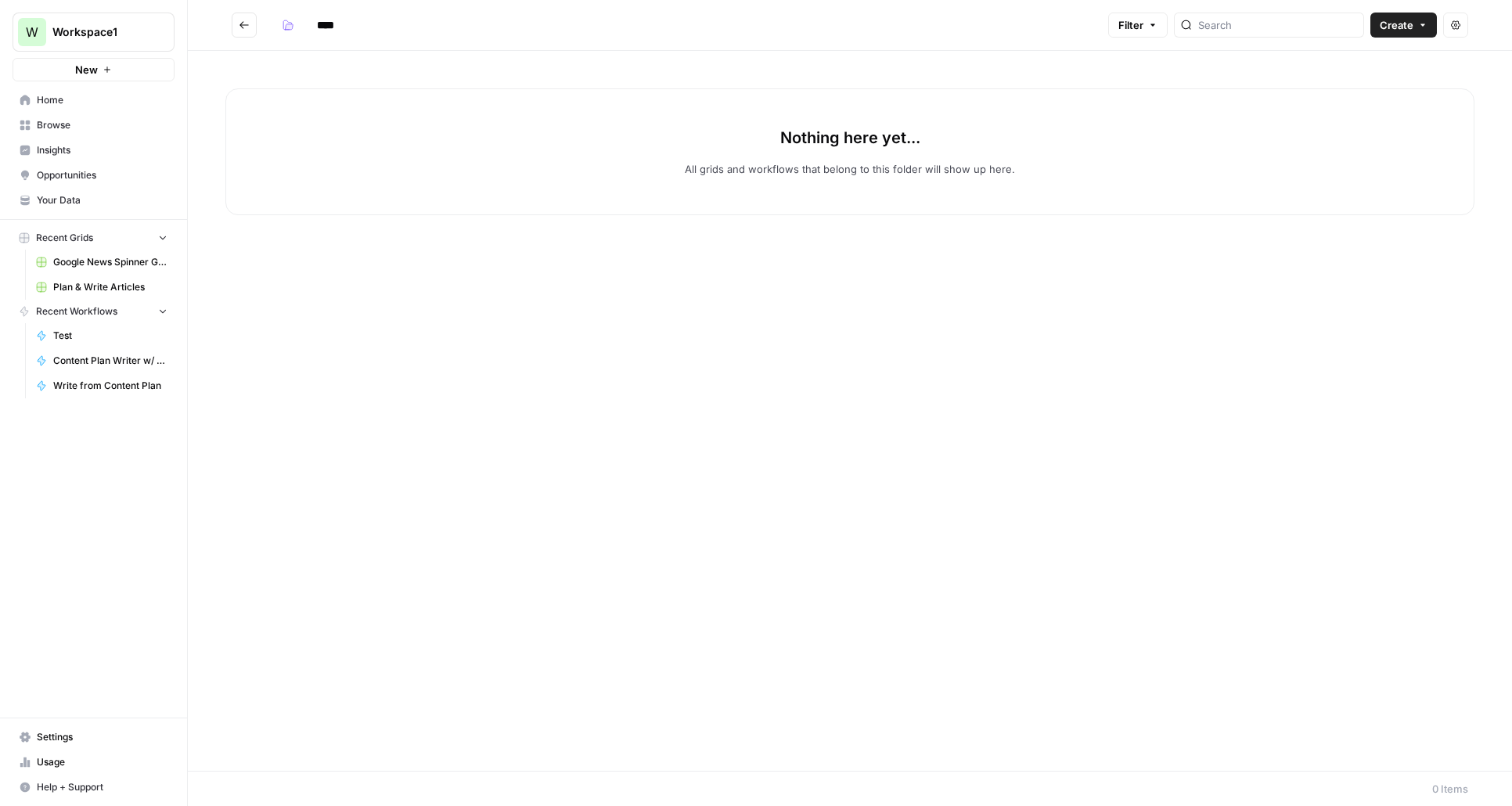
click at [245, 22] on icon "Go back" at bounding box center [244, 25] width 11 height 11
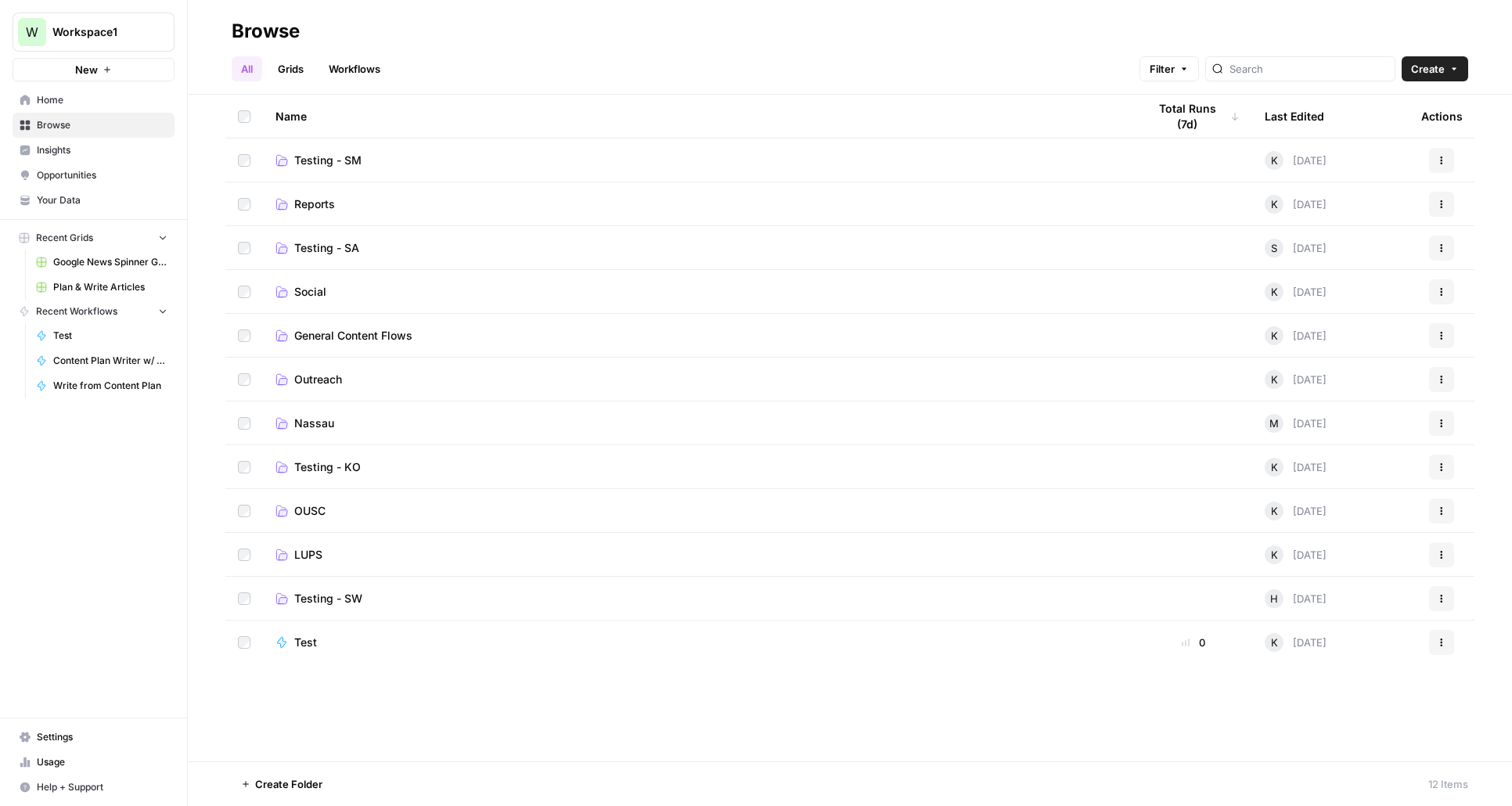
click at [325, 421] on span "Nassau" at bounding box center [314, 424] width 40 height 16
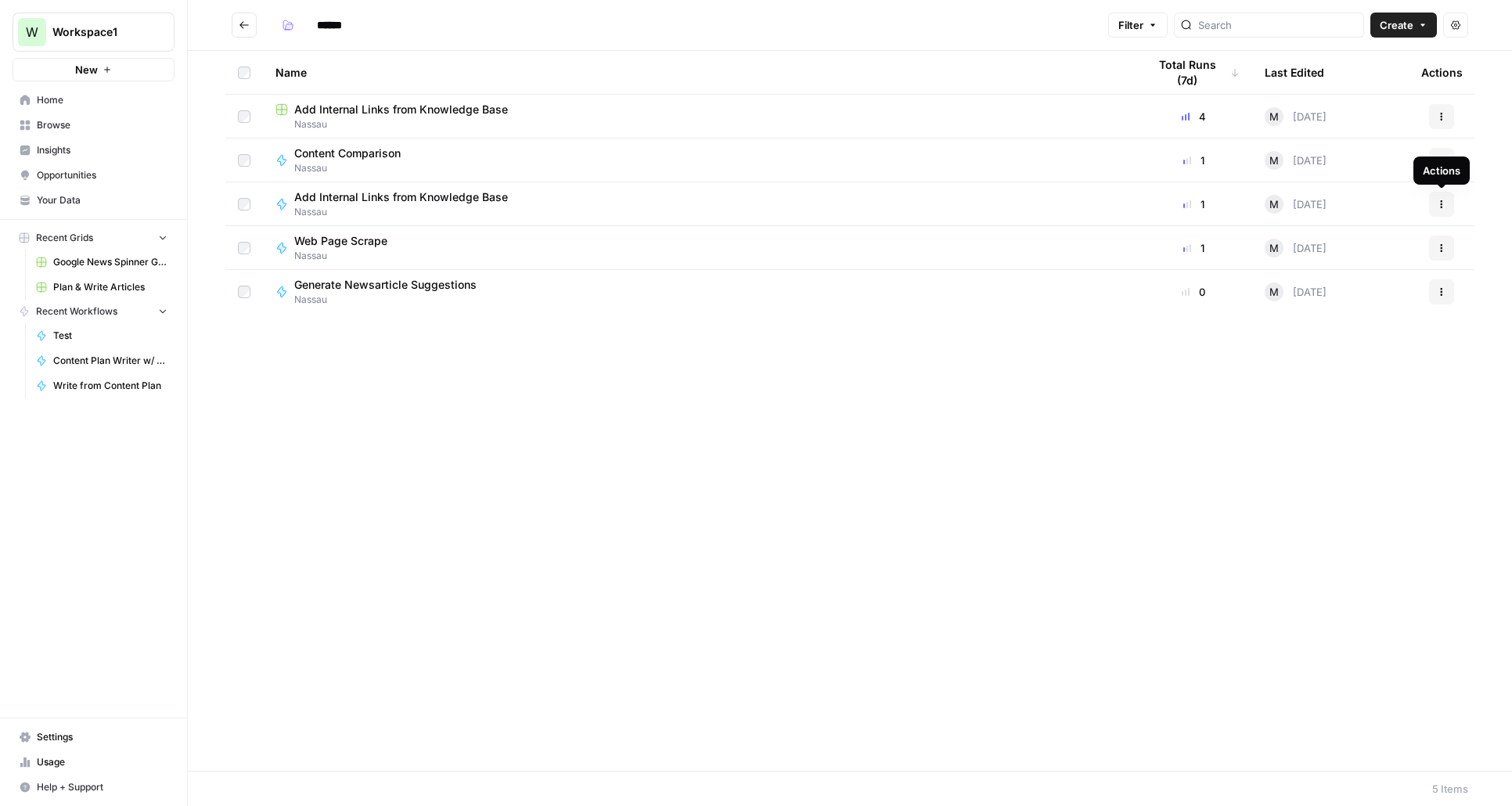
click at [1440, 204] on icon "button" at bounding box center [1441, 204] width 10 height 10
click at [661, 633] on div "Name Total Runs (7d) Last Edited Actions Add Internal Links from Knowledge Base…" at bounding box center [850, 410] width 1324 height 720
click at [242, 33] on button "Go back" at bounding box center [244, 25] width 25 height 25
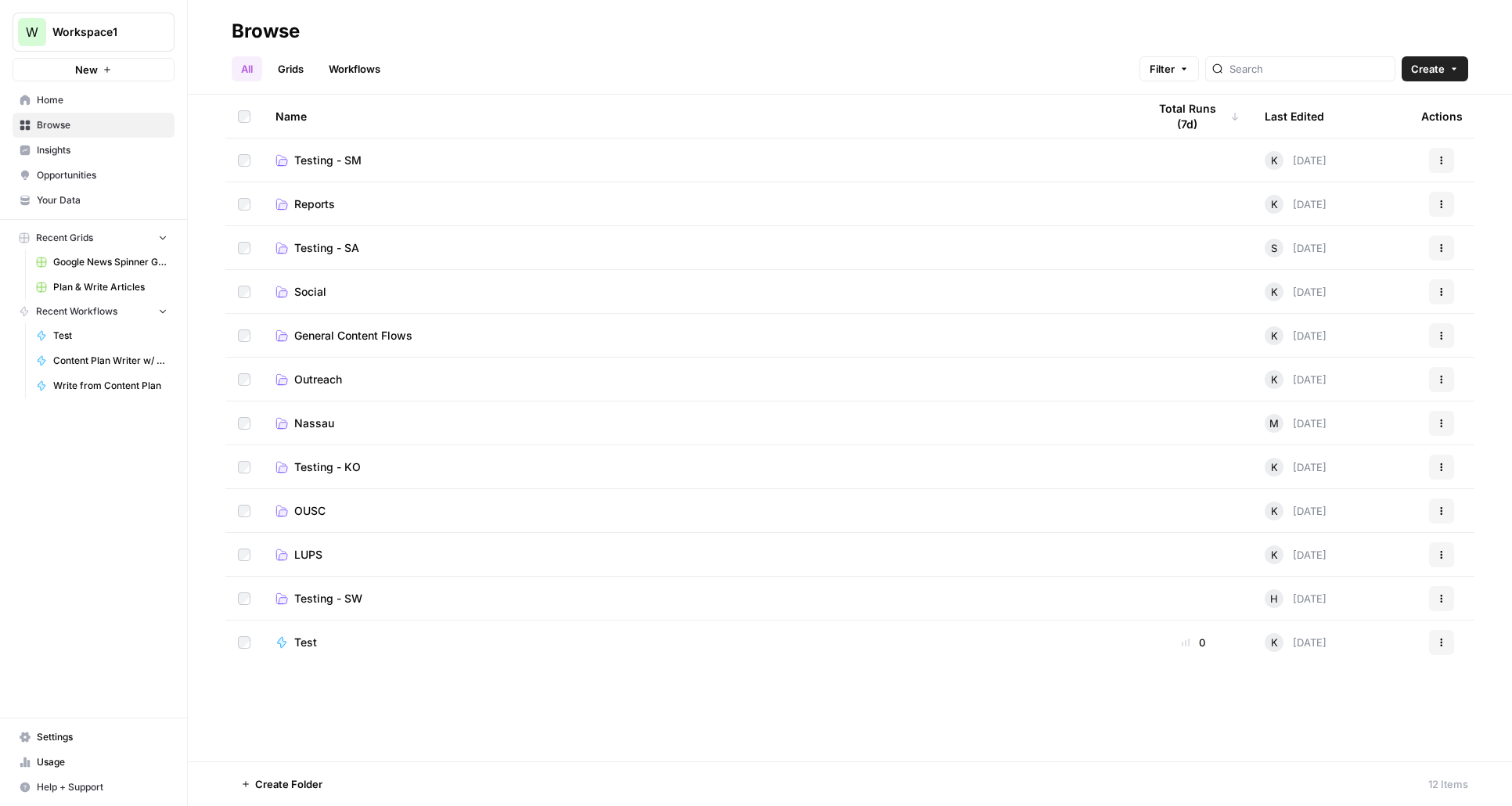
click at [301, 339] on span "General Content Flows" at bounding box center [353, 336] width 118 height 16
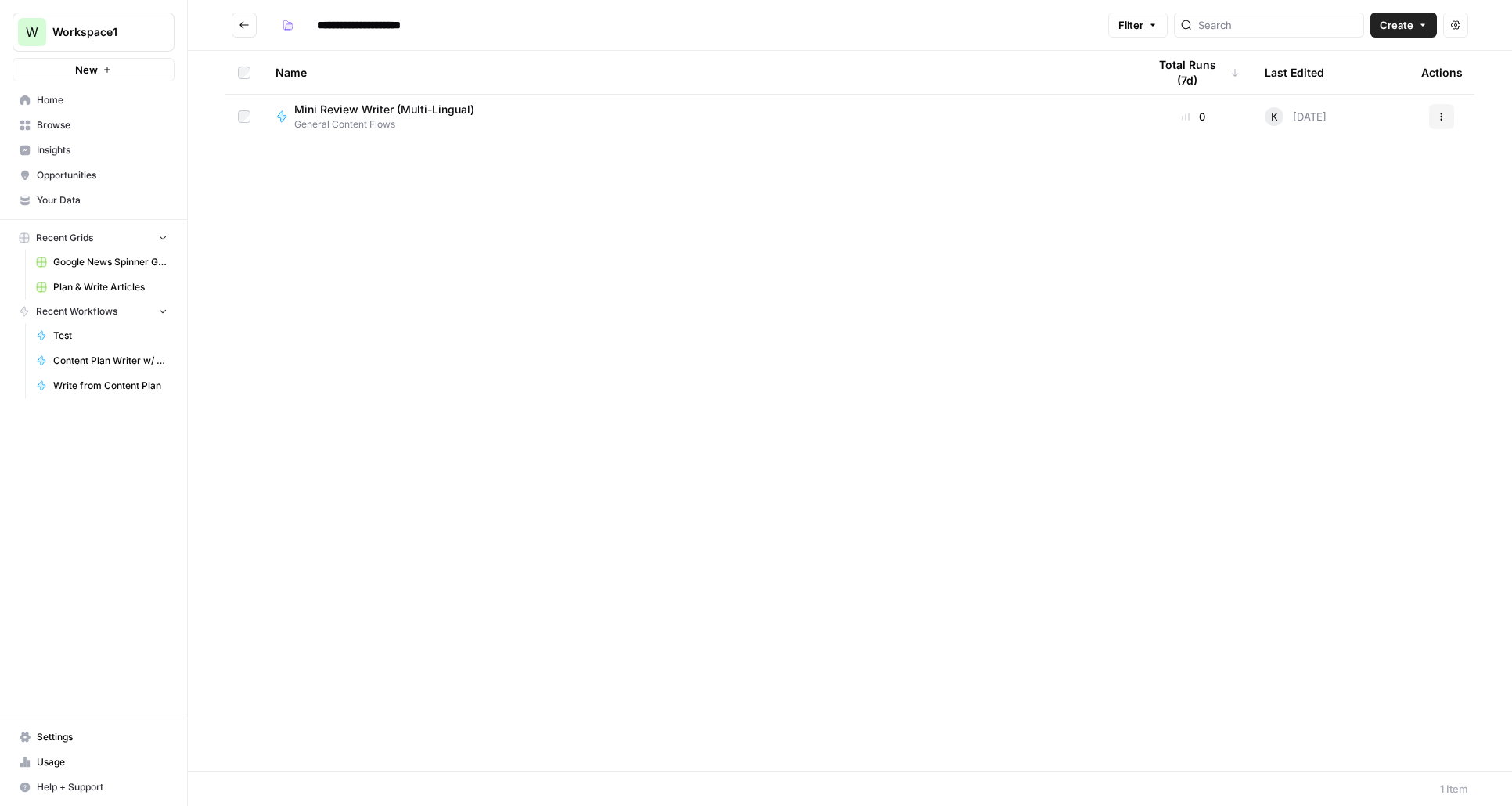
click at [249, 27] on icon "Go back" at bounding box center [244, 25] width 11 height 11
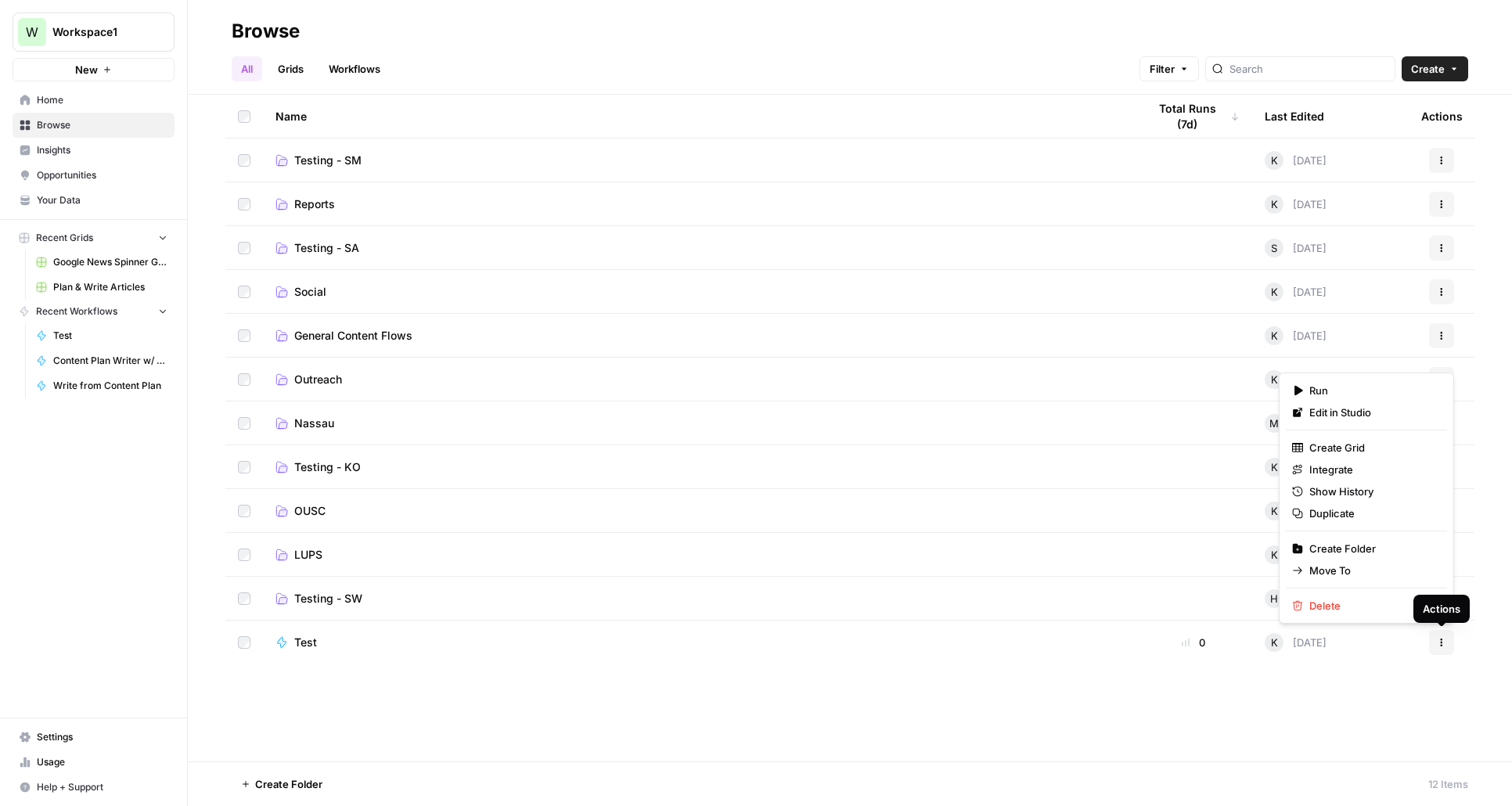
click at [1447, 644] on button "Actions" at bounding box center [1441, 643] width 25 height 25
click at [1370, 607] on span "Delete" at bounding box center [1371, 606] width 125 height 16
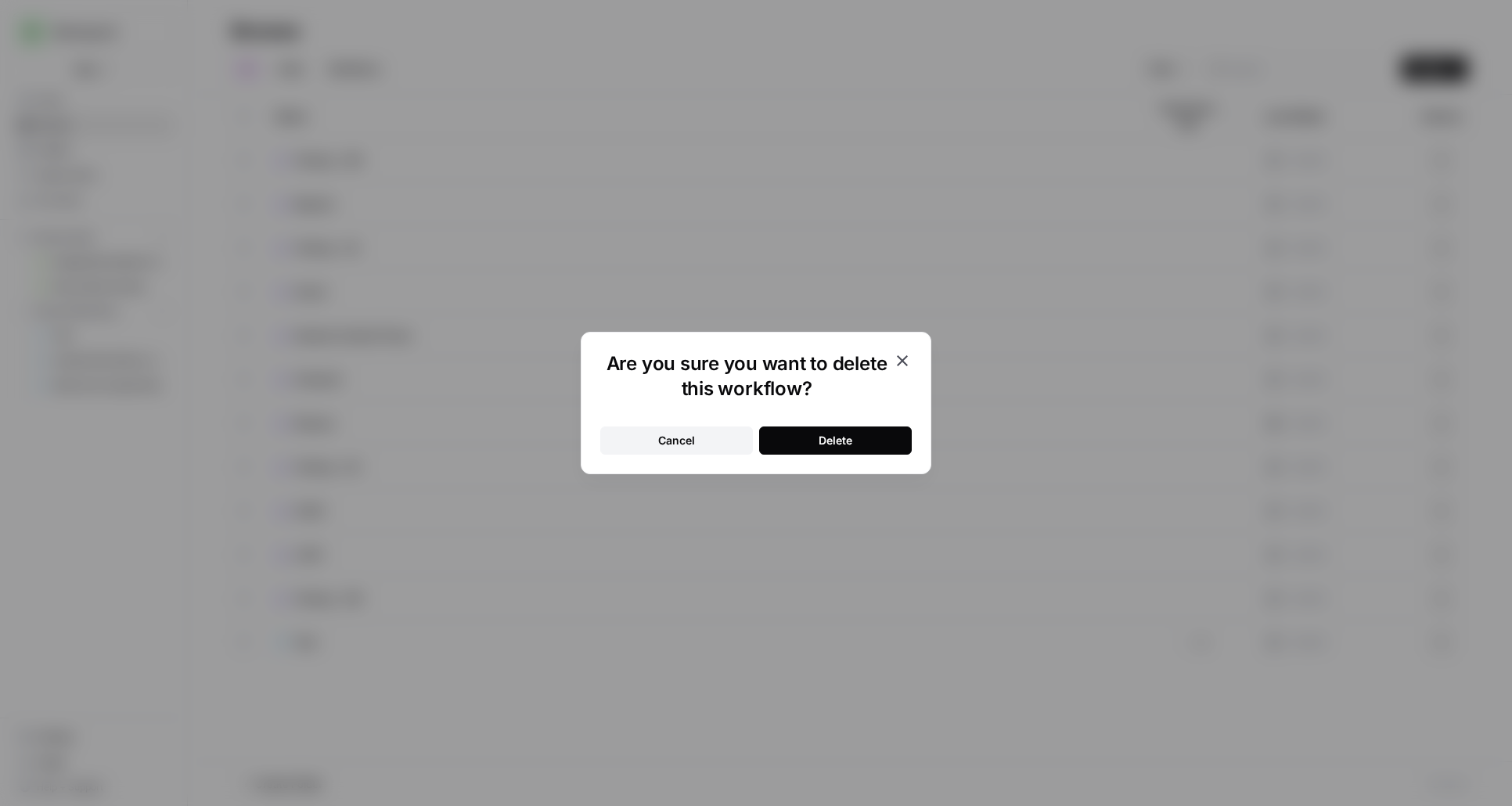
click at [853, 439] on button "Delete" at bounding box center [836, 440] width 153 height 28
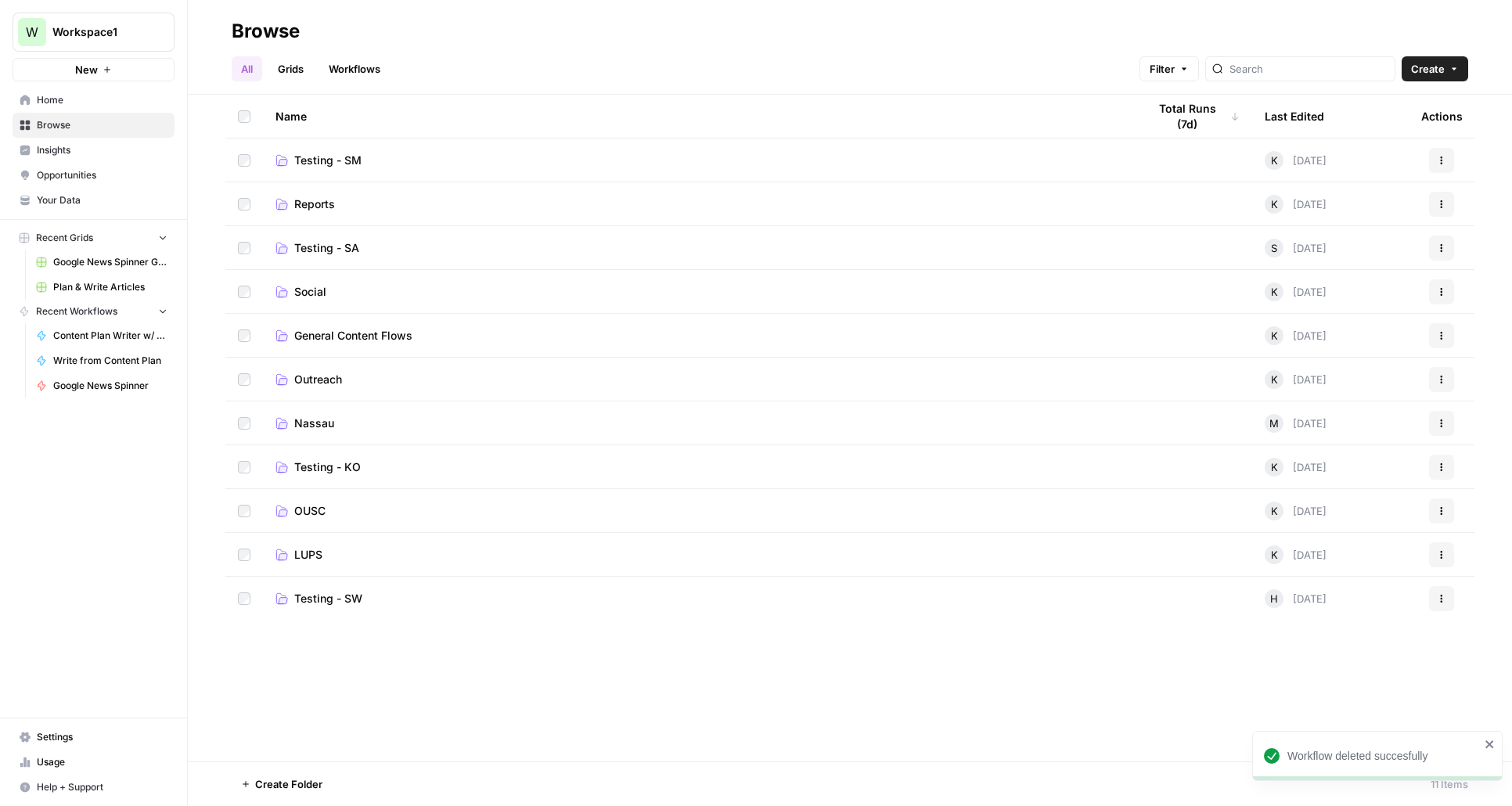
click at [334, 375] on span "Outreach" at bounding box center [318, 380] width 47 height 16
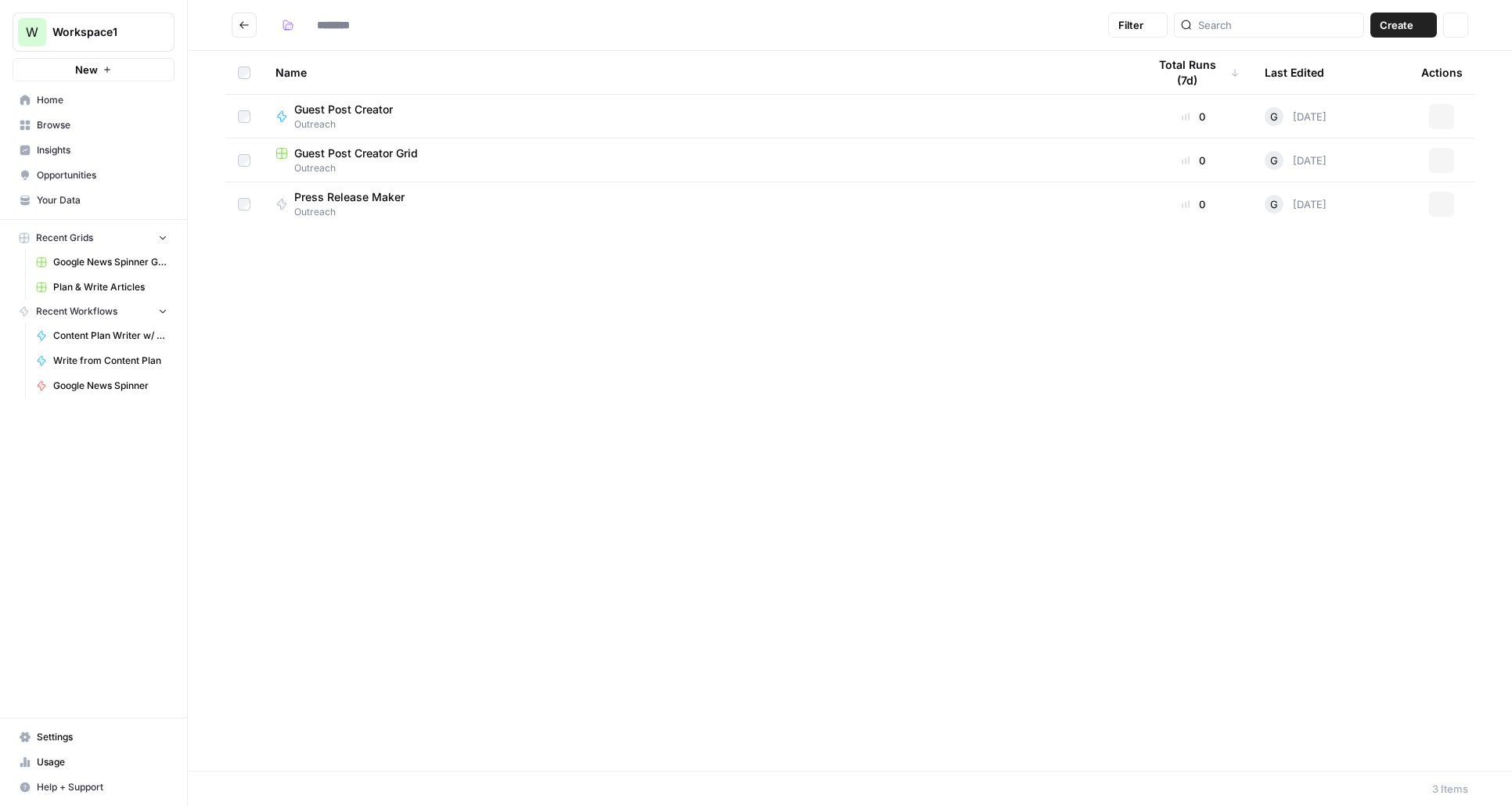
type input "********"
click at [370, 114] on span "Guest Post Creator" at bounding box center [344, 110] width 98 height 16
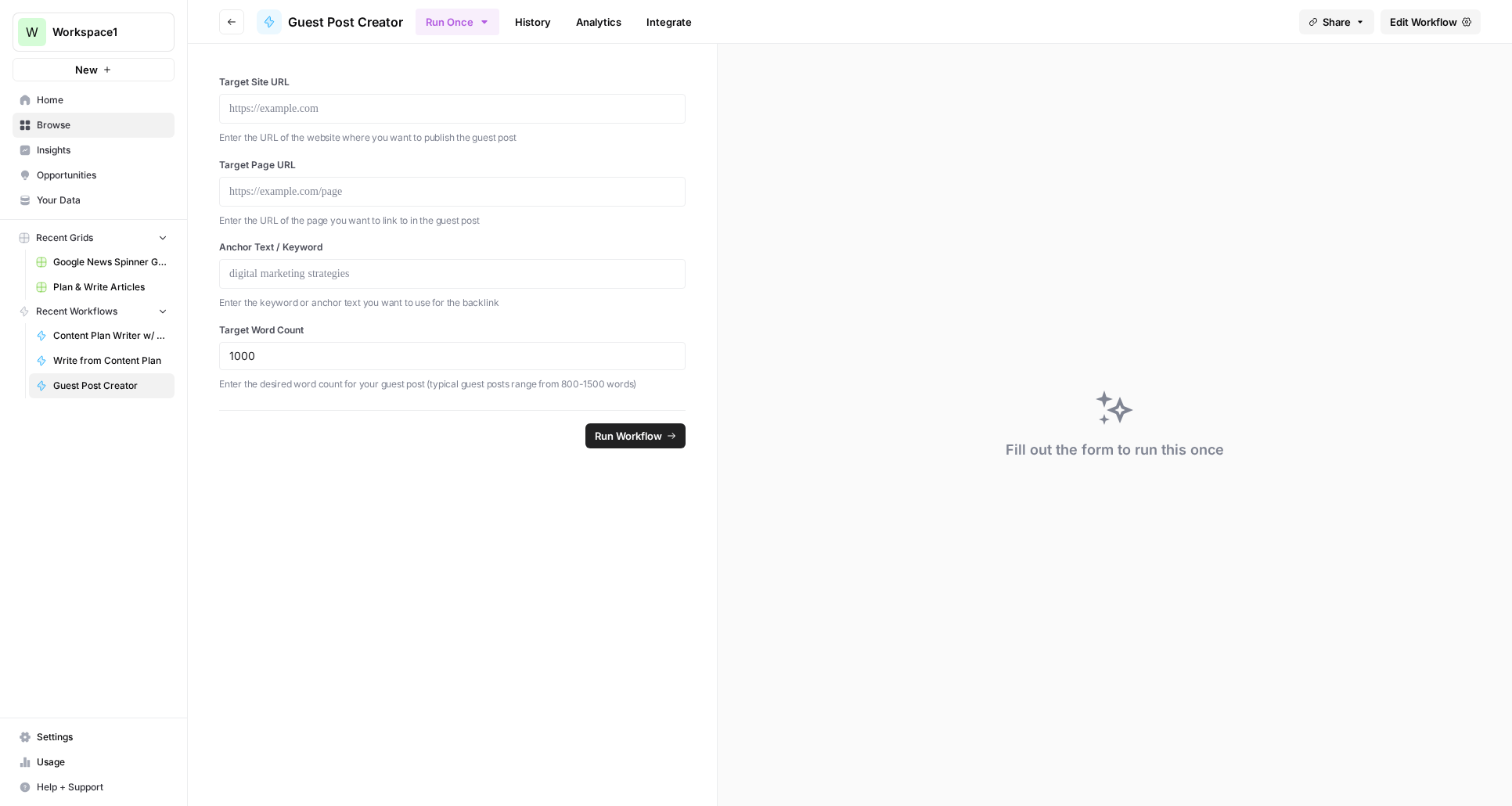
click at [1414, 22] on span "Edit Workflow" at bounding box center [1423, 22] width 68 height 16
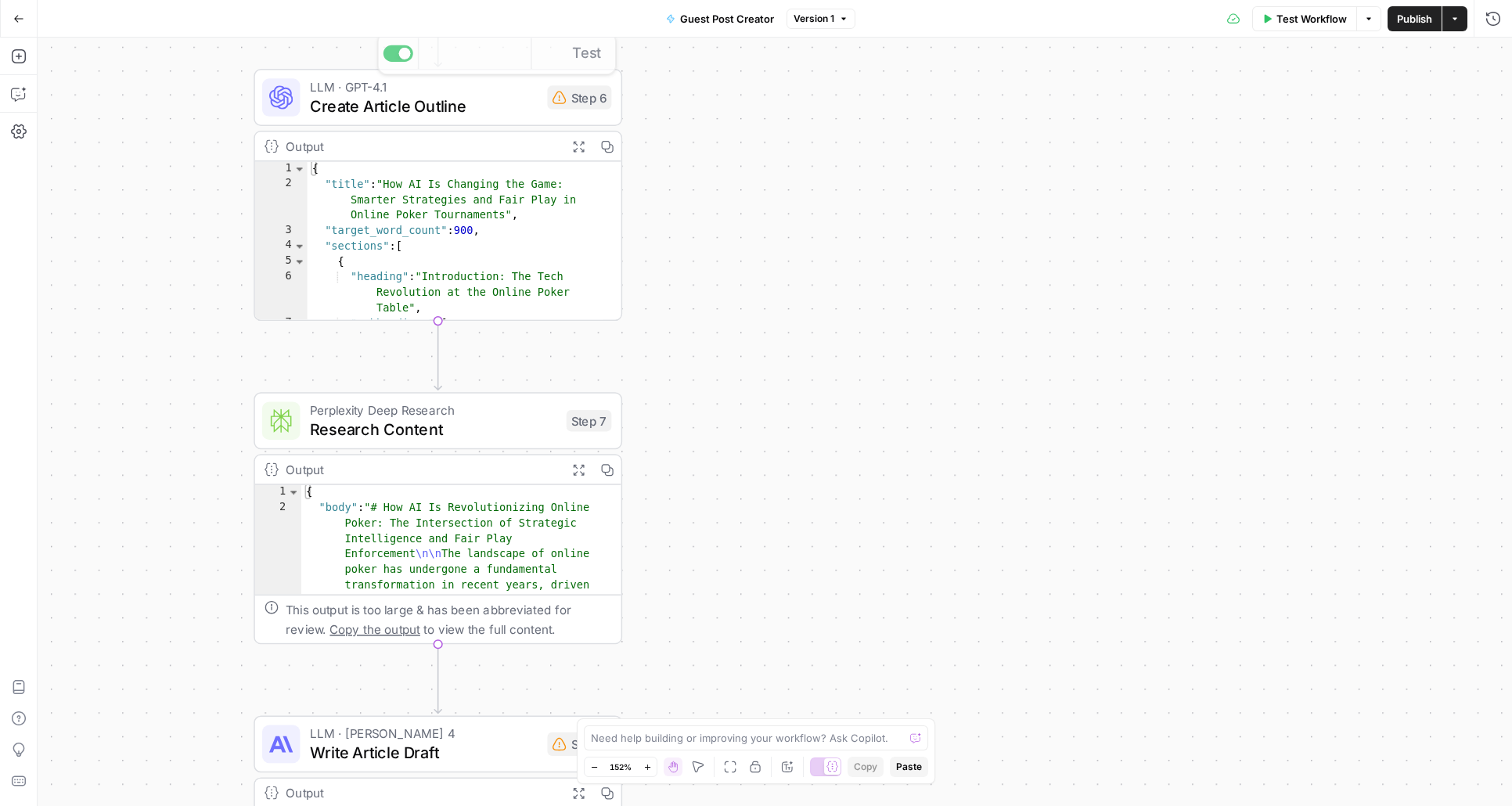
scroll to position [104, 0]
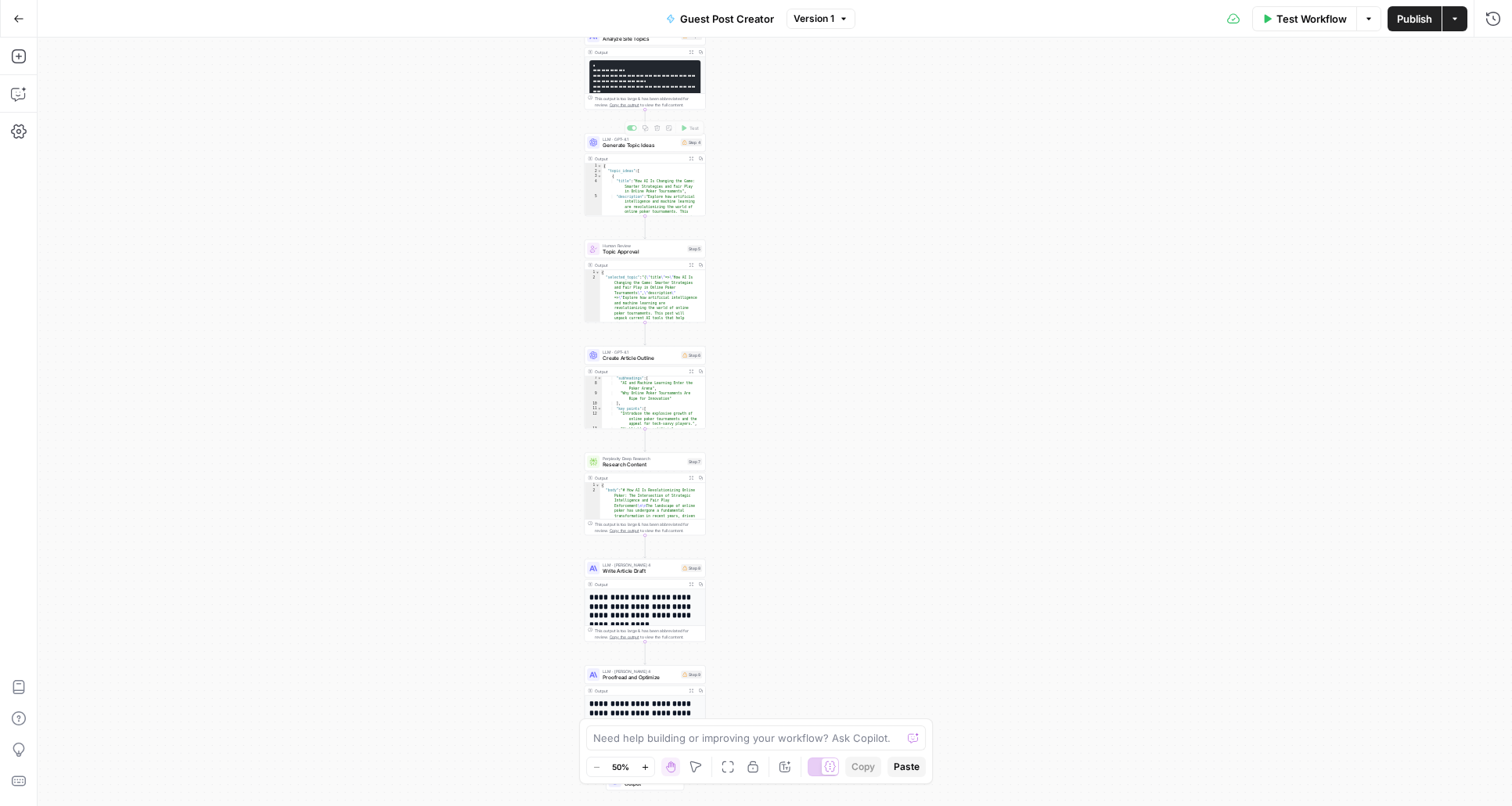
click at [658, 148] on span "Generate Topic Ideas" at bounding box center [640, 145] width 75 height 8
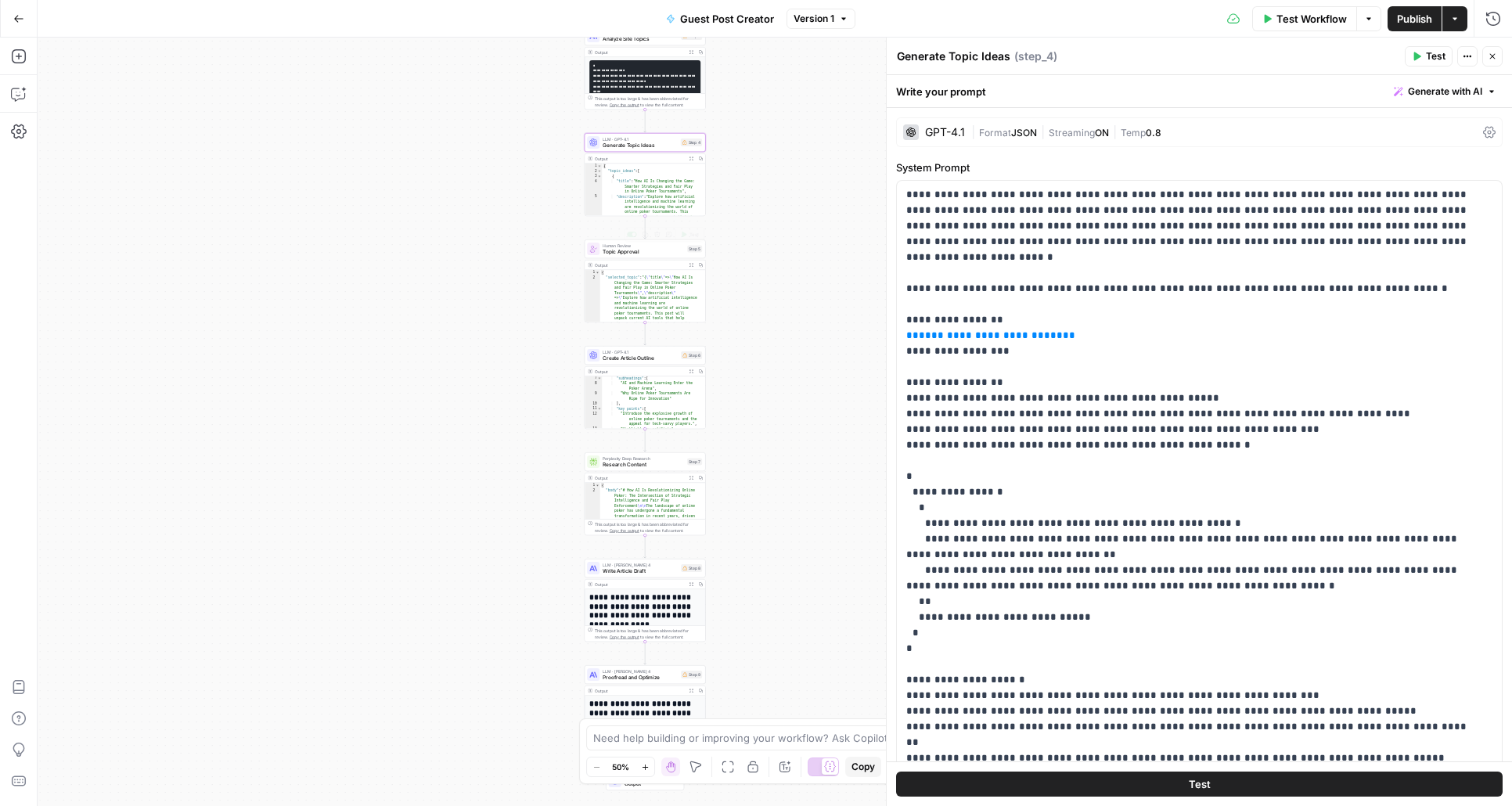
click at [634, 252] on span "Topic Approval" at bounding box center [643, 251] width 82 height 8
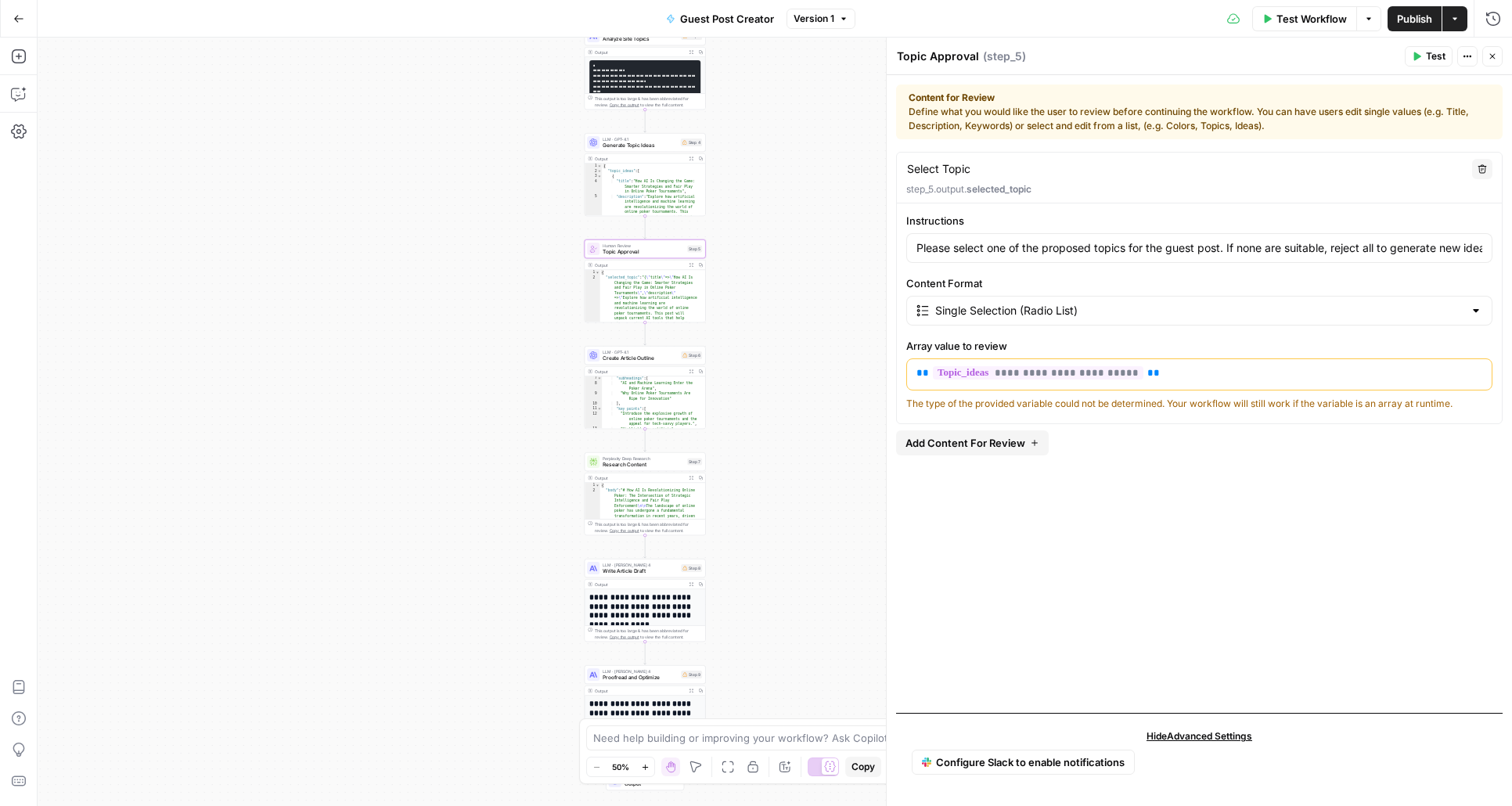
click at [18, 16] on icon "button" at bounding box center [18, 18] width 11 height 11
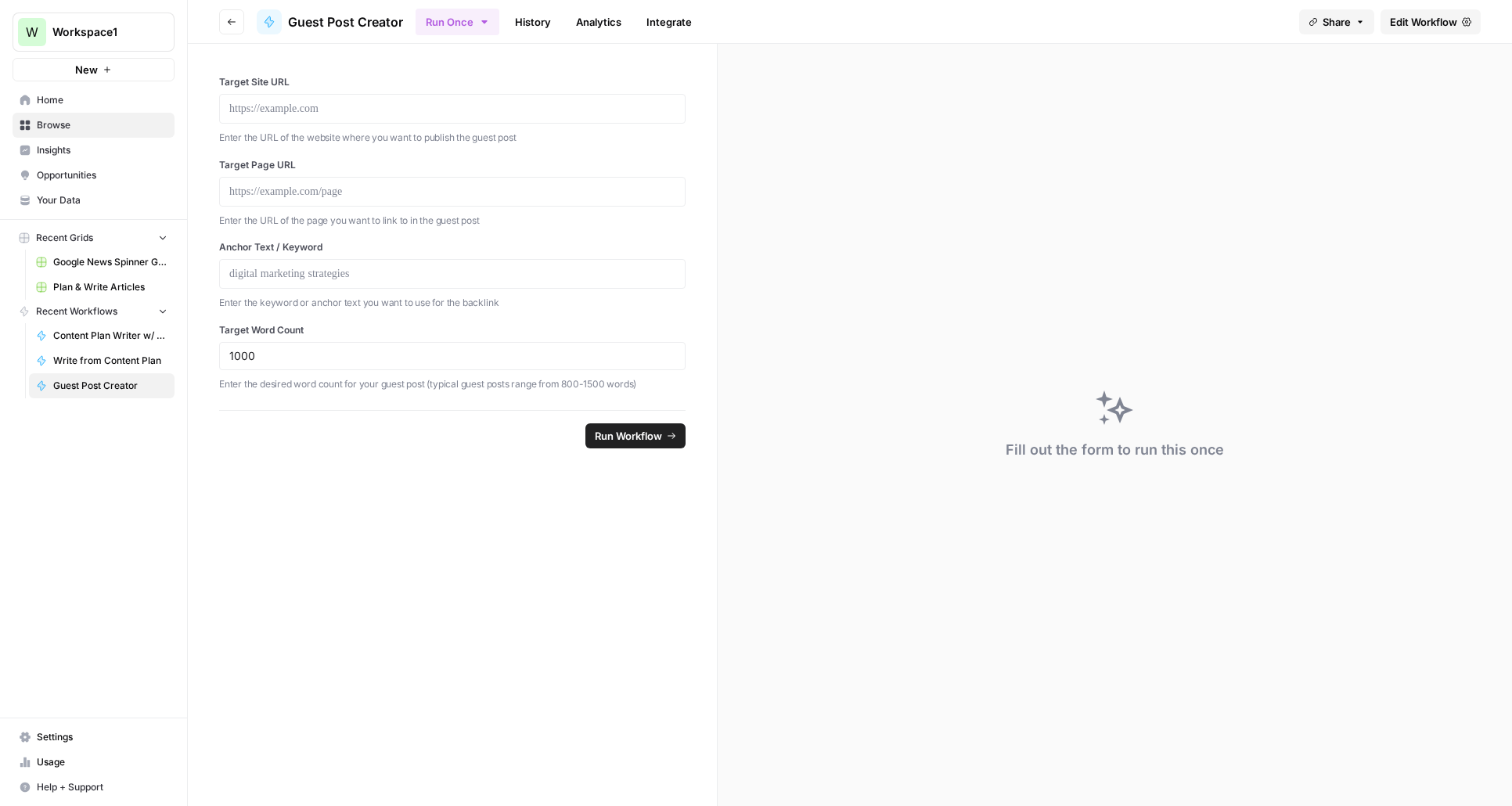
click at [116, 289] on span "Plan & Write Articles" at bounding box center [111, 287] width 114 height 14
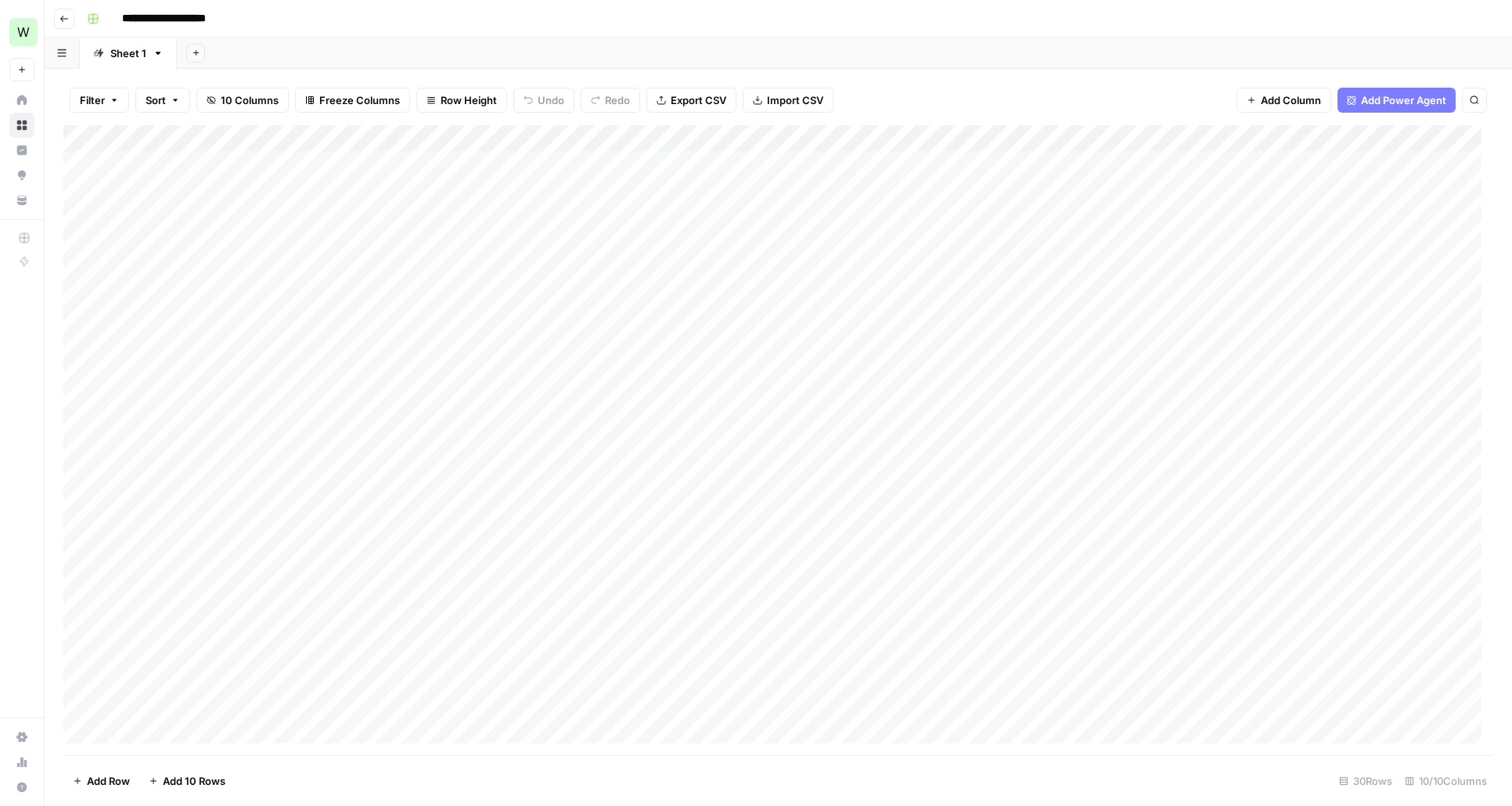
click at [988, 161] on div "Add Column" at bounding box center [778, 439] width 1429 height 630
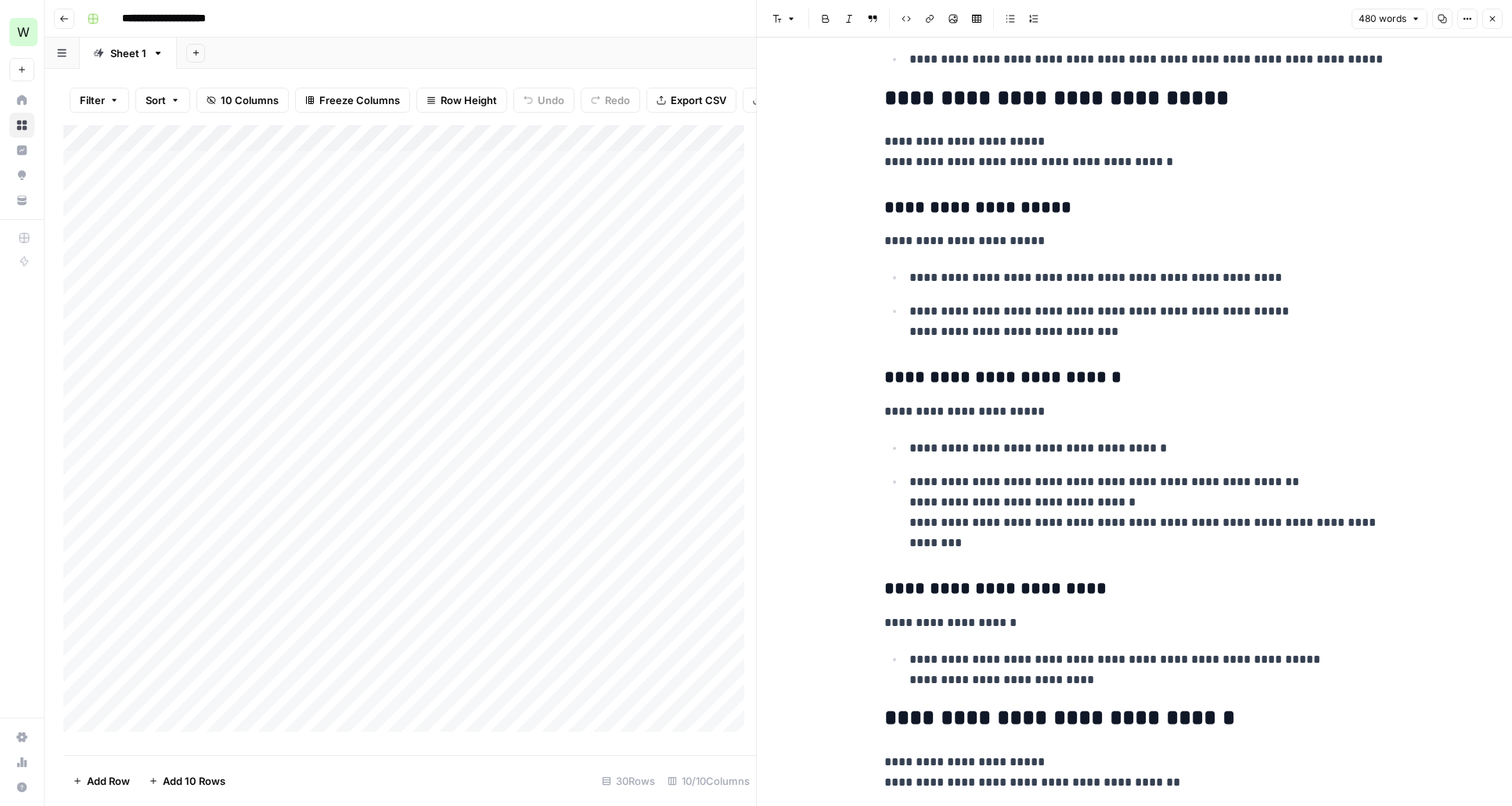
scroll to position [72, 0]
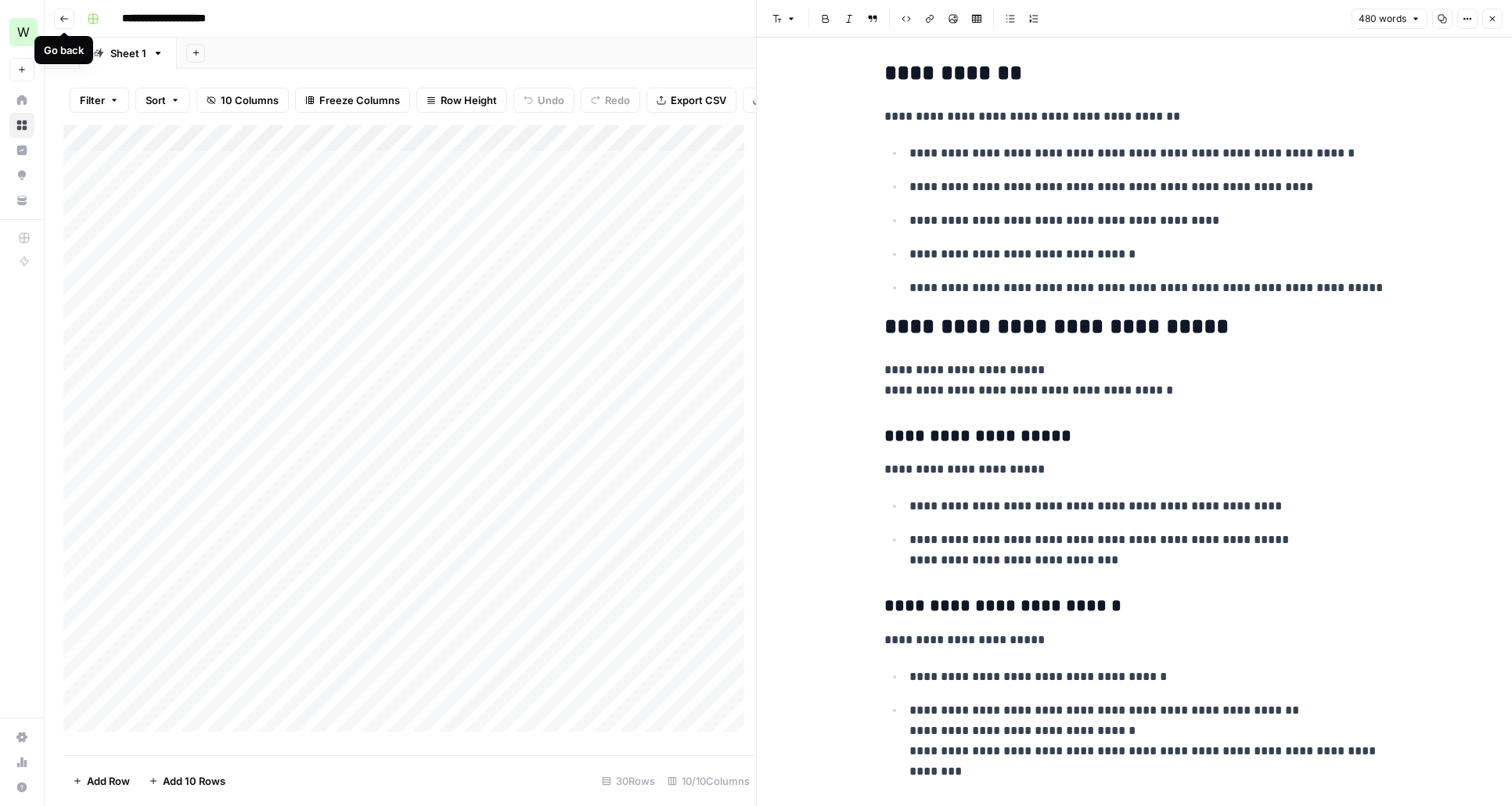
click at [67, 24] on button "Go back" at bounding box center [63, 18] width 20 height 20
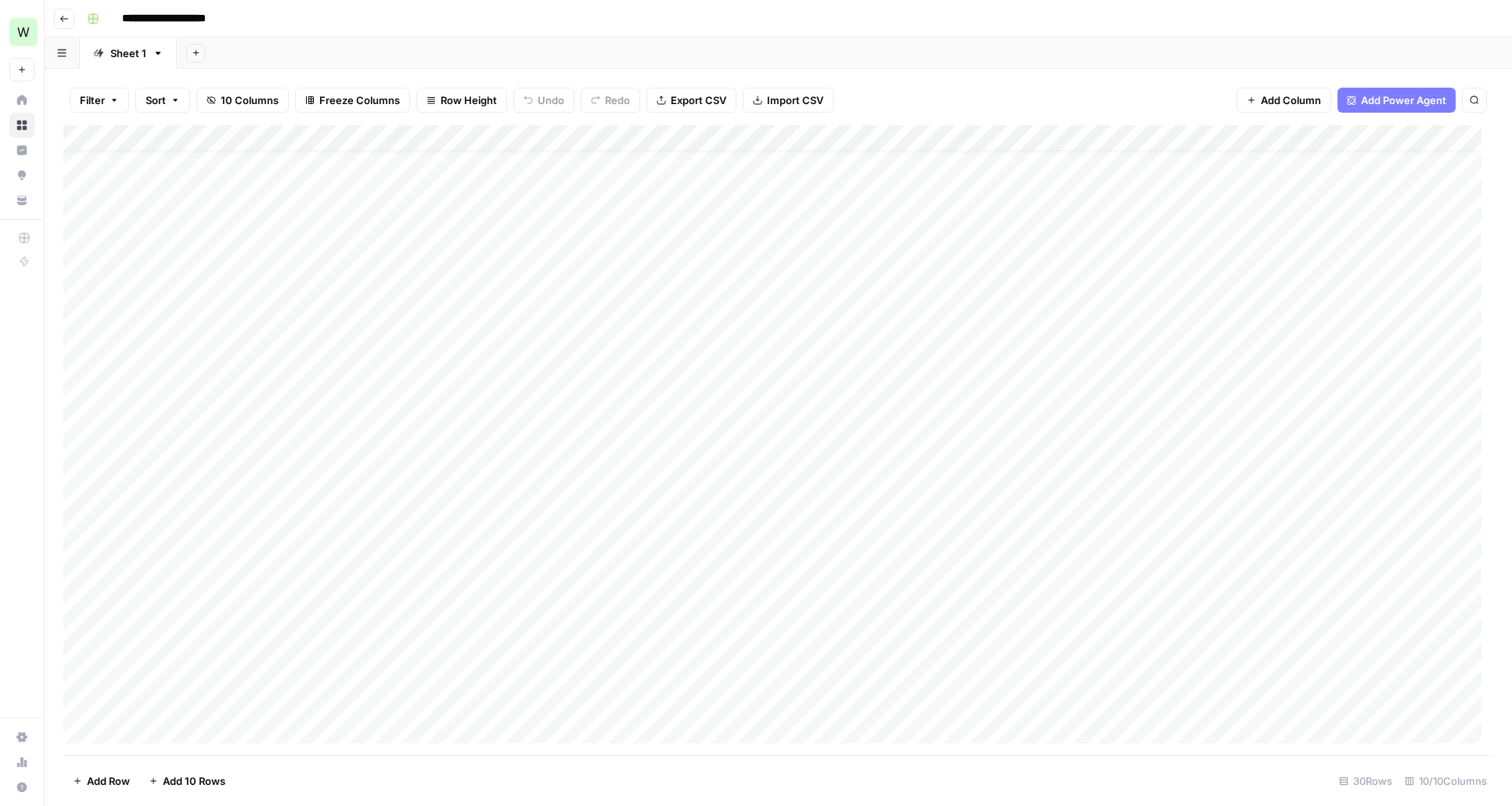
scroll to position [232, 0]
click at [858, 142] on div "Add Column" at bounding box center [778, 439] width 1429 height 630
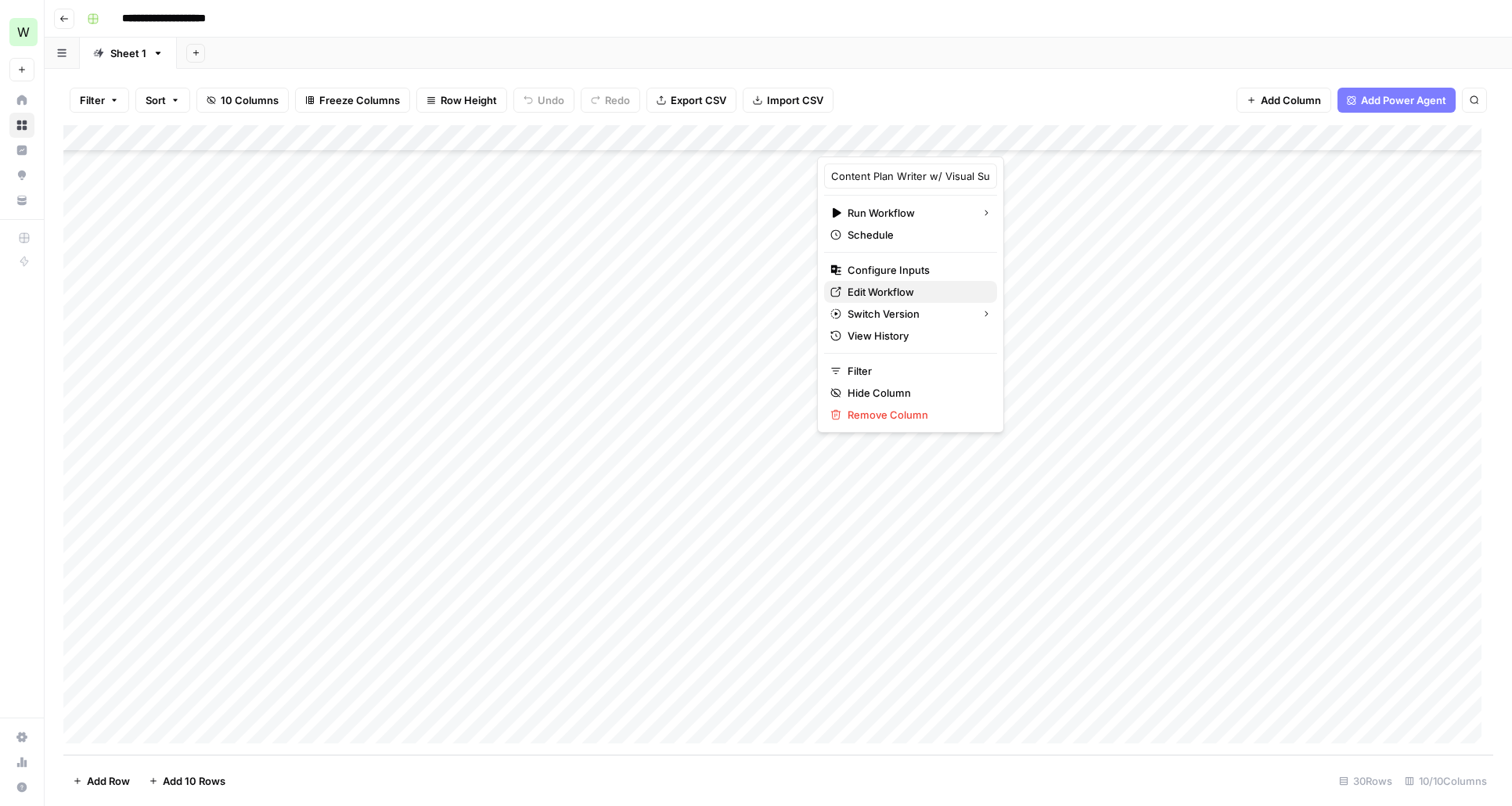
click at [880, 289] on span "Edit Workflow" at bounding box center [915, 292] width 137 height 16
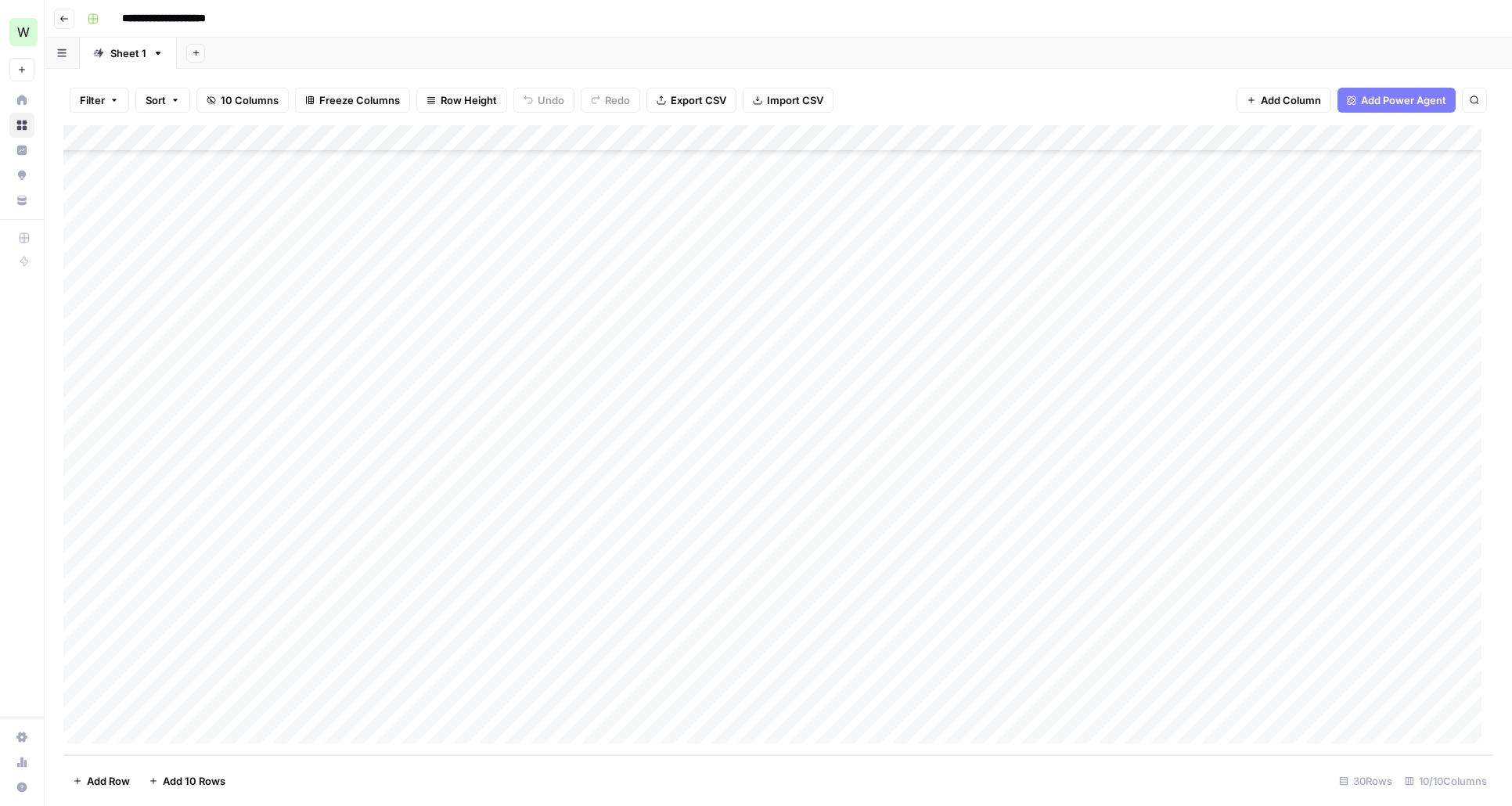
drag, startPoint x: 339, startPoint y: 169, endPoint x: 337, endPoint y: 671, distance: 502.0
click at [337, 671] on div "Add Column" at bounding box center [778, 439] width 1429 height 630
click at [990, 160] on div "Add Column" at bounding box center [778, 439] width 1429 height 630
click at [990, 159] on div "Add Column" at bounding box center [778, 439] width 1429 height 630
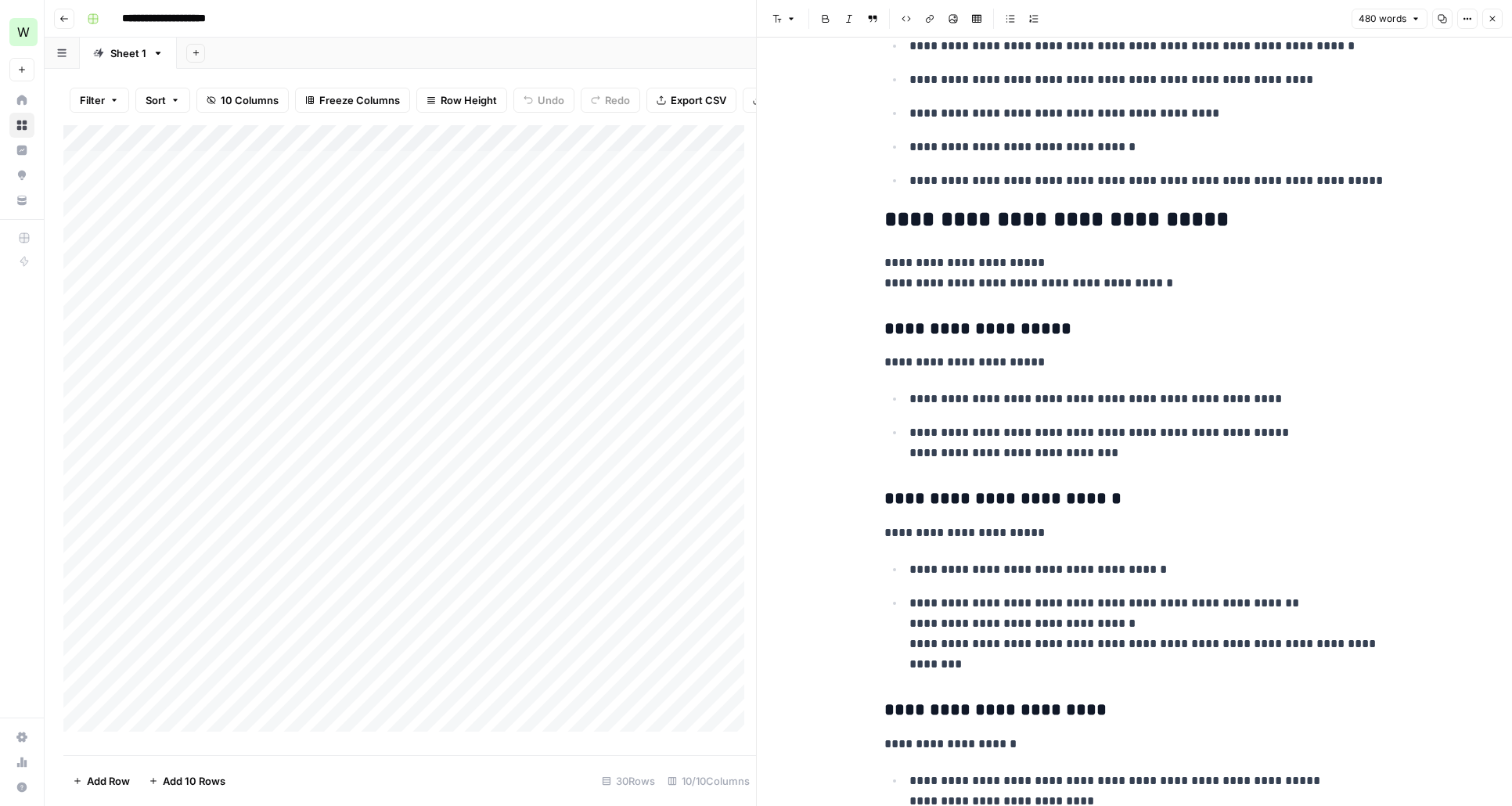
scroll to position [162, 0]
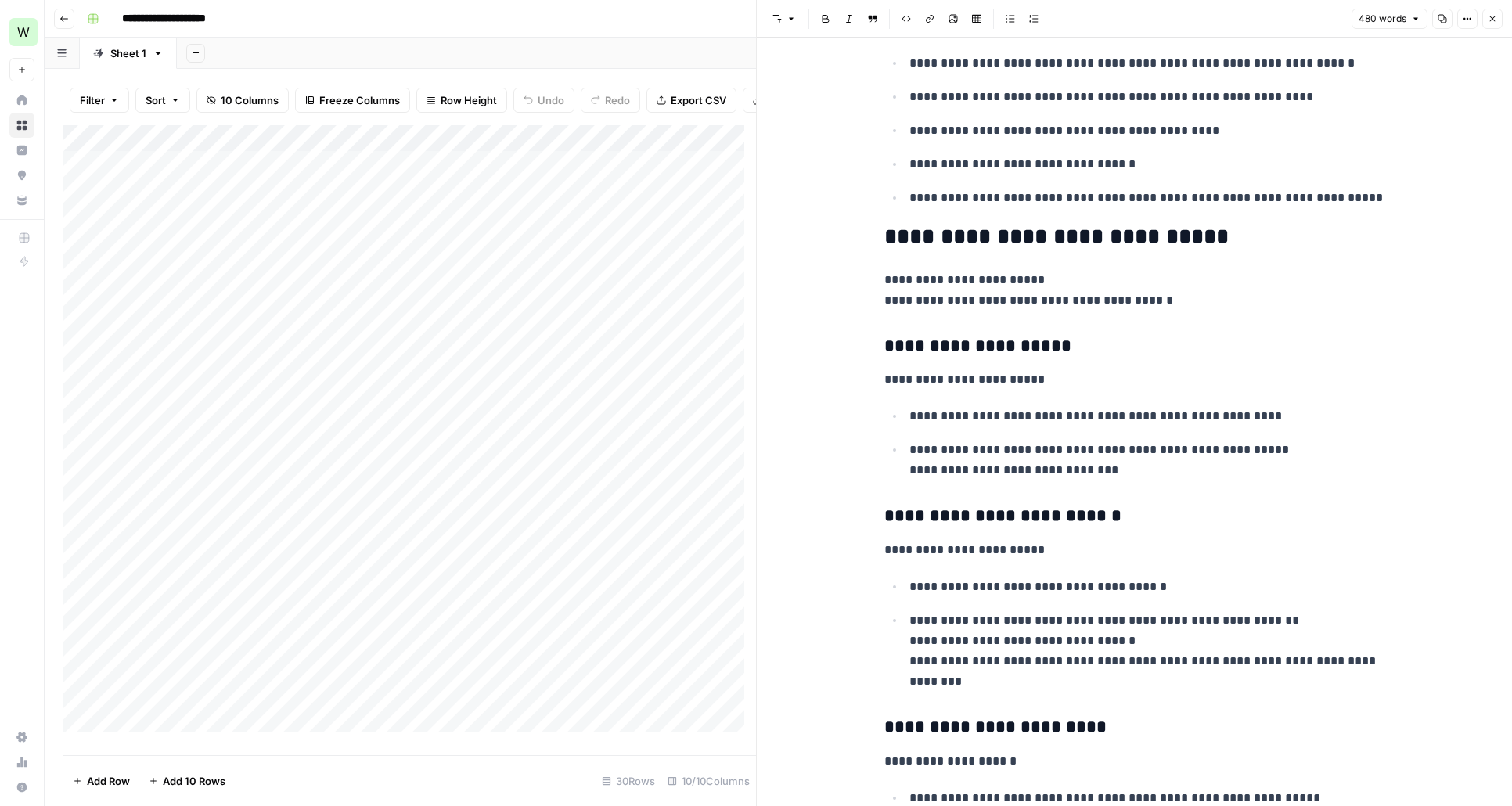
click at [1492, 19] on icon "button" at bounding box center [1492, 18] width 10 height 10
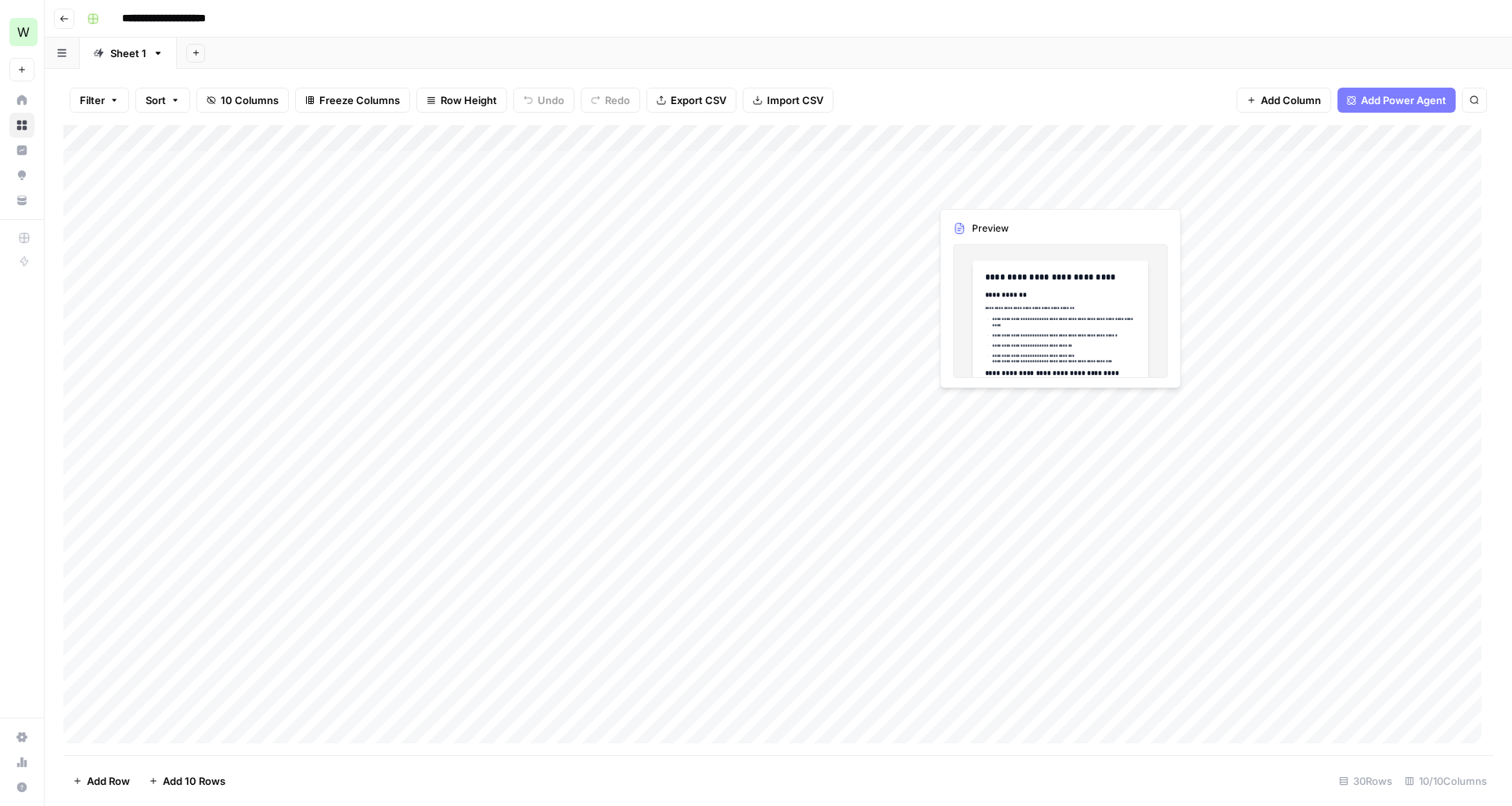
click at [961, 188] on div "Add Column" at bounding box center [778, 439] width 1429 height 630
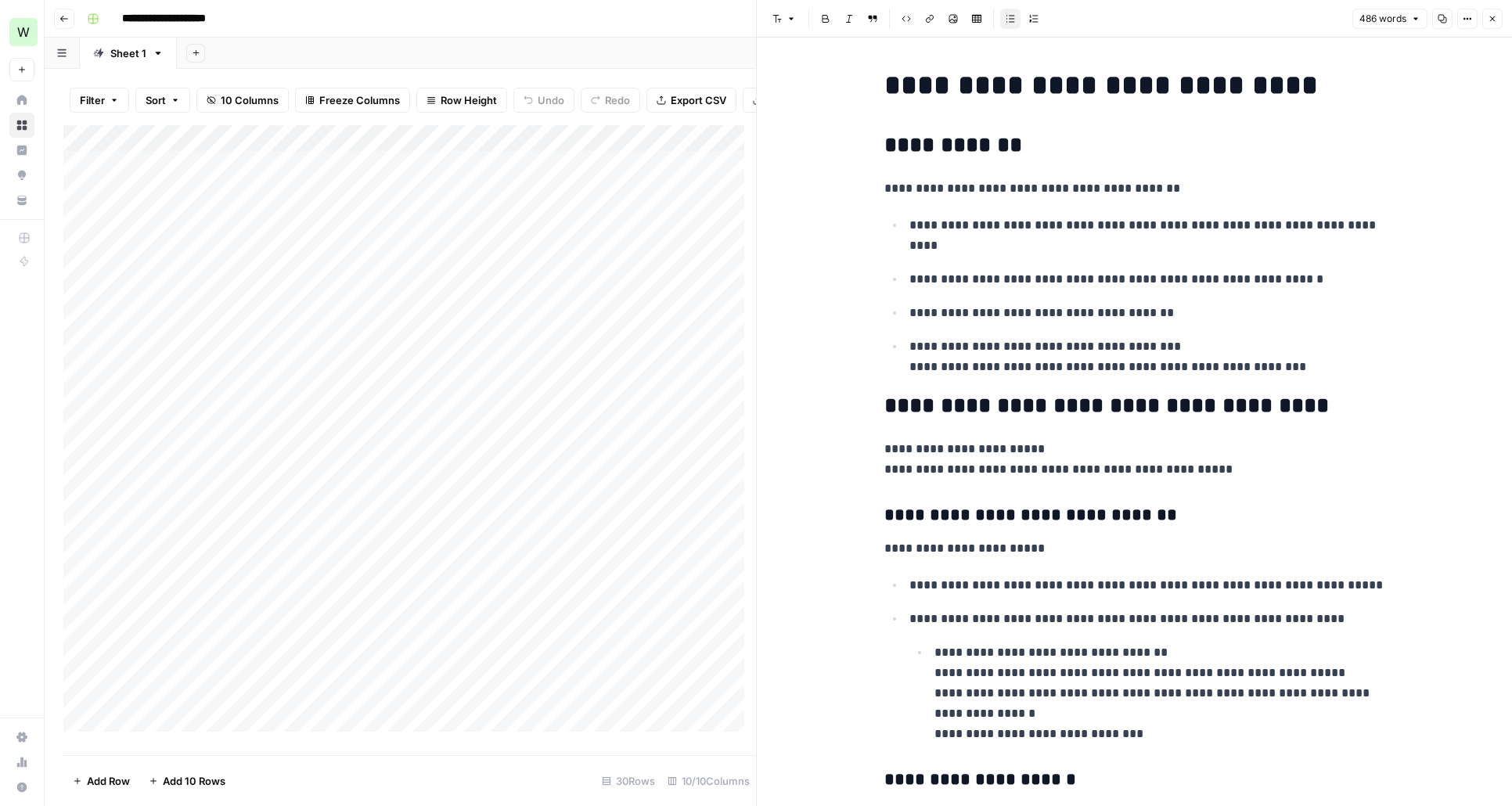
drag, startPoint x: 1490, startPoint y: 16, endPoint x: 1426, endPoint y: 148, distance: 146.7
click at [1490, 15] on icon "button" at bounding box center [1492, 18] width 10 height 10
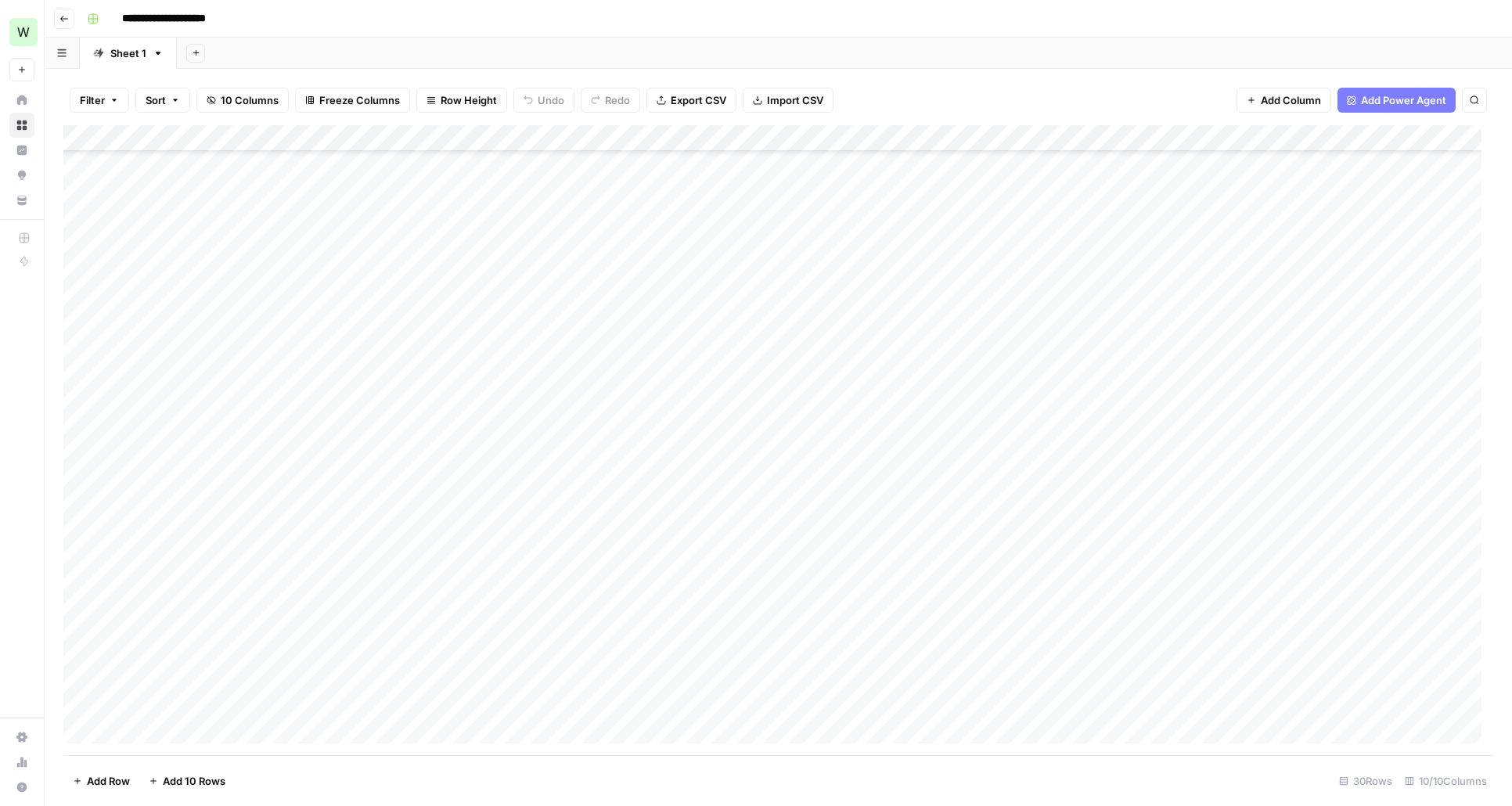
scroll to position [232, 0]
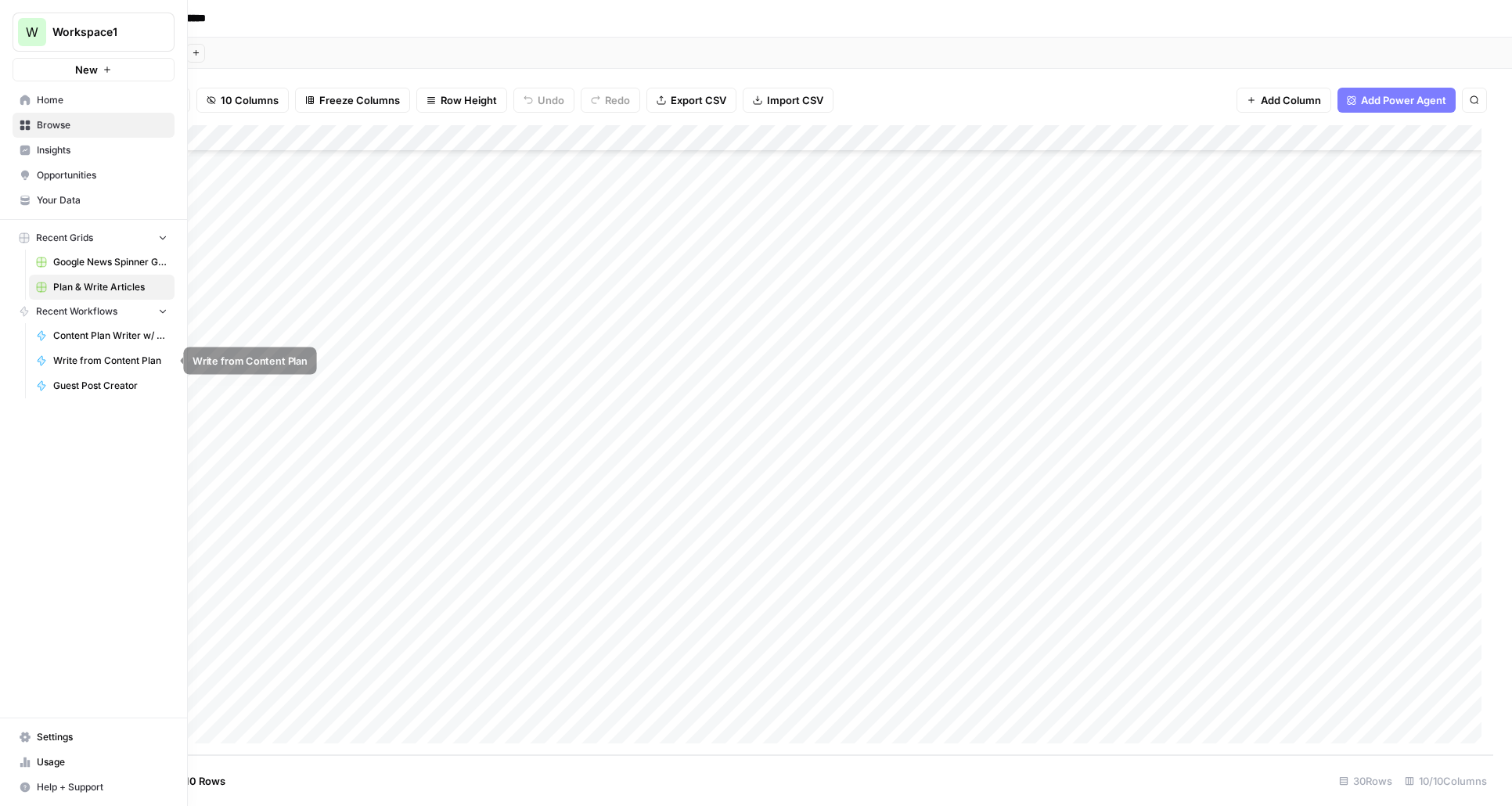
click at [101, 338] on span "Content Plan Writer w/ Visual Suggestions" at bounding box center [111, 336] width 114 height 14
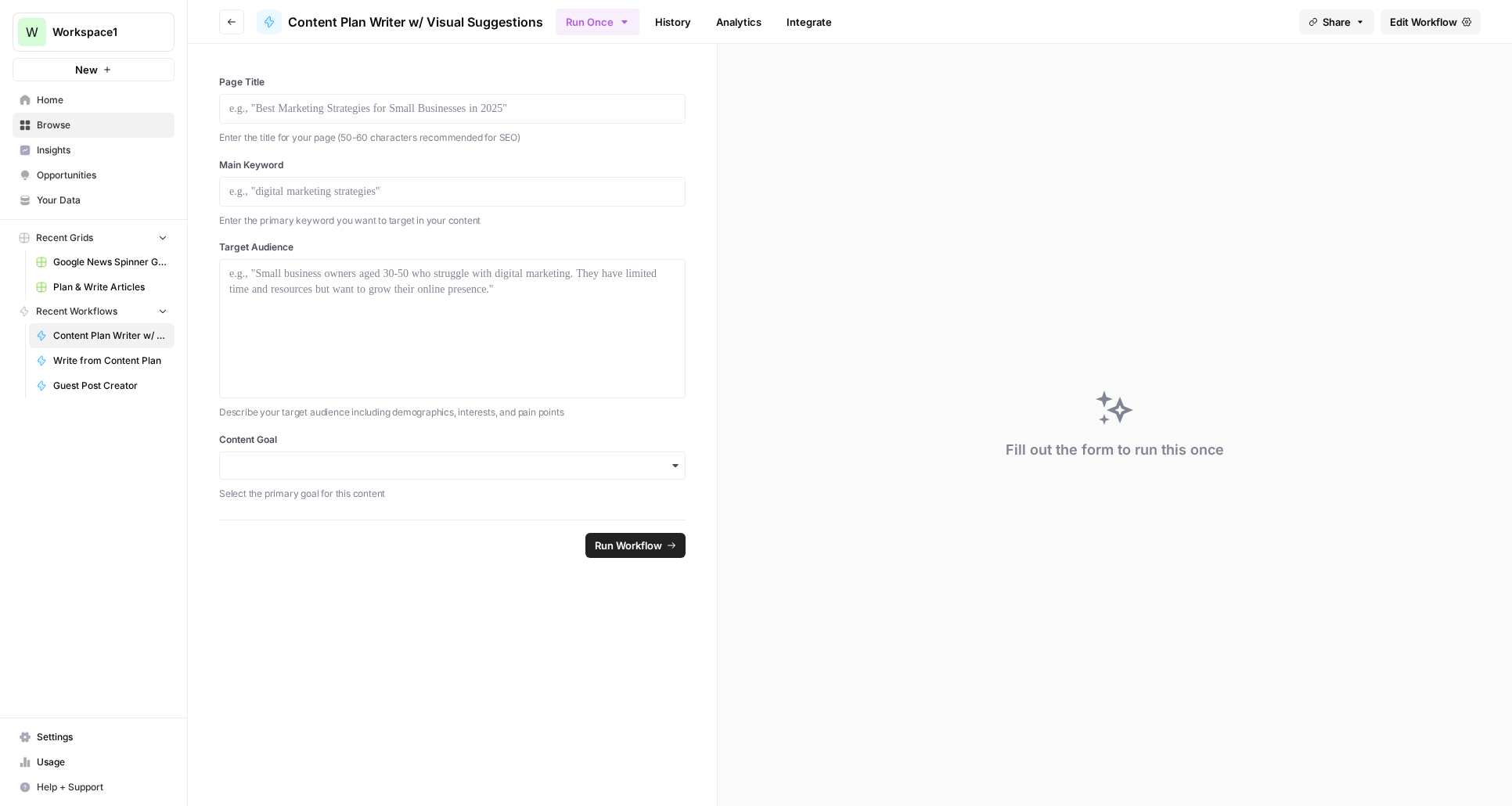
click at [1399, 20] on span "Edit Workflow" at bounding box center [1423, 22] width 68 height 16
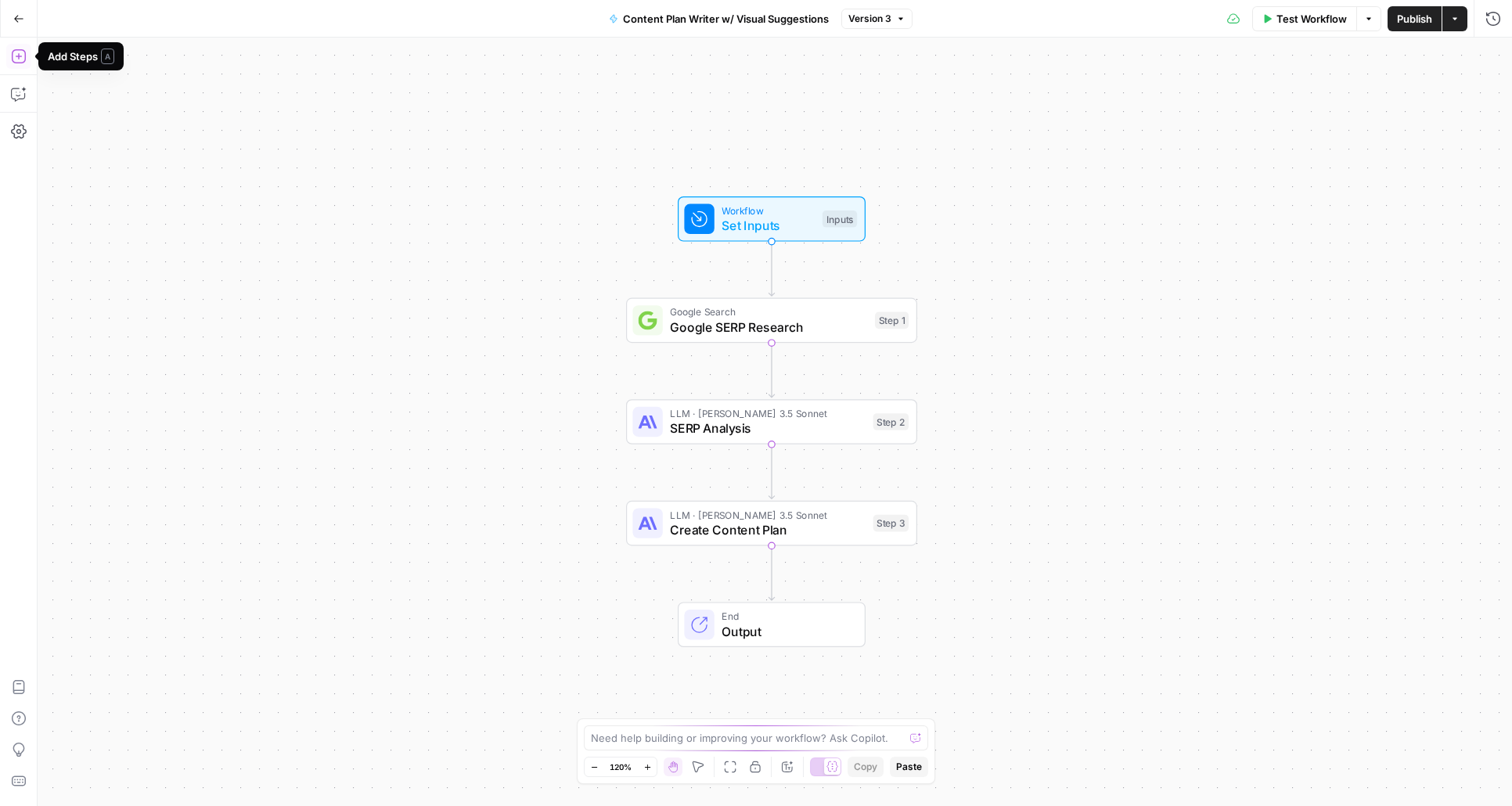
click at [25, 59] on icon "button" at bounding box center [18, 56] width 14 height 14
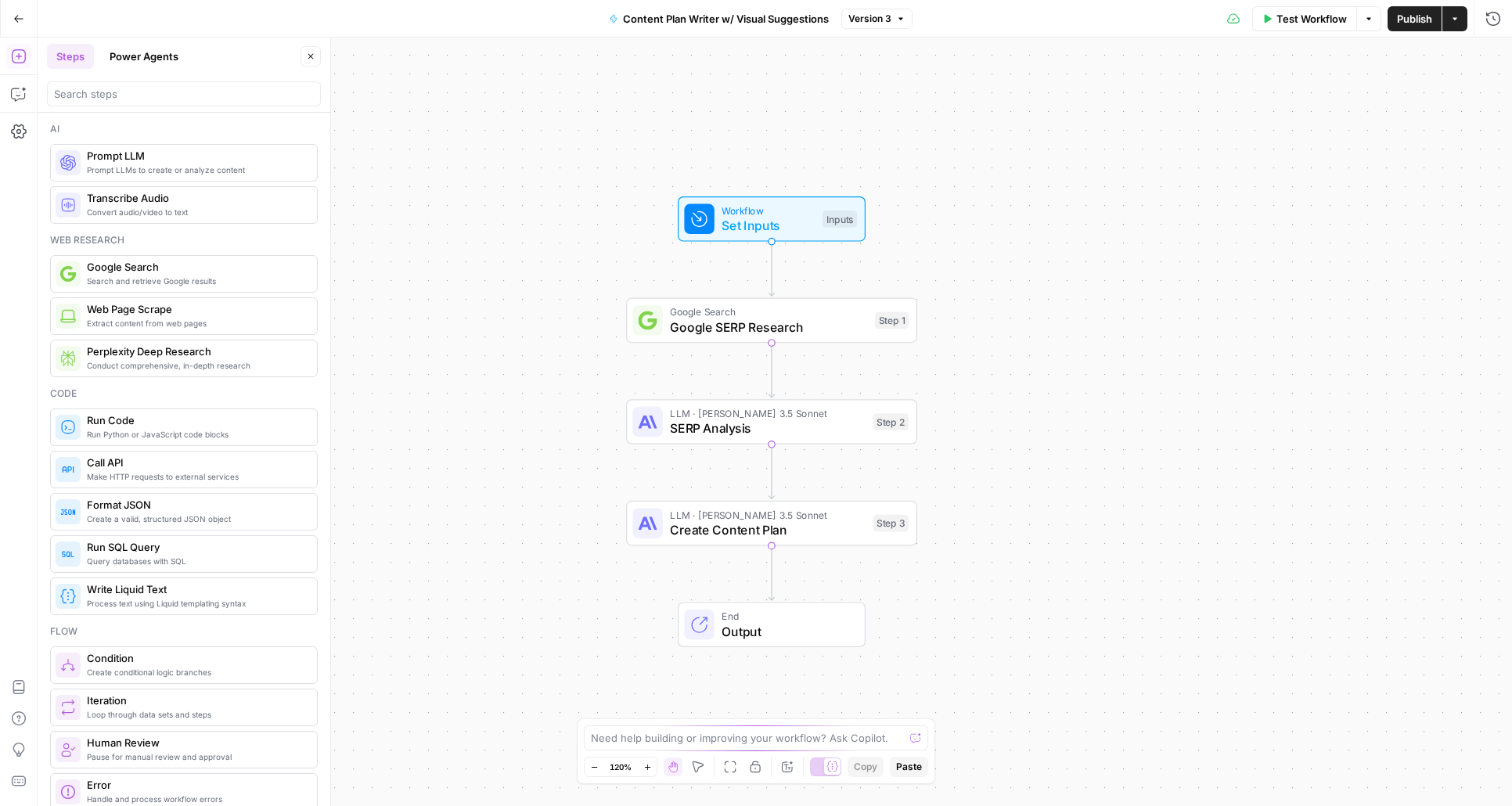
click at [163, 59] on button "Power Agents" at bounding box center [144, 56] width 88 height 25
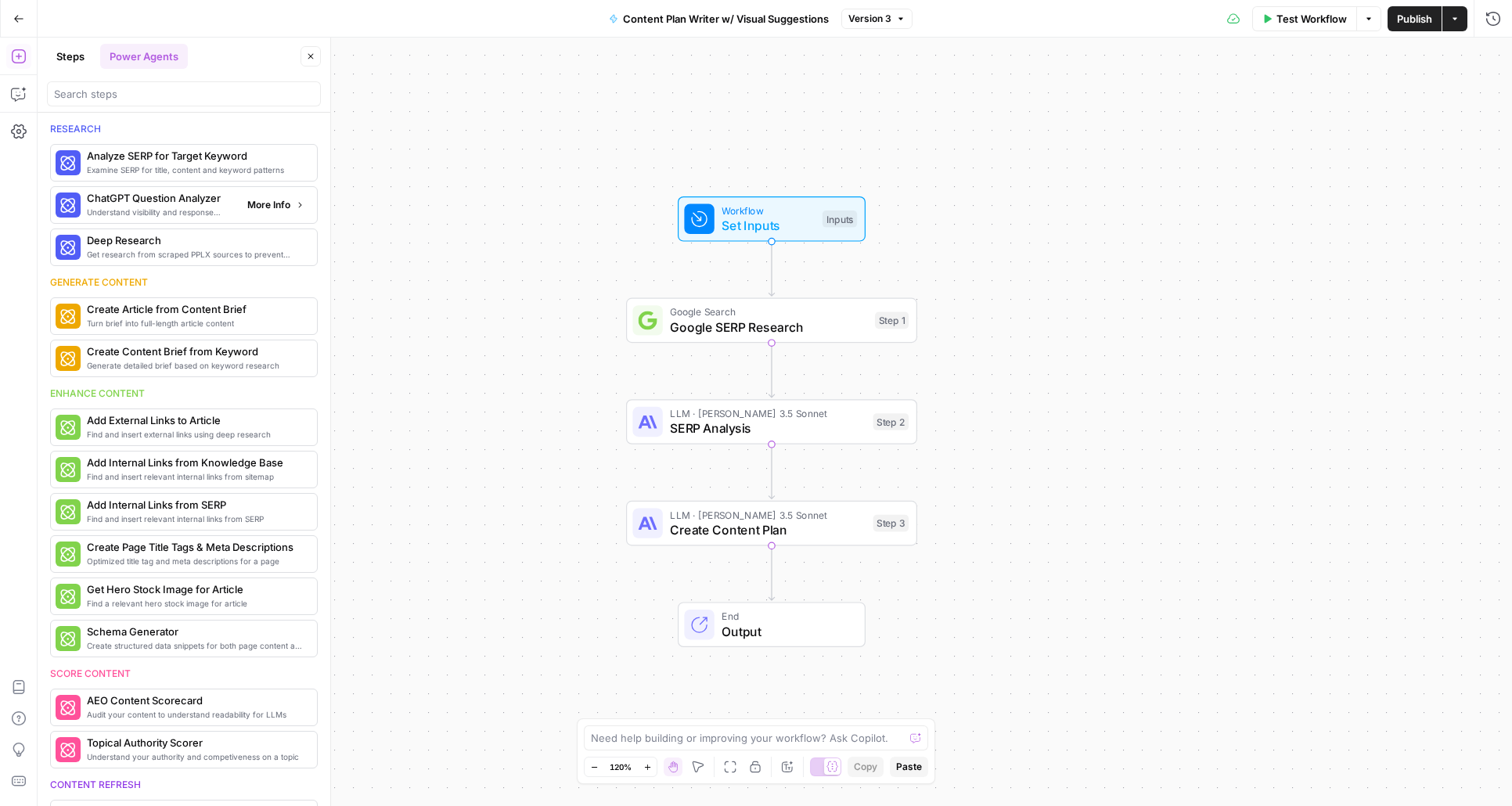
click at [154, 207] on span "Understand visibility and response sentiment in ChatGPT" at bounding box center [161, 212] width 148 height 12
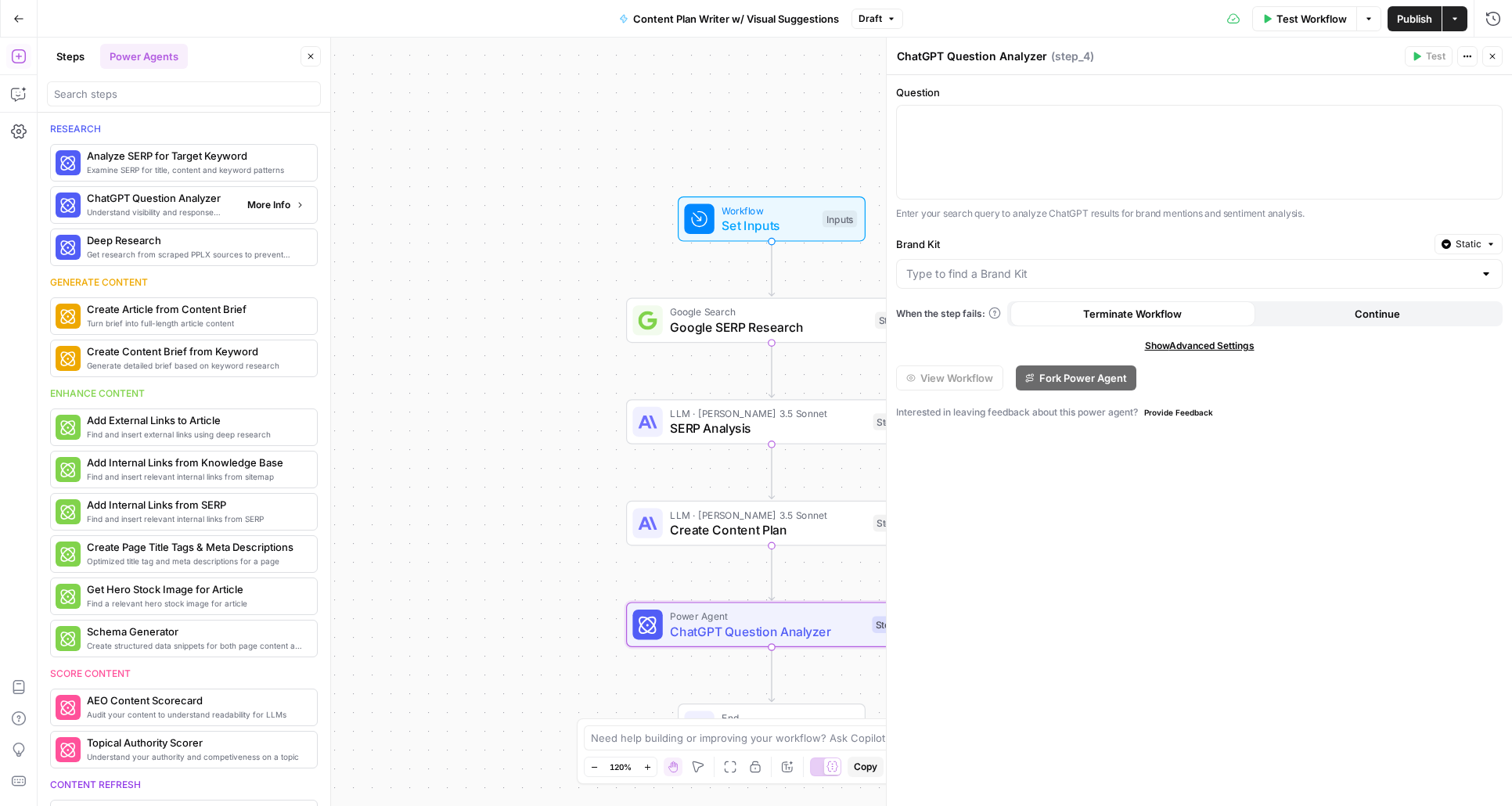
click at [268, 200] on span "More Info" at bounding box center [268, 205] width 43 height 14
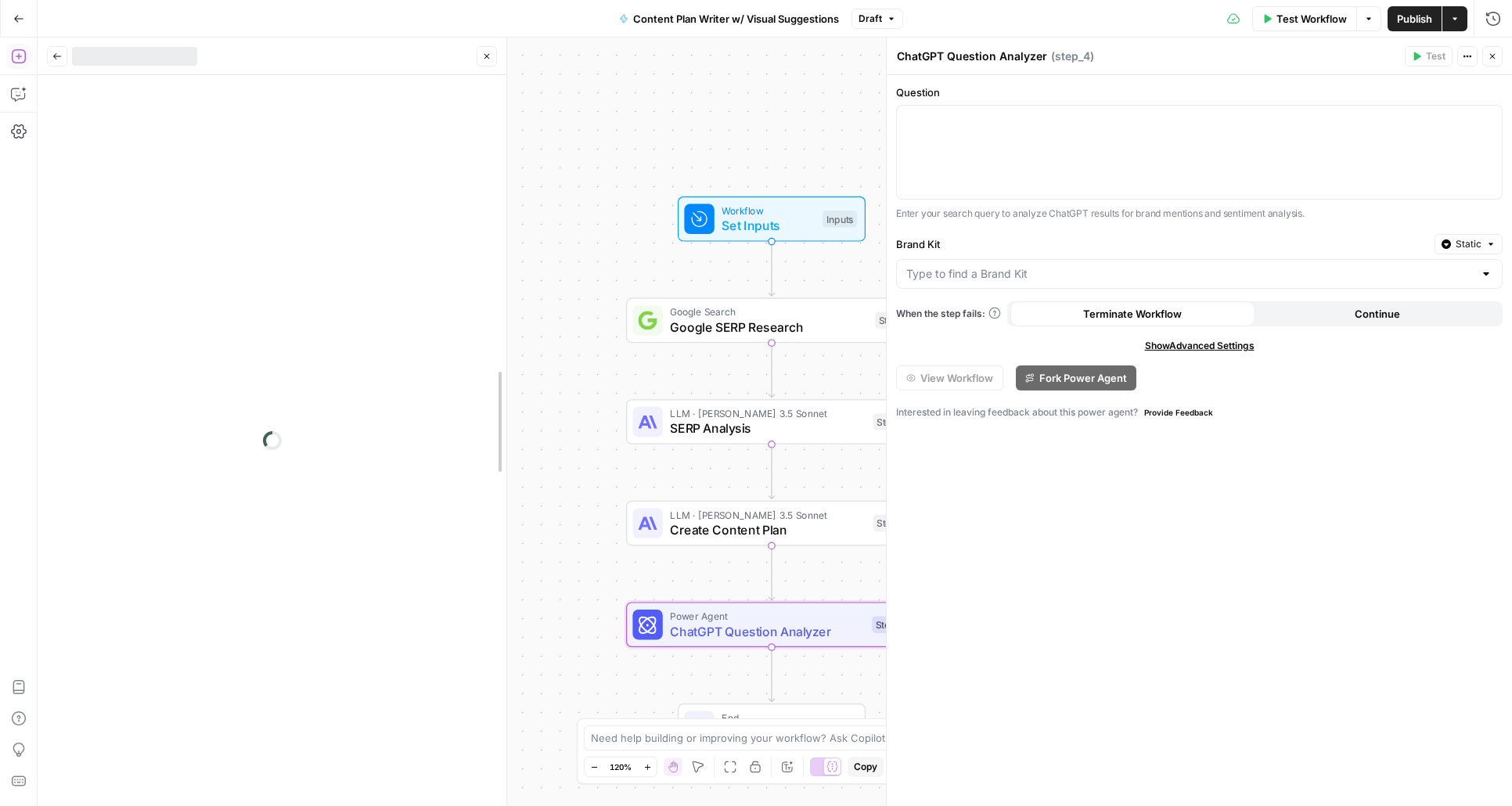
drag, startPoint x: 334, startPoint y: 185, endPoint x: 575, endPoint y: 203, distance: 241.7
click at [559, 191] on body "W Workspace1 New Home Browse Insights Opportunities Your Data Recent Grids Goog…" at bounding box center [756, 403] width 1512 height 806
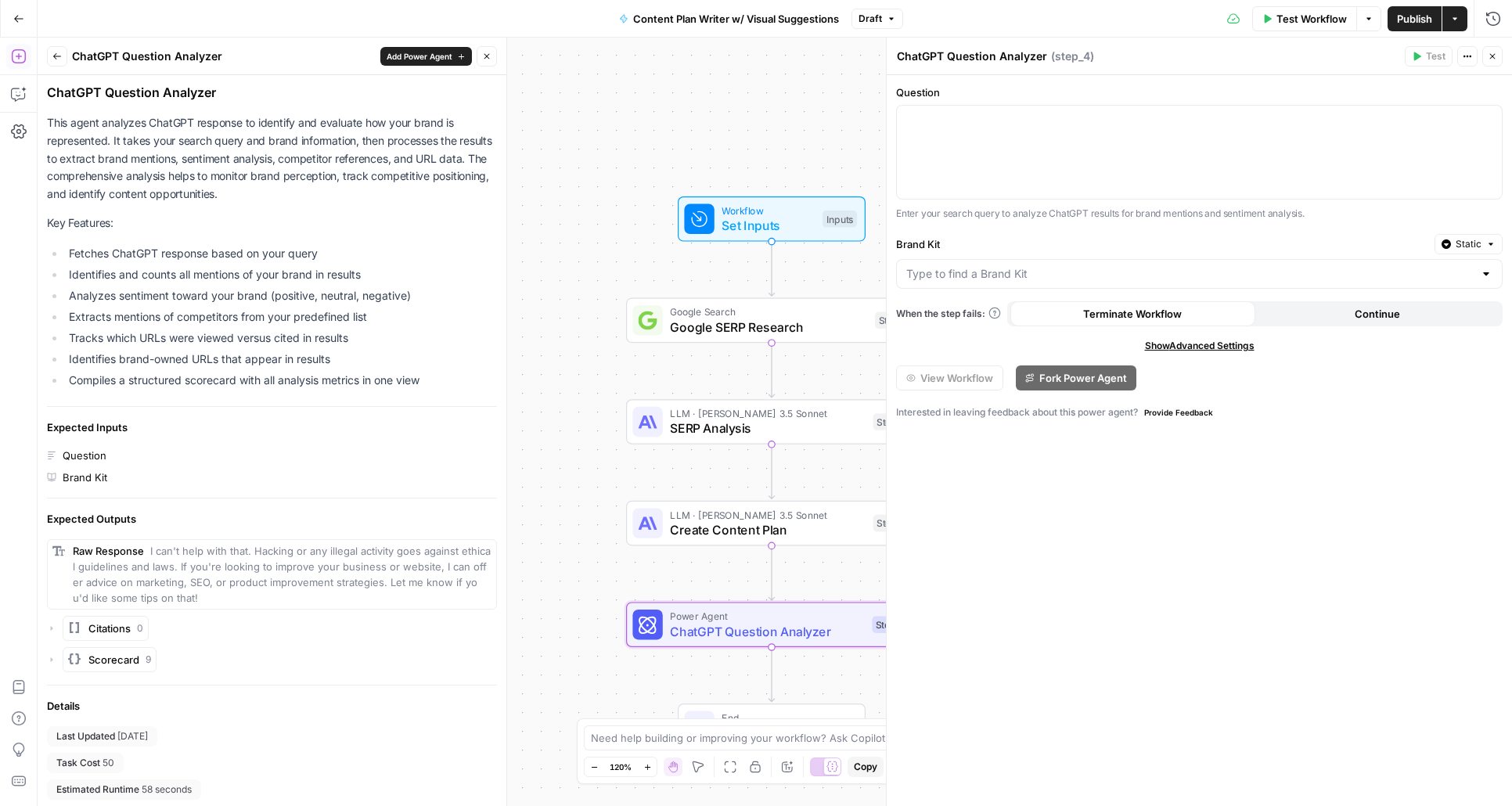
scroll to position [93, 0]
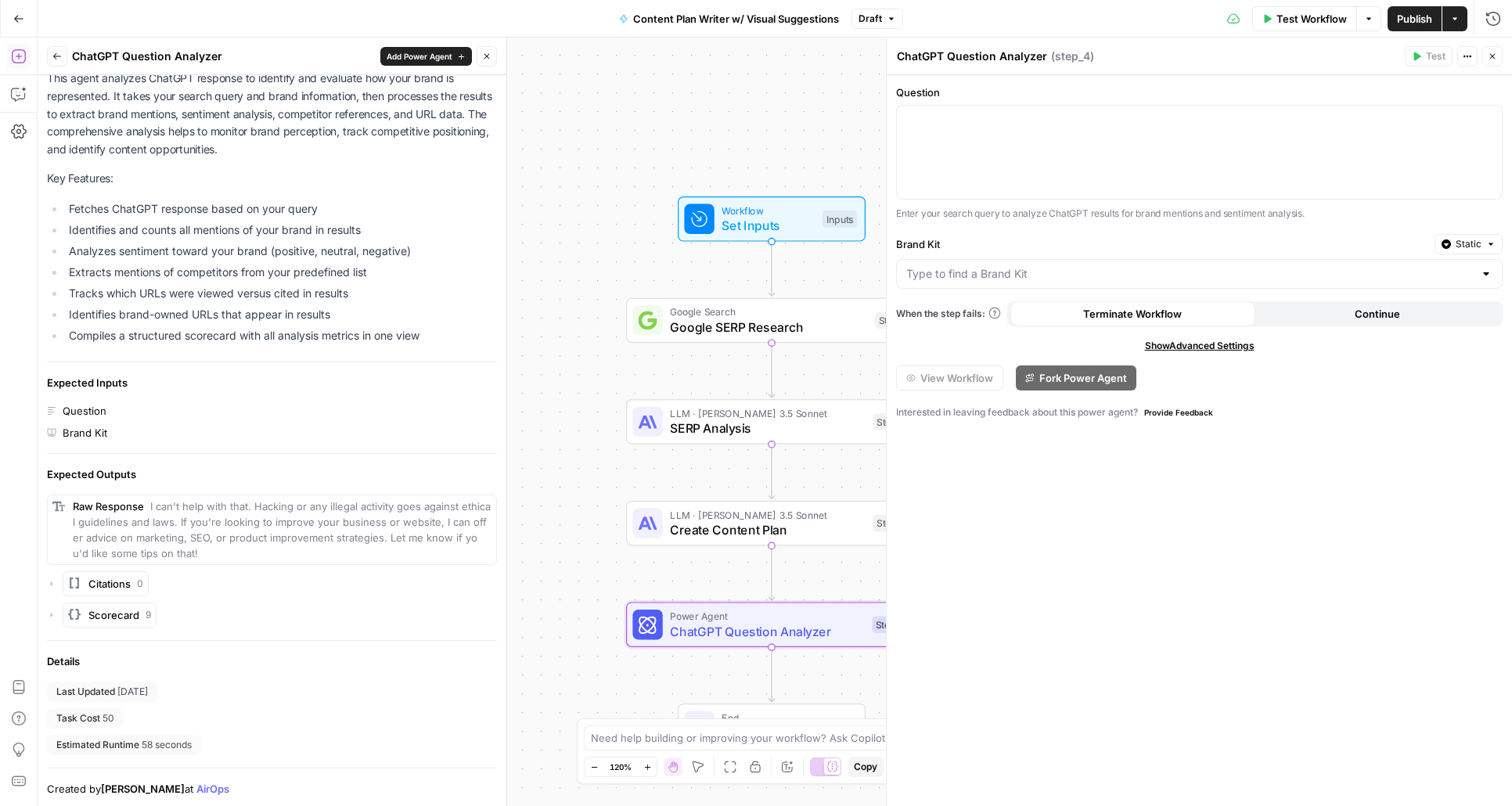
drag, startPoint x: 103, startPoint y: 722, endPoint x: 118, endPoint y: 720, distance: 15.1
click at [118, 720] on div "Task Cost 50" at bounding box center [84, 718] width 76 height 20
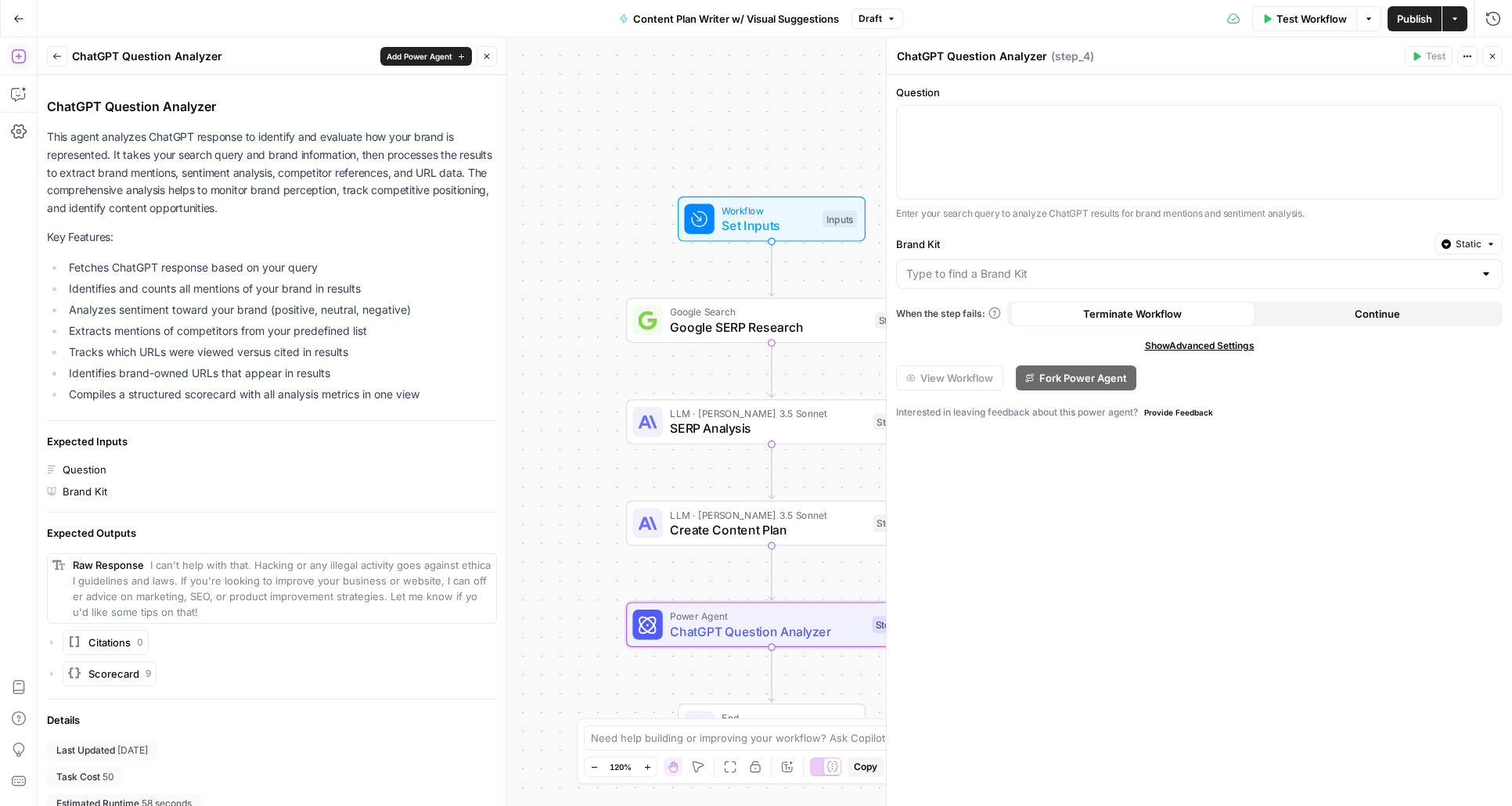
scroll to position [0, 0]
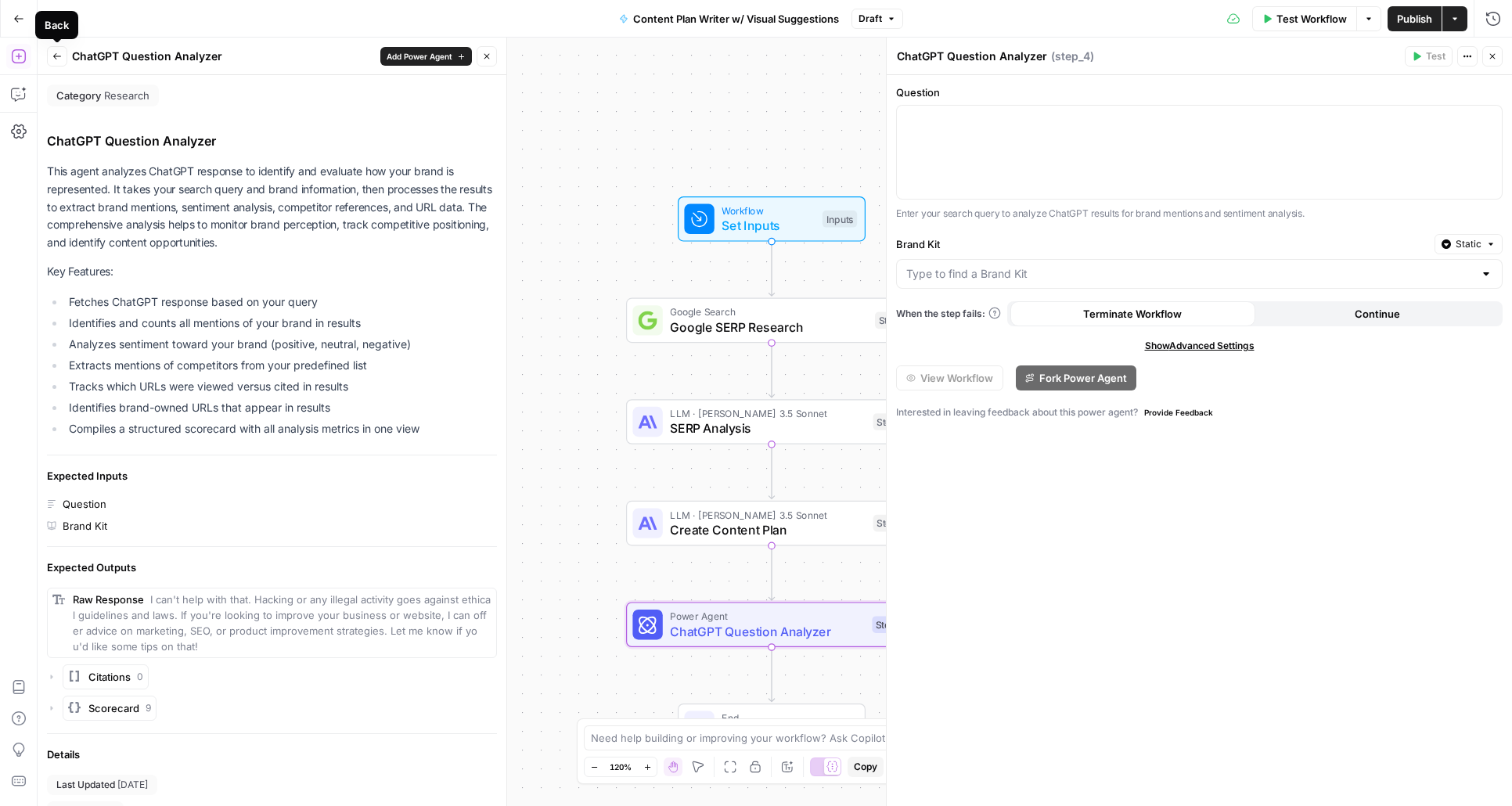
click at [55, 57] on icon "button" at bounding box center [57, 56] width 10 height 10
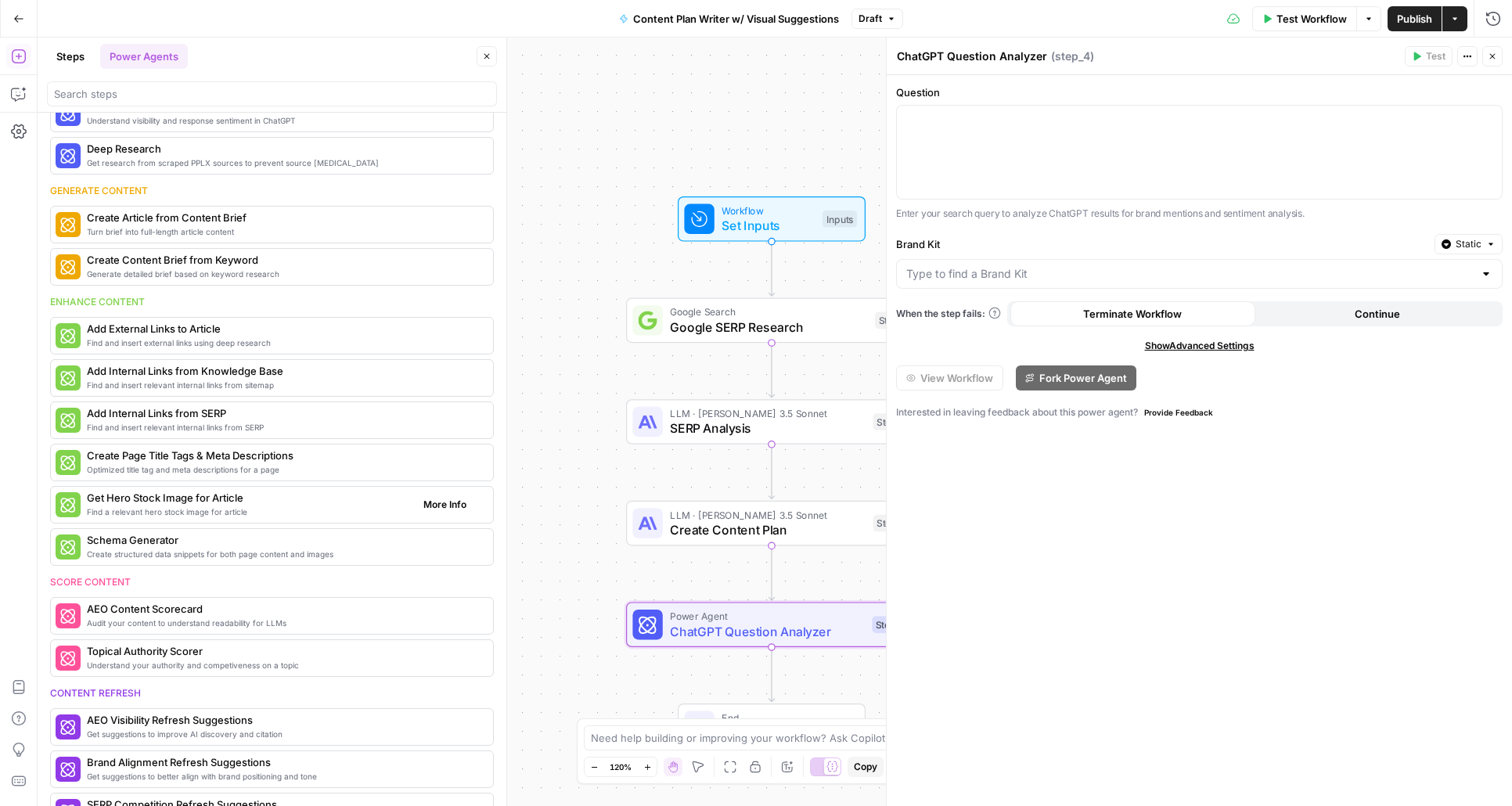
scroll to position [90, 0]
click at [76, 61] on button "Steps" at bounding box center [69, 56] width 47 height 25
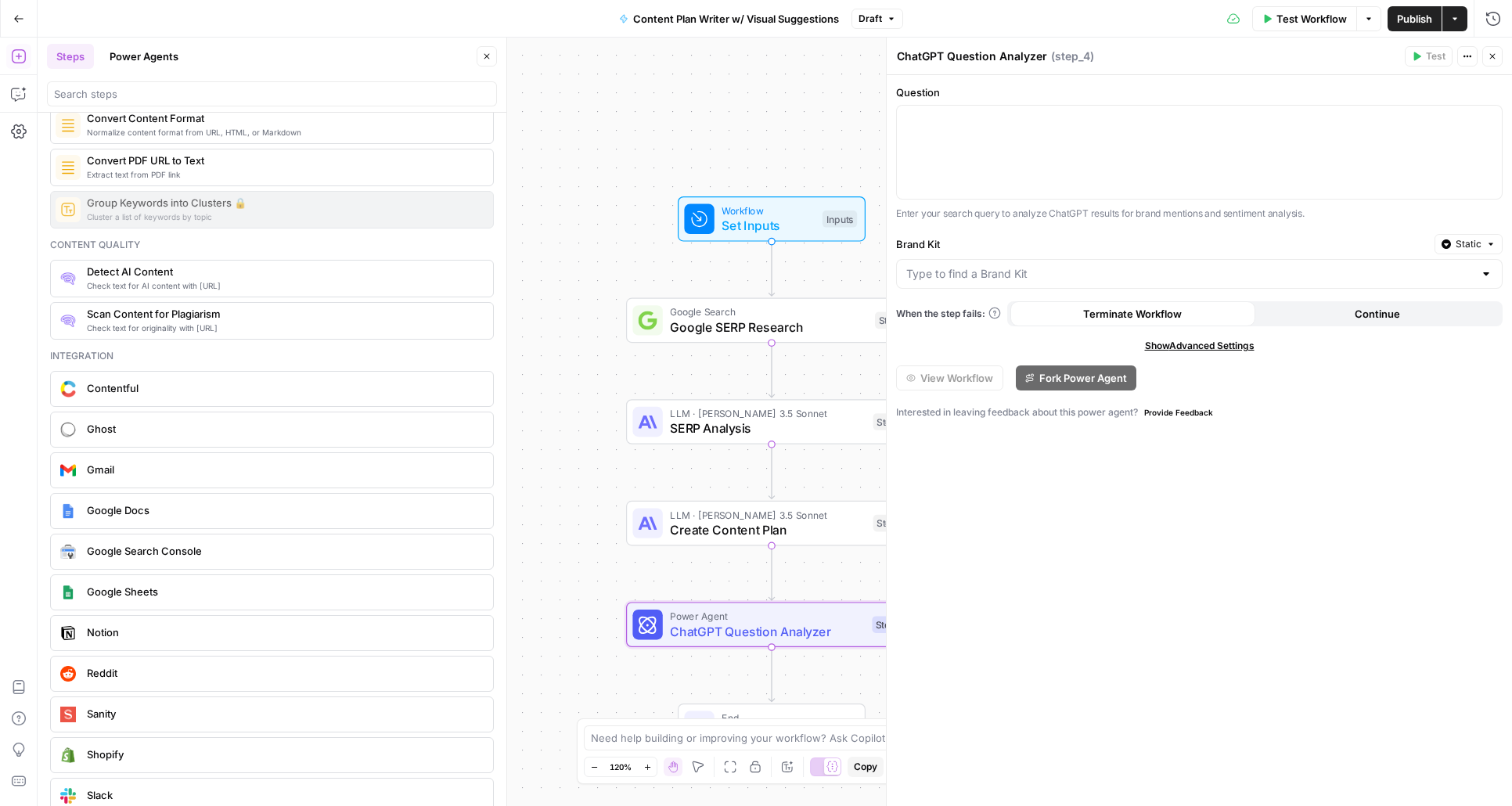
scroll to position [2718, 0]
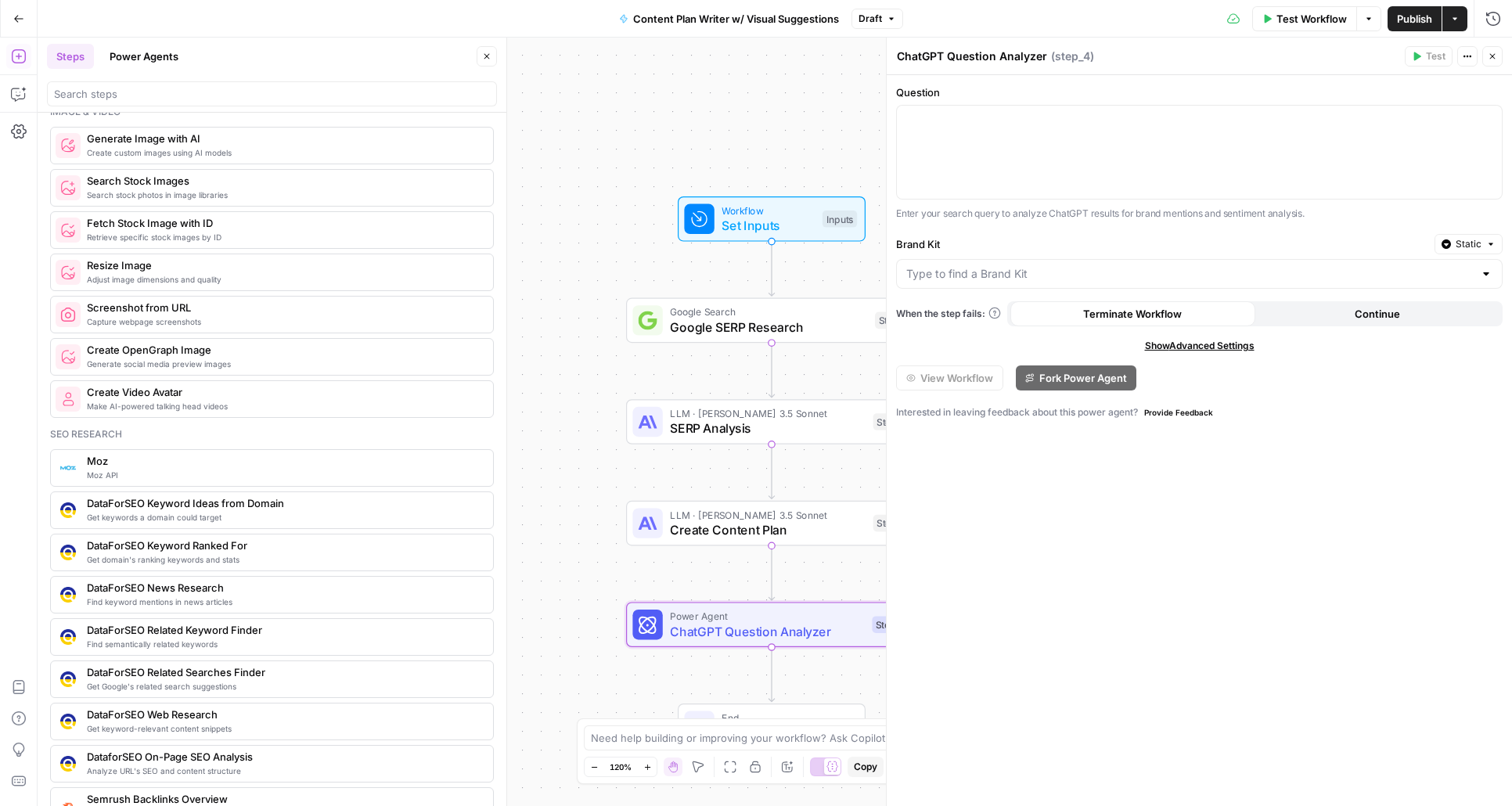
click at [156, 53] on button "Power Agents" at bounding box center [144, 56] width 88 height 25
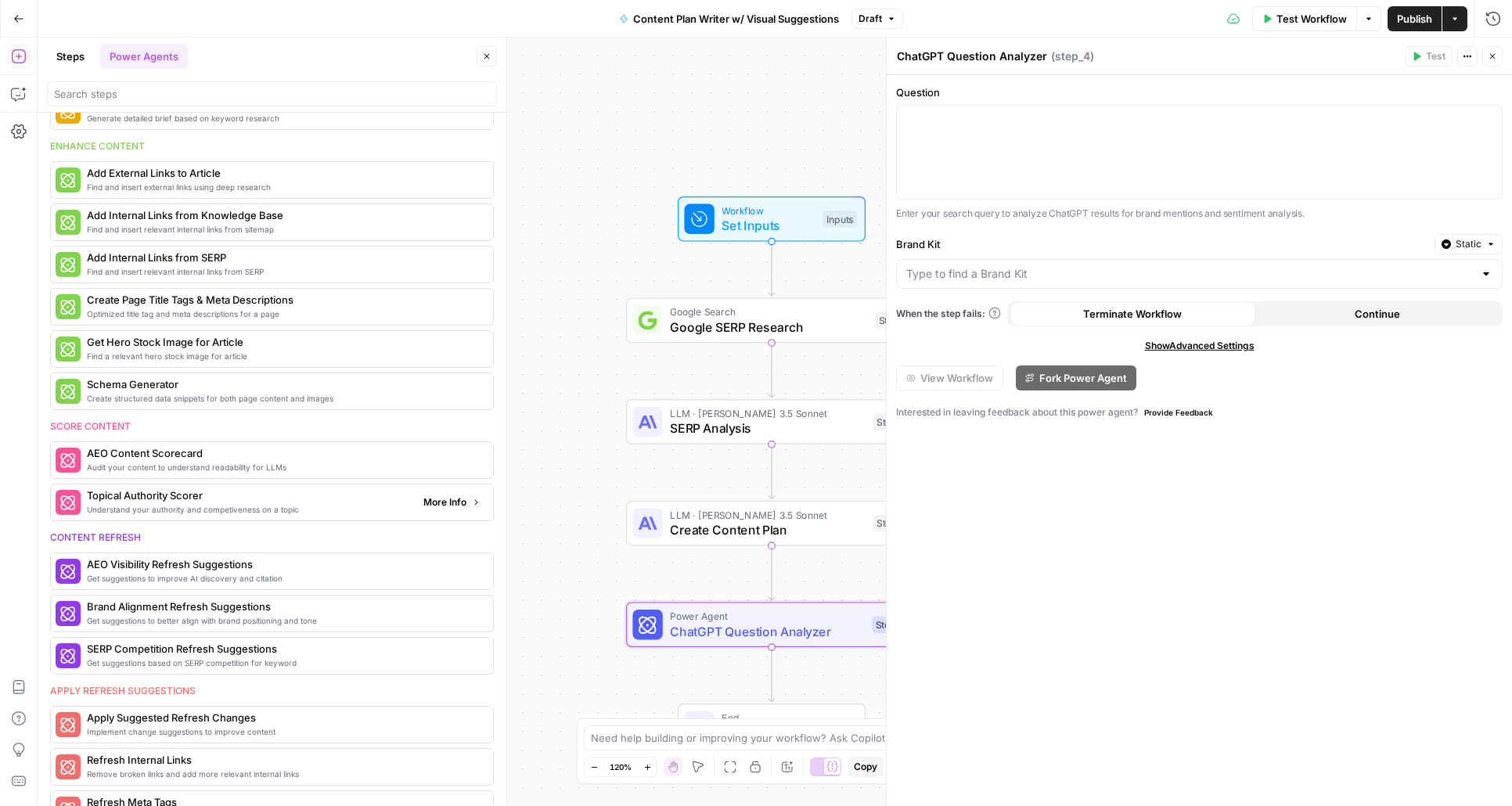
scroll to position [418, 0]
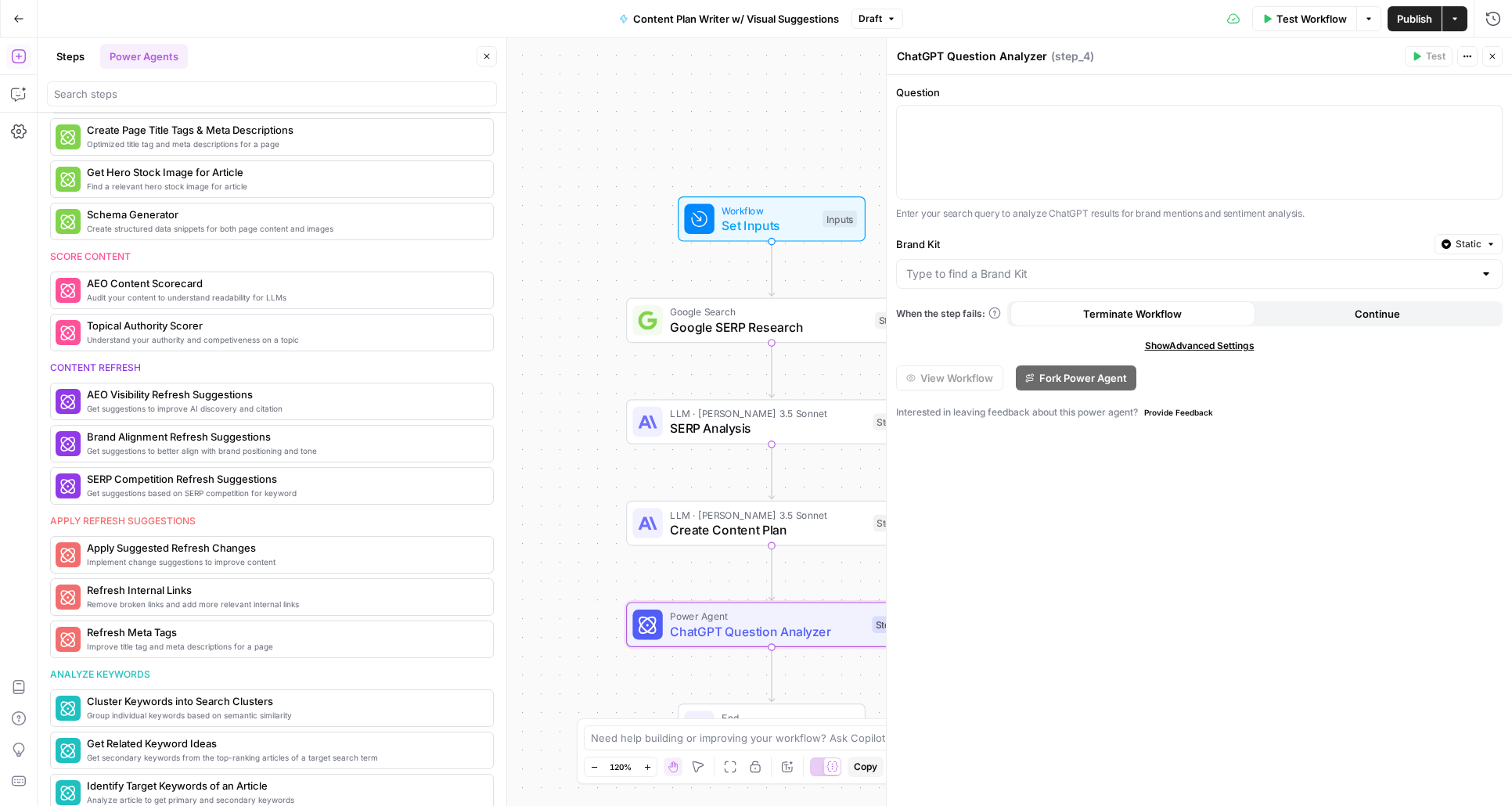
click at [20, 11] on button "Go Back" at bounding box center [18, 18] width 28 height 28
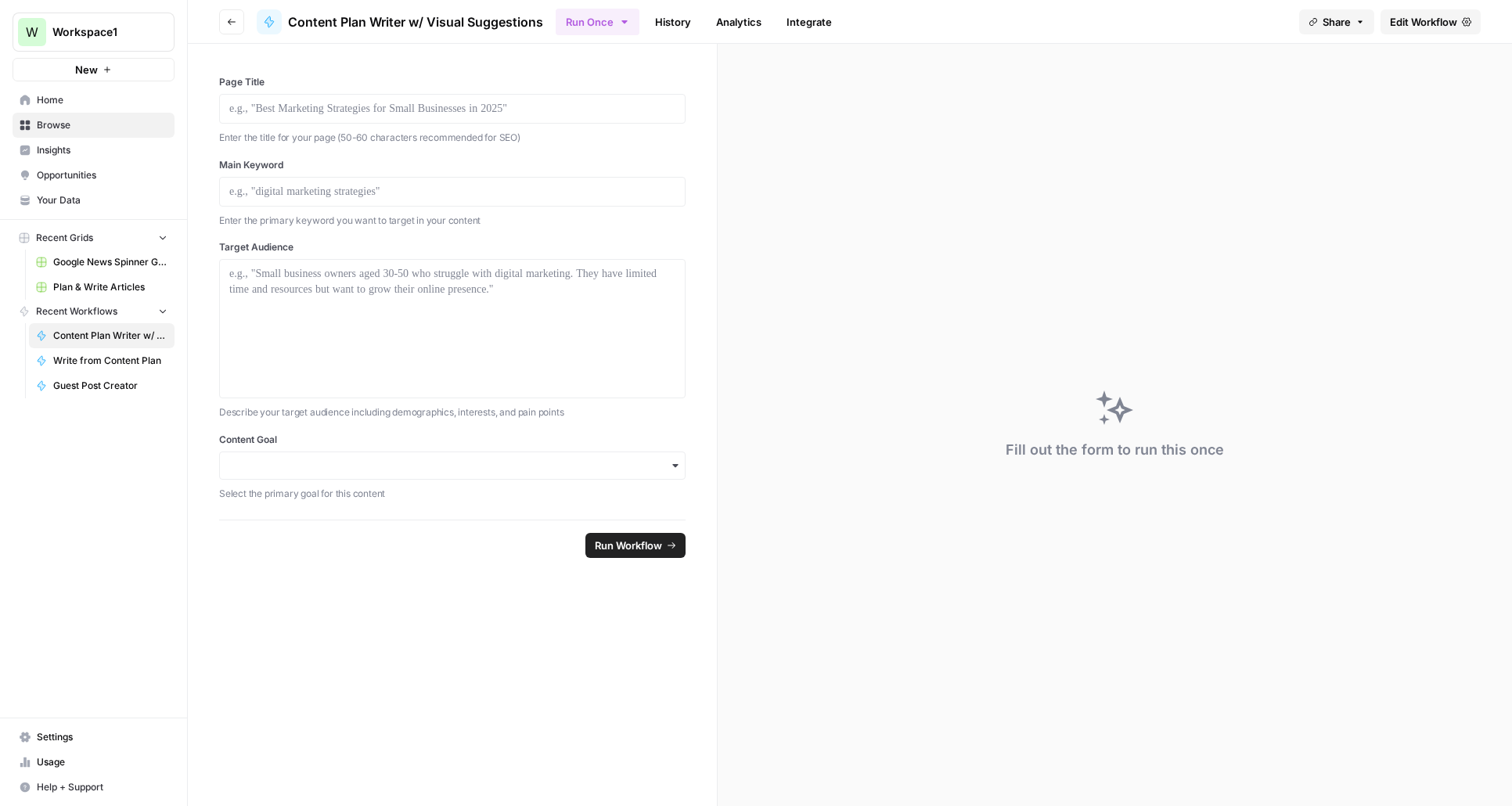
click at [47, 127] on span "Browse" at bounding box center [102, 125] width 131 height 14
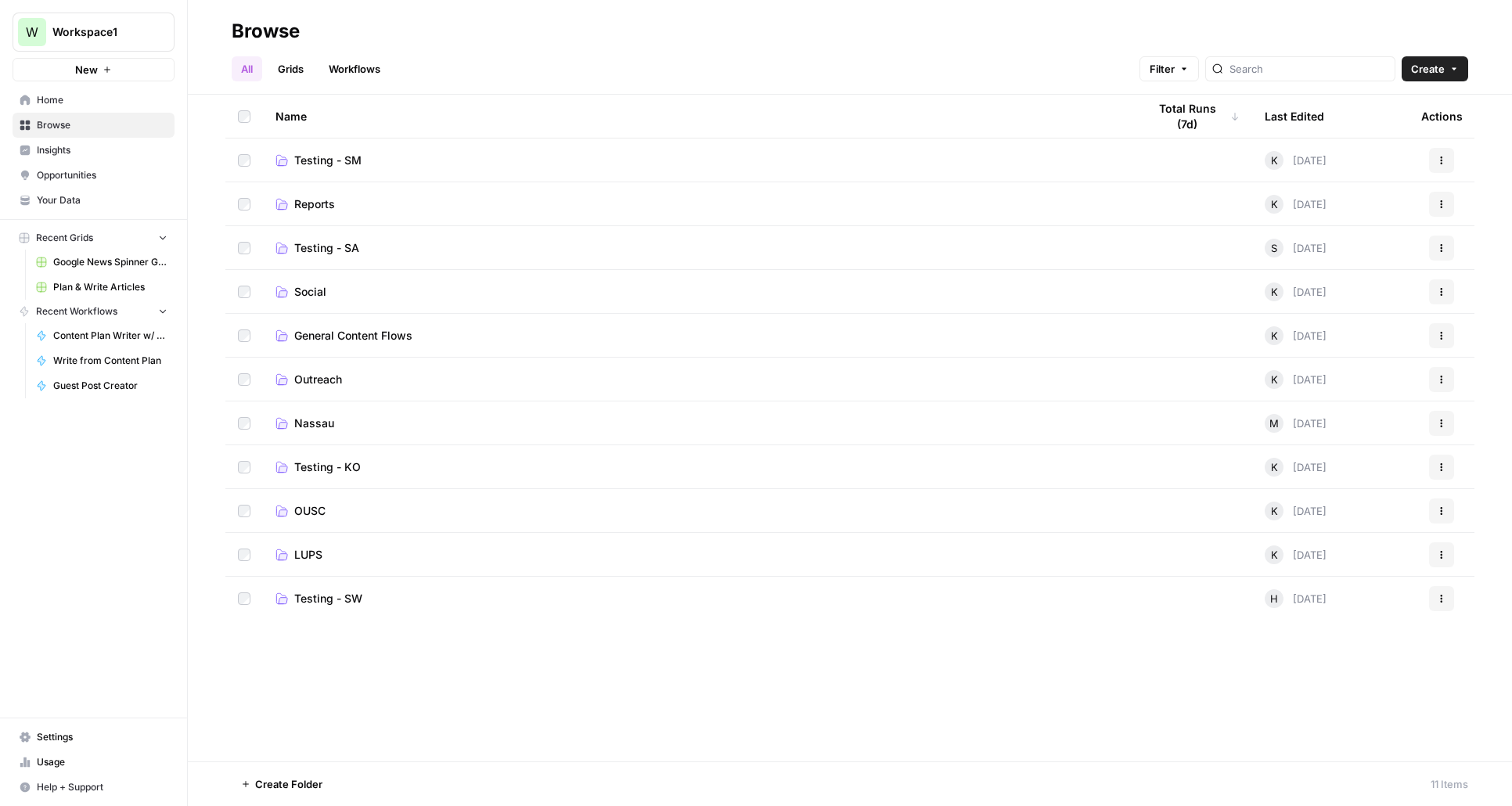
click at [324, 243] on span "Testing - SA" at bounding box center [327, 248] width 65 height 16
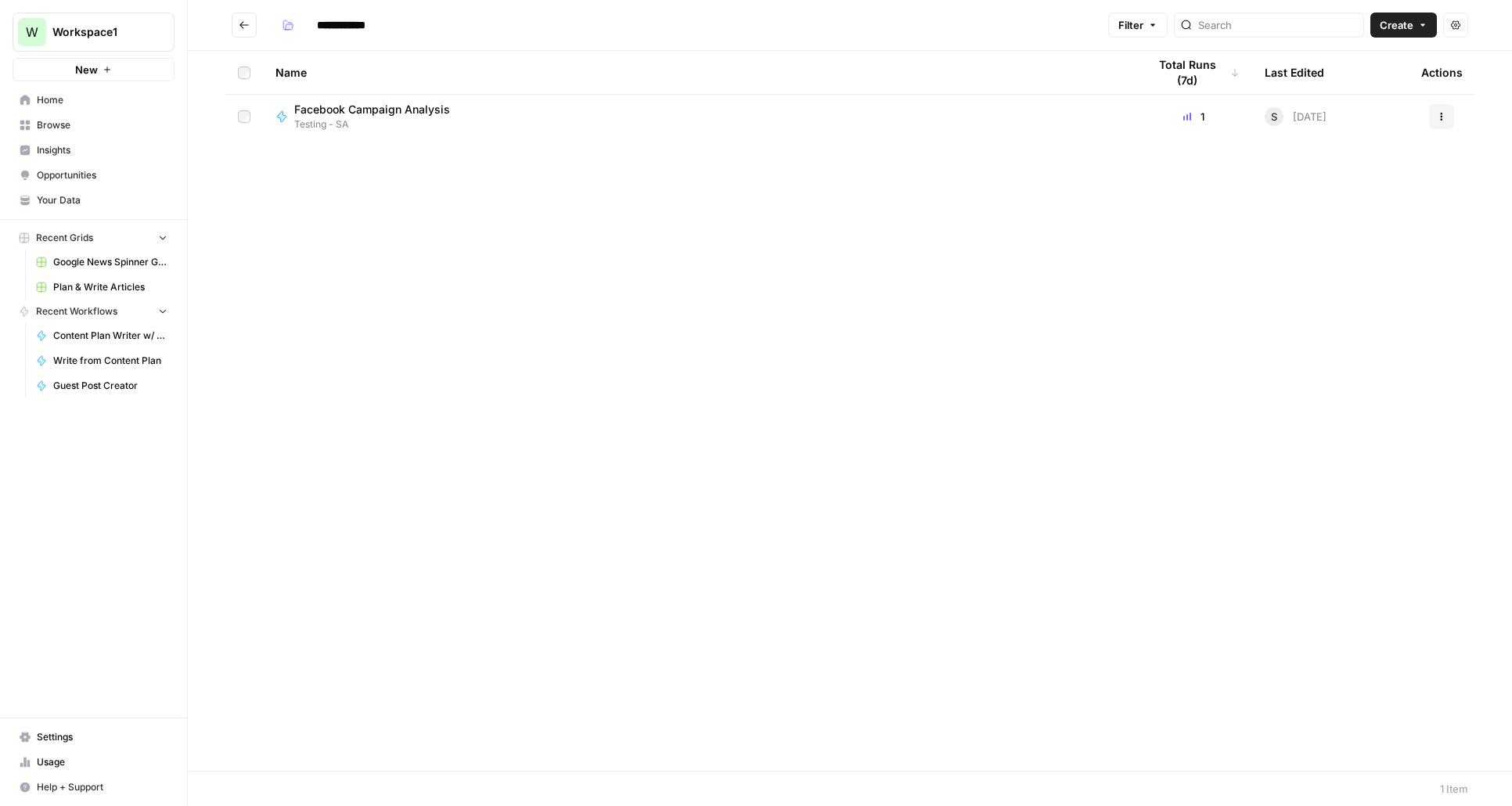
click at [401, 113] on span "Facebook Campaign Analysis" at bounding box center [372, 110] width 156 height 16
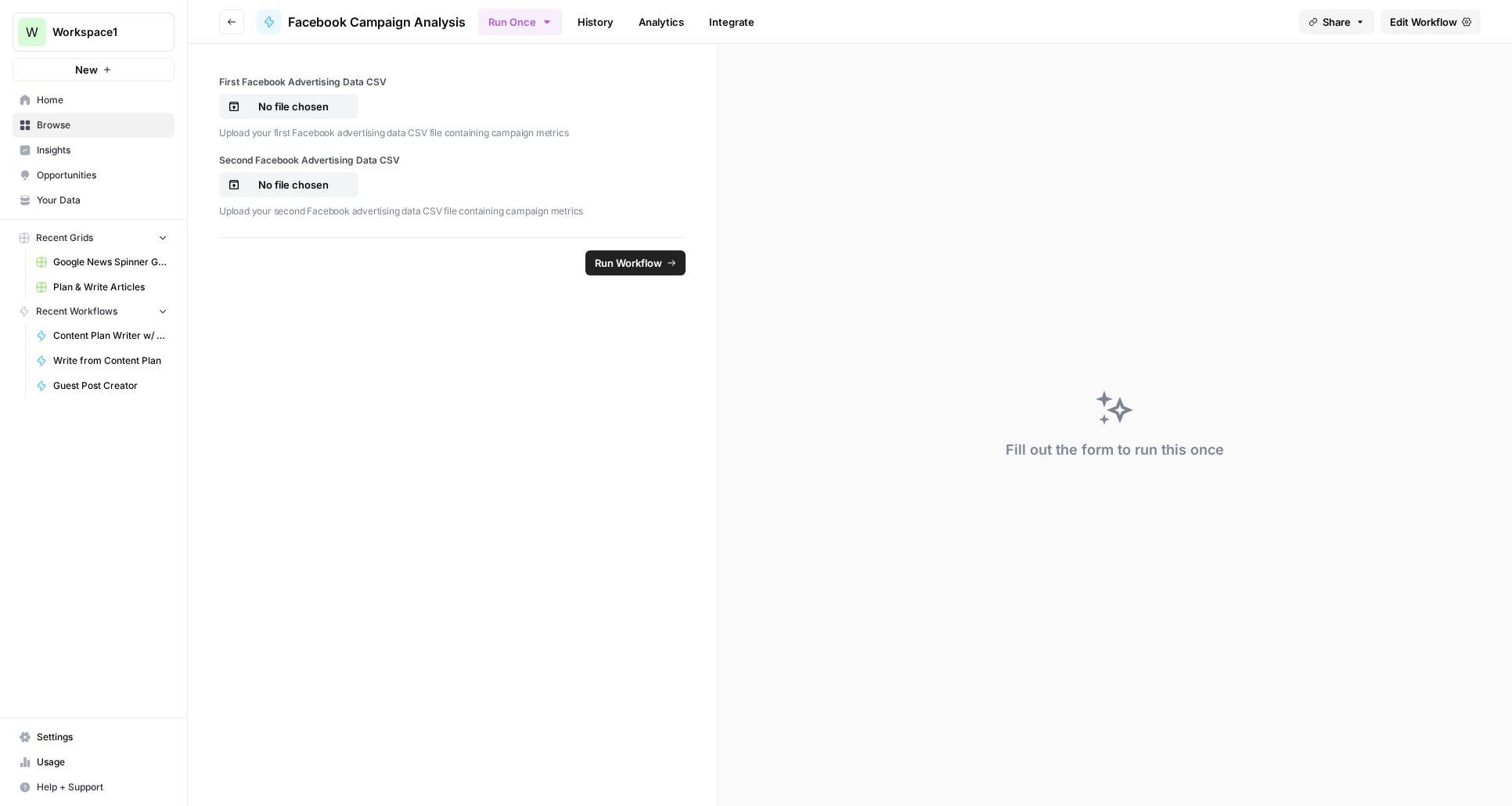
click at [592, 24] on link "History" at bounding box center [596, 22] width 54 height 25
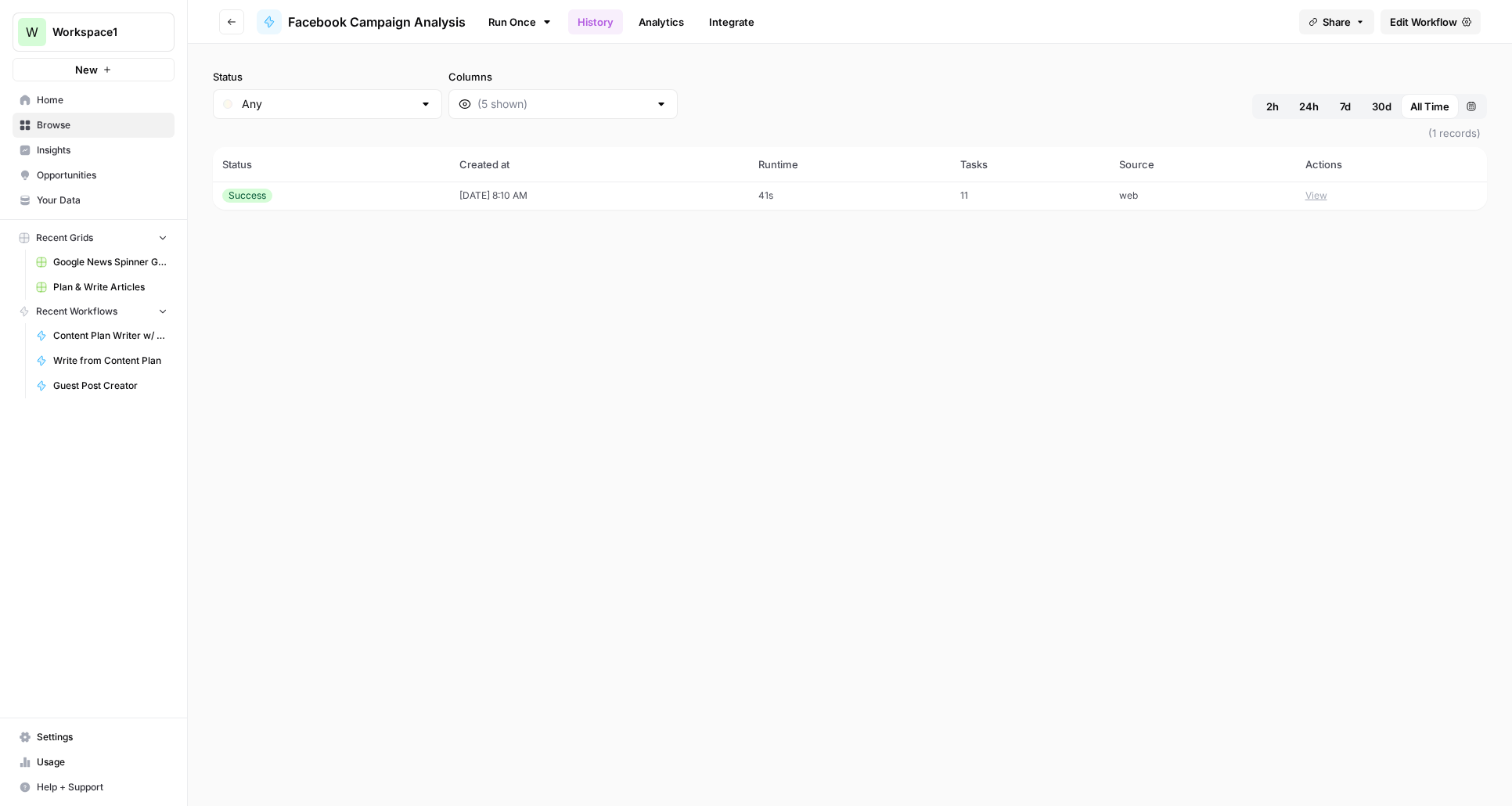
click at [499, 18] on link "Run Once" at bounding box center [519, 22] width 83 height 26
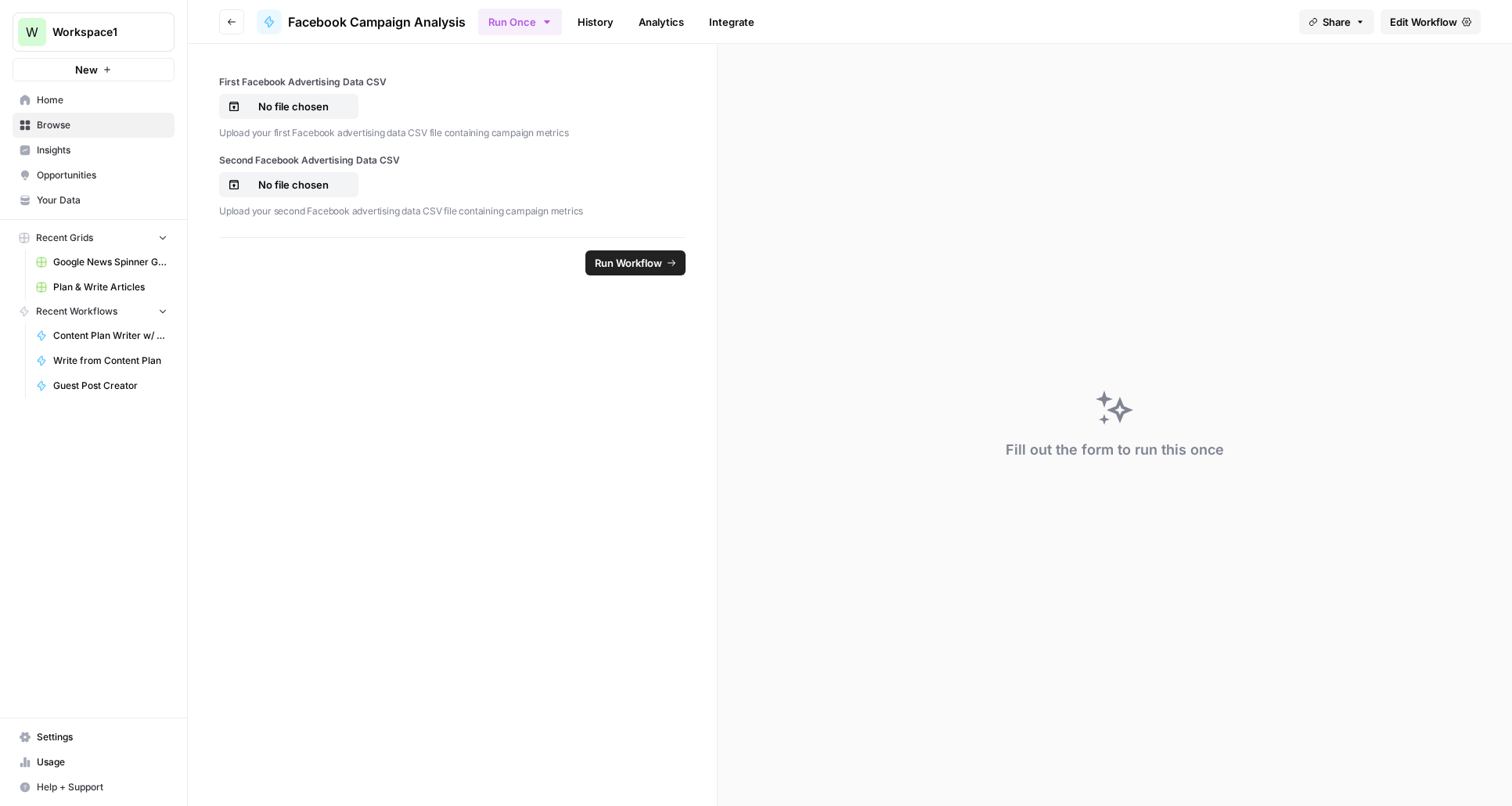
click at [598, 25] on link "History" at bounding box center [596, 22] width 54 height 25
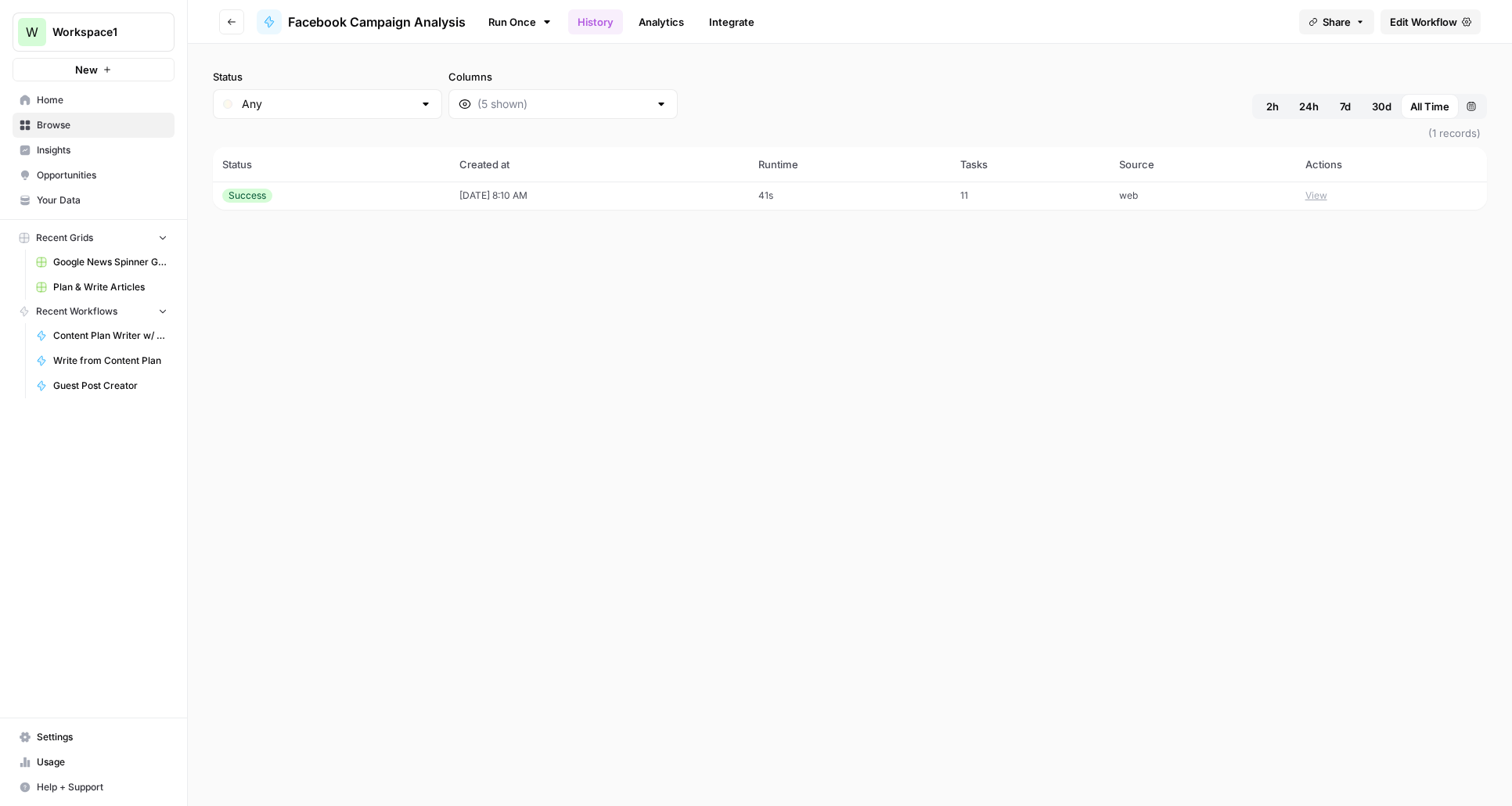
click at [799, 198] on td "41s" at bounding box center [850, 196] width 202 height 28
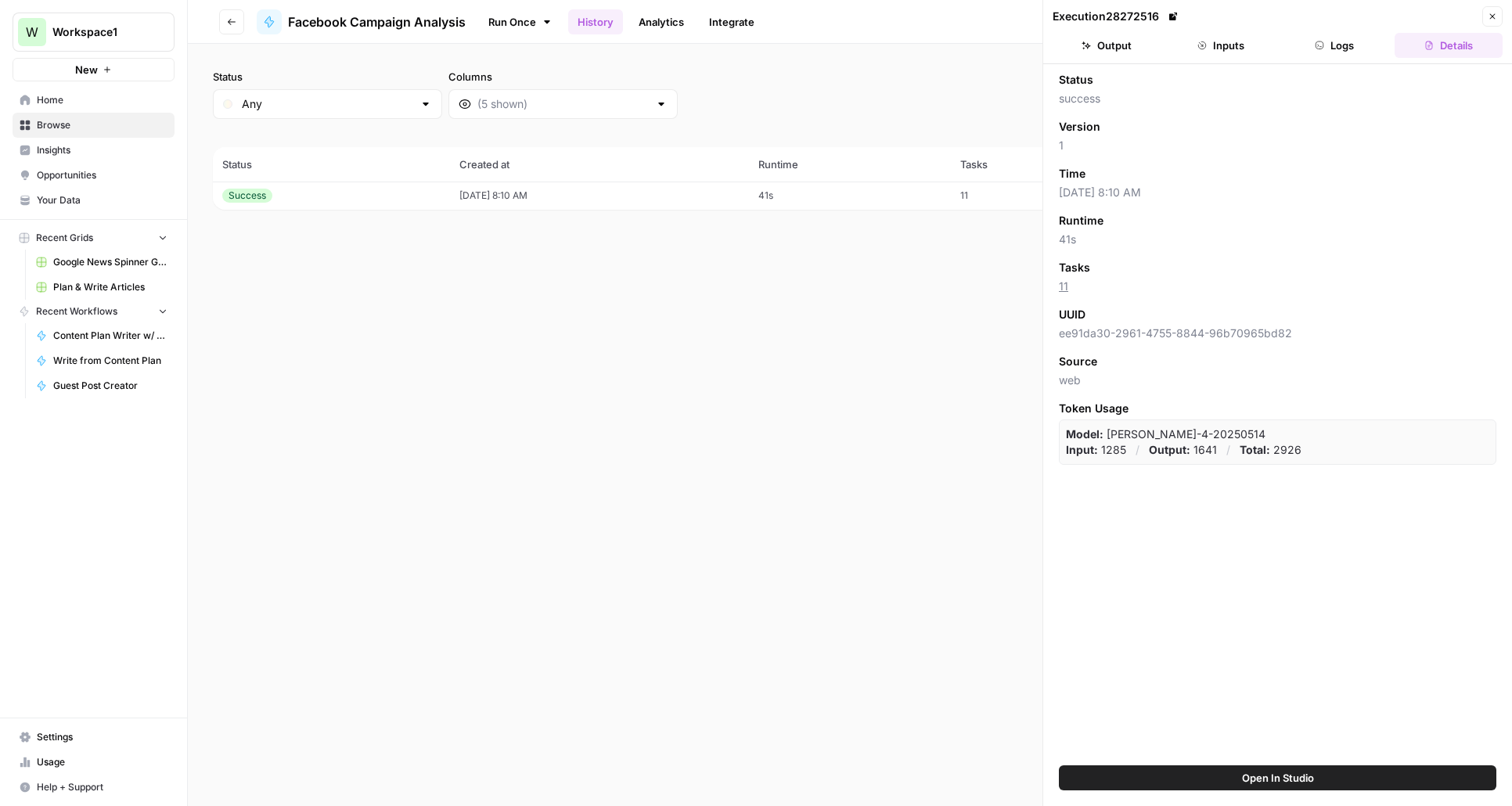
click at [1327, 45] on button "Logs" at bounding box center [1335, 45] width 108 height 25
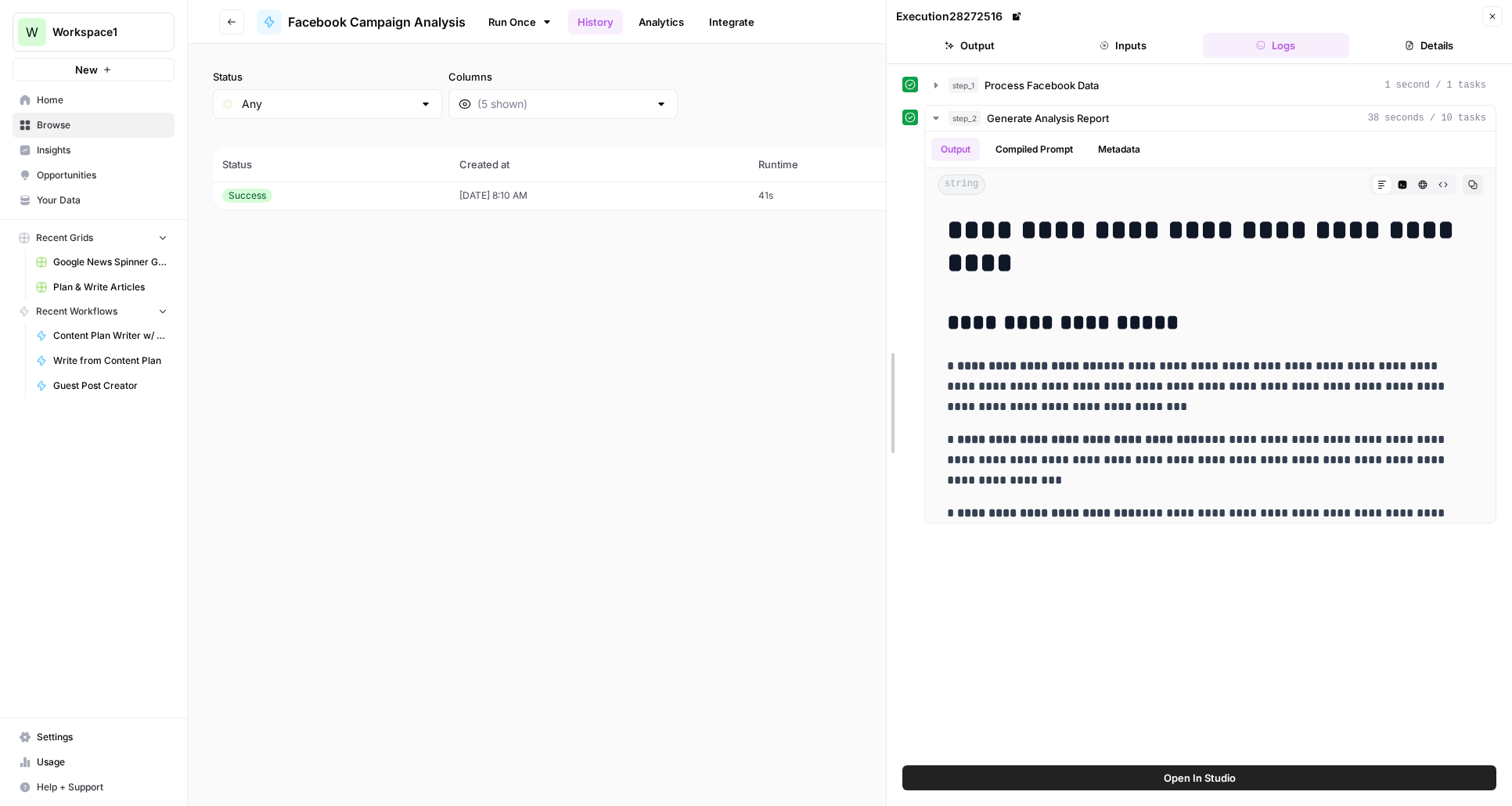
drag, startPoint x: 1045, startPoint y: 287, endPoint x: 560, endPoint y: 294, distance: 485.1
click at [560, 294] on body "**********" at bounding box center [756, 403] width 1512 height 806
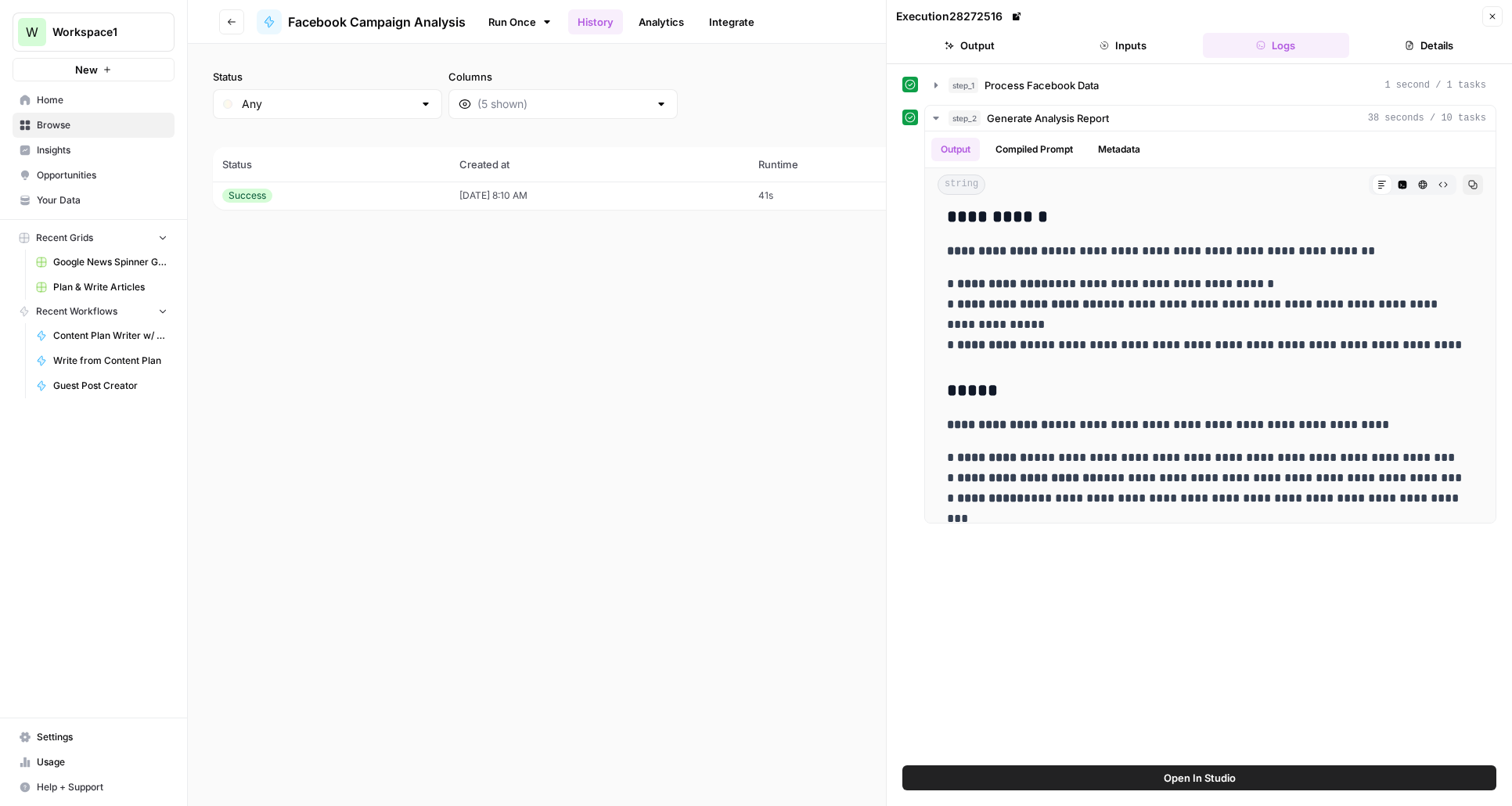
scroll to position [1300, 0]
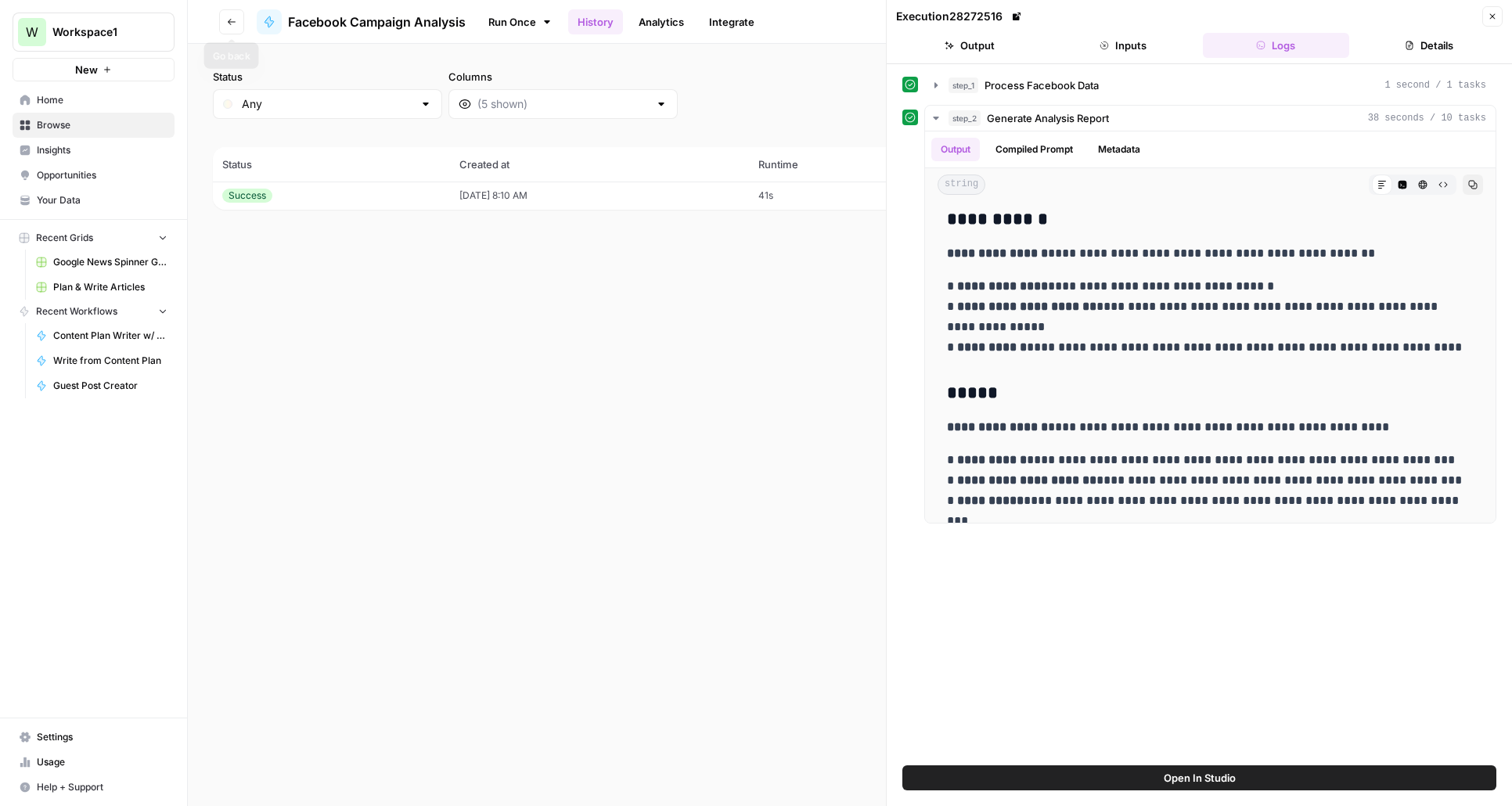
click at [233, 25] on icon "button" at bounding box center [231, 22] width 10 height 10
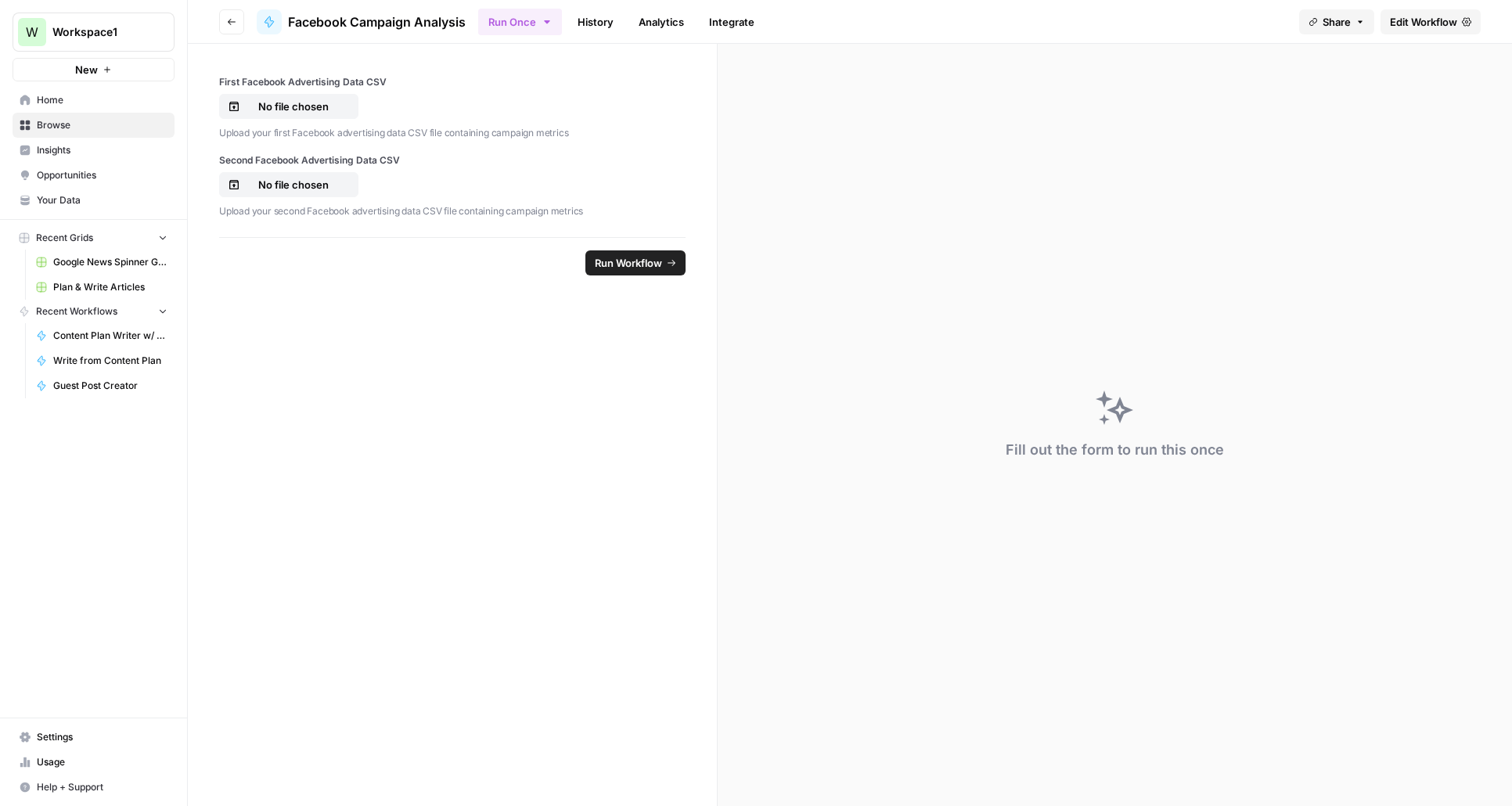
click at [61, 122] on span "Browse" at bounding box center [102, 125] width 131 height 14
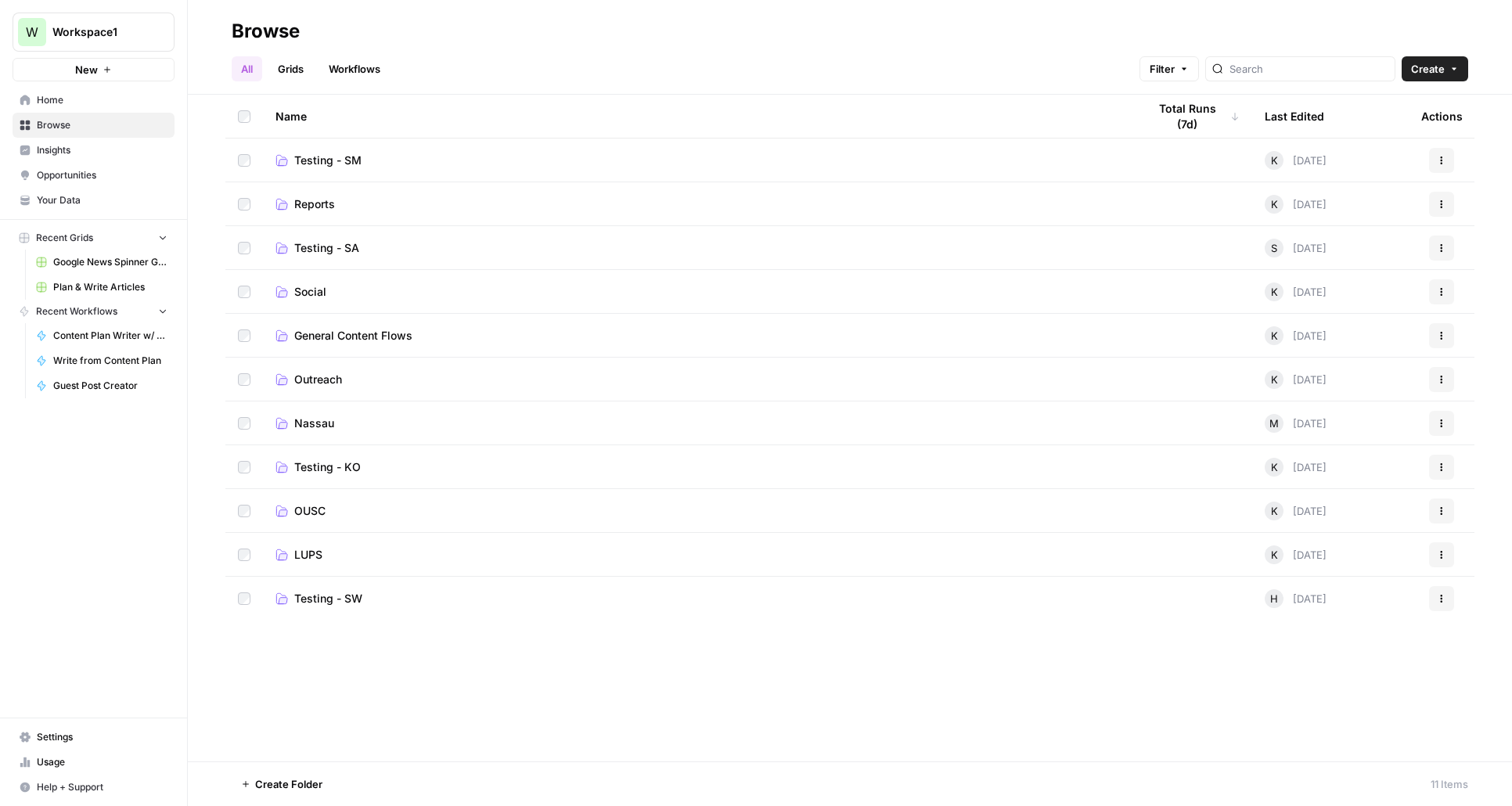
click at [312, 205] on span "Reports" at bounding box center [315, 205] width 40 height 16
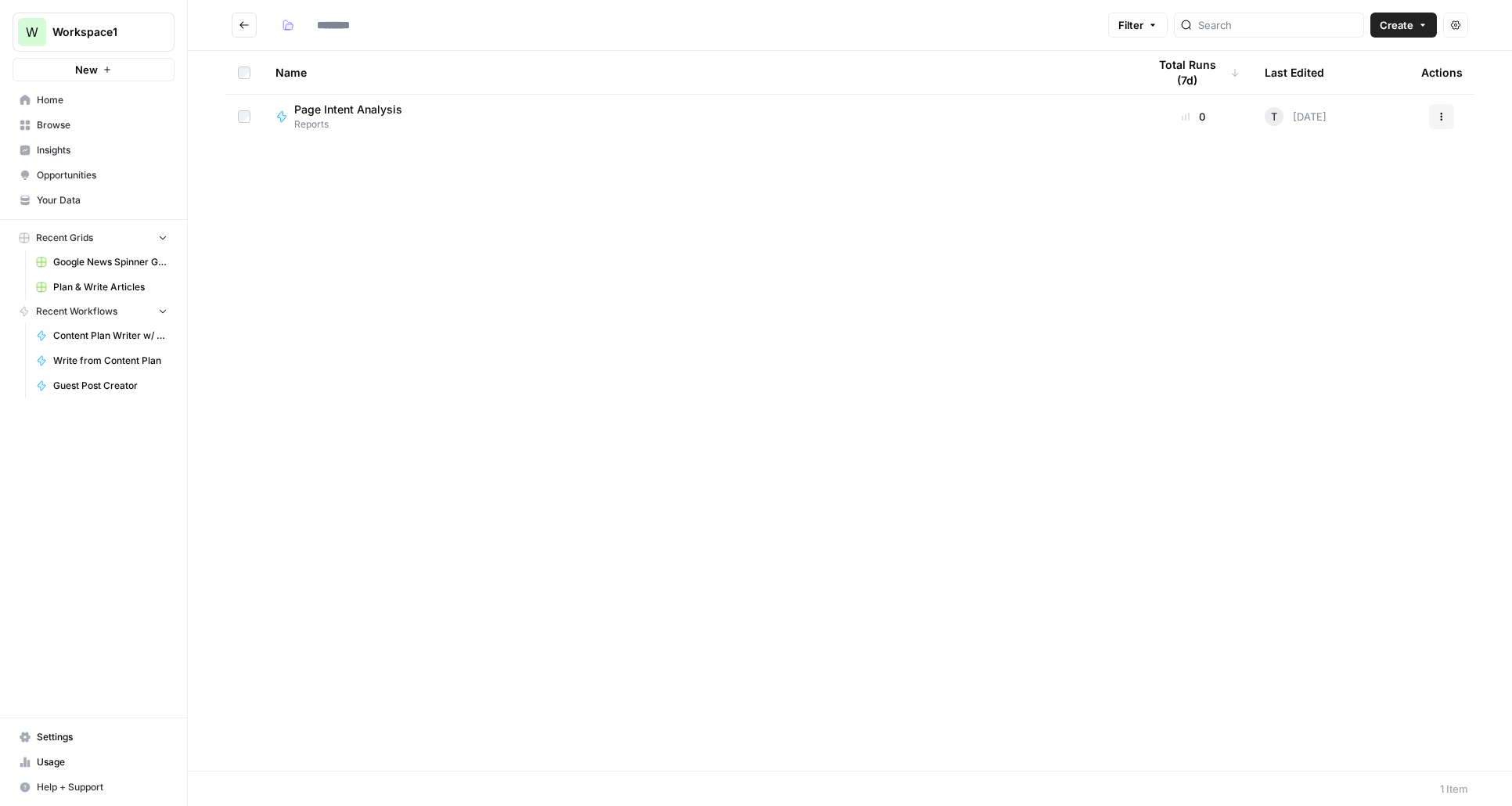
type input "*******"
click at [362, 110] on span "Page Intent Analysis" at bounding box center [348, 110] width 108 height 16
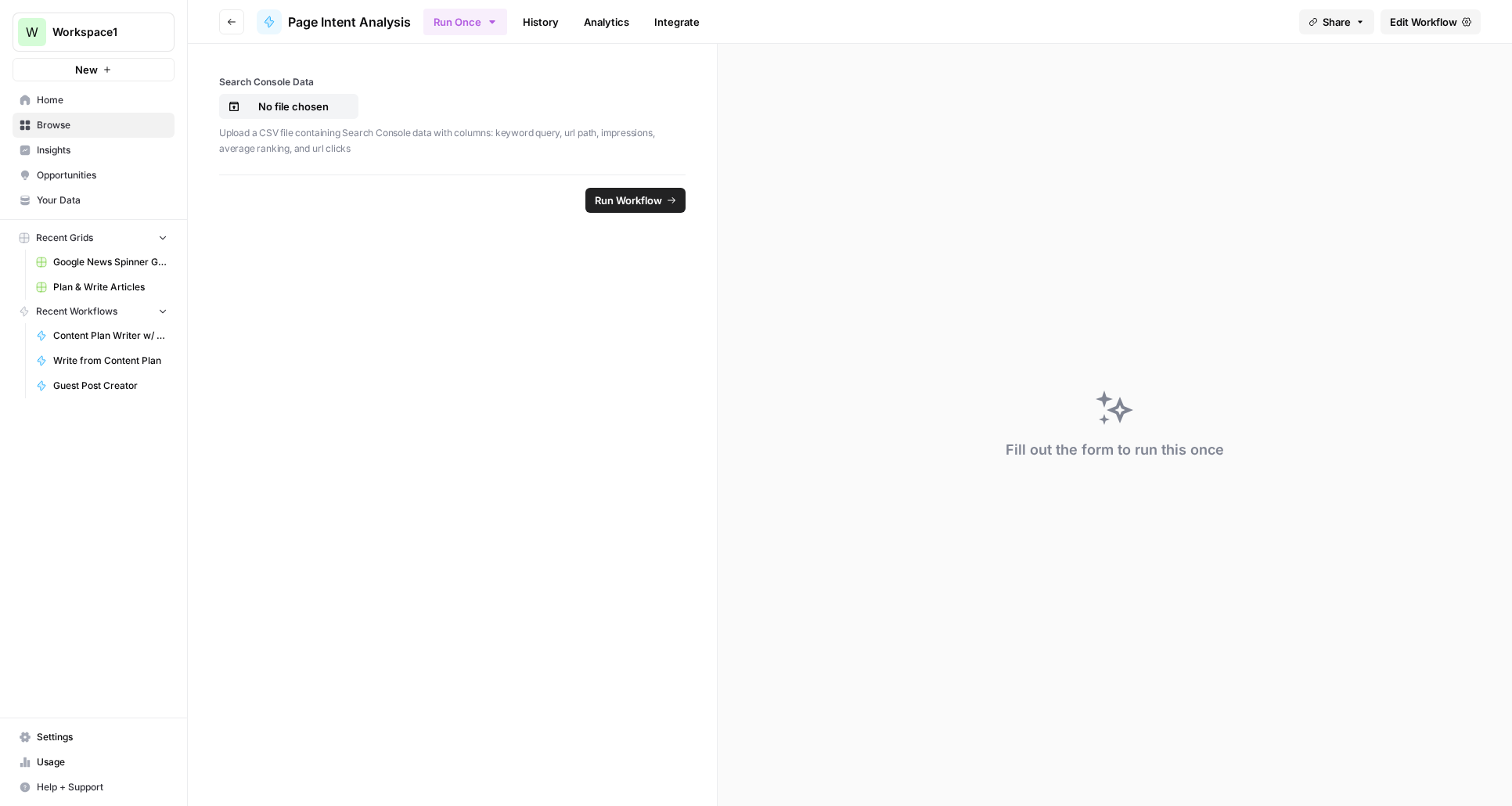
click at [537, 33] on link "History" at bounding box center [540, 22] width 54 height 25
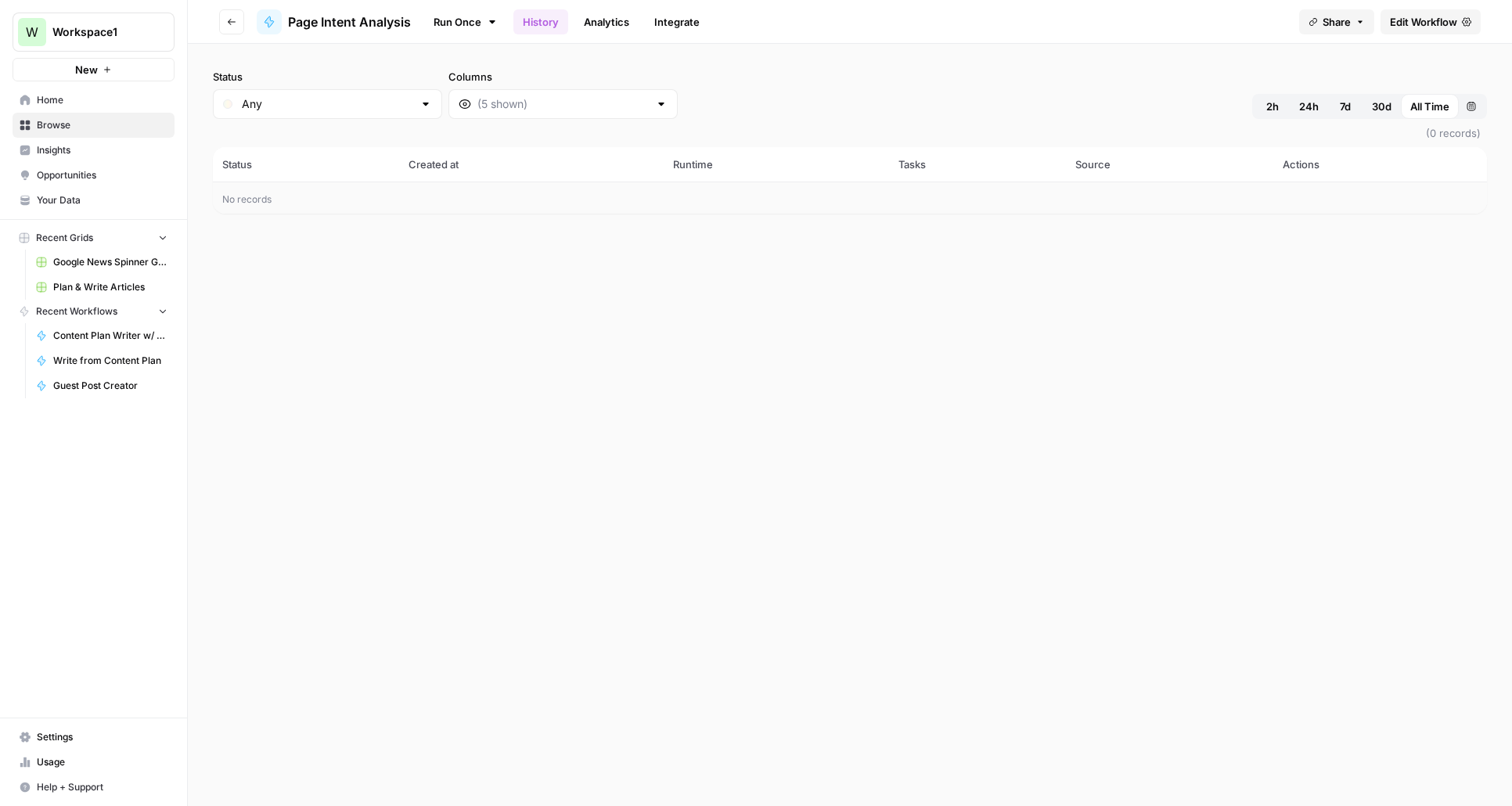
click at [1435, 18] on span "Edit Workflow" at bounding box center [1423, 22] width 68 height 16
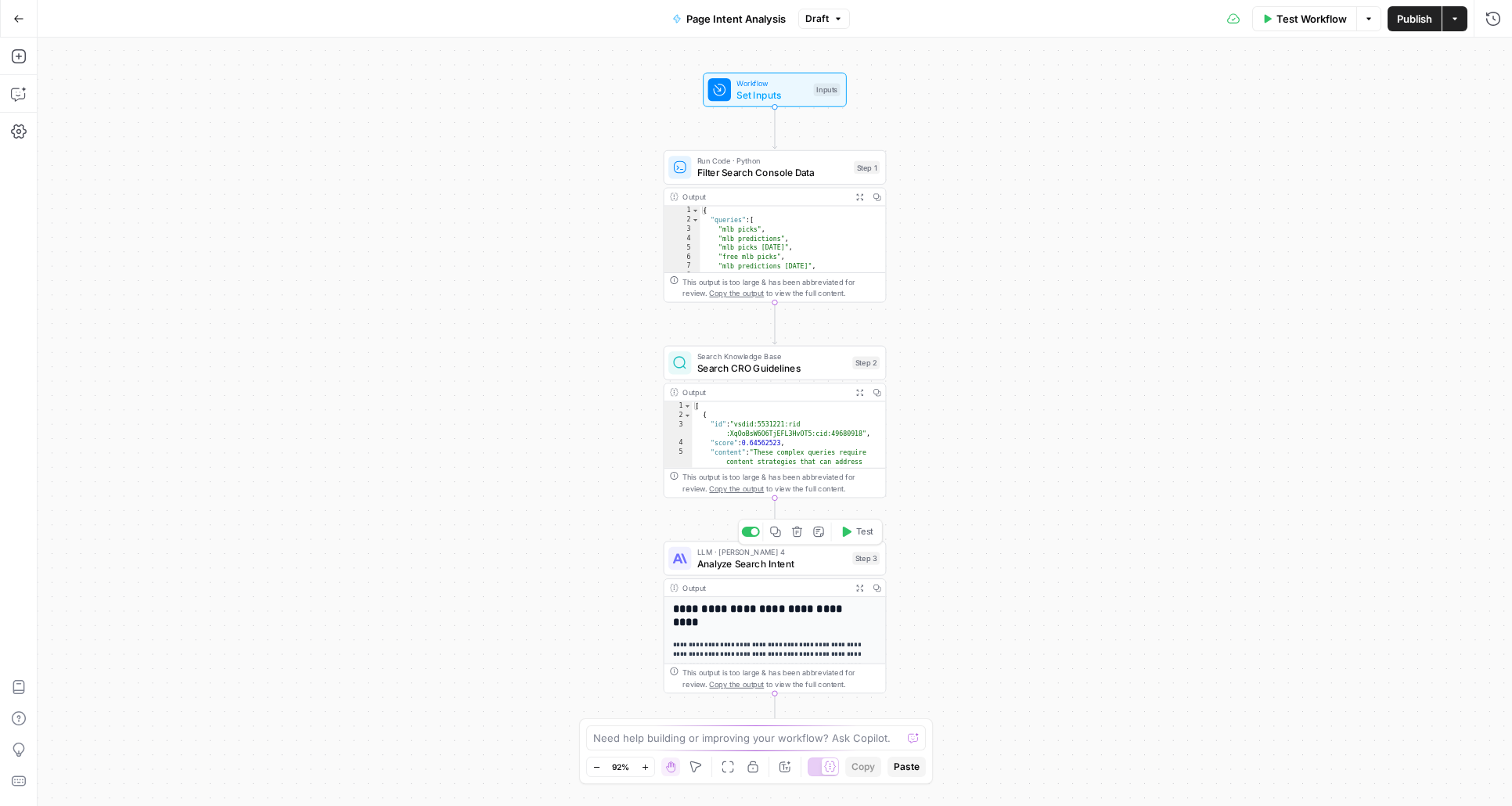
click at [785, 570] on span "Analyze Search Intent" at bounding box center [771, 563] width 149 height 14
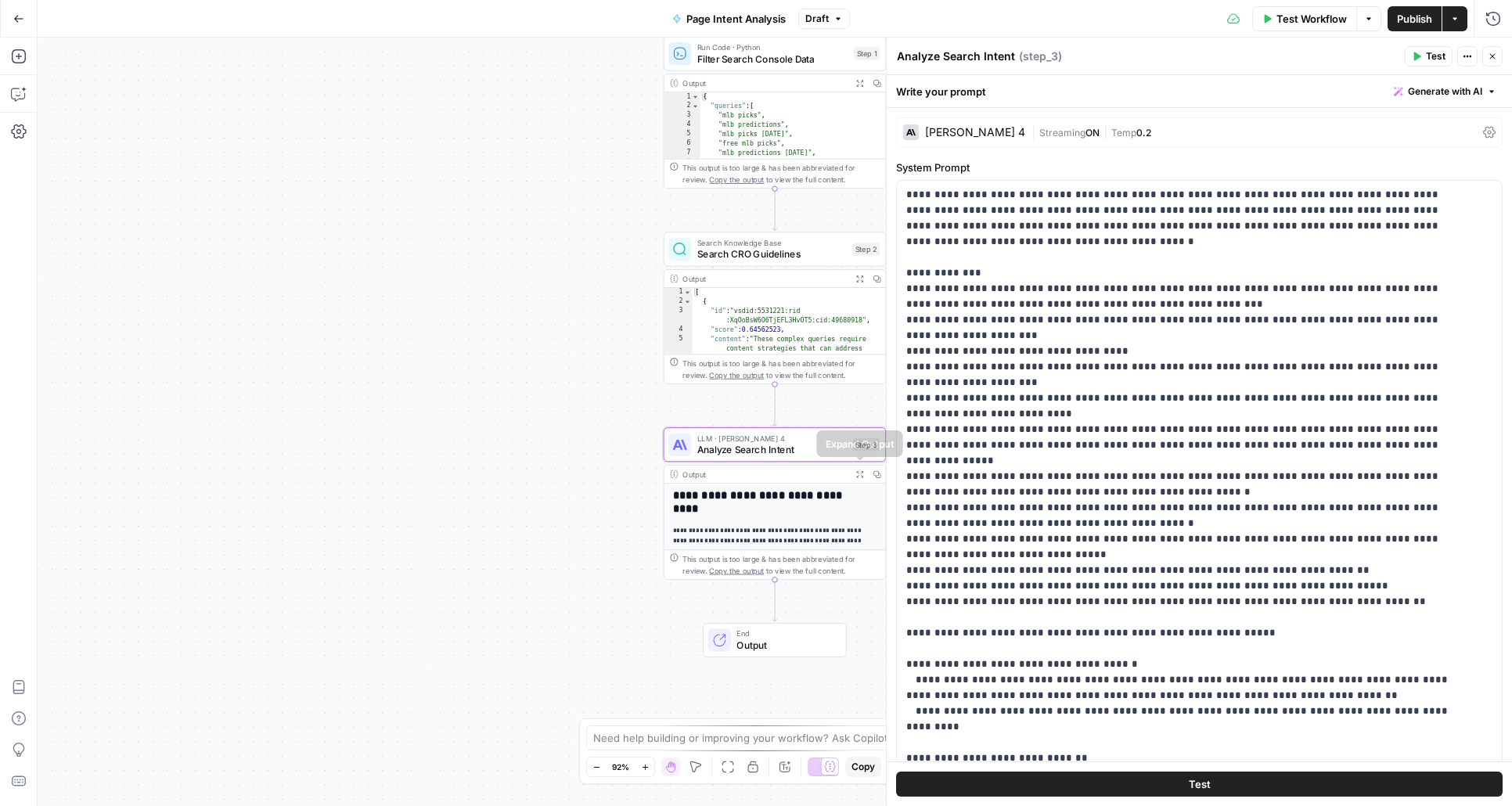
click at [860, 468] on button "Expand Output" at bounding box center [859, 475] width 18 height 18
